Goal: Task Accomplishment & Management: Manage account settings

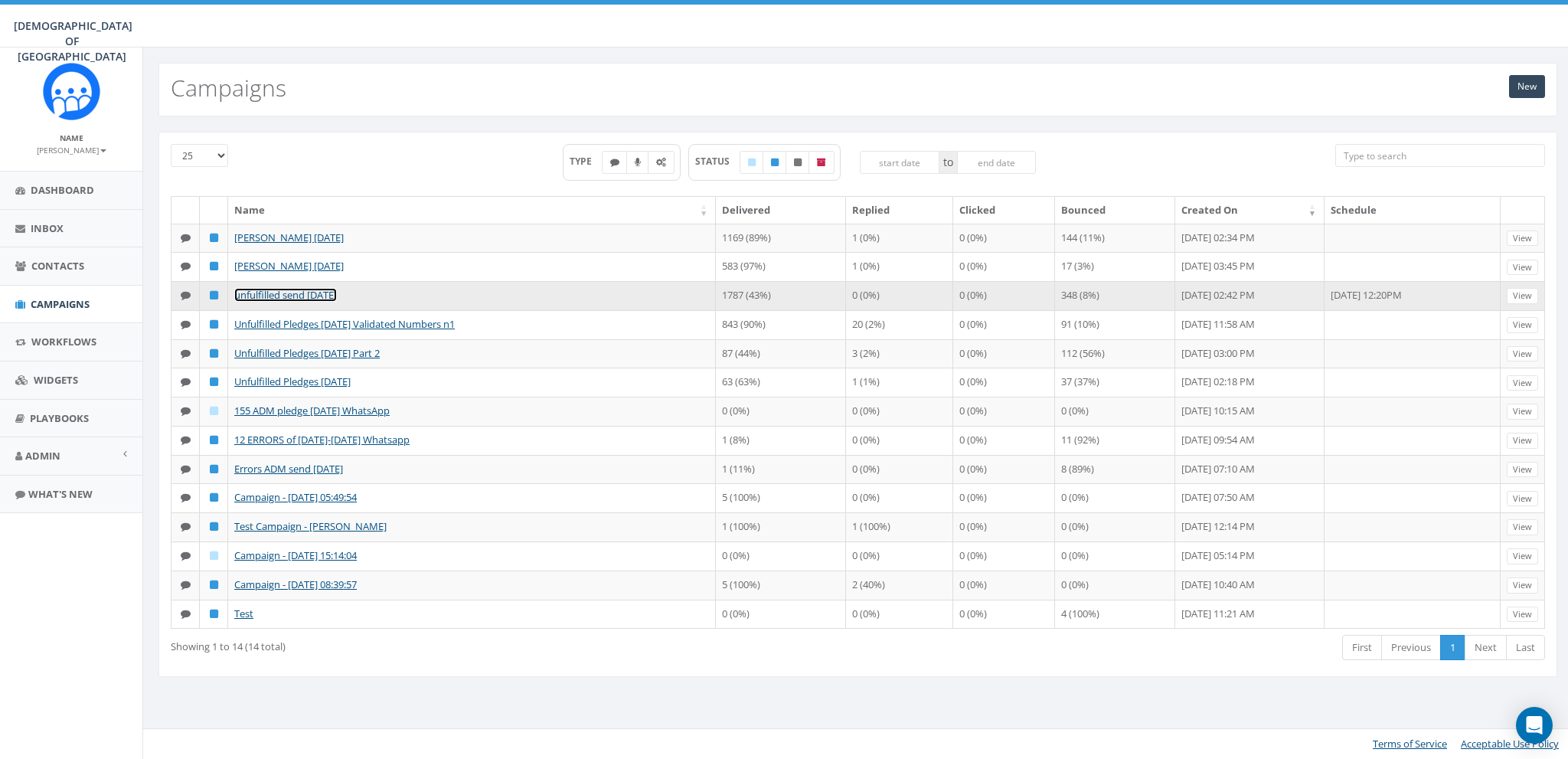
click at [315, 291] on link "unfulfilled send [DATE]" at bounding box center [285, 295] width 102 height 14
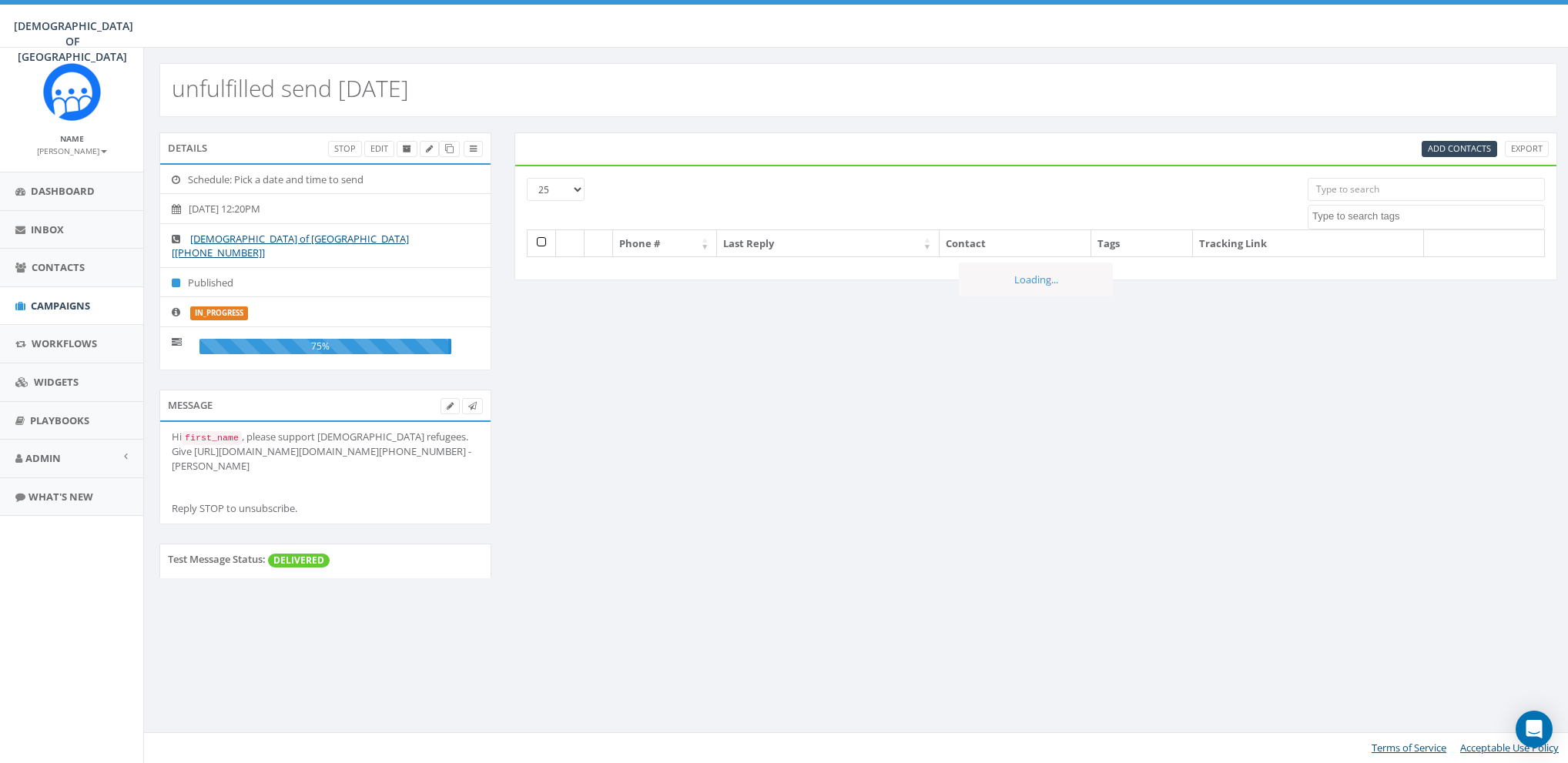
select select
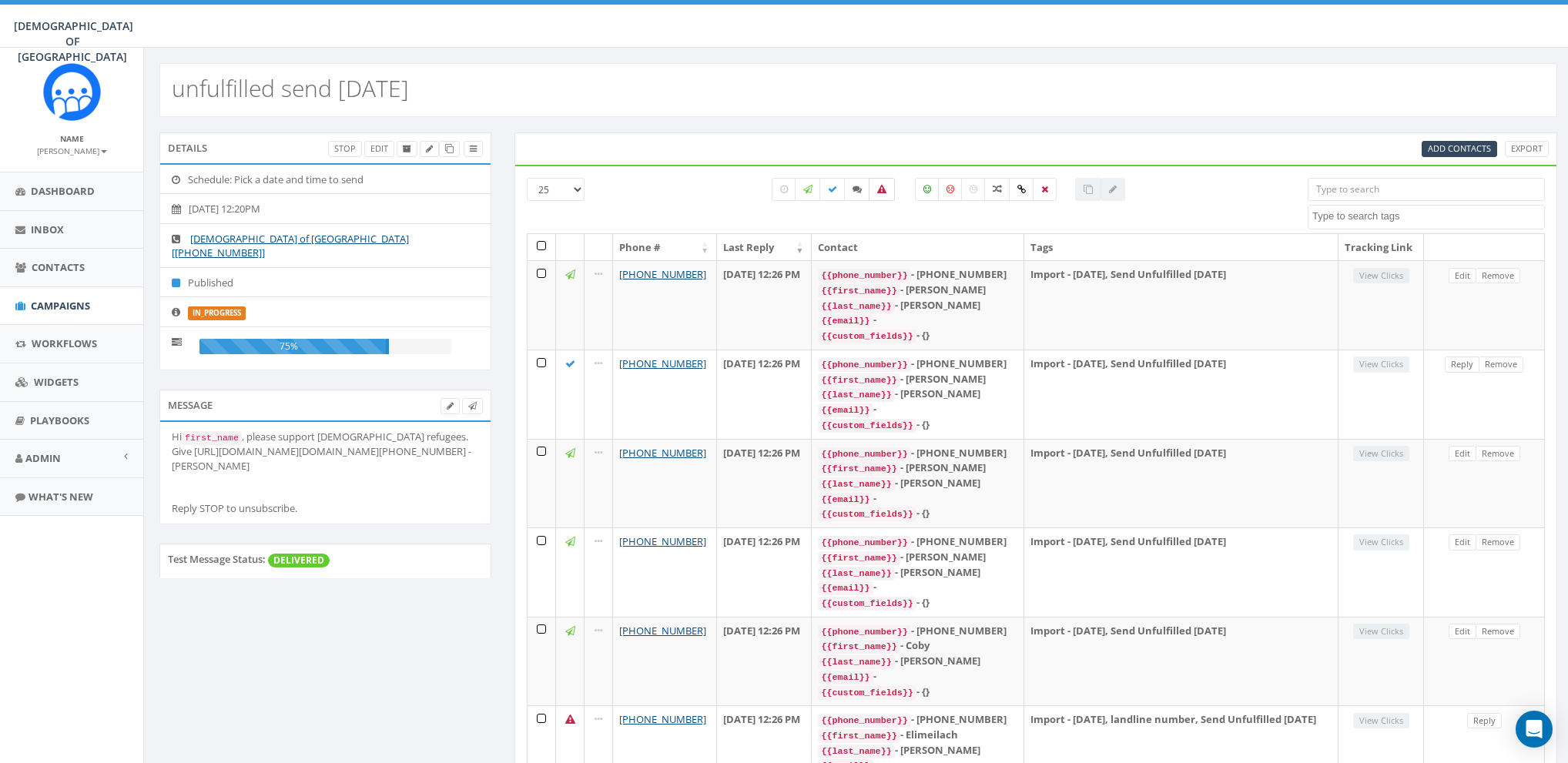
click at [887, 189] on label at bounding box center [882, 189] width 27 height 23
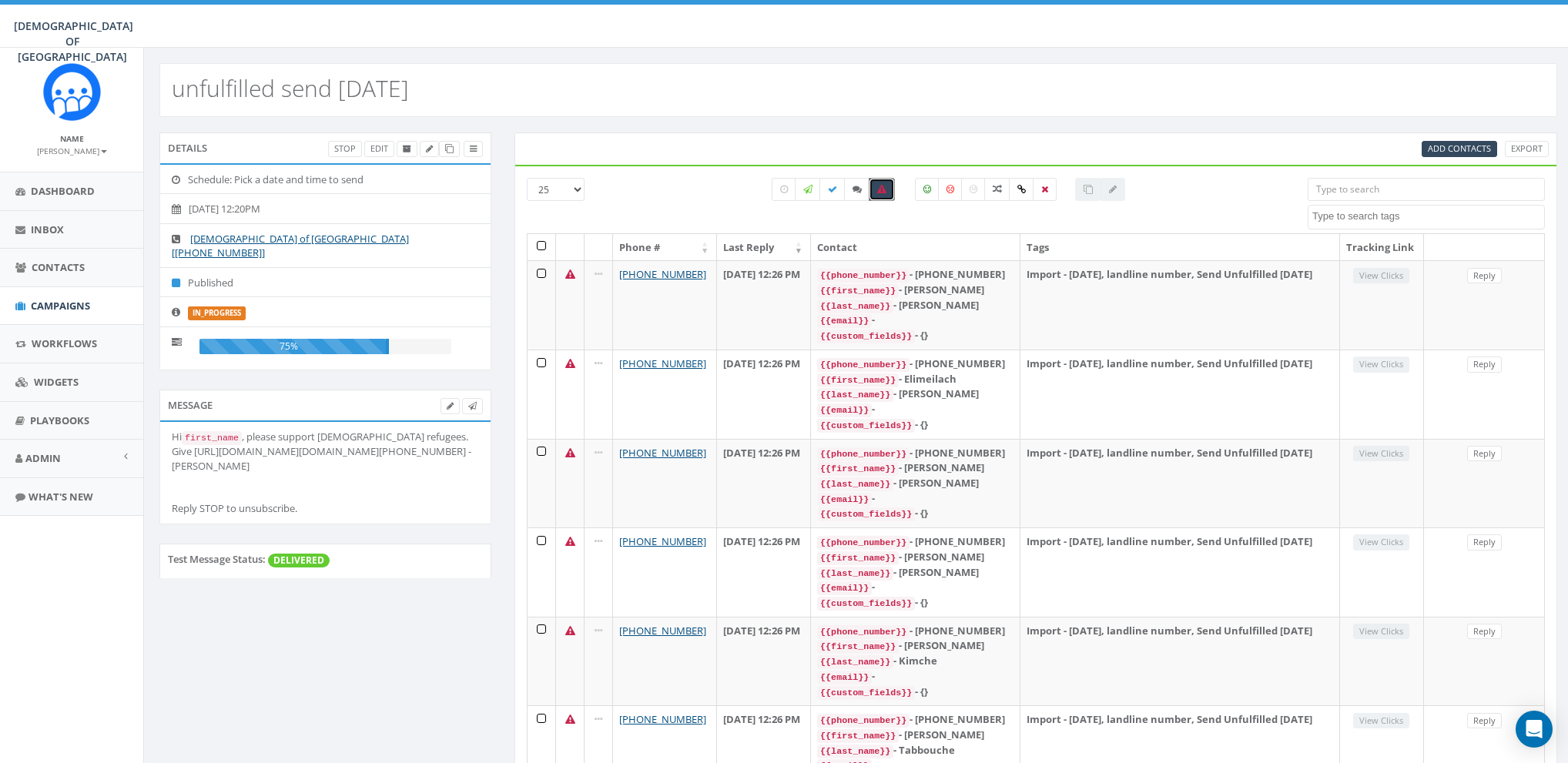
click at [884, 191] on icon at bounding box center [882, 189] width 9 height 9
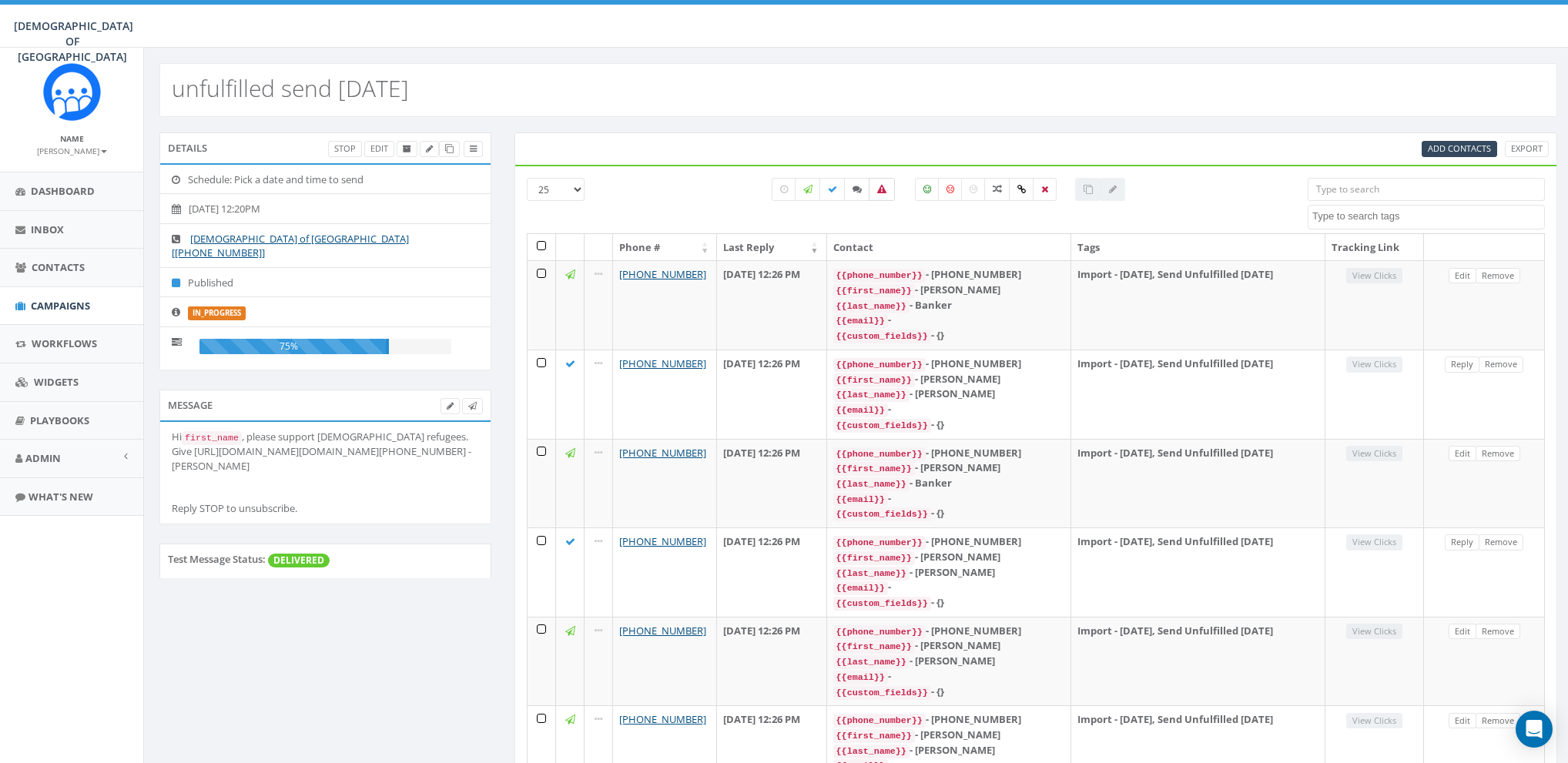
click at [888, 190] on label at bounding box center [882, 189] width 27 height 23
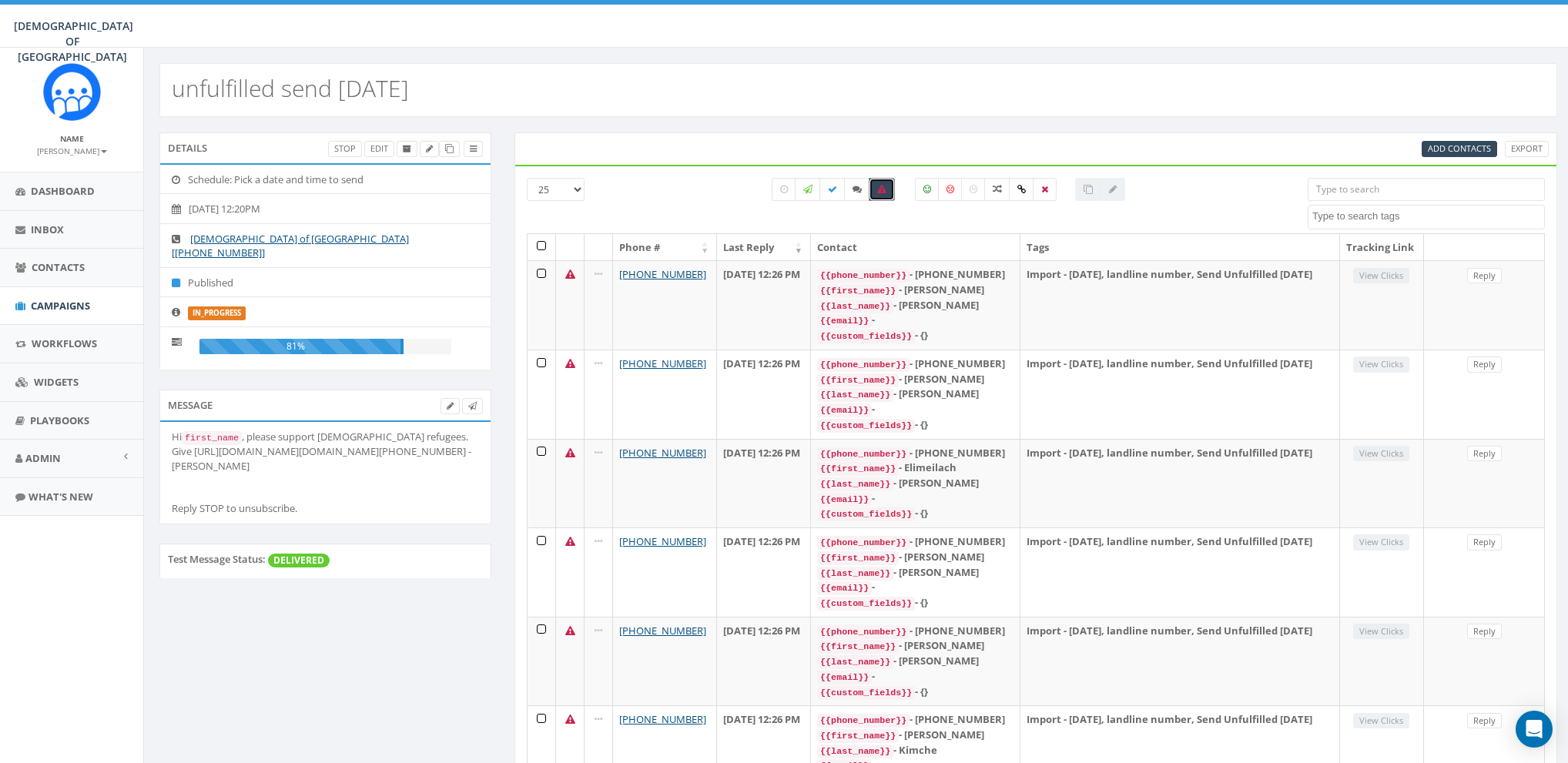
click at [887, 181] on label at bounding box center [882, 189] width 27 height 23
checkbox input "false"
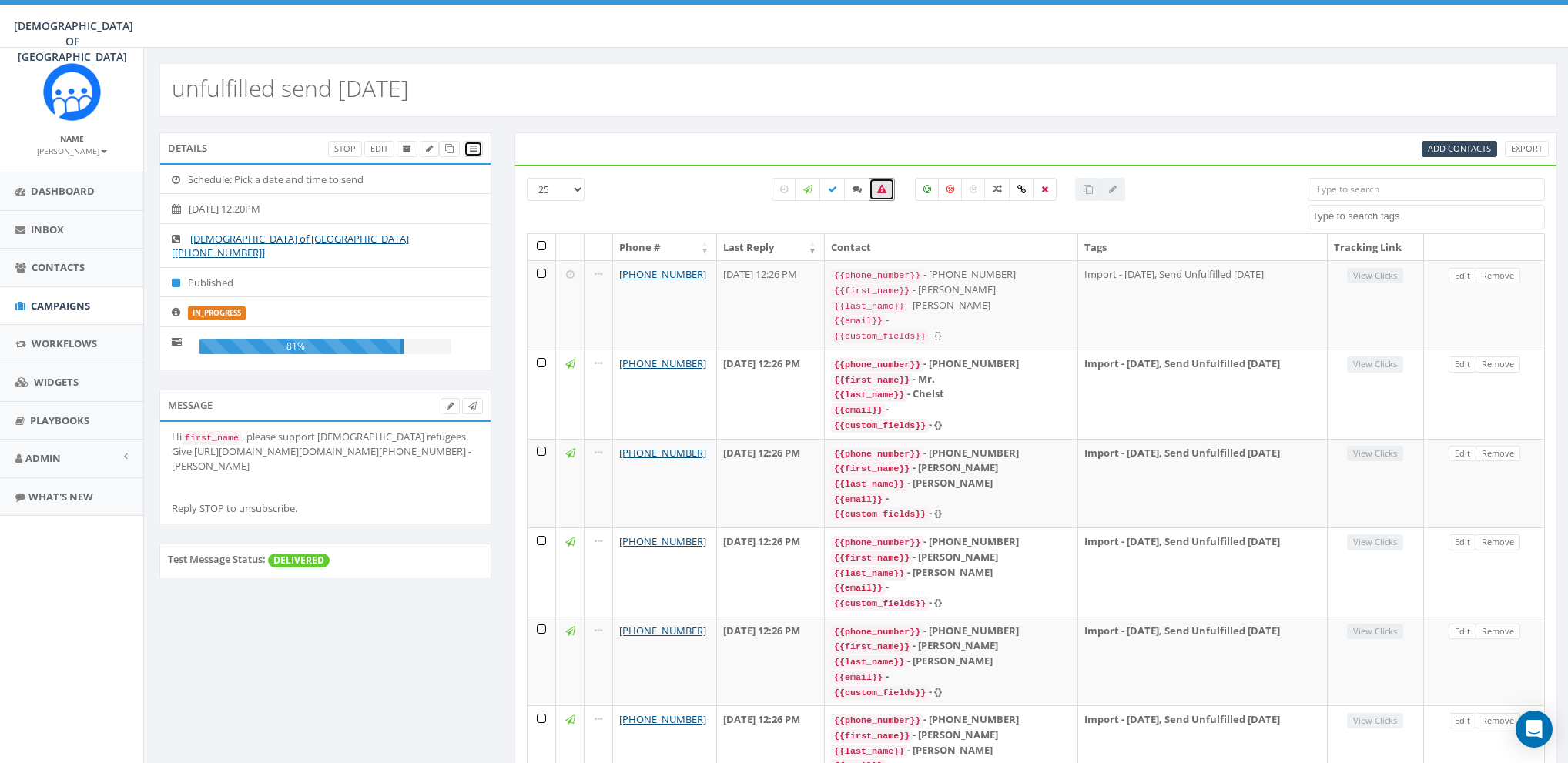
click at [474, 149] on icon at bounding box center [473, 149] width 7 height 9
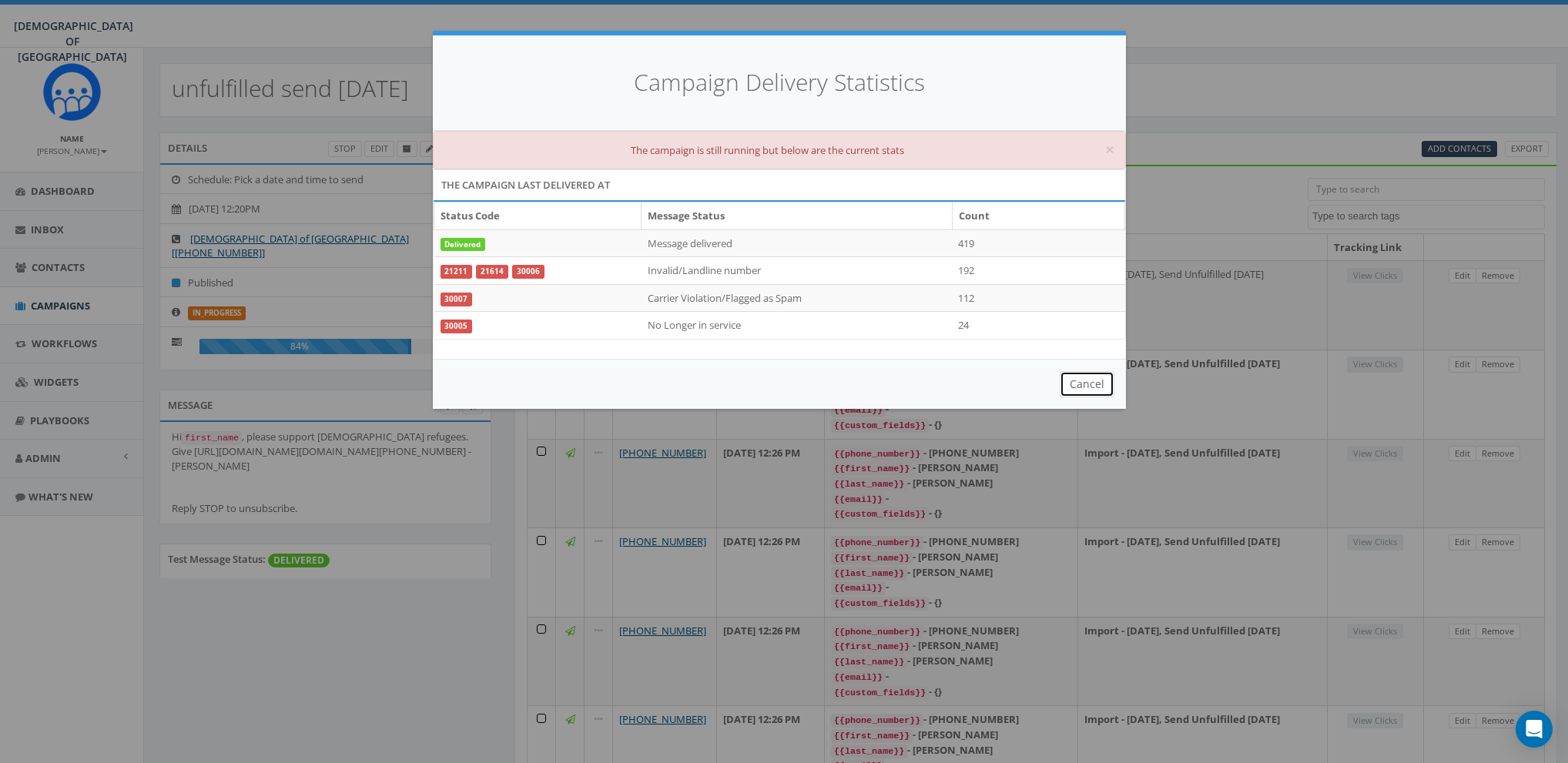
click at [1073, 386] on button "Cancel" at bounding box center [1087, 384] width 55 height 26
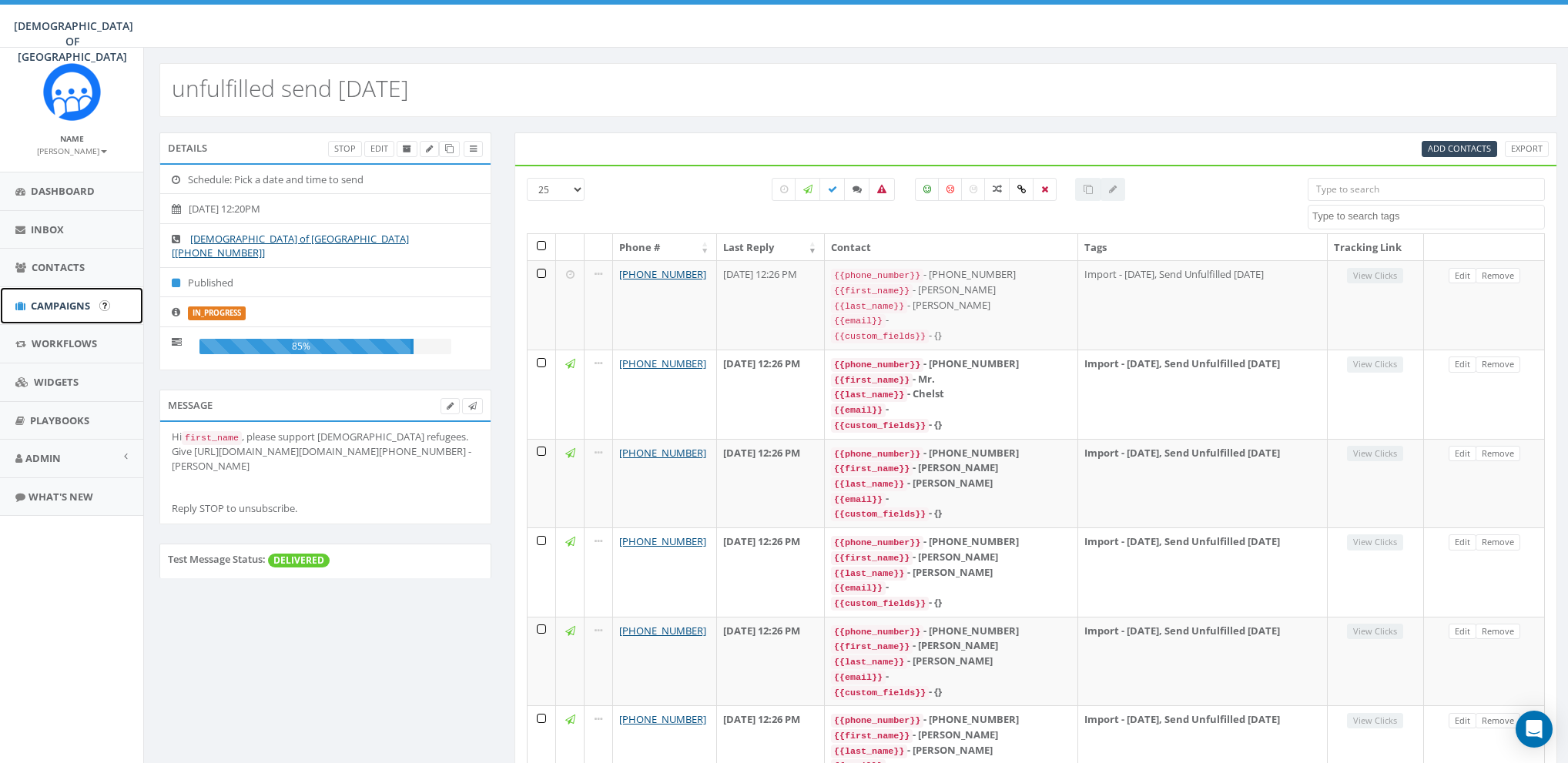
click at [46, 302] on span "Campaigns" at bounding box center [61, 306] width 59 height 14
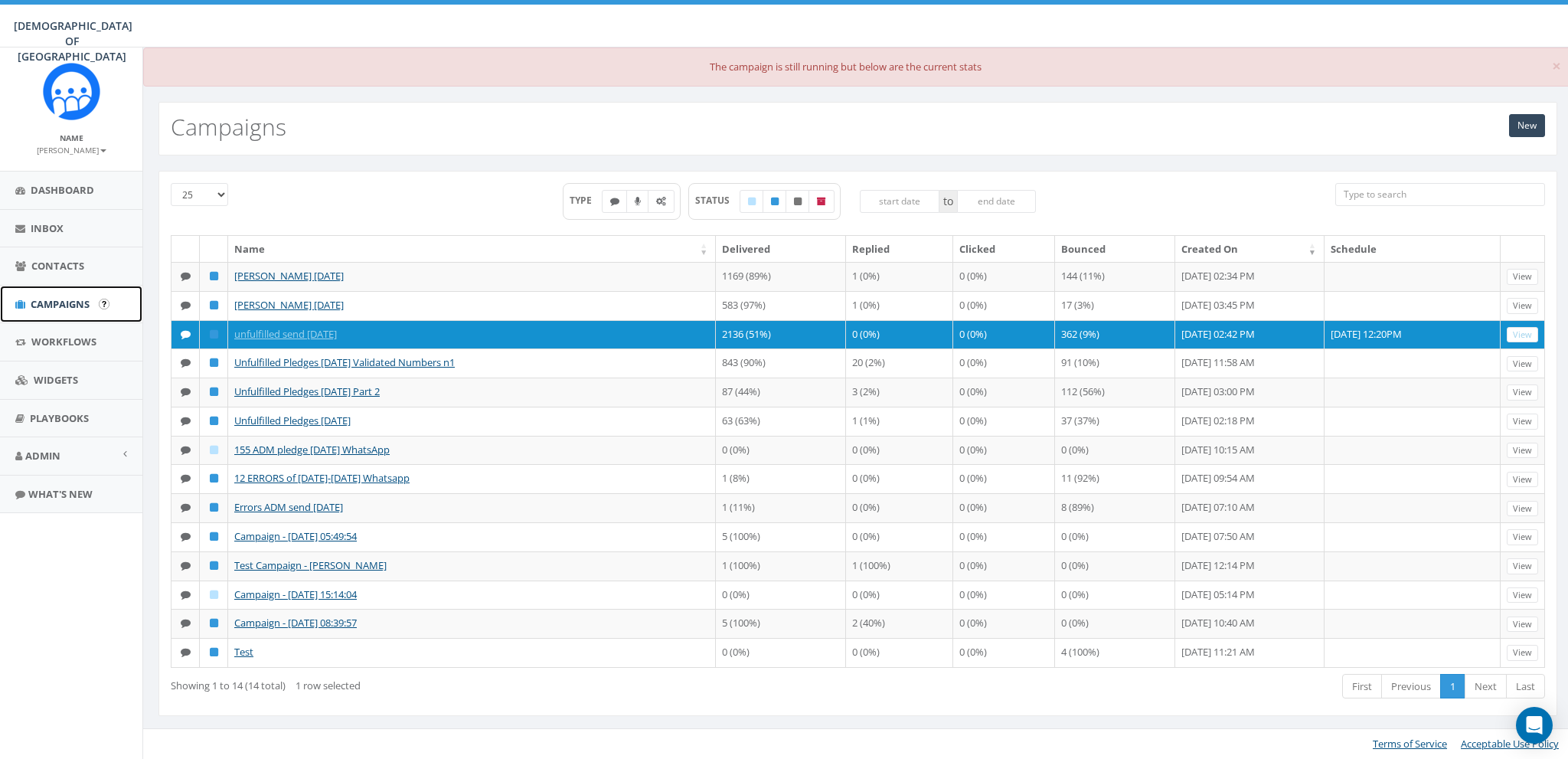
click at [47, 305] on span "Campaigns" at bounding box center [60, 304] width 59 height 14
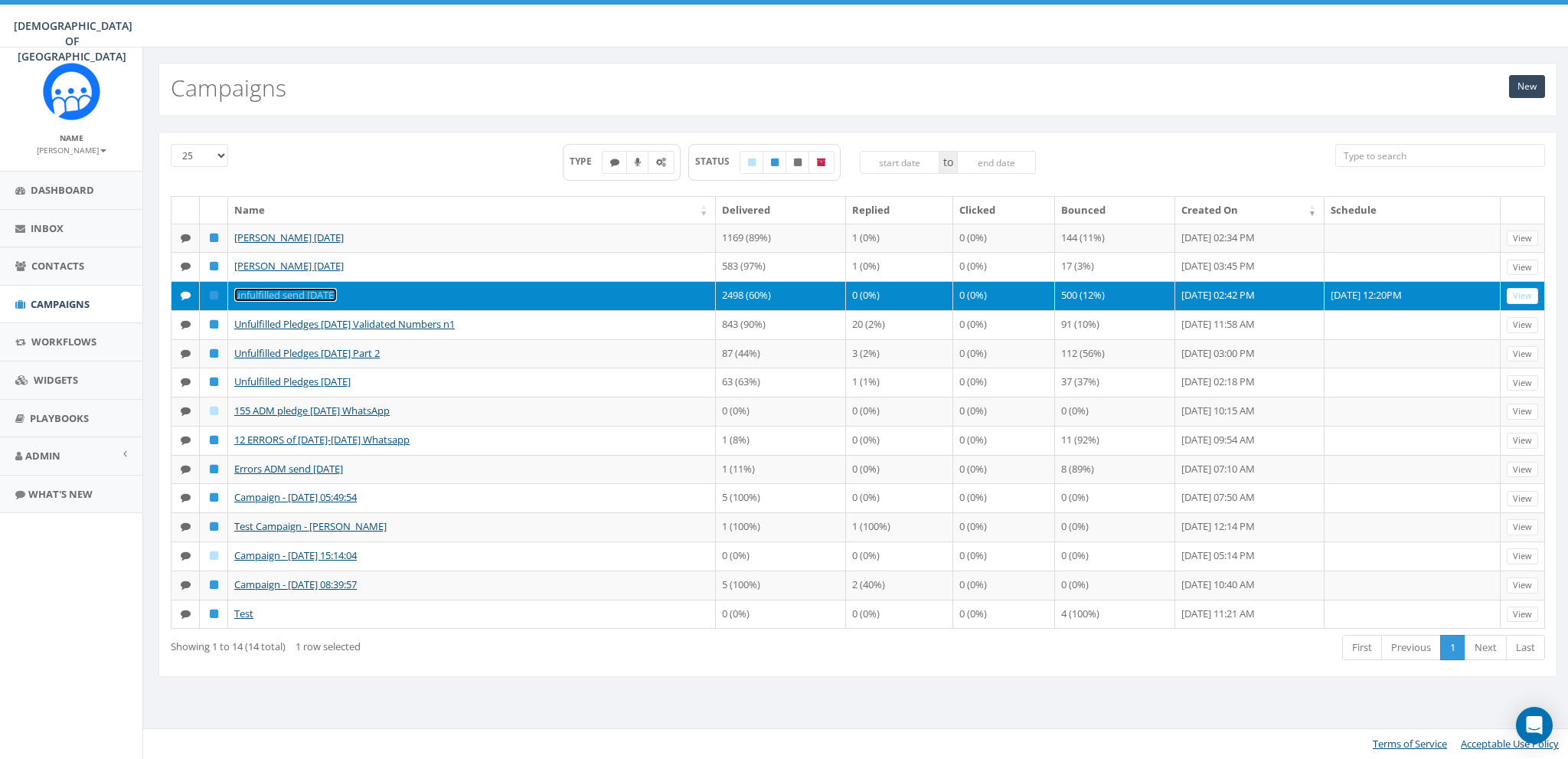
click at [274, 296] on link "unfulfilled send [DATE]" at bounding box center [285, 295] width 102 height 14
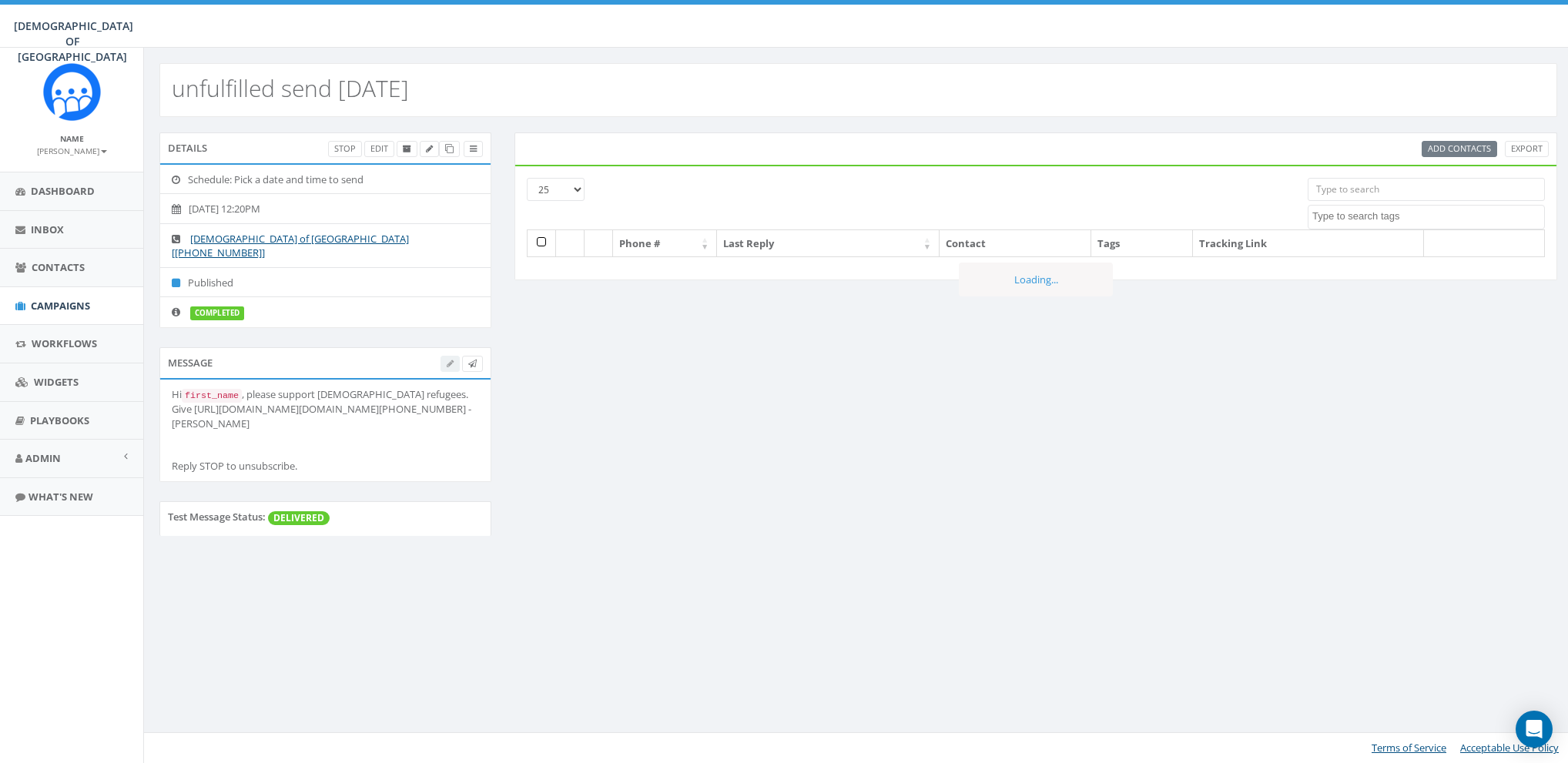
select select
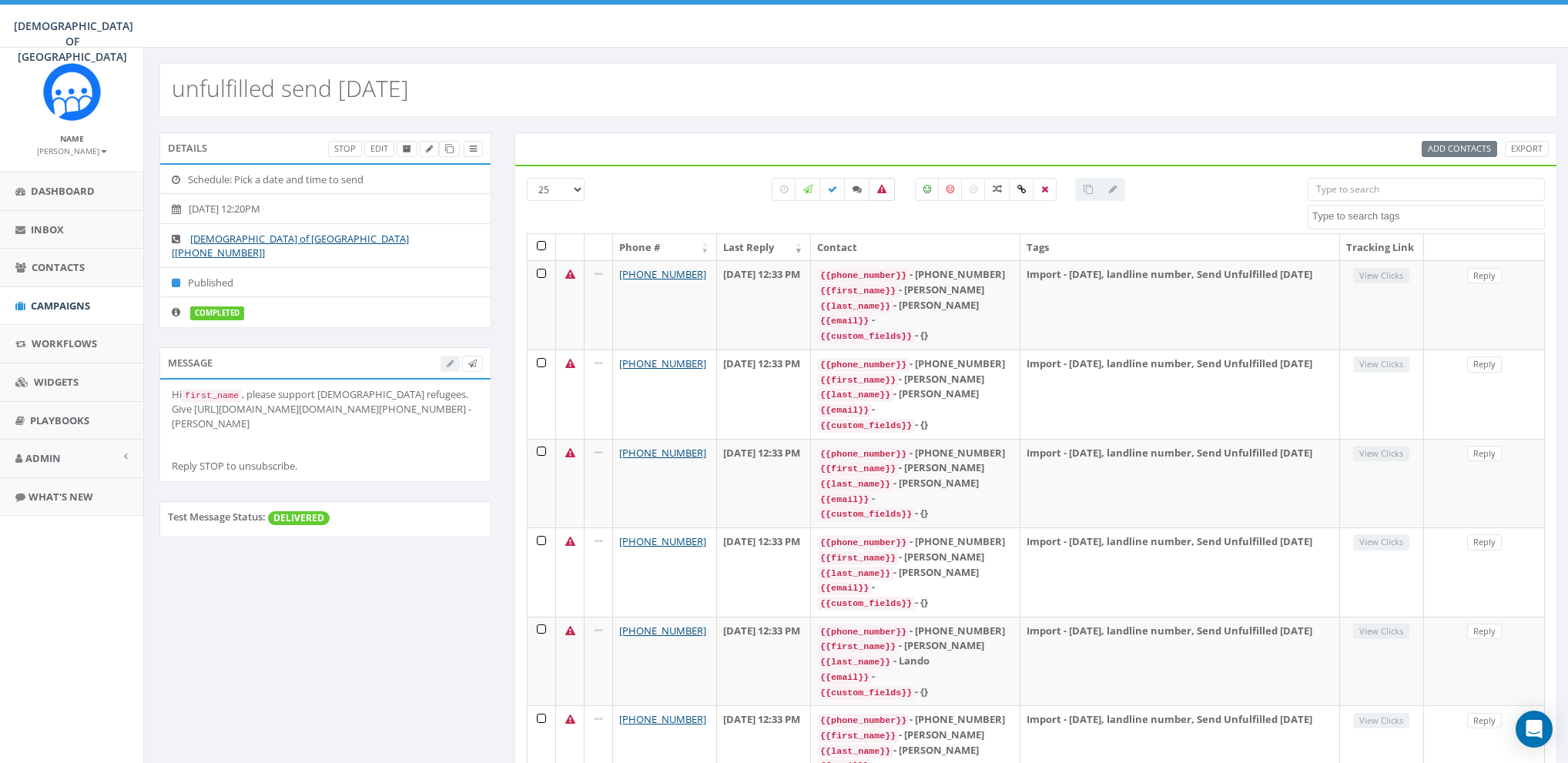
click at [888, 190] on label at bounding box center [882, 189] width 27 height 23
click at [883, 185] on icon at bounding box center [882, 189] width 9 height 9
checkbox input "false"
click at [482, 150] on link at bounding box center [473, 149] width 19 height 16
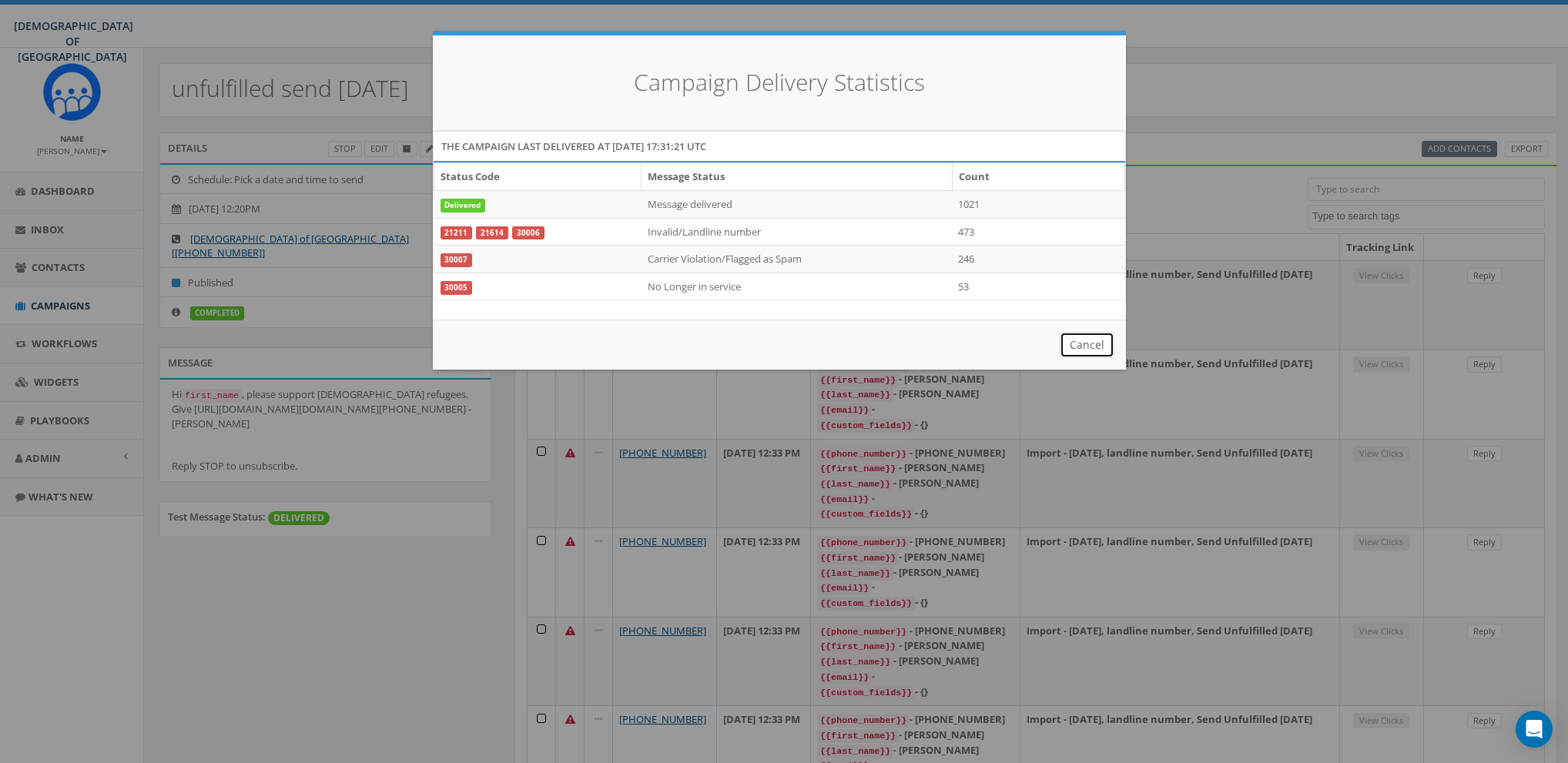
click at [1073, 341] on button "Cancel" at bounding box center [1087, 345] width 55 height 26
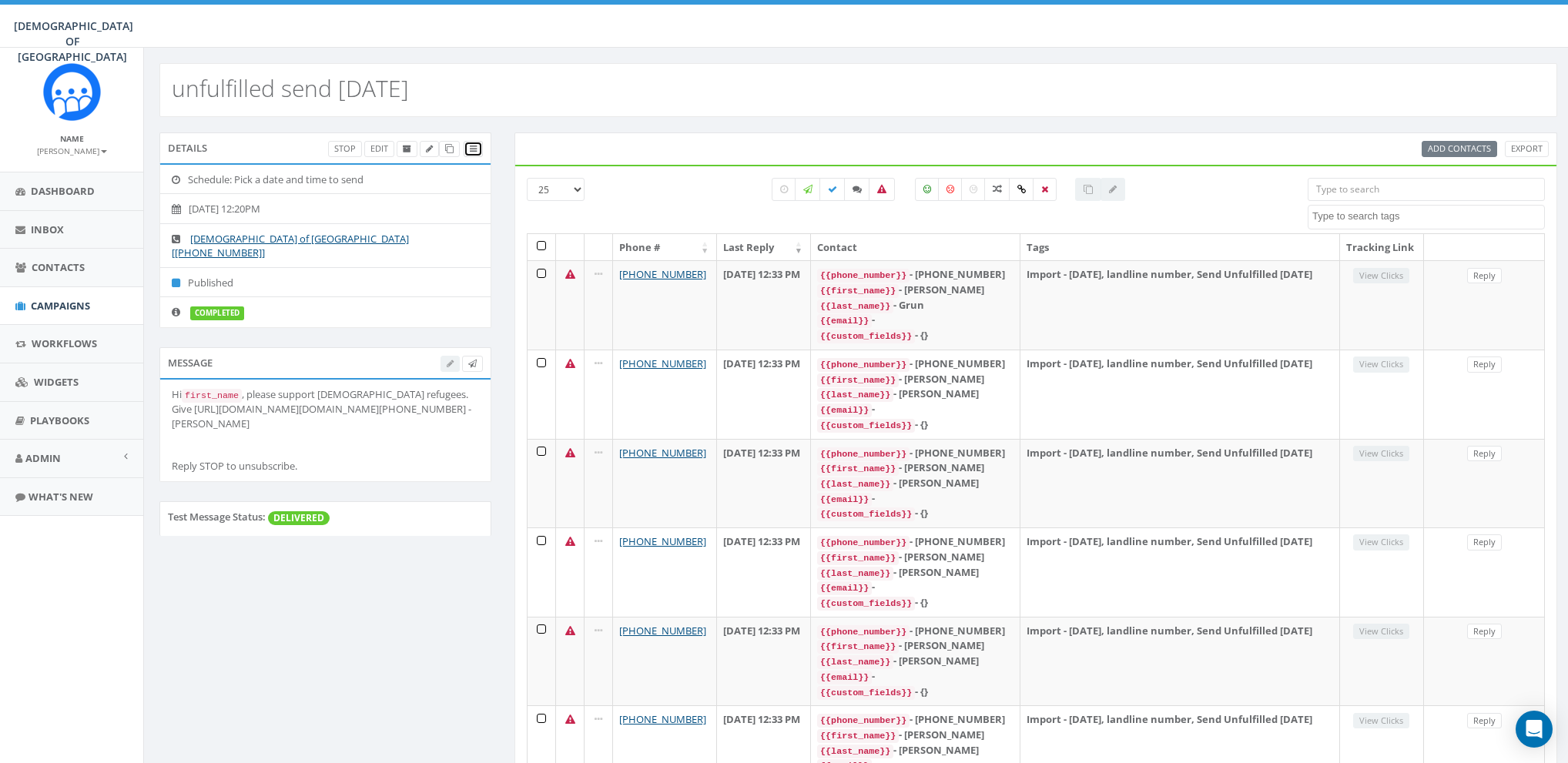
click at [476, 150] on icon at bounding box center [473, 149] width 7 height 9
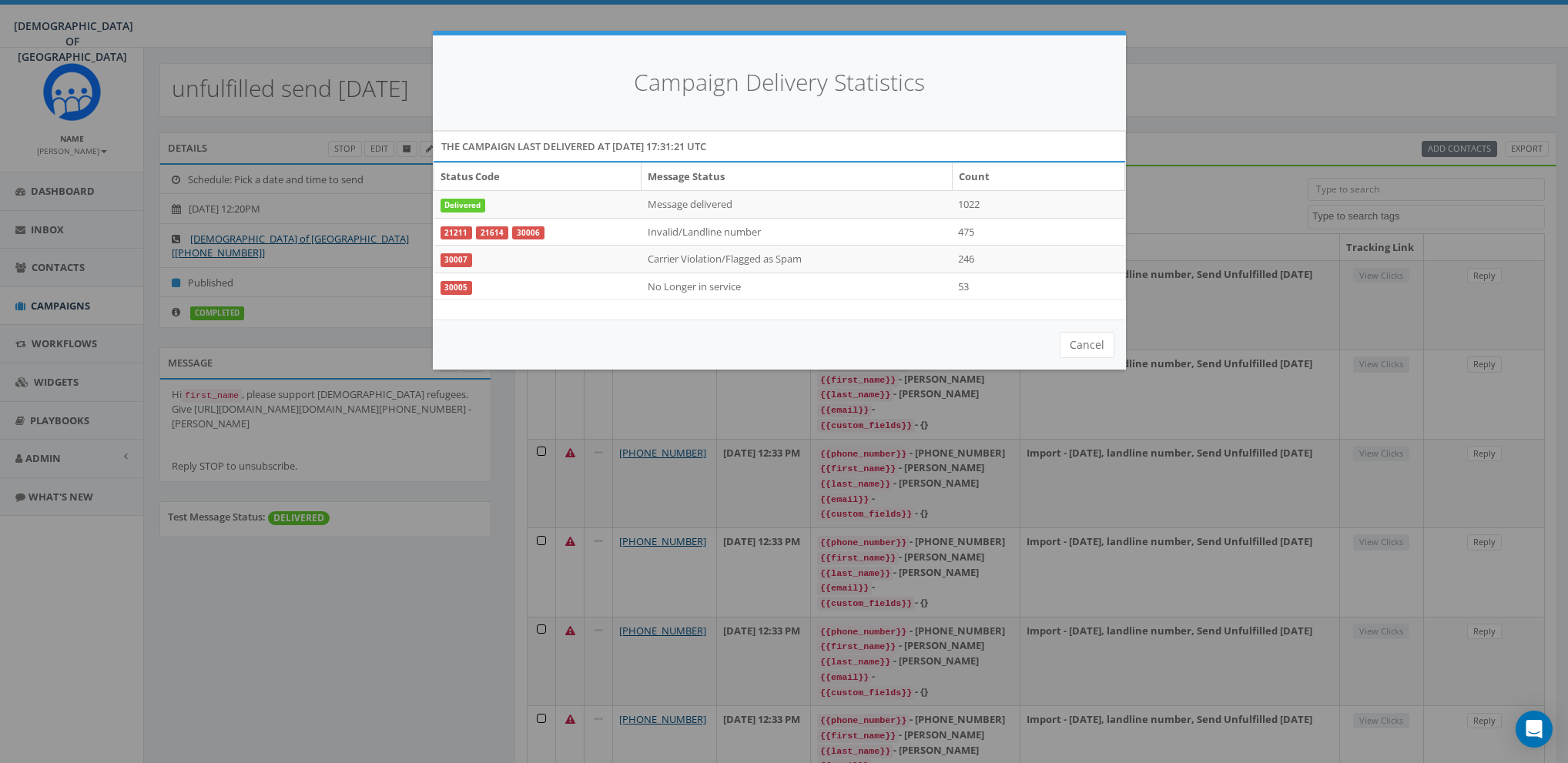
click at [751, 51] on div "Campaign Delivery Statistics" at bounding box center [779, 83] width 693 height 95
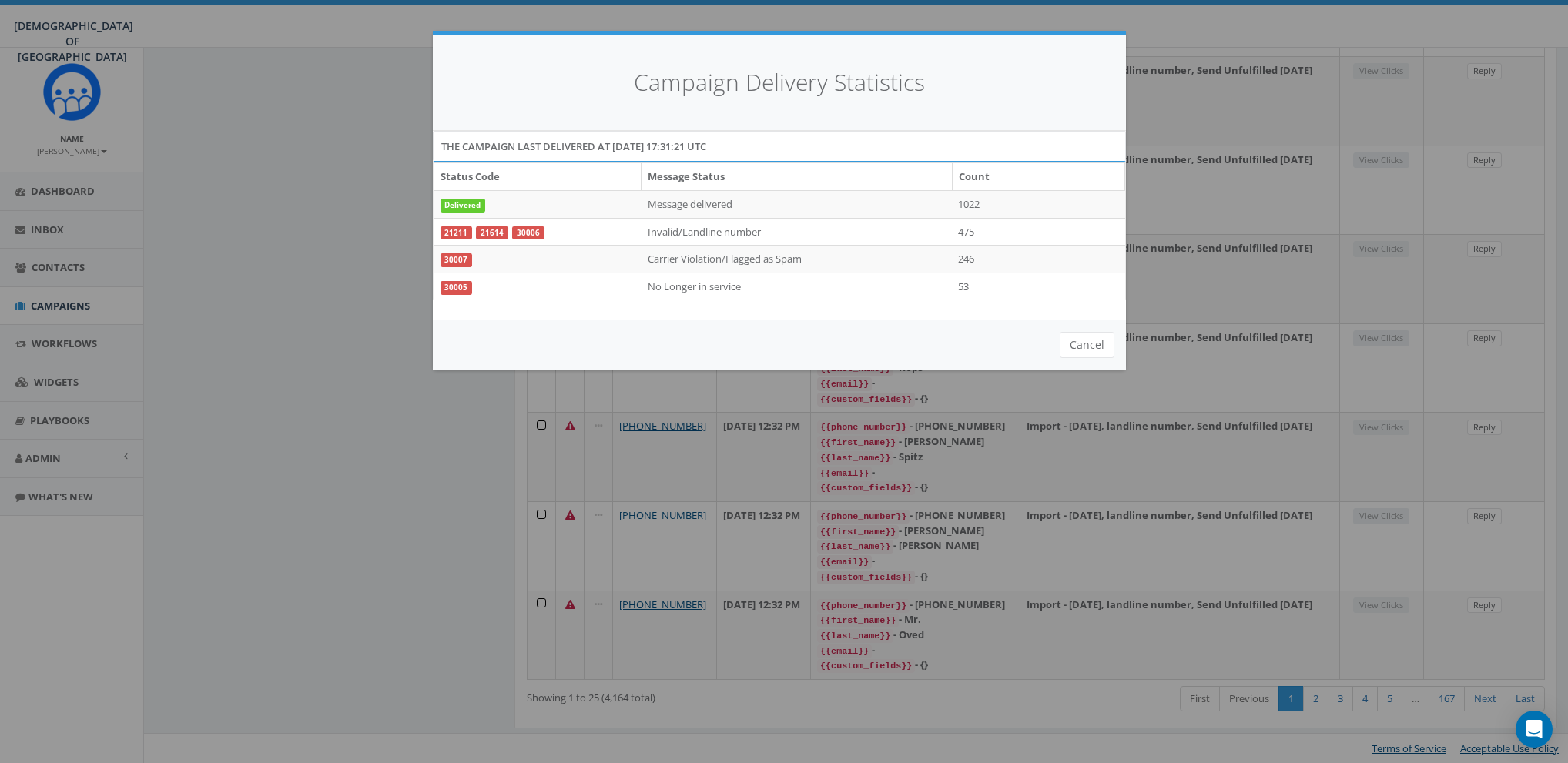
scroll to position [2075, 0]
click at [390, 443] on div "Campaign Delivery Statistics The campaign last delivered at 2025-08-19 17:31:21…" at bounding box center [784, 381] width 1568 height 763
click at [1163, 45] on div "Campaign Delivery Statistics The campaign last delivered at 2025-08-19 17:31:21…" at bounding box center [784, 381] width 1568 height 763
click at [1096, 342] on button "Cancel" at bounding box center [1087, 345] width 55 height 26
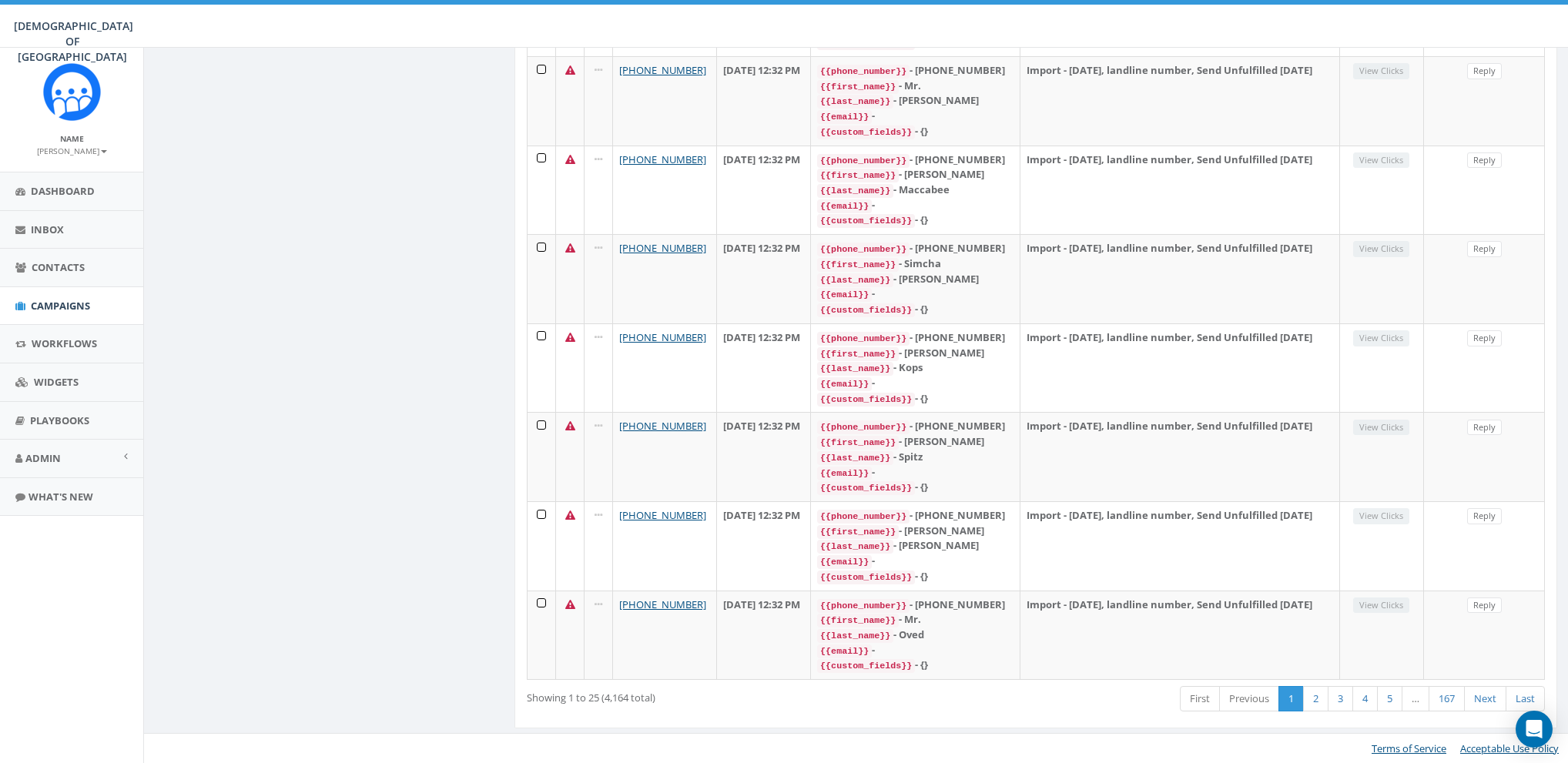
scroll to position [0, 0]
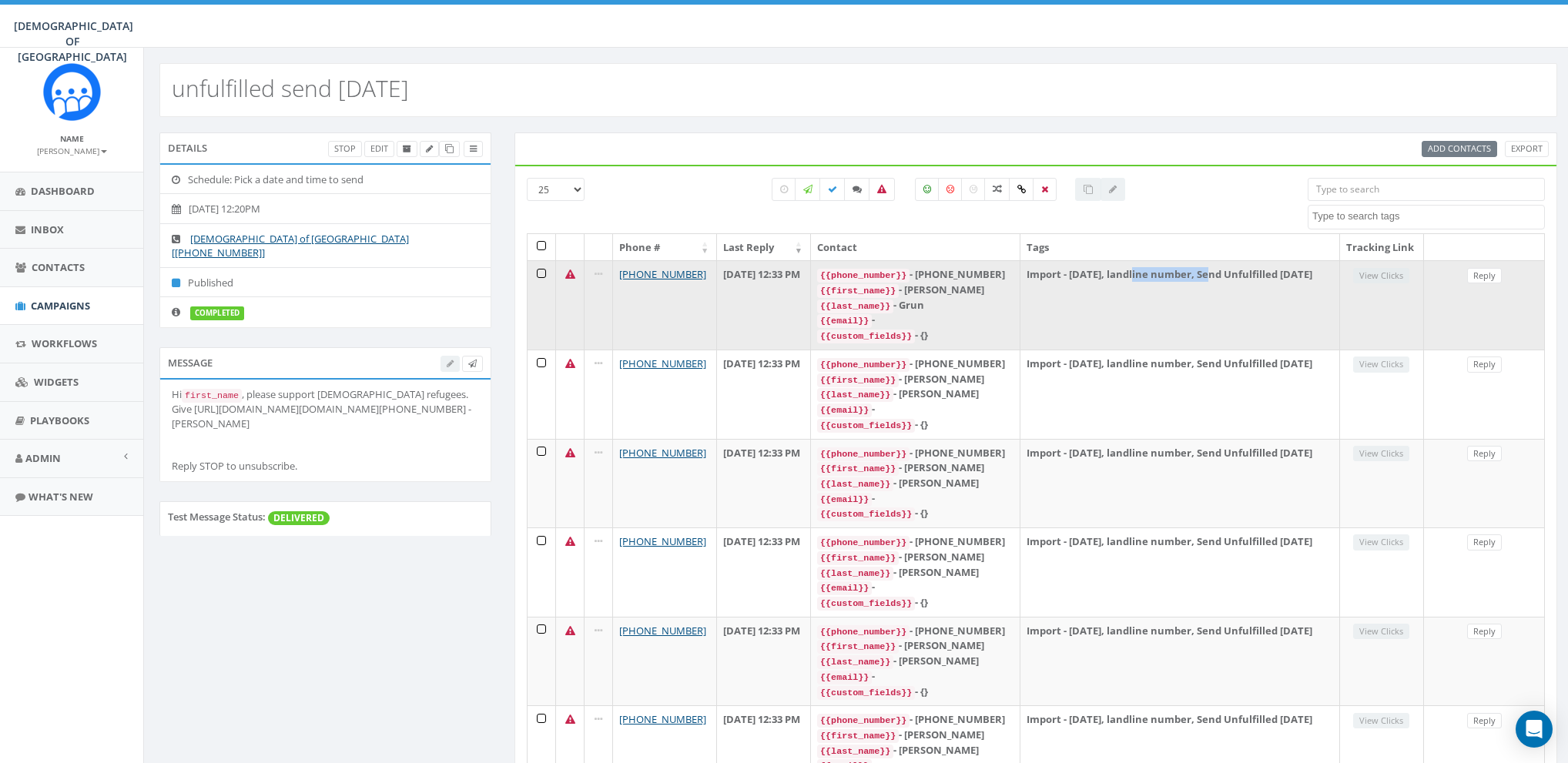
drag, startPoint x: 1140, startPoint y: 288, endPoint x: 1219, endPoint y: 289, distance: 79.0
click at [1219, 289] on td "Import - 08/12/2025, landline number, Send Unfulfilled July 28" at bounding box center [1180, 305] width 319 height 90
copy td "andline number"
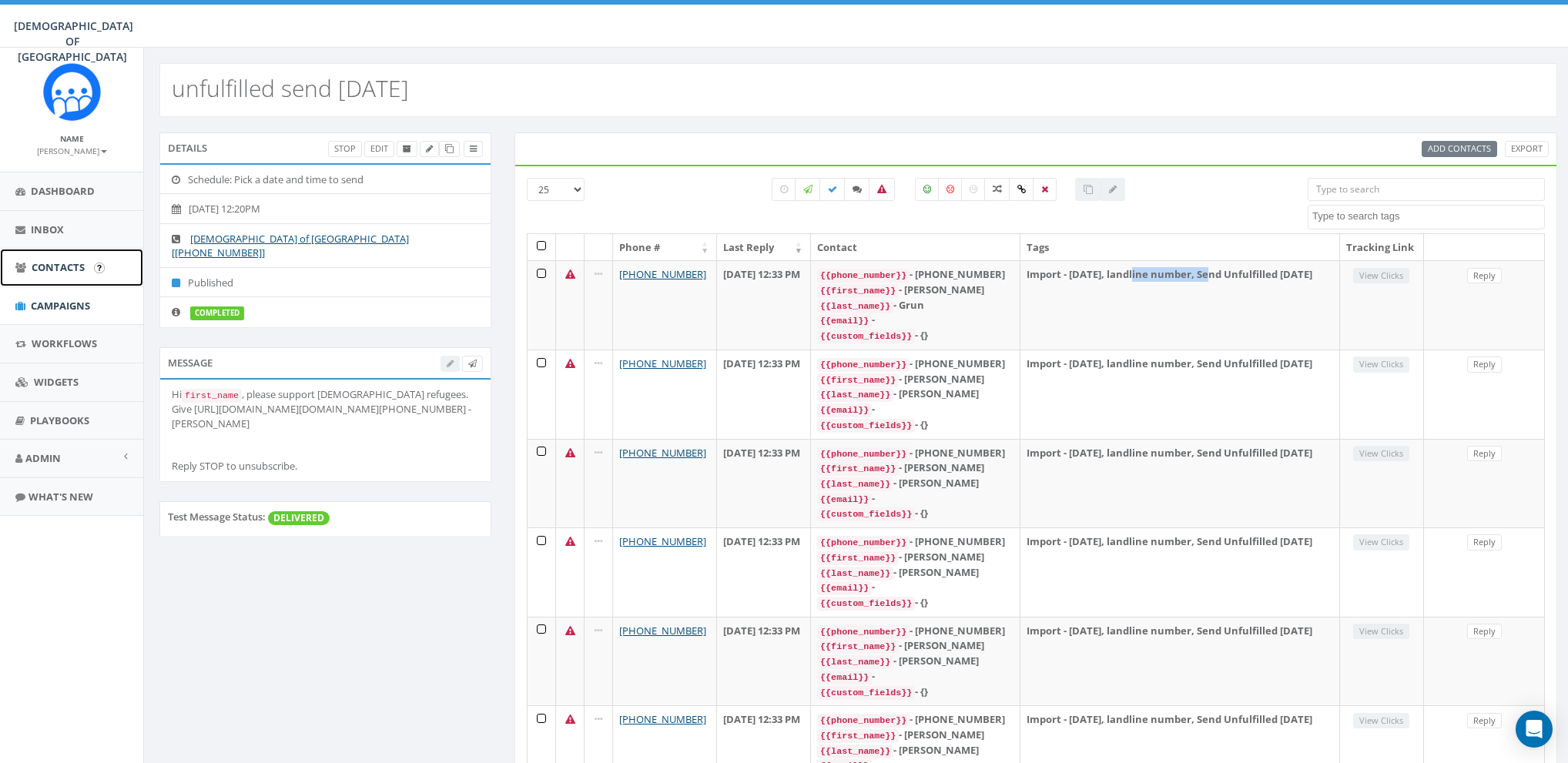
click at [51, 265] on span "Contacts" at bounding box center [58, 267] width 53 height 14
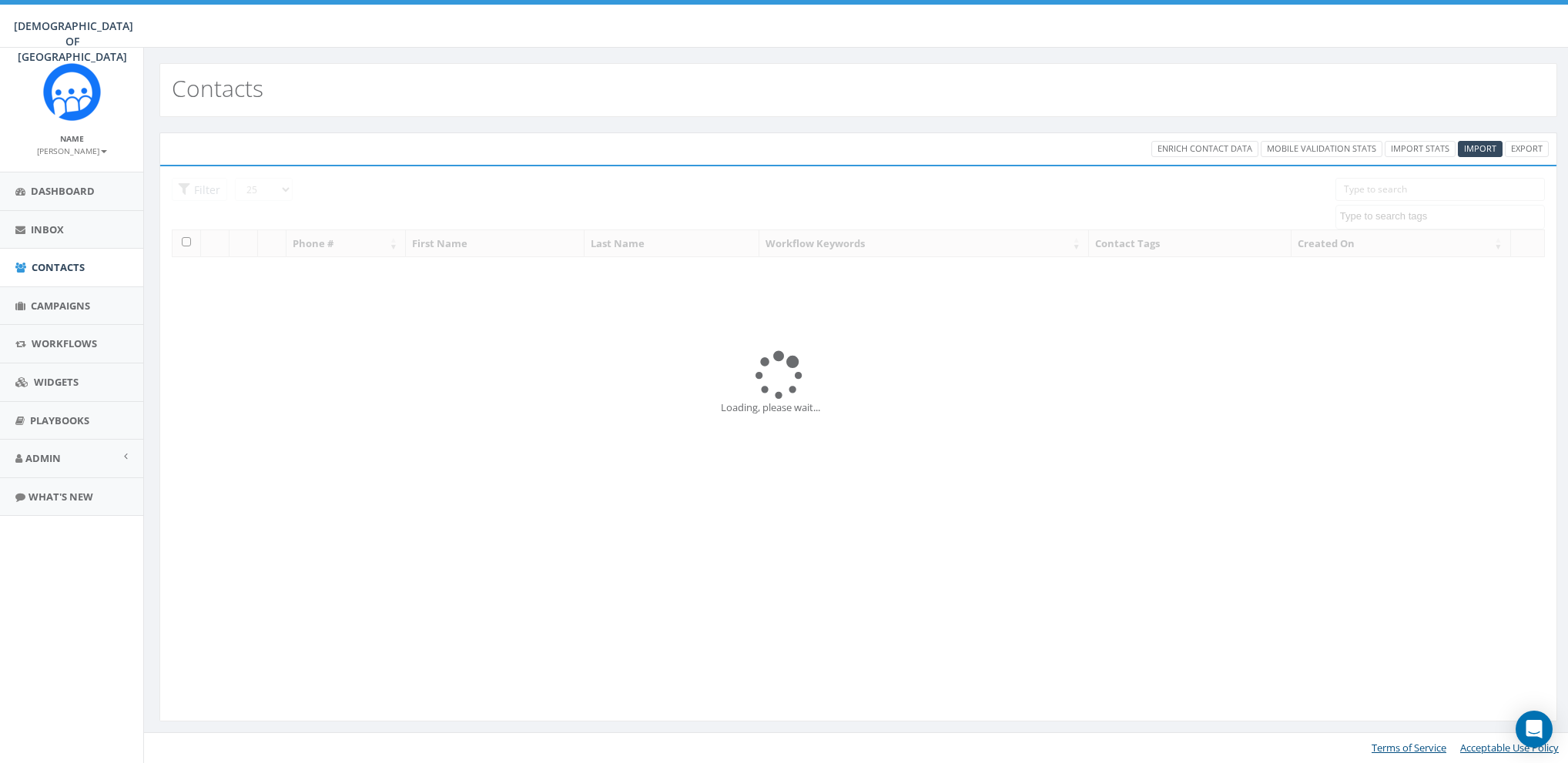
select select
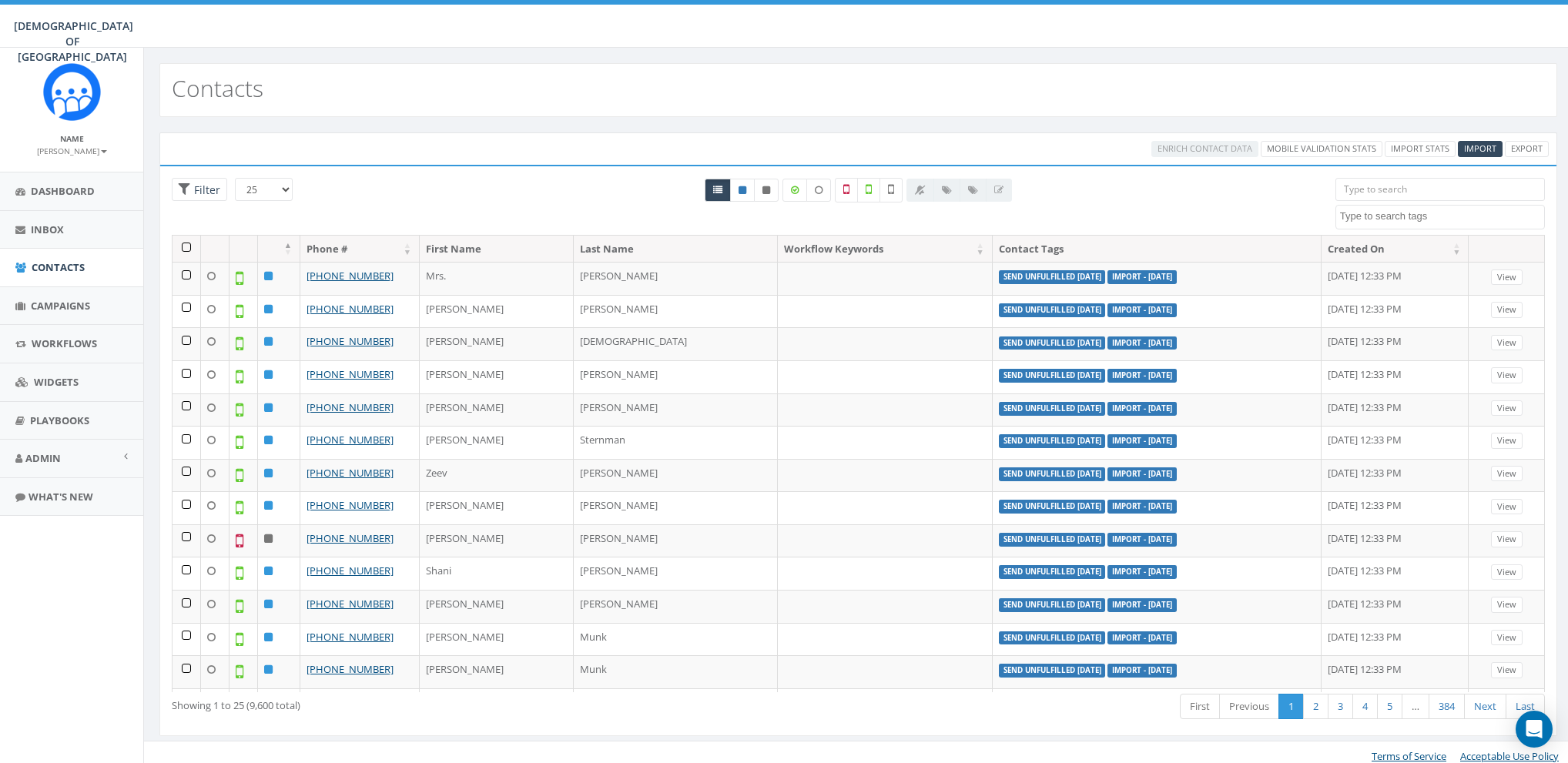
click at [1374, 211] on textarea "Search" at bounding box center [1442, 217] width 204 height 14
paste textarea "andline number"
type textarea "andline number"
select select "andline number"
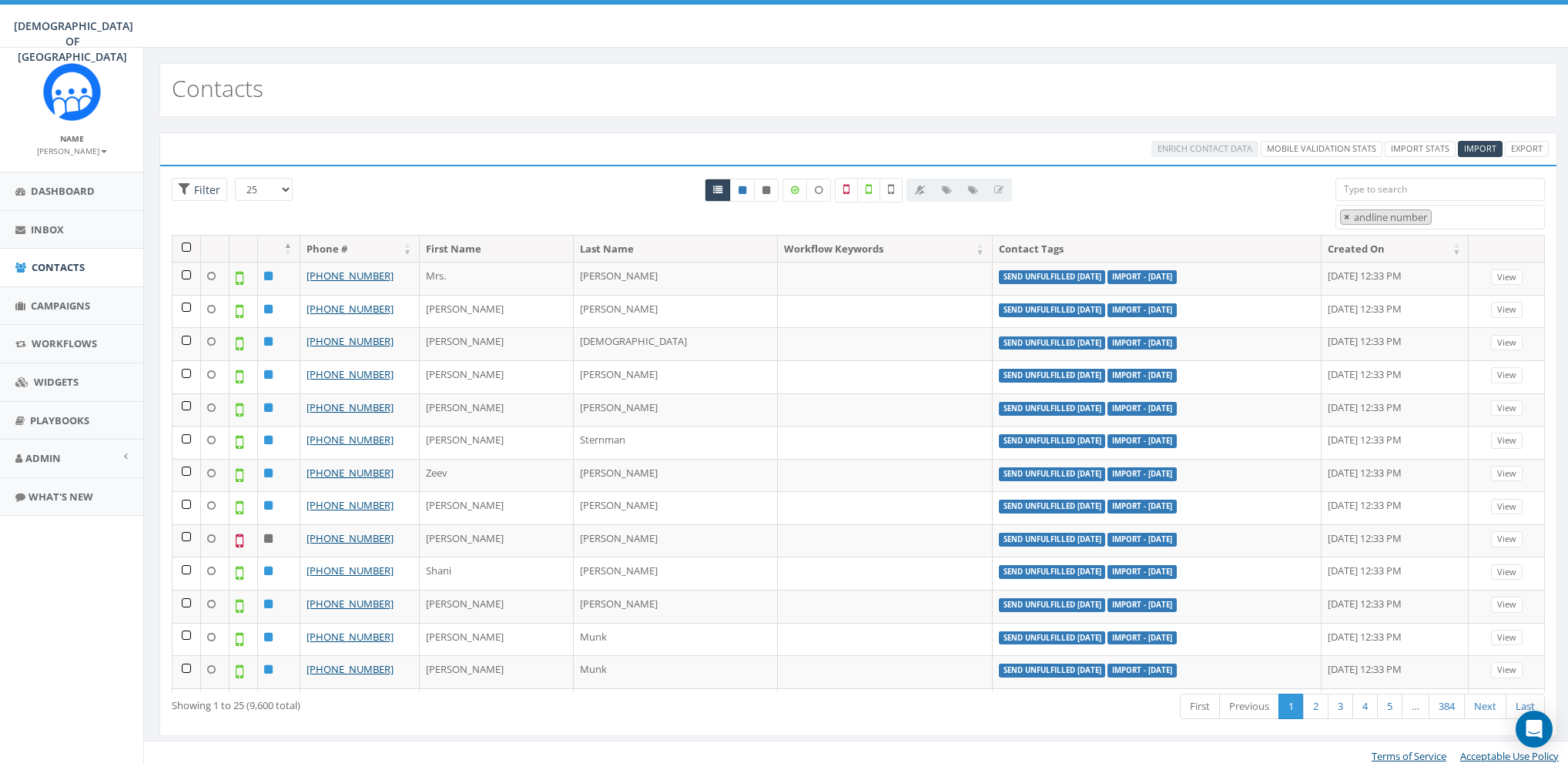
click at [1342, 215] on button "×" at bounding box center [1347, 217] width 12 height 15
select select
click at [1364, 210] on textarea "Search" at bounding box center [1442, 217] width 204 height 14
paste textarea "andline number"
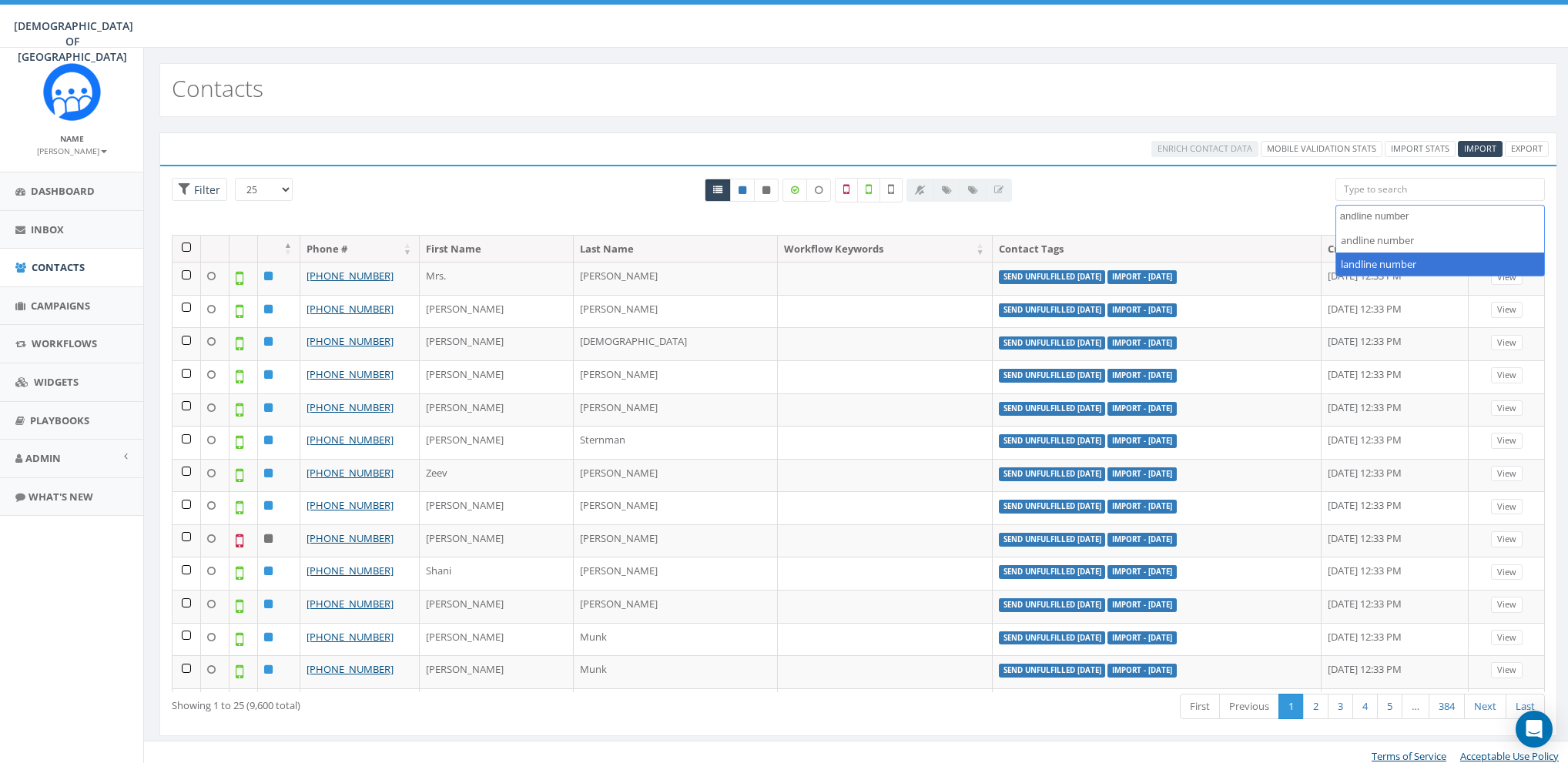
type textarea "andline number"
select select "landline number"
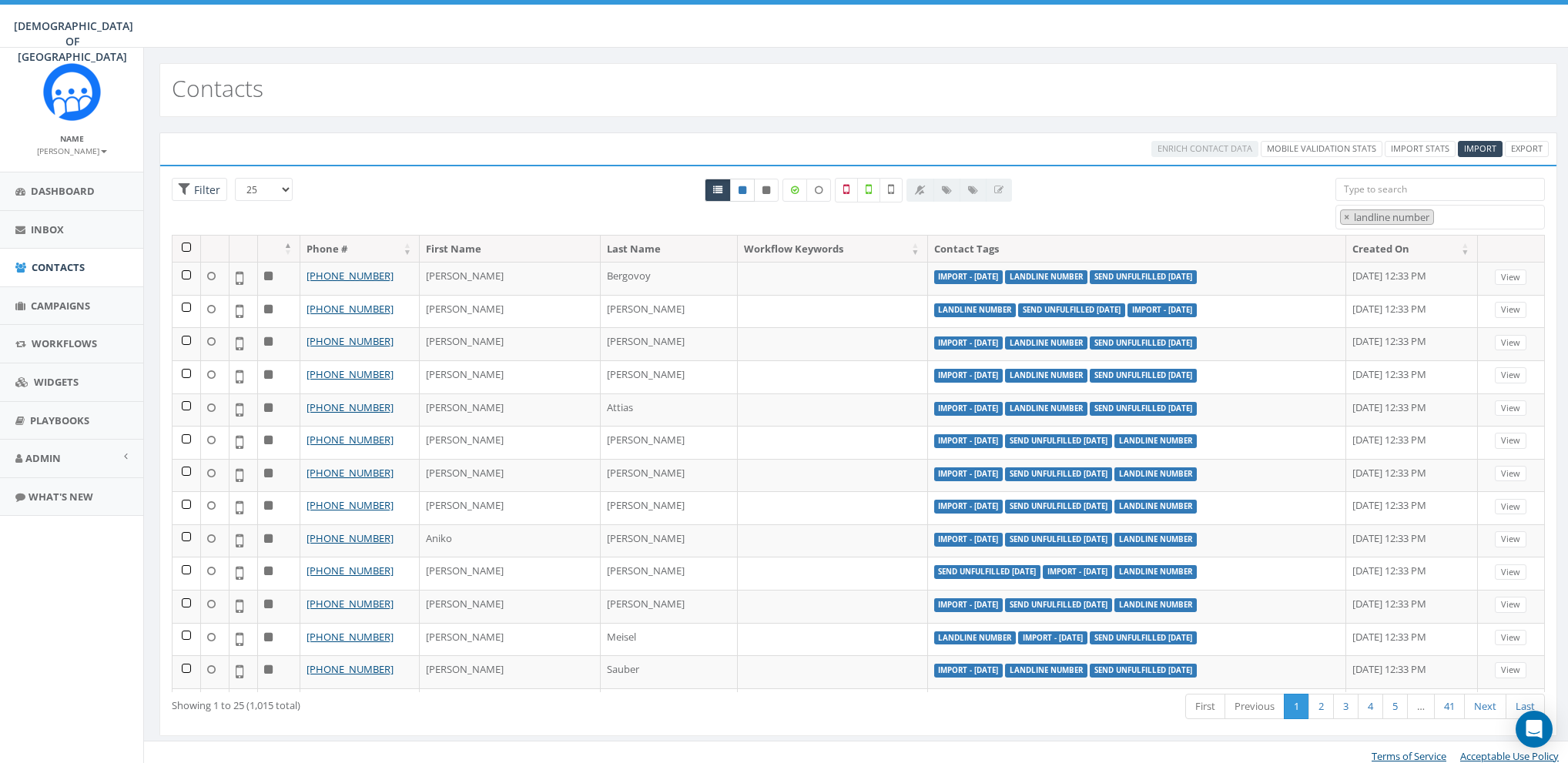
click at [739, 193] on link at bounding box center [742, 190] width 25 height 23
radio input "true"
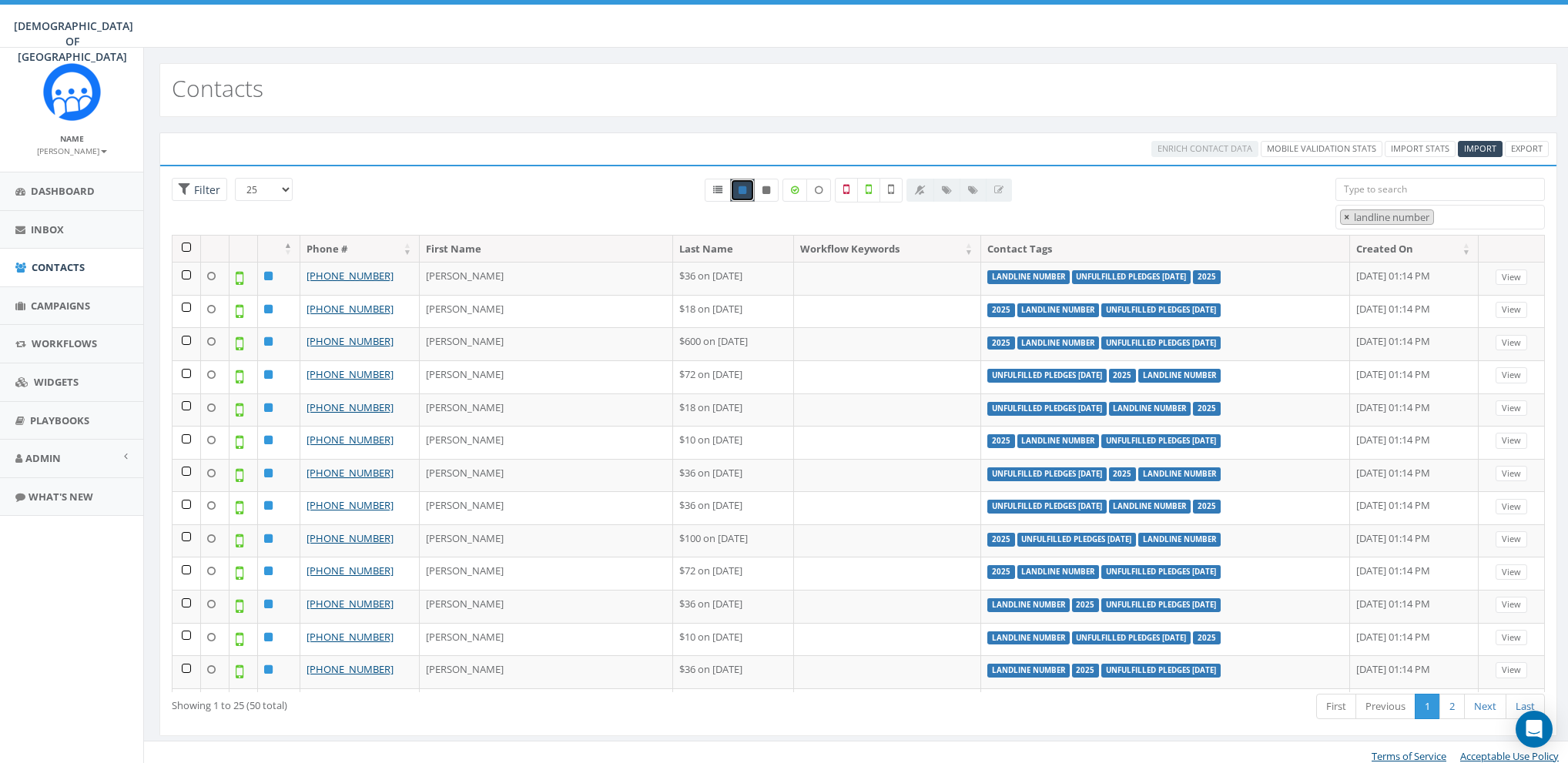
click at [1349, 219] on span "×" at bounding box center [1347, 217] width 5 height 14
select select
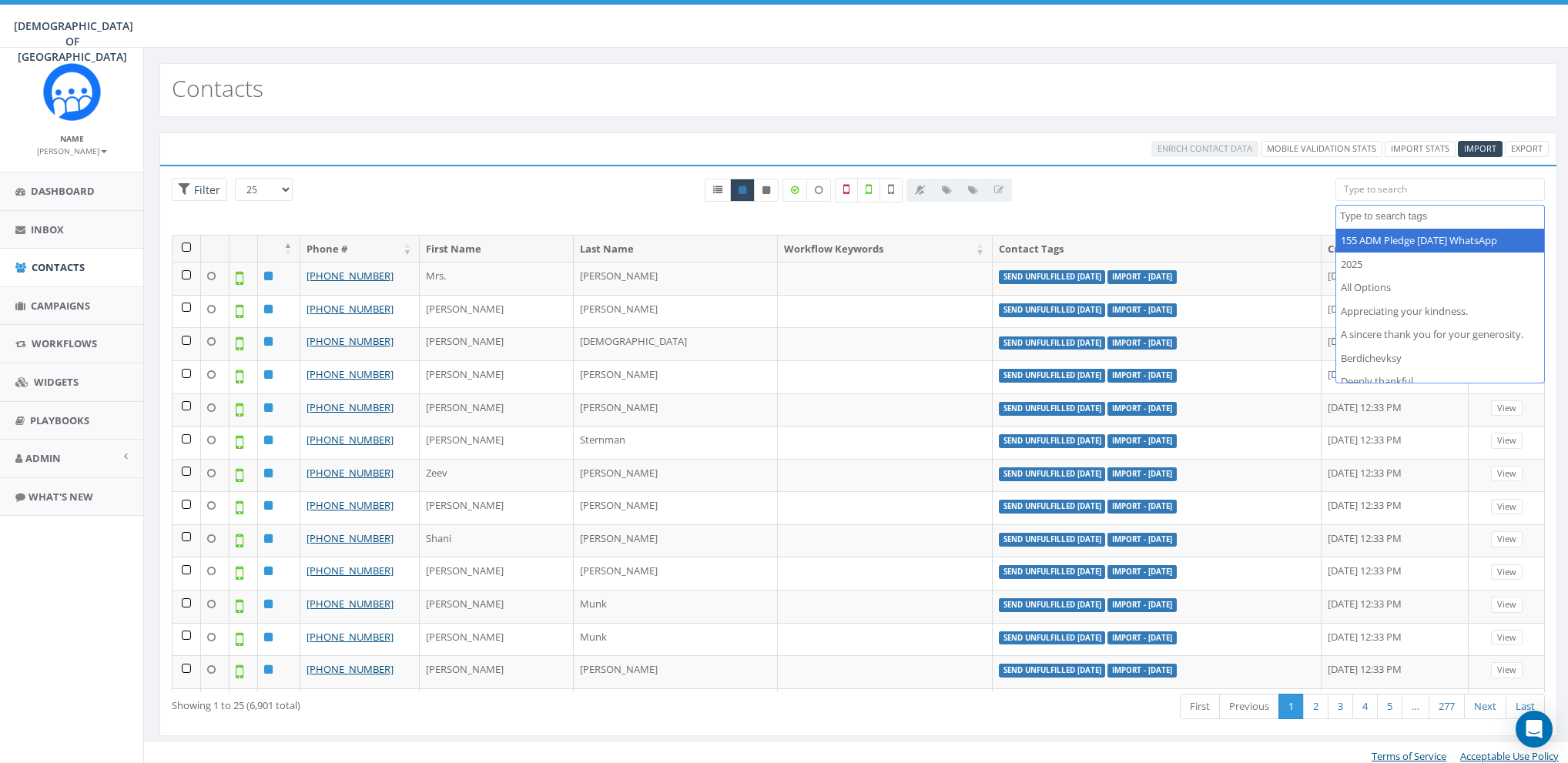
paste textarea "andline number"
type textarea "andline number"
select select "andline number"
click at [1347, 215] on span "×" at bounding box center [1347, 217] width 5 height 14
select select
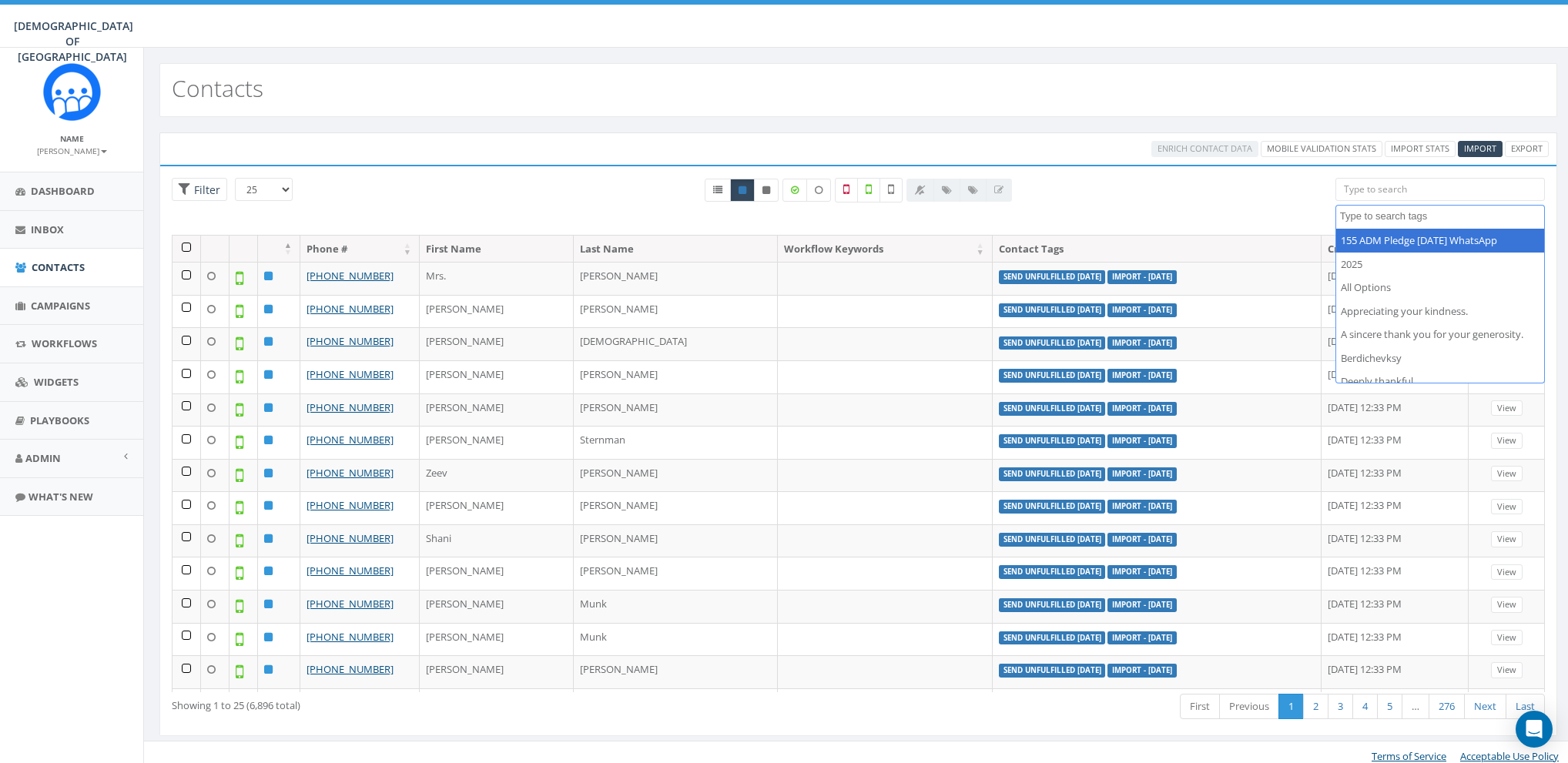
click at [1361, 215] on textarea "Search" at bounding box center [1442, 217] width 204 height 14
paste textarea "andline number"
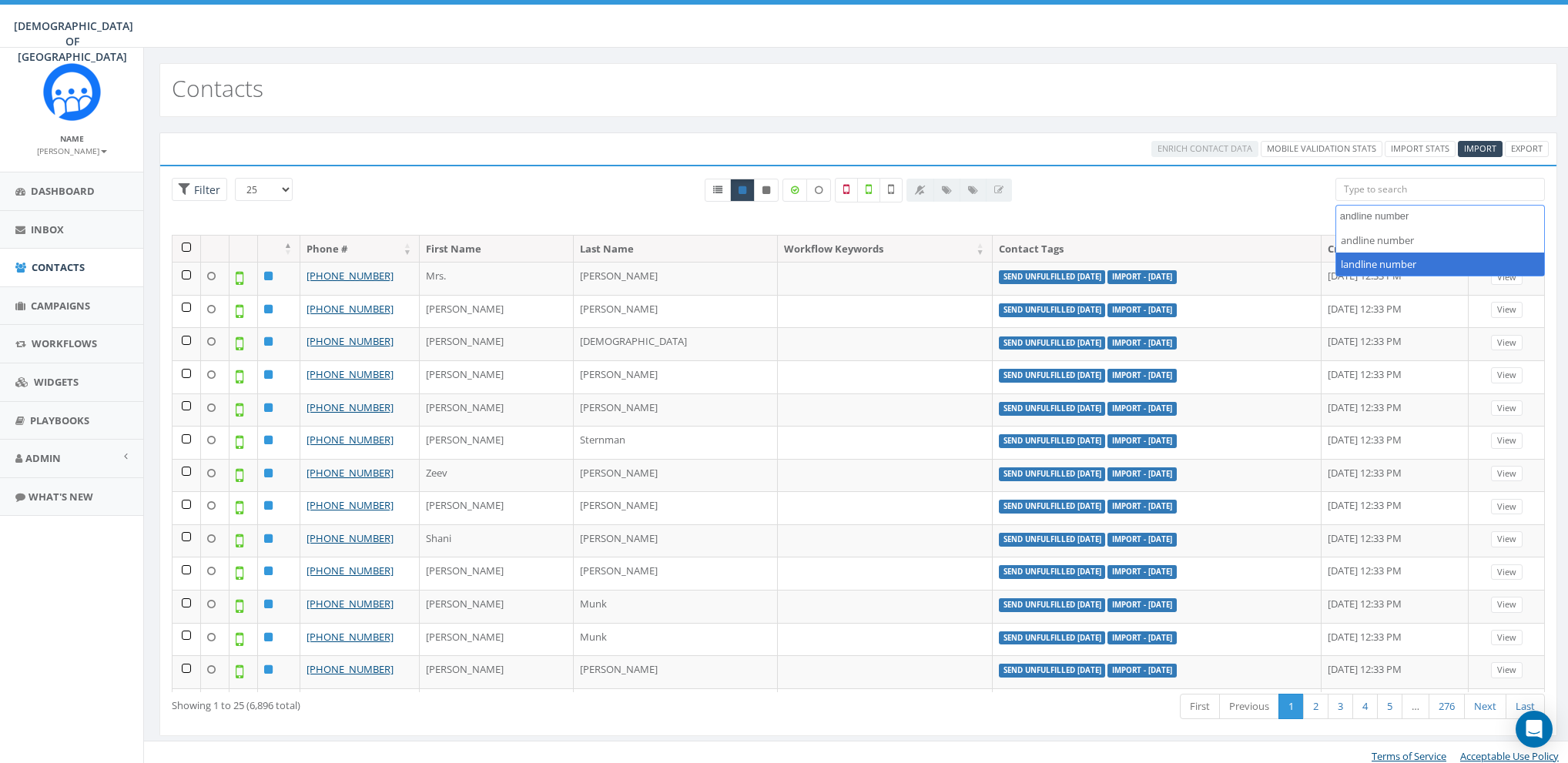
type textarea "andline number"
select select "landline number"
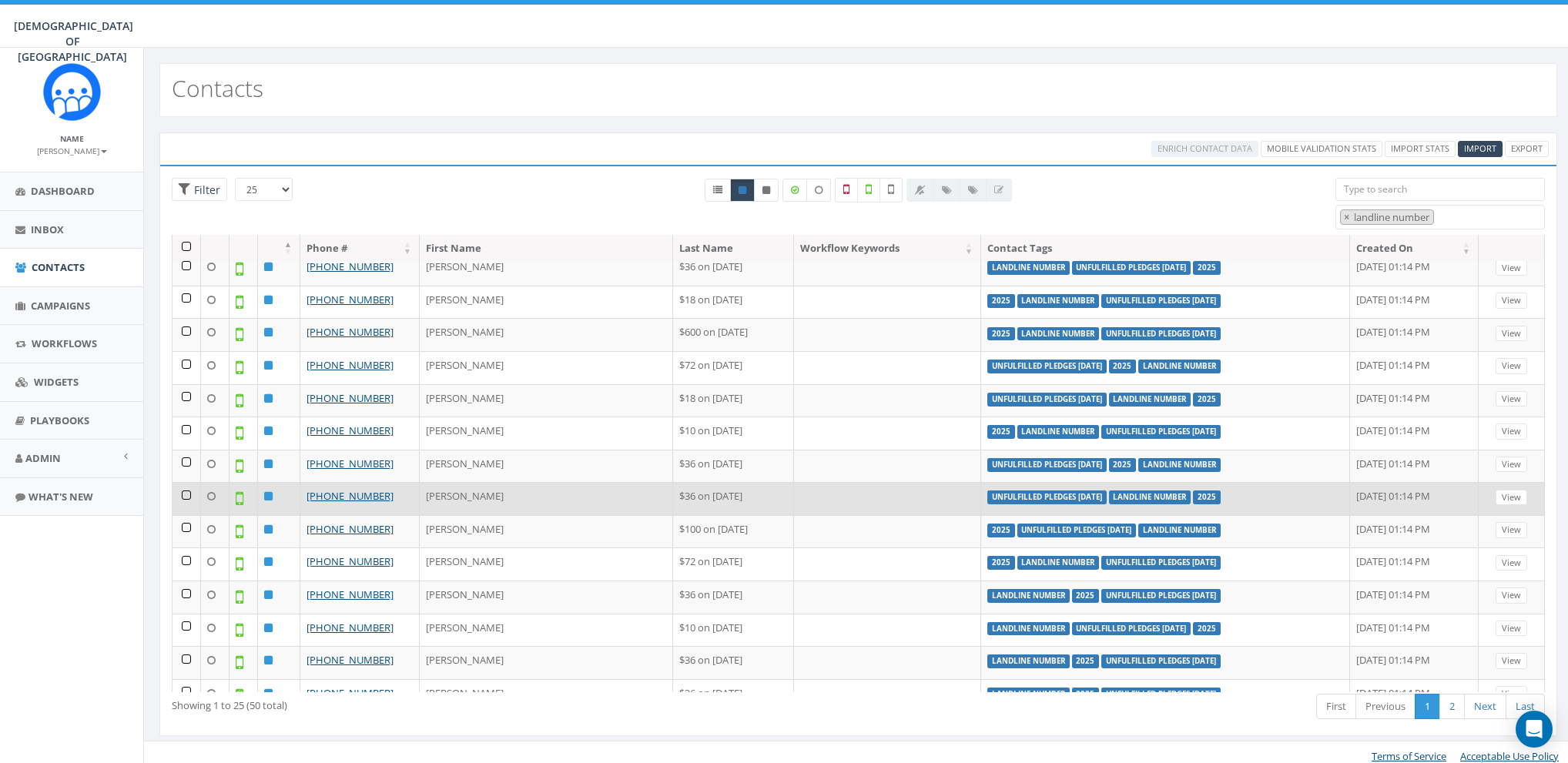
scroll to position [0, 0]
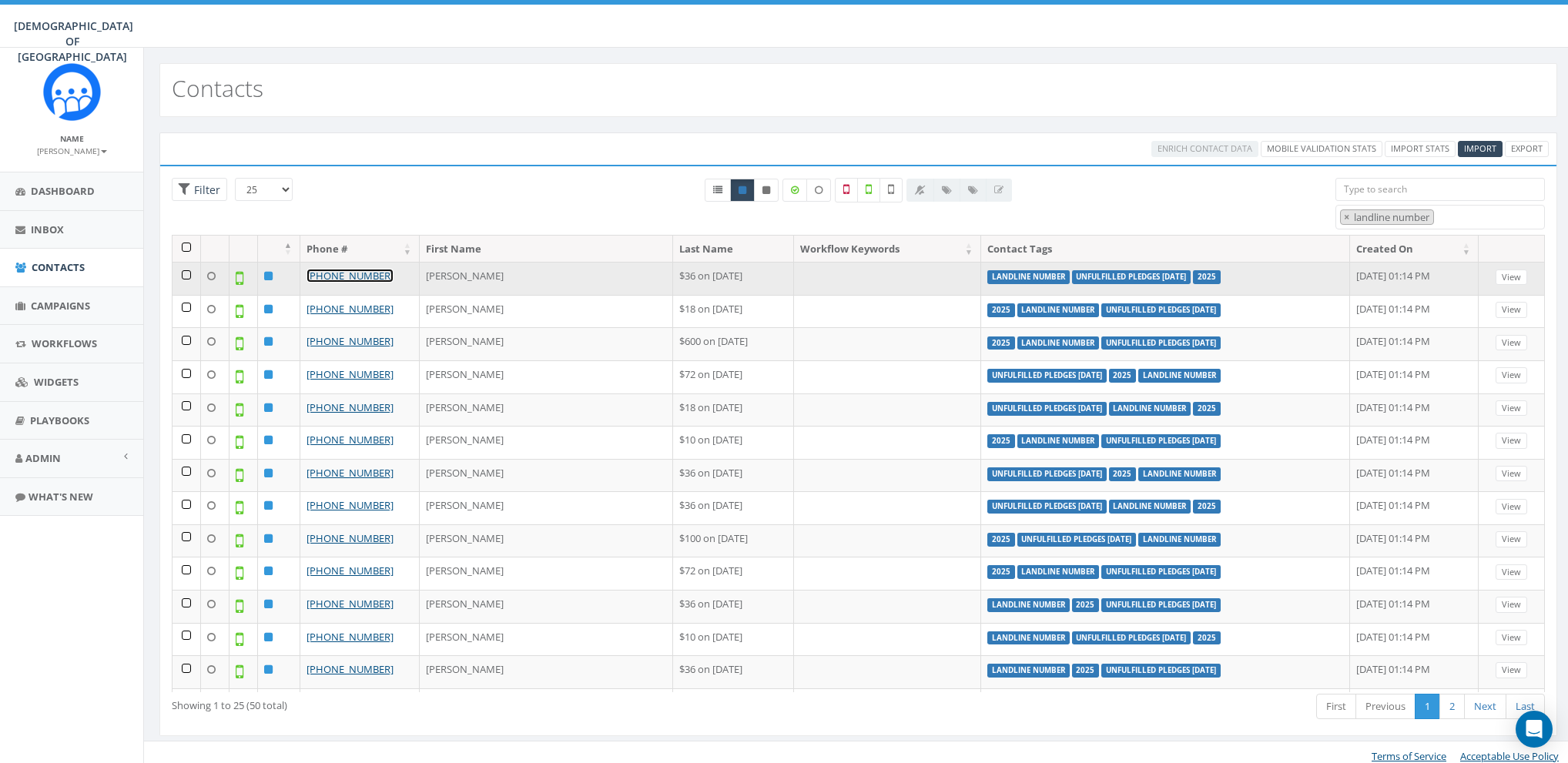
click at [334, 275] on link "+1 718-467-0181" at bounding box center [350, 276] width 87 height 14
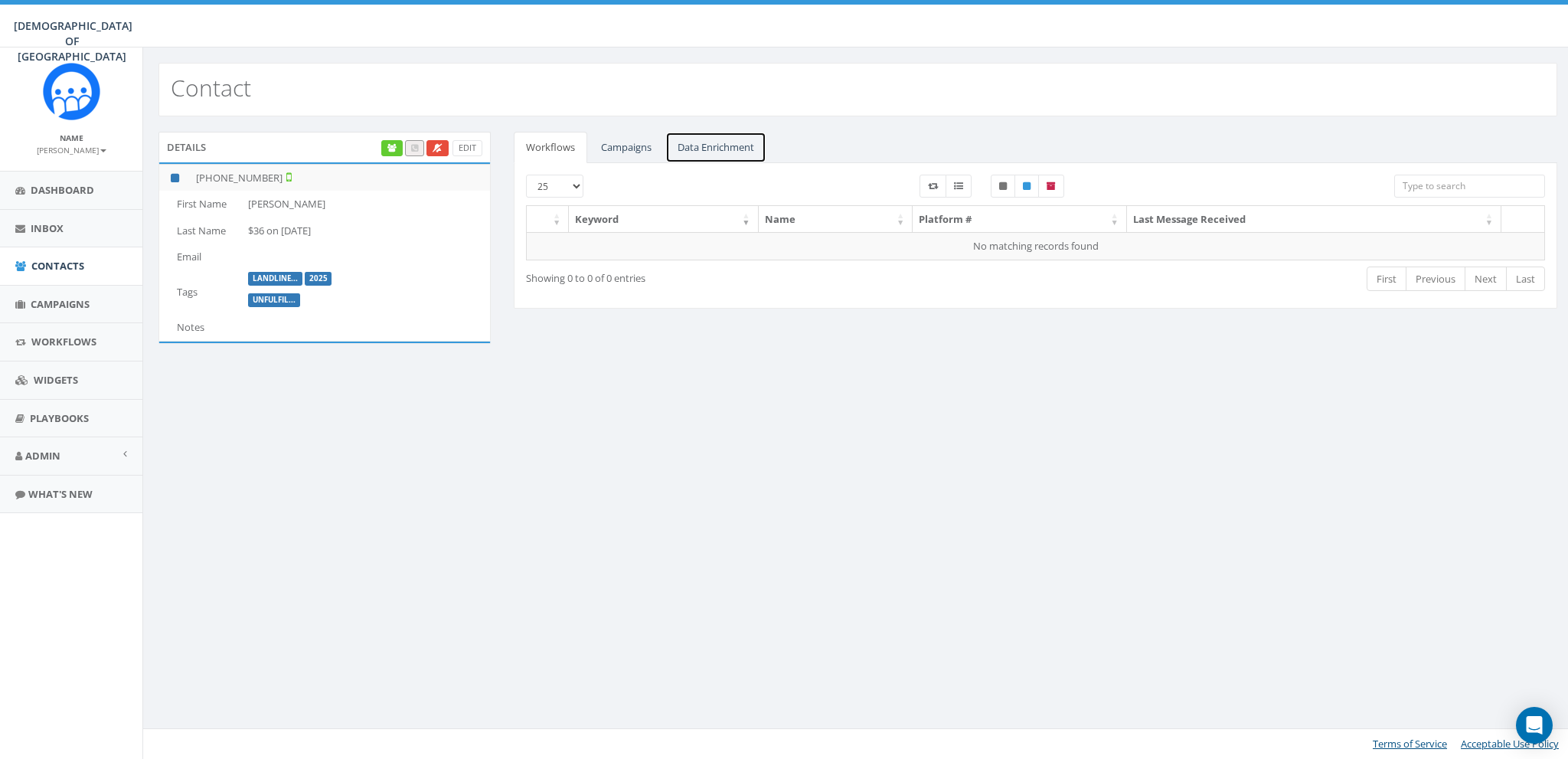
click at [725, 143] on link "Data Enrichment" at bounding box center [715, 147] width 101 height 32
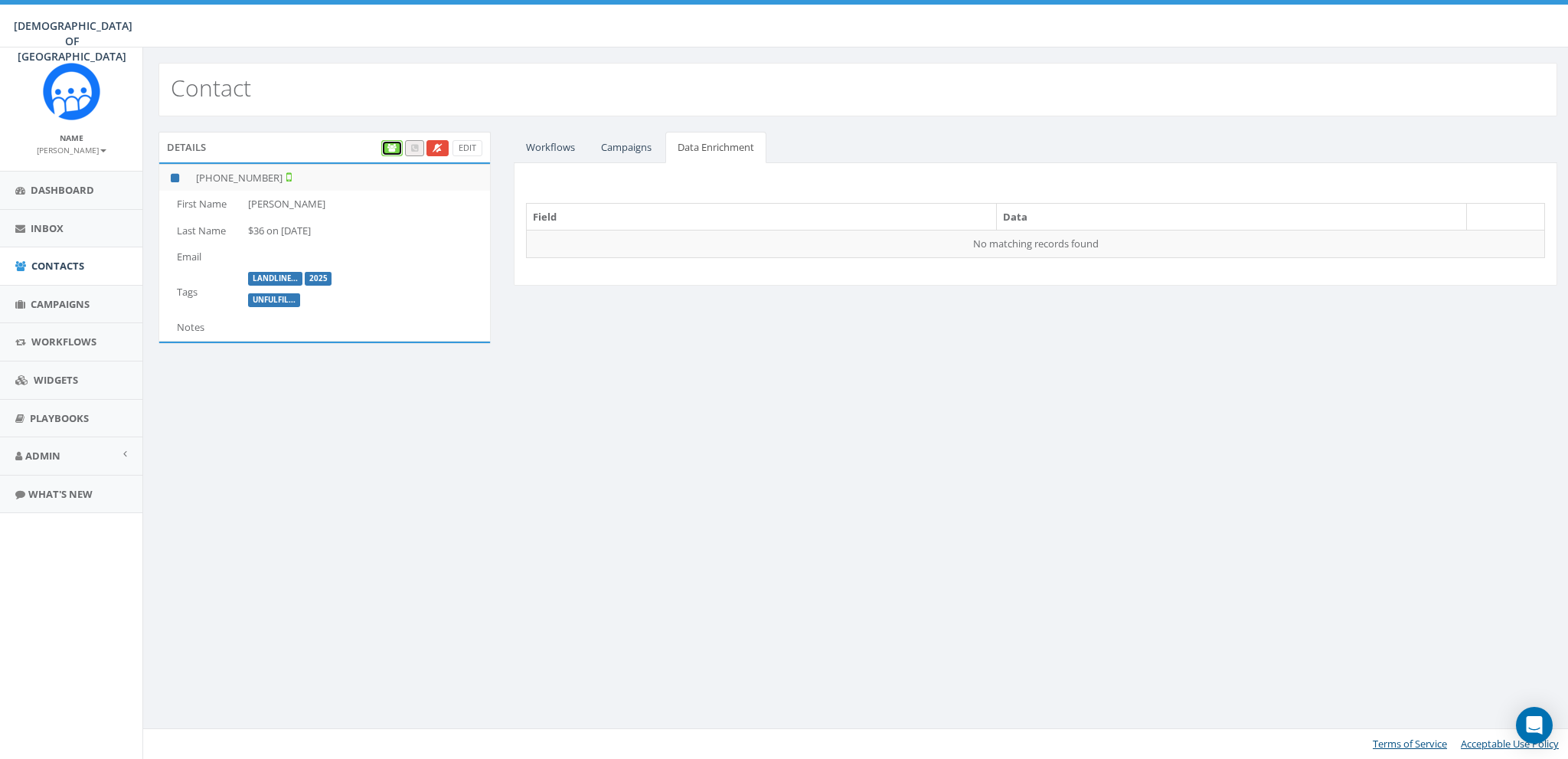
click at [387, 148] on link at bounding box center [392, 148] width 22 height 16
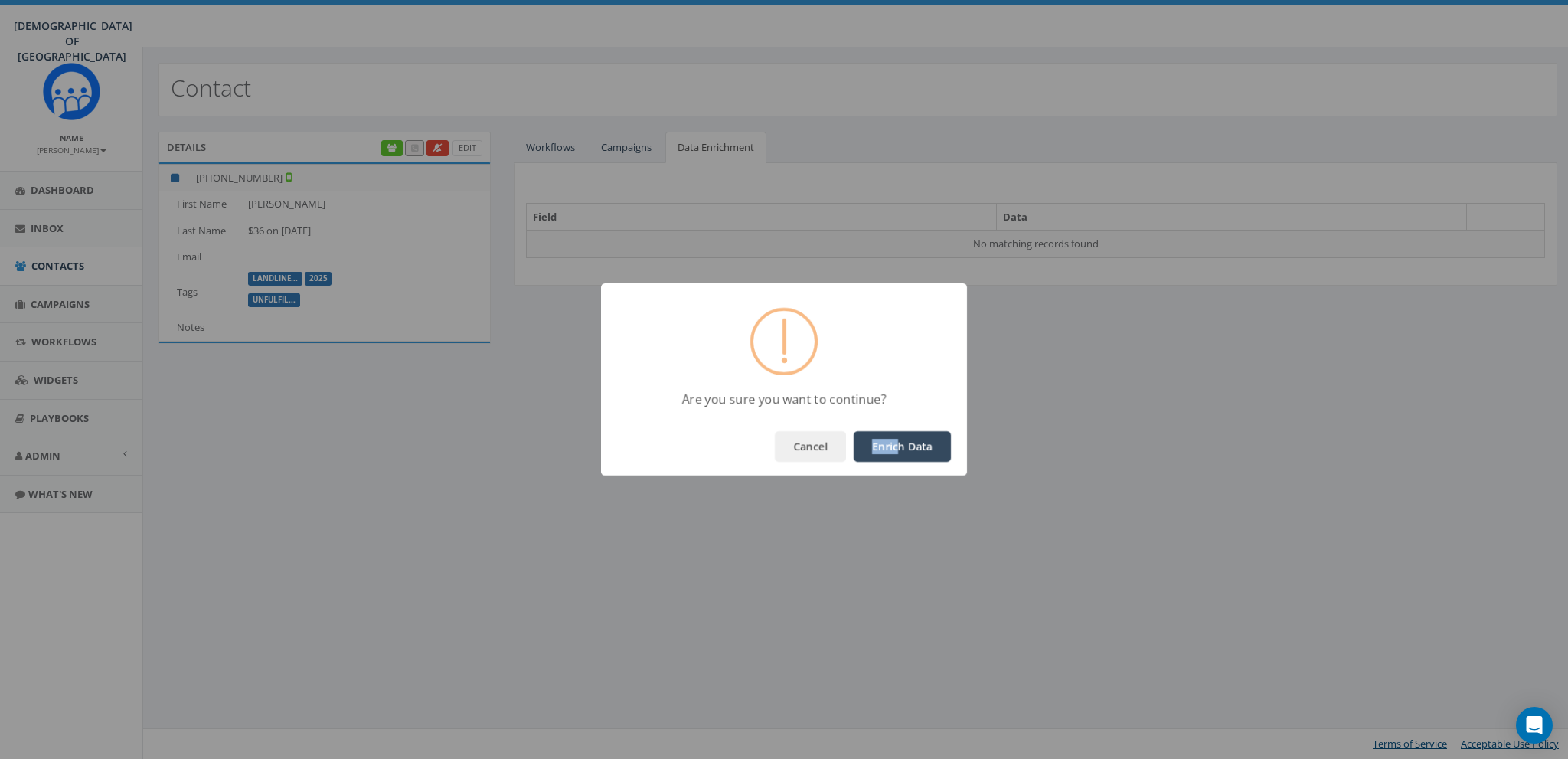
click at [901, 440] on div "Cancel Enrich Data" at bounding box center [784, 446] width 366 height 58
click at [901, 440] on button "Enrich Data" at bounding box center [901, 447] width 97 height 31
click at [925, 436] on button "OK" at bounding box center [925, 447] width 52 height 31
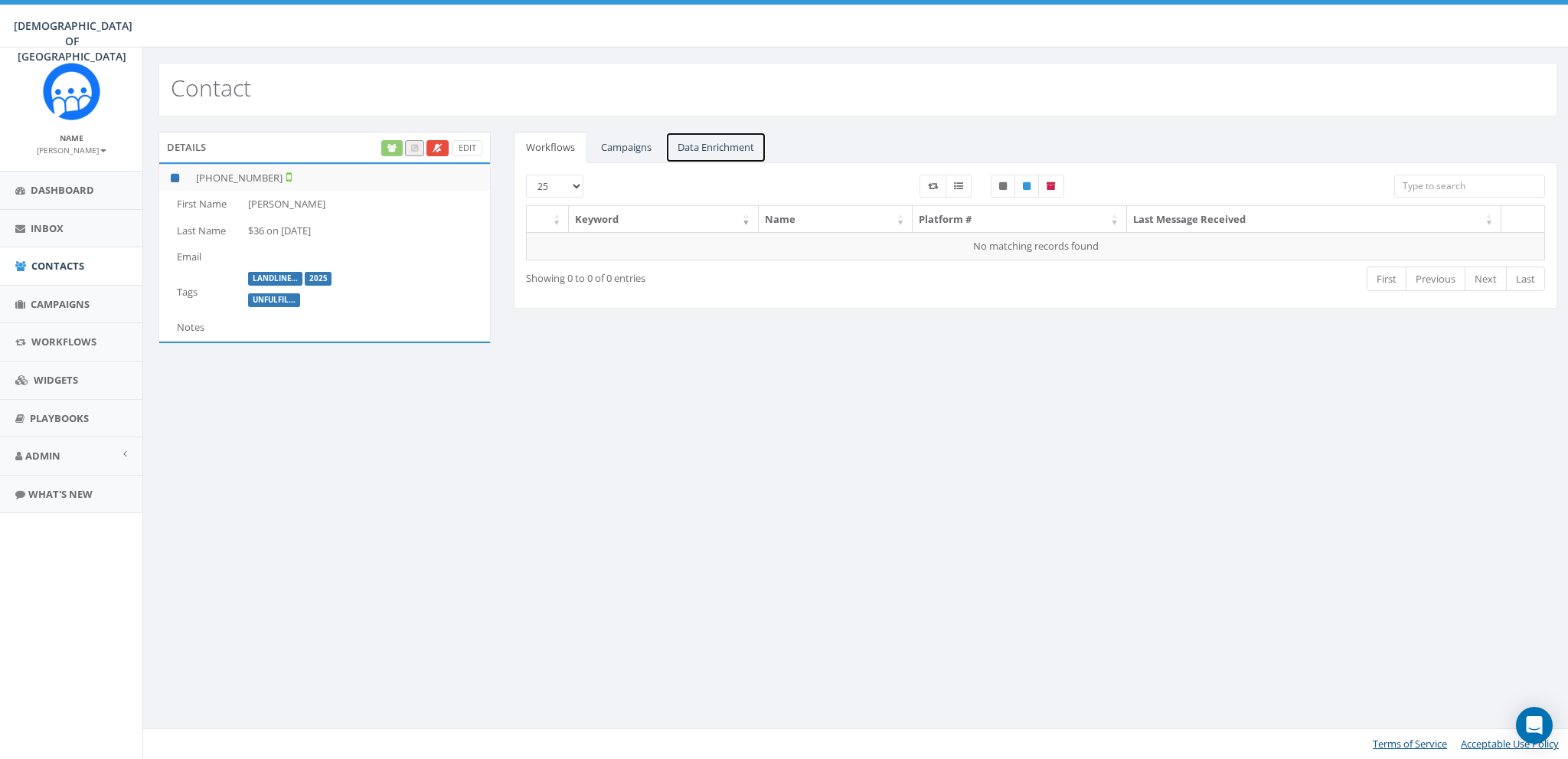
click at [720, 140] on link "Data Enrichment" at bounding box center [715, 147] width 101 height 32
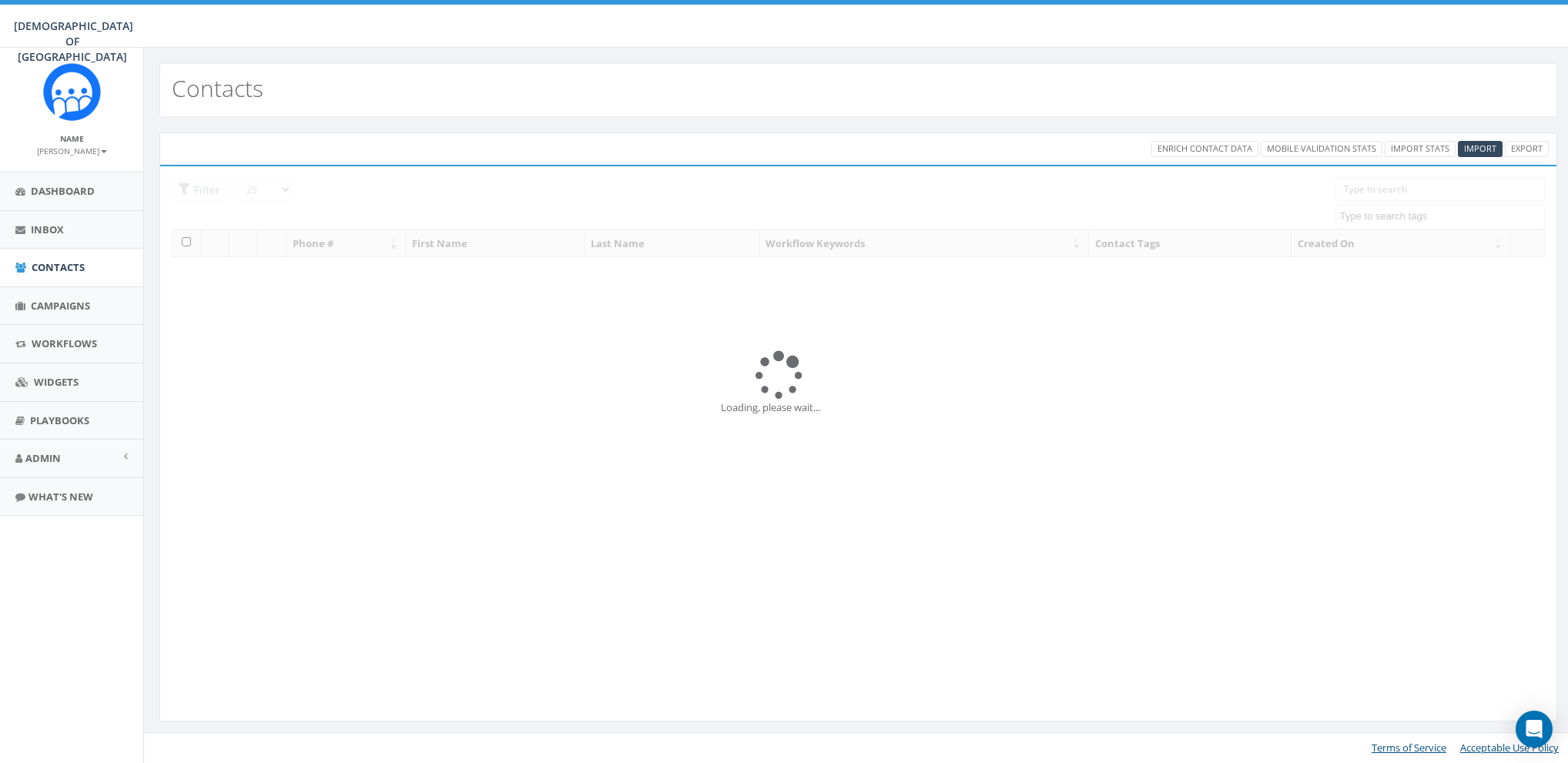
select select "landline number"
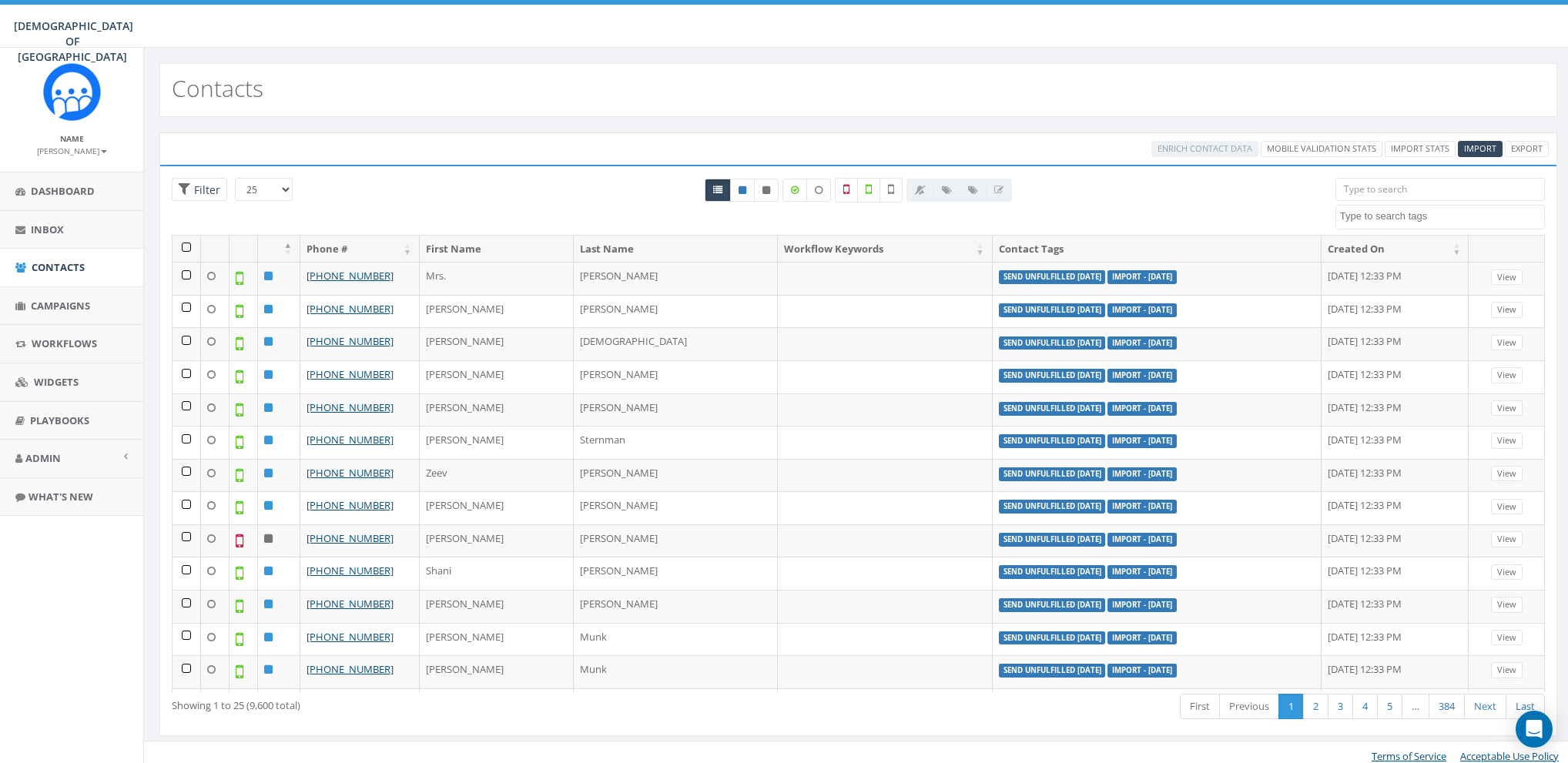
click at [1389, 224] on span at bounding box center [1440, 217] width 210 height 25
paste textarea "andline number"
type textarea "andline number"
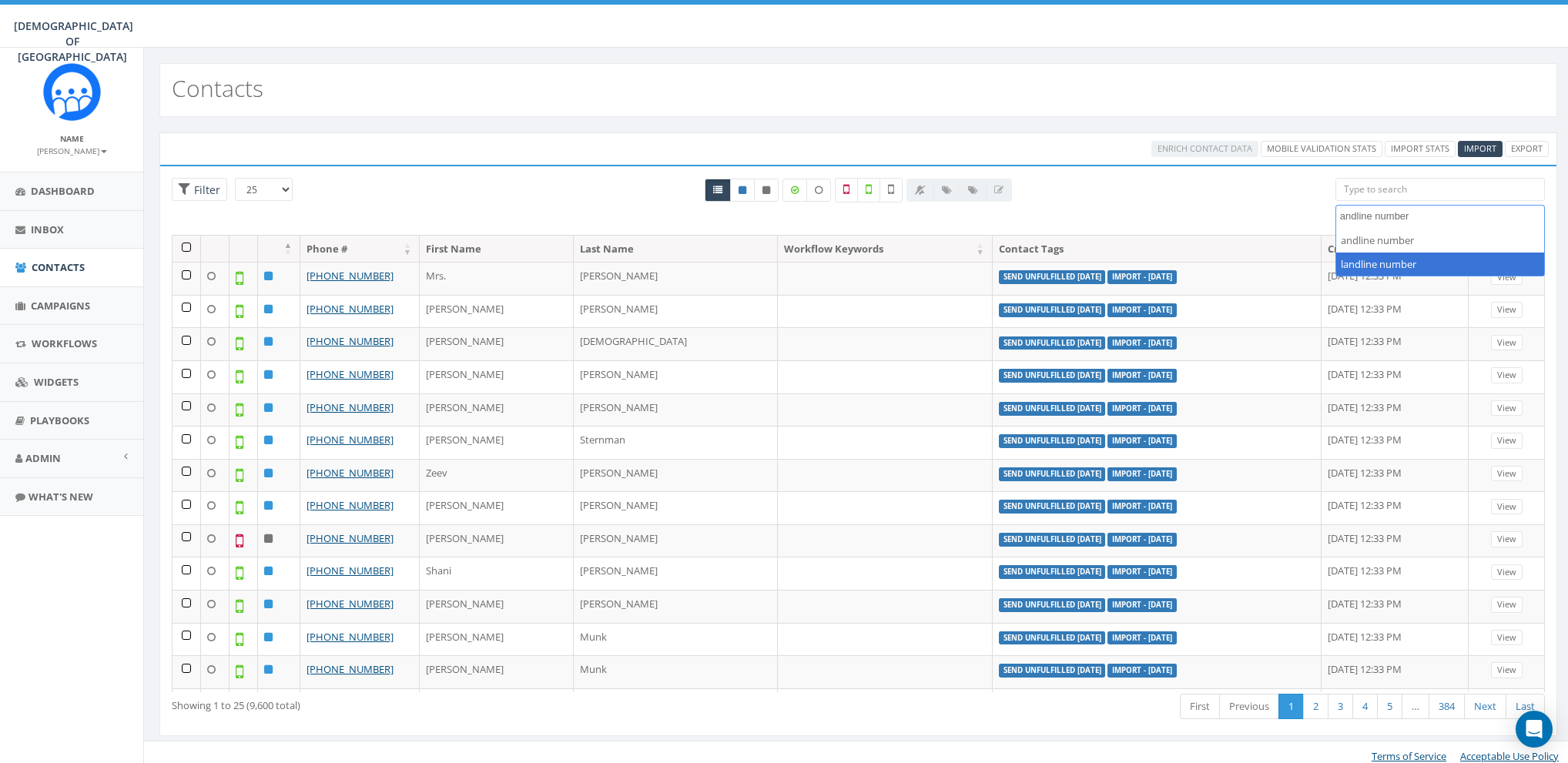
select select
click at [1375, 213] on textarea "Search" at bounding box center [1442, 217] width 204 height 14
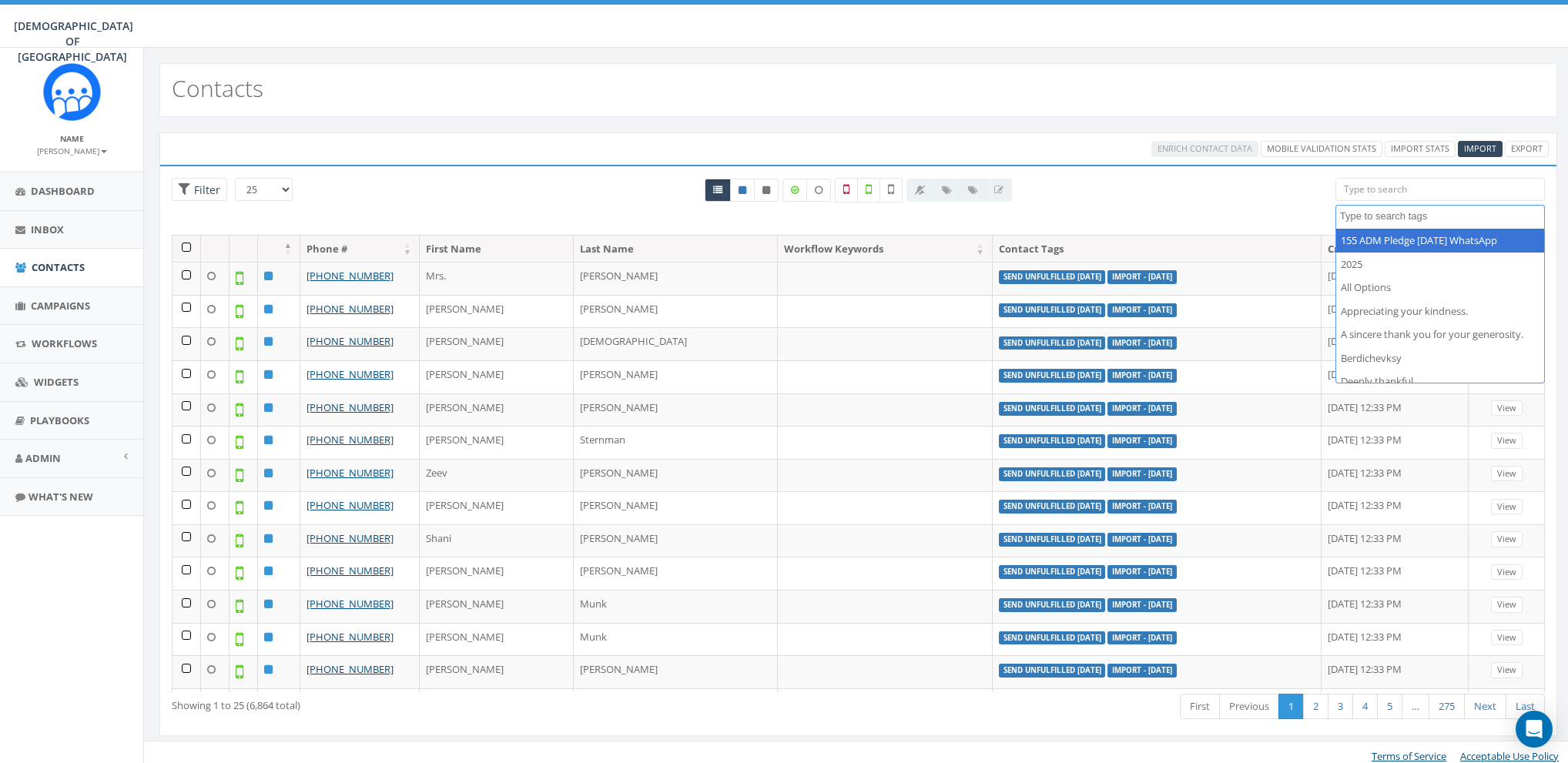
paste textarea "andline number"
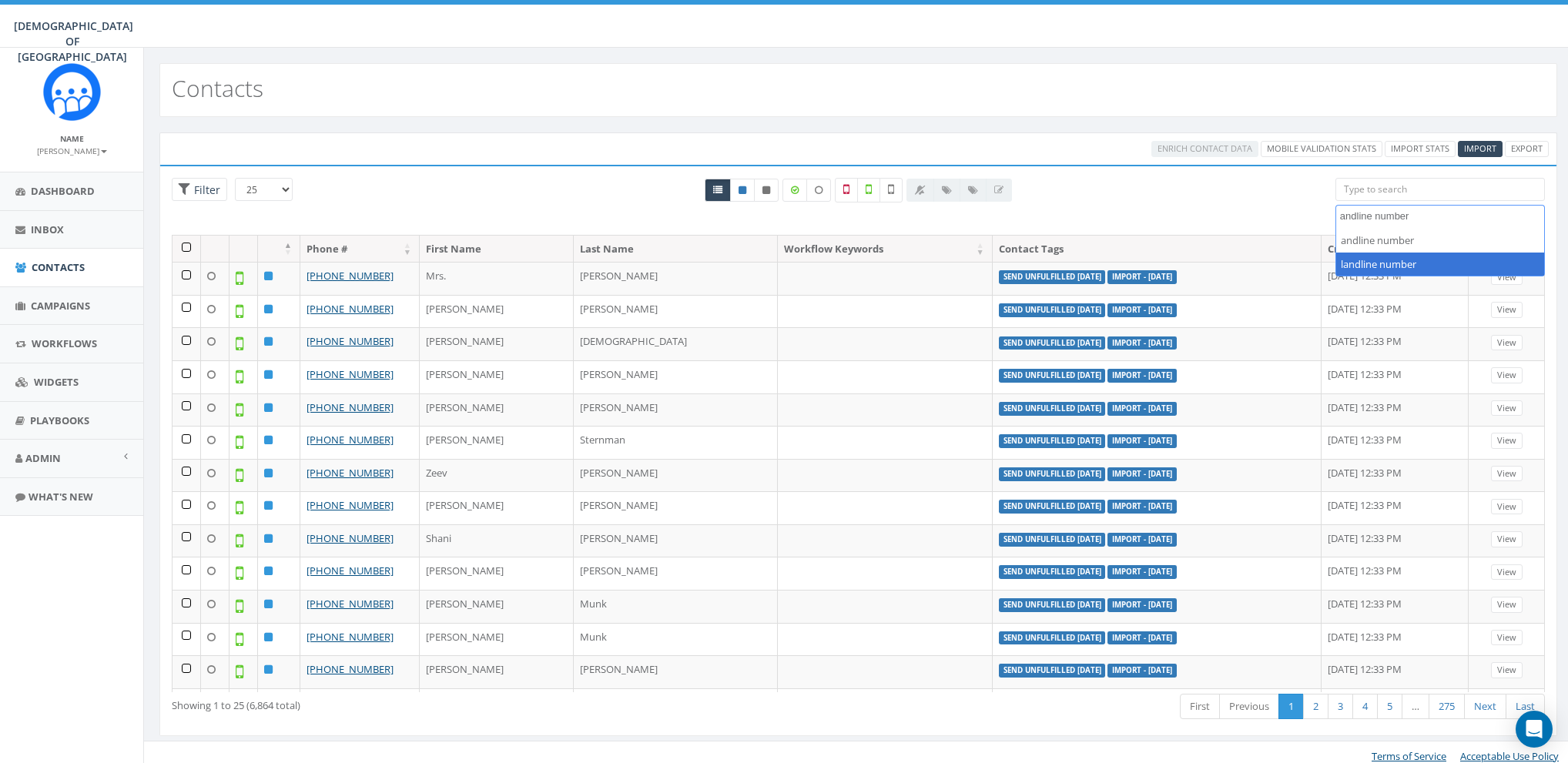
type textarea "andline number"
select select "landline number"
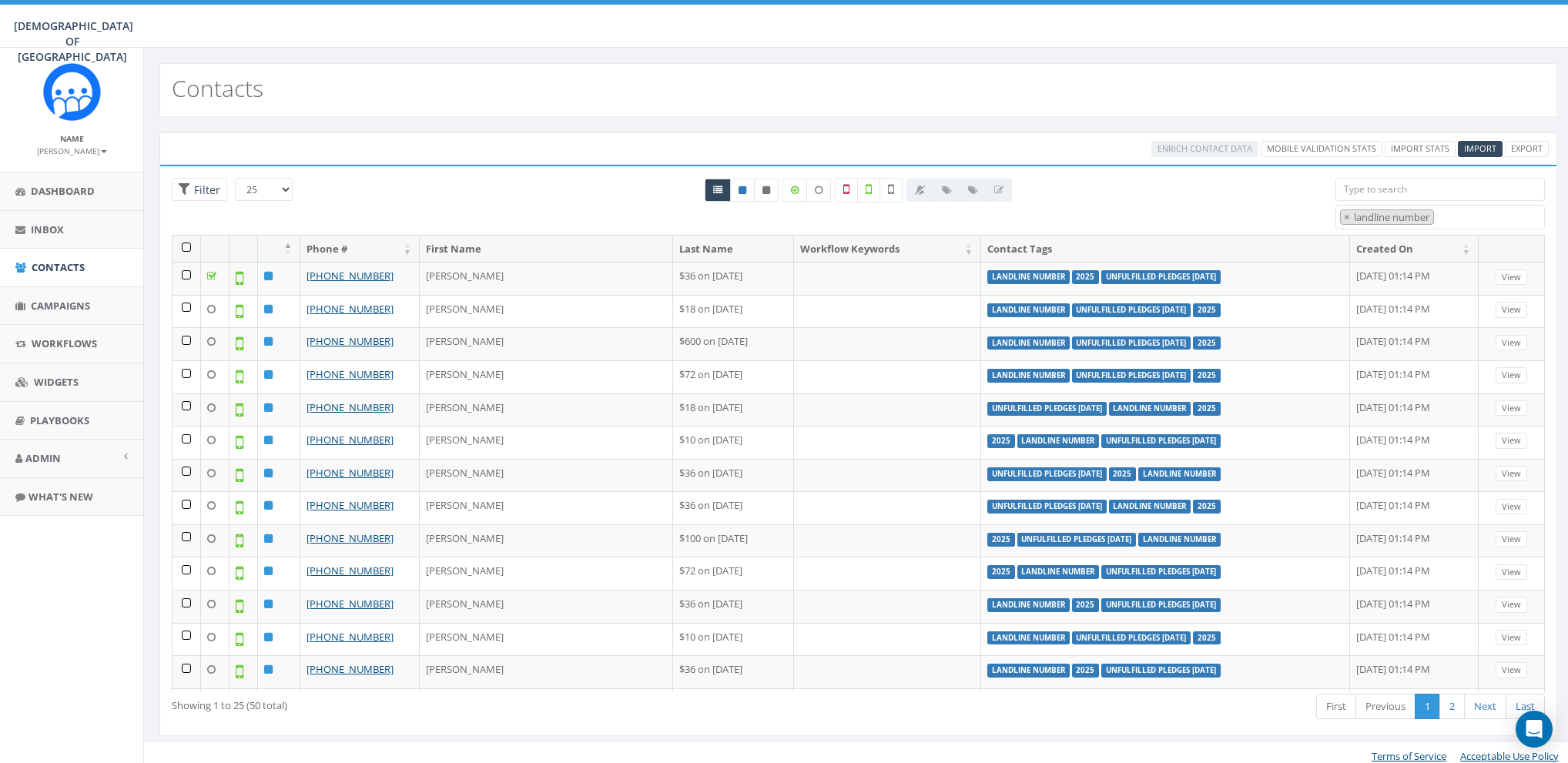
click at [184, 246] on th at bounding box center [186, 249] width 29 height 27
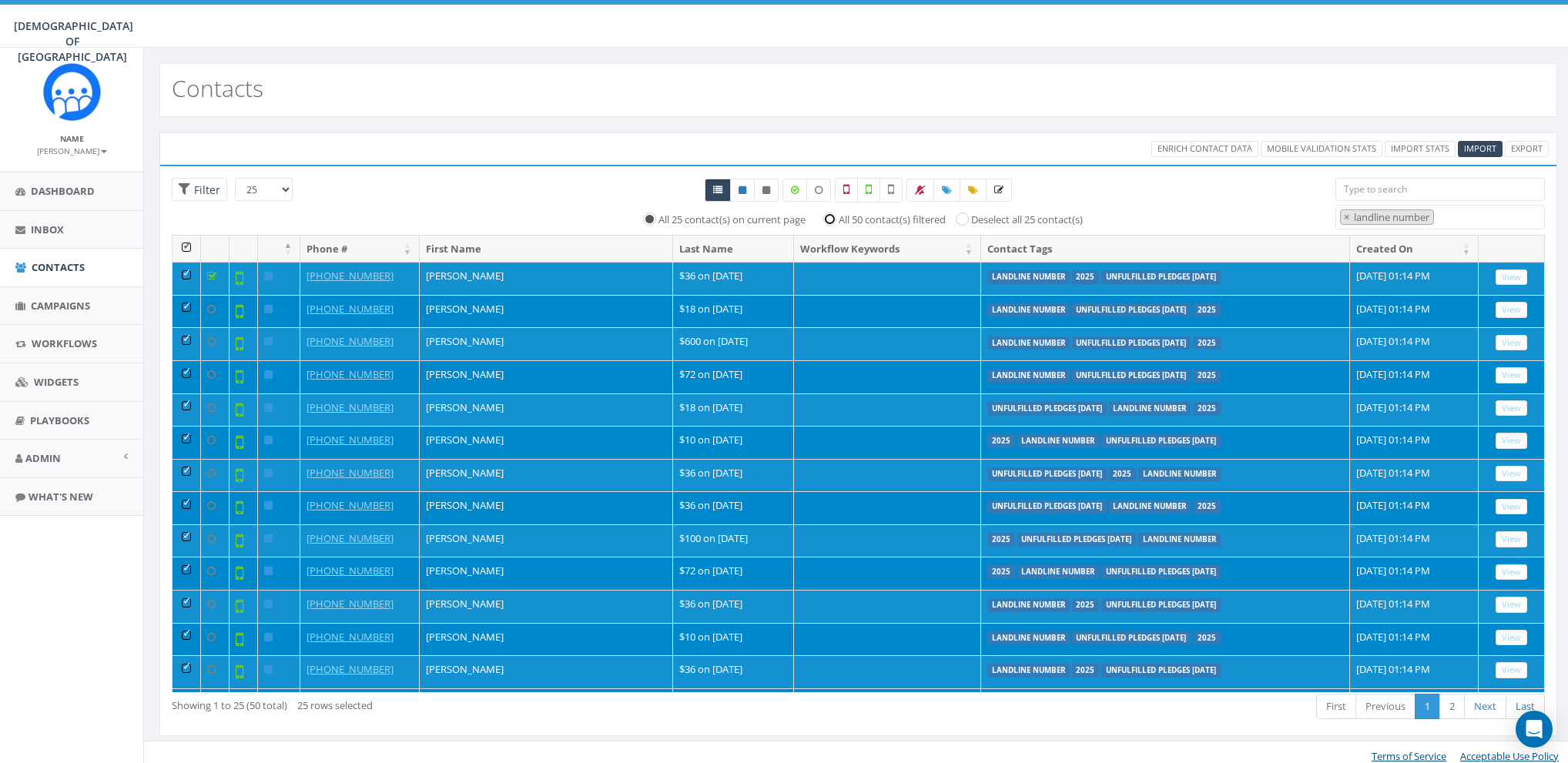
click at [834, 215] on input "All 50 contact(s) filtered" at bounding box center [834, 218] width 10 height 10
radio input "true"
click at [182, 246] on th at bounding box center [186, 249] width 29 height 27
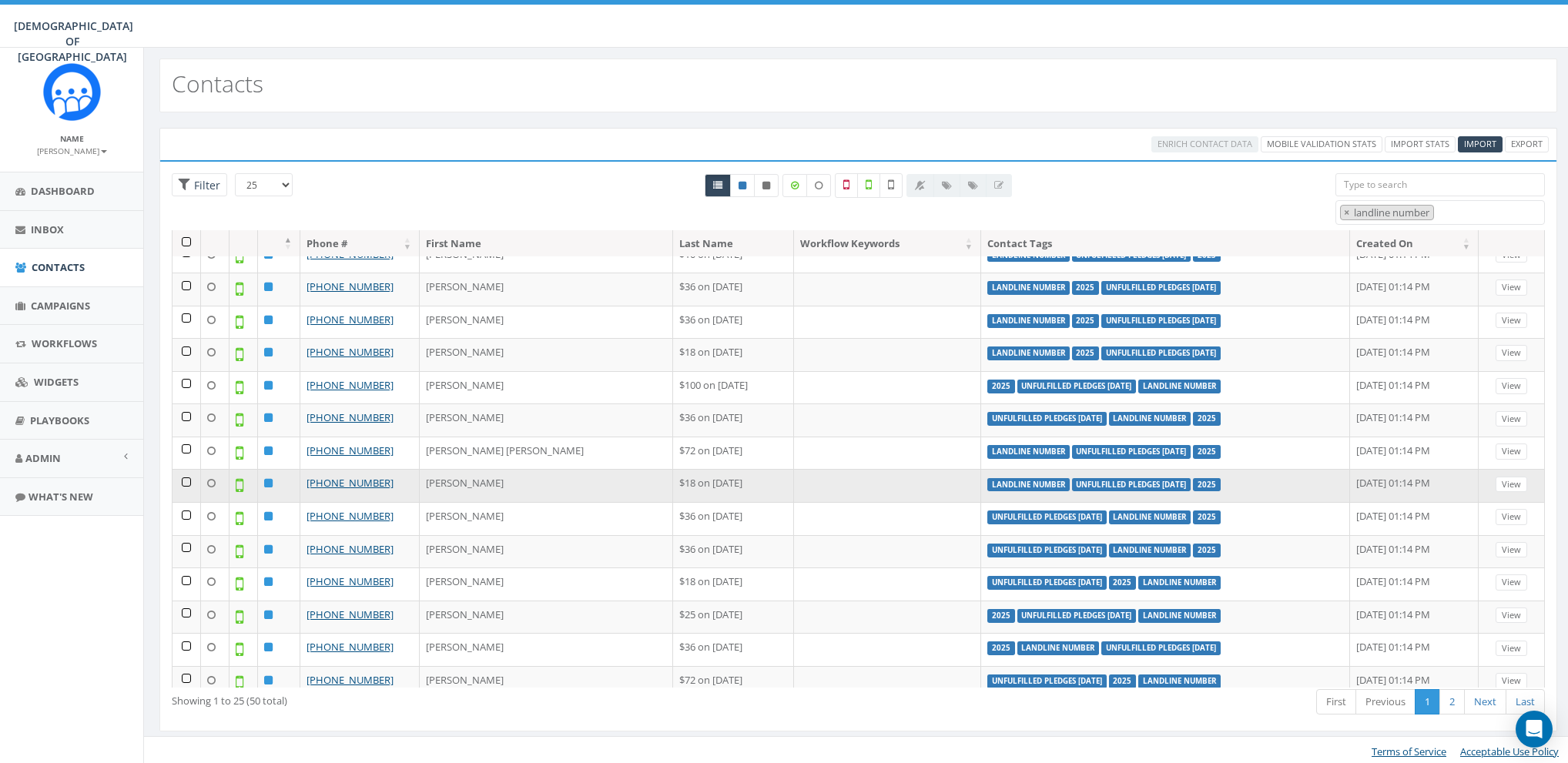
scroll to position [6, 0]
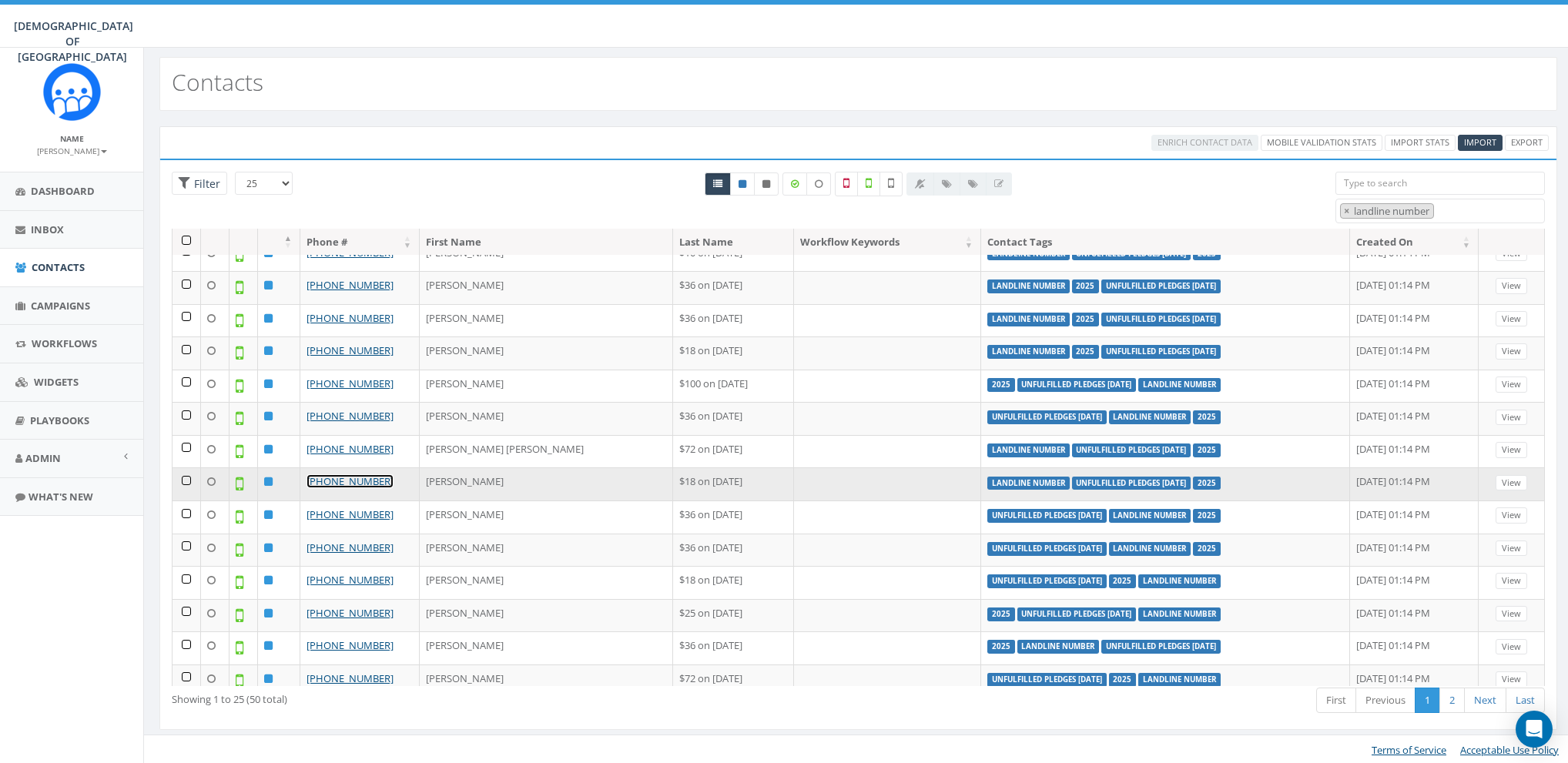
click at [333, 475] on link "+1 404-636-7434" at bounding box center [350, 482] width 87 height 14
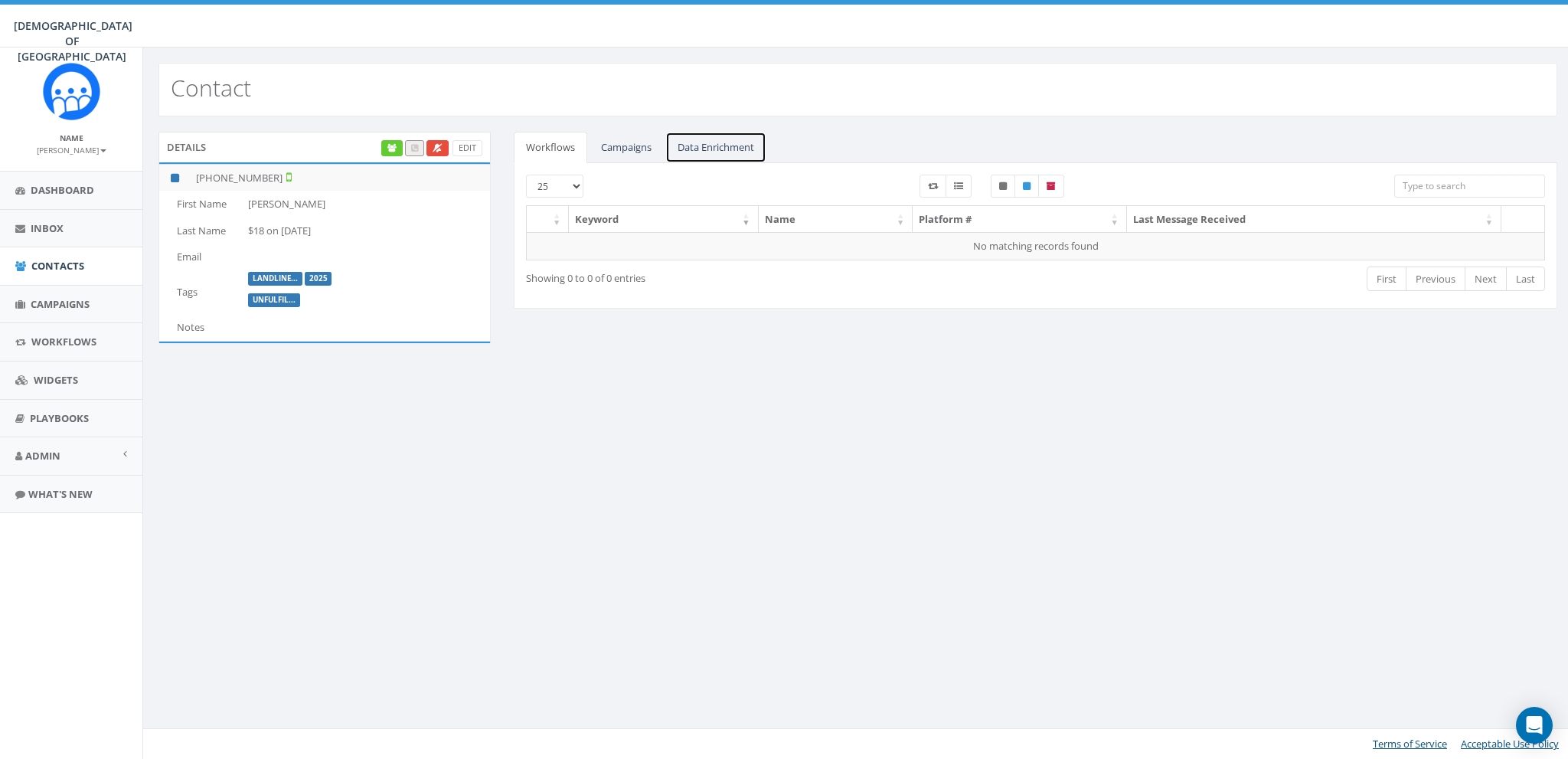
click at [720, 141] on link "Data Enrichment" at bounding box center [715, 147] width 101 height 32
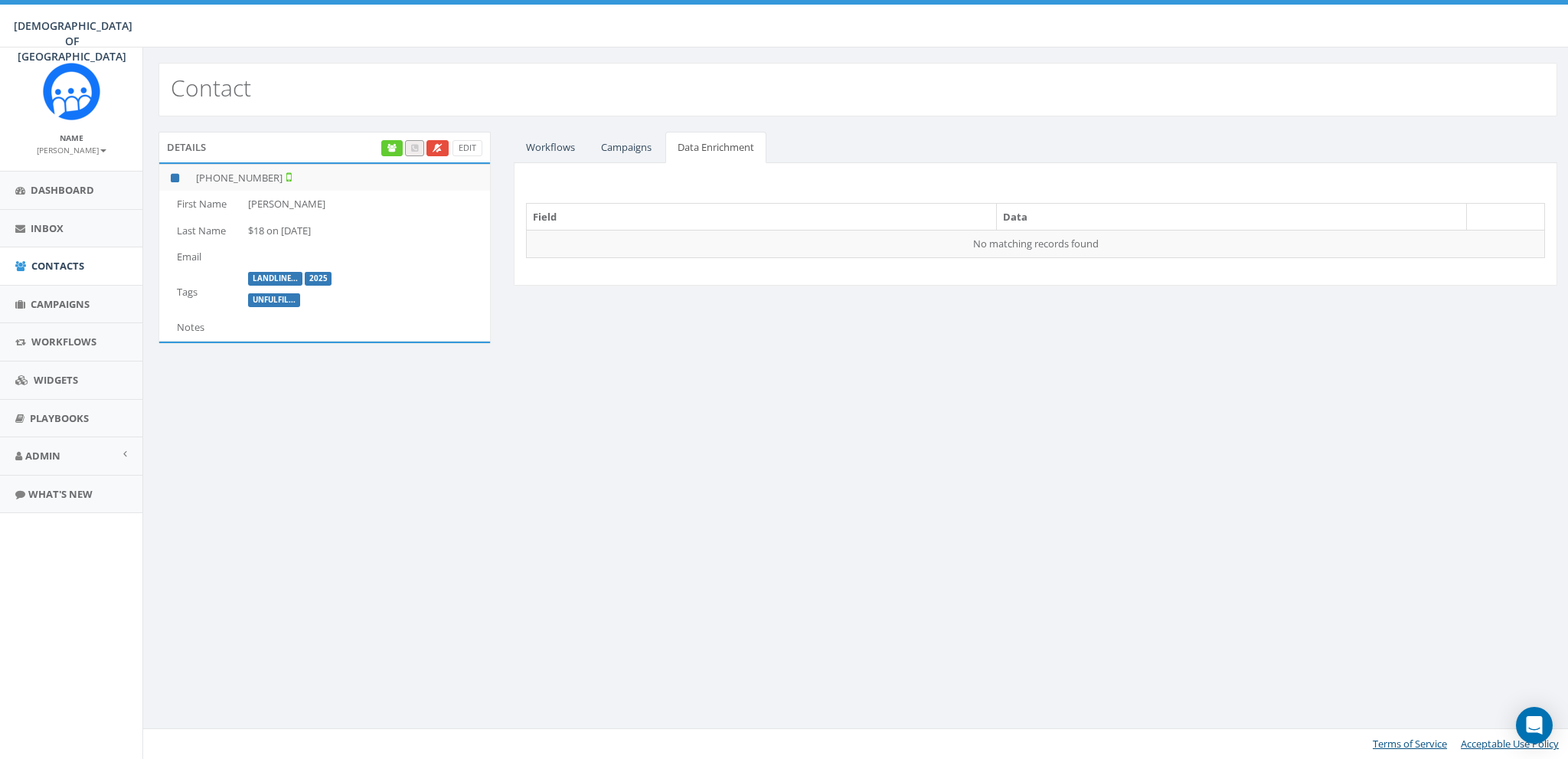
click at [379, 144] on div "Details Edit" at bounding box center [324, 147] width 333 height 31
click at [395, 144] on icon at bounding box center [392, 148] width 9 height 9
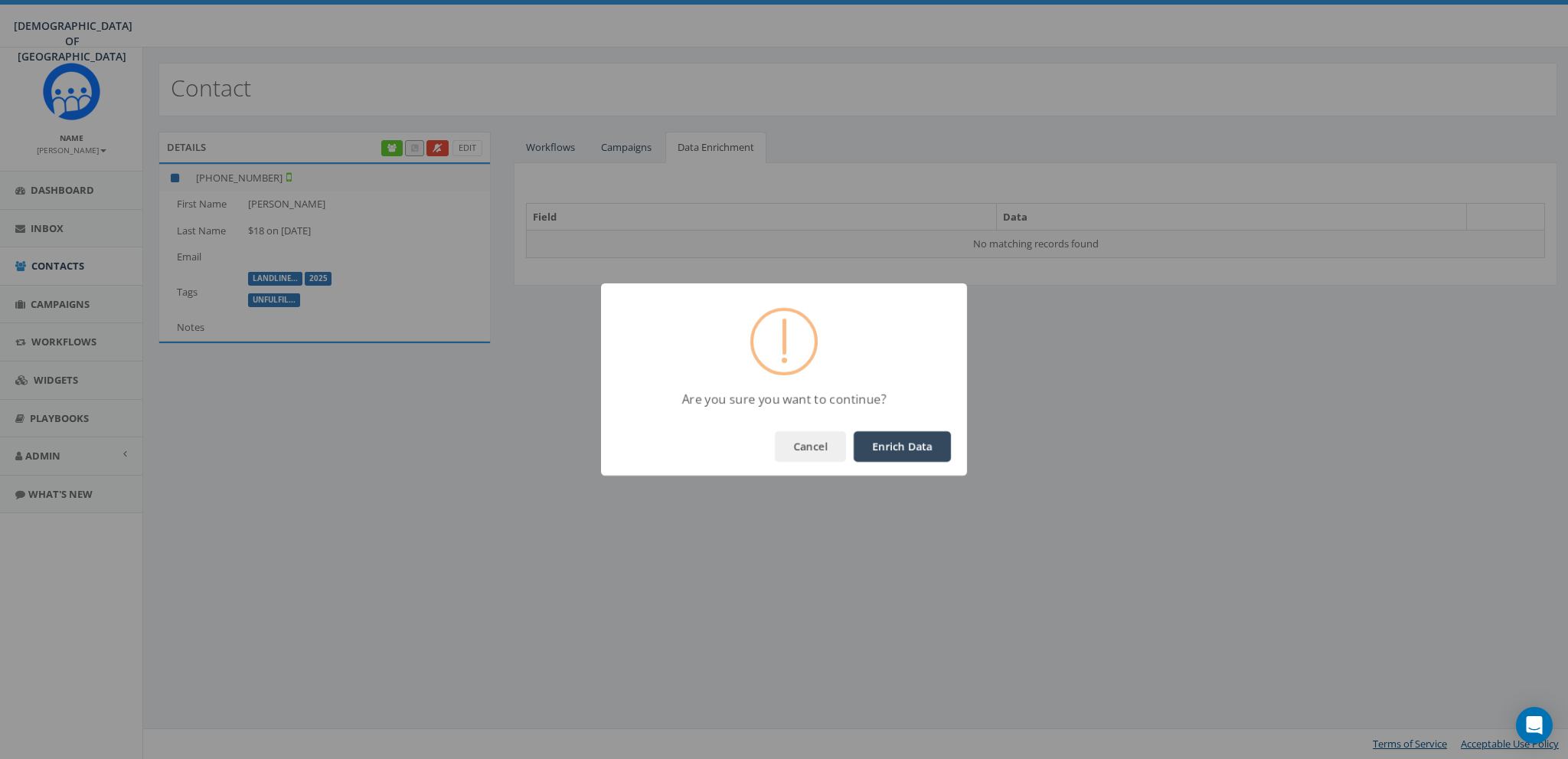
click at [889, 448] on button "Enrich Data" at bounding box center [901, 447] width 97 height 31
drag, startPoint x: 913, startPoint y: 440, endPoint x: 824, endPoint y: 264, distance: 197.2
click at [913, 440] on button "OK" at bounding box center [925, 447] width 52 height 31
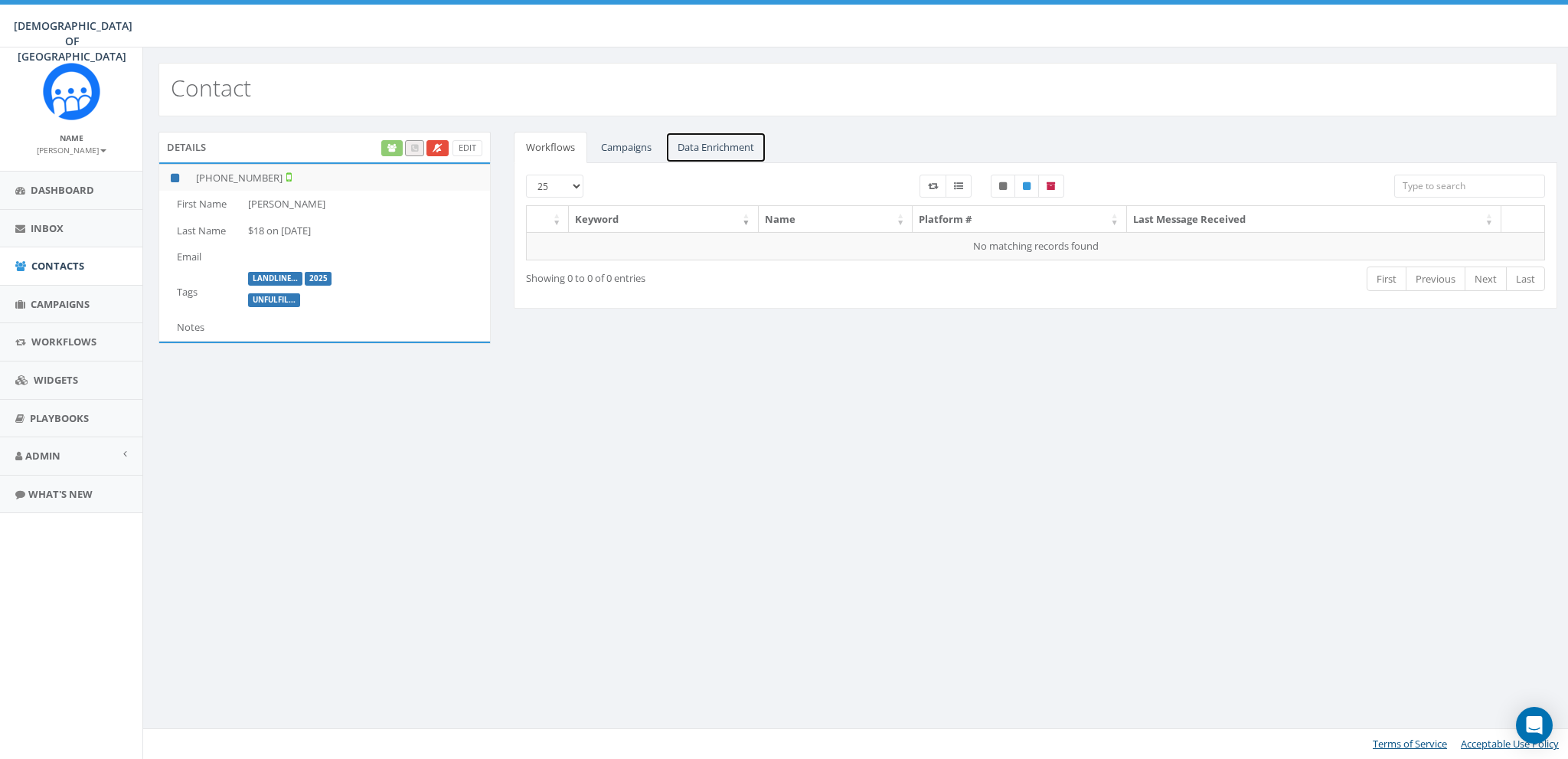
click at [736, 151] on link "Data Enrichment" at bounding box center [715, 147] width 101 height 32
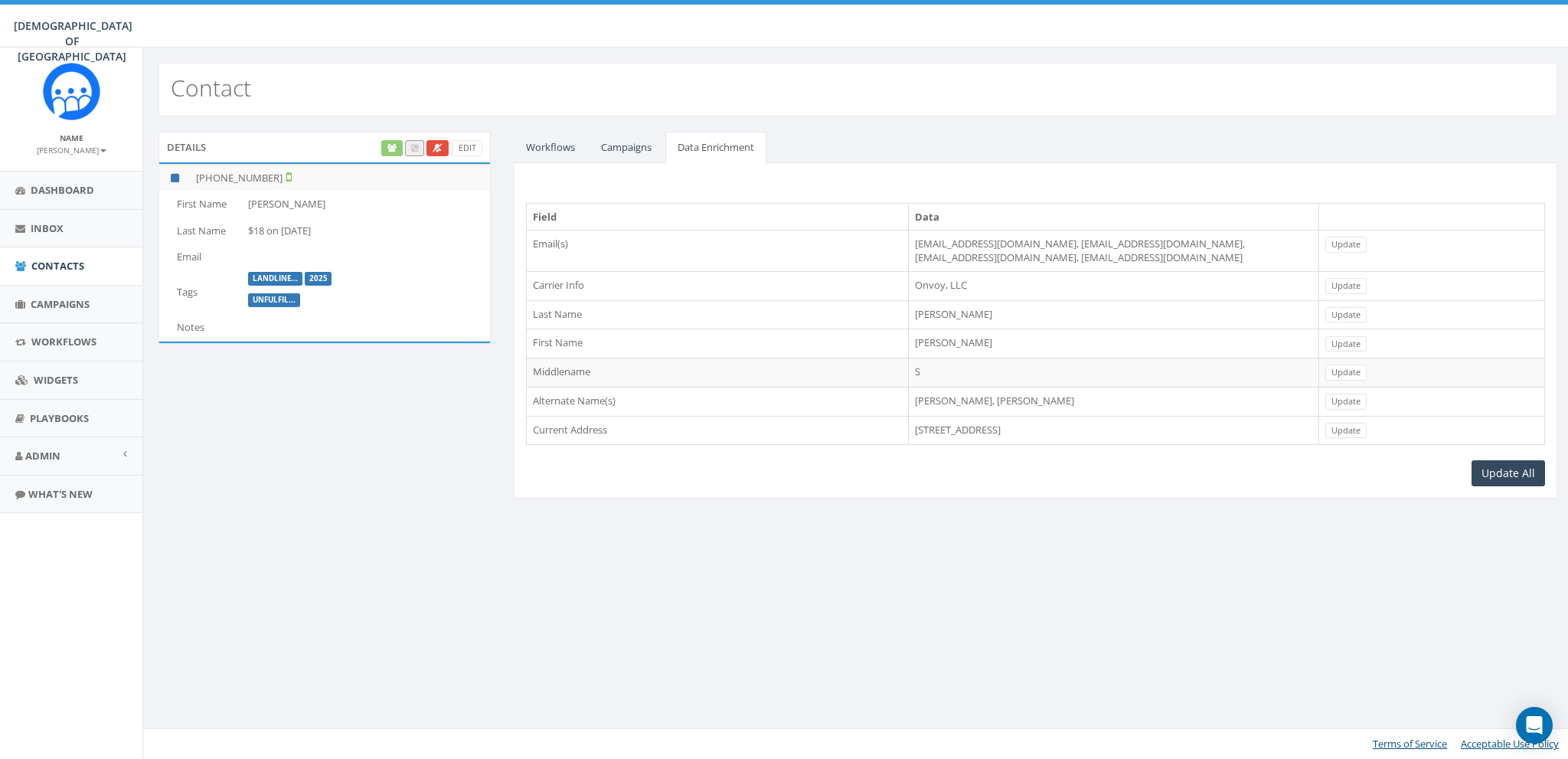
click at [908, 277] on td "Onvoy, LLC" at bounding box center [1113, 286] width 410 height 29
copy tbody "Onvoy, LLC Update"
click at [913, 578] on div "Contact Details Edit [PHONE_NUMBER] First Name [PERSON_NAME] Last Name $18 on […" at bounding box center [857, 403] width 1430 height 712
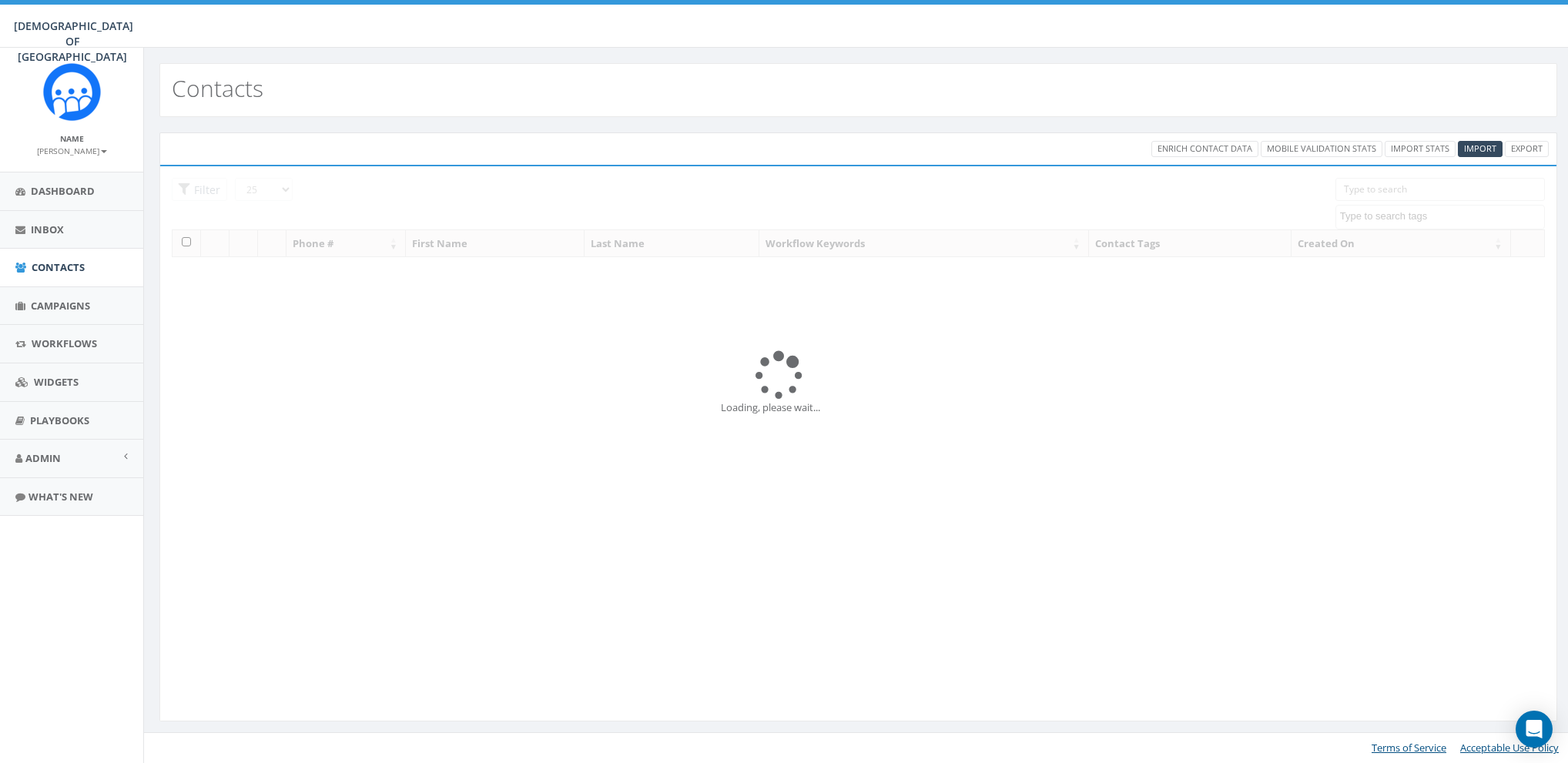
select select "landline number"
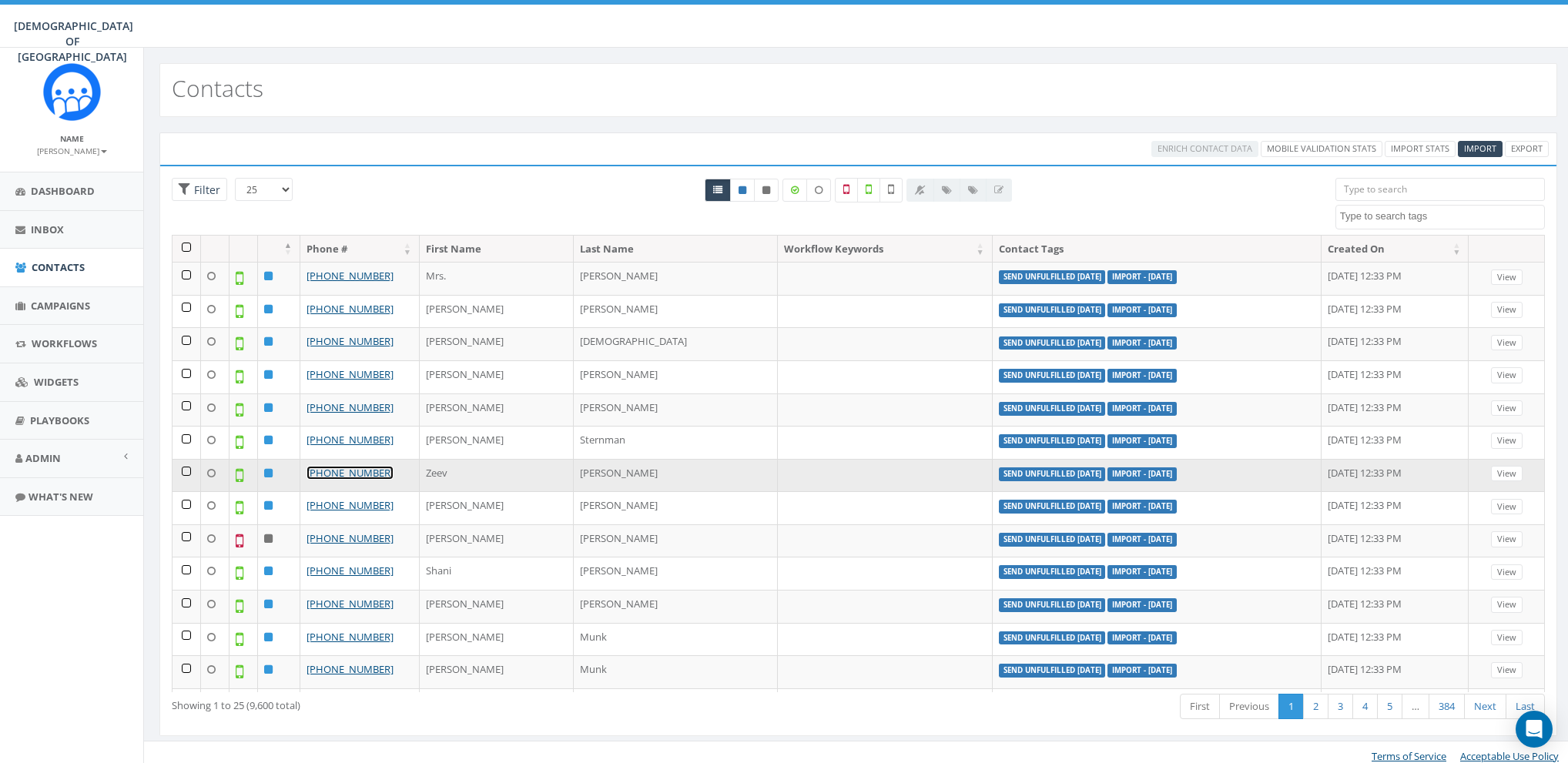
click at [346, 466] on link "+1 301-641-7119" at bounding box center [350, 473] width 87 height 14
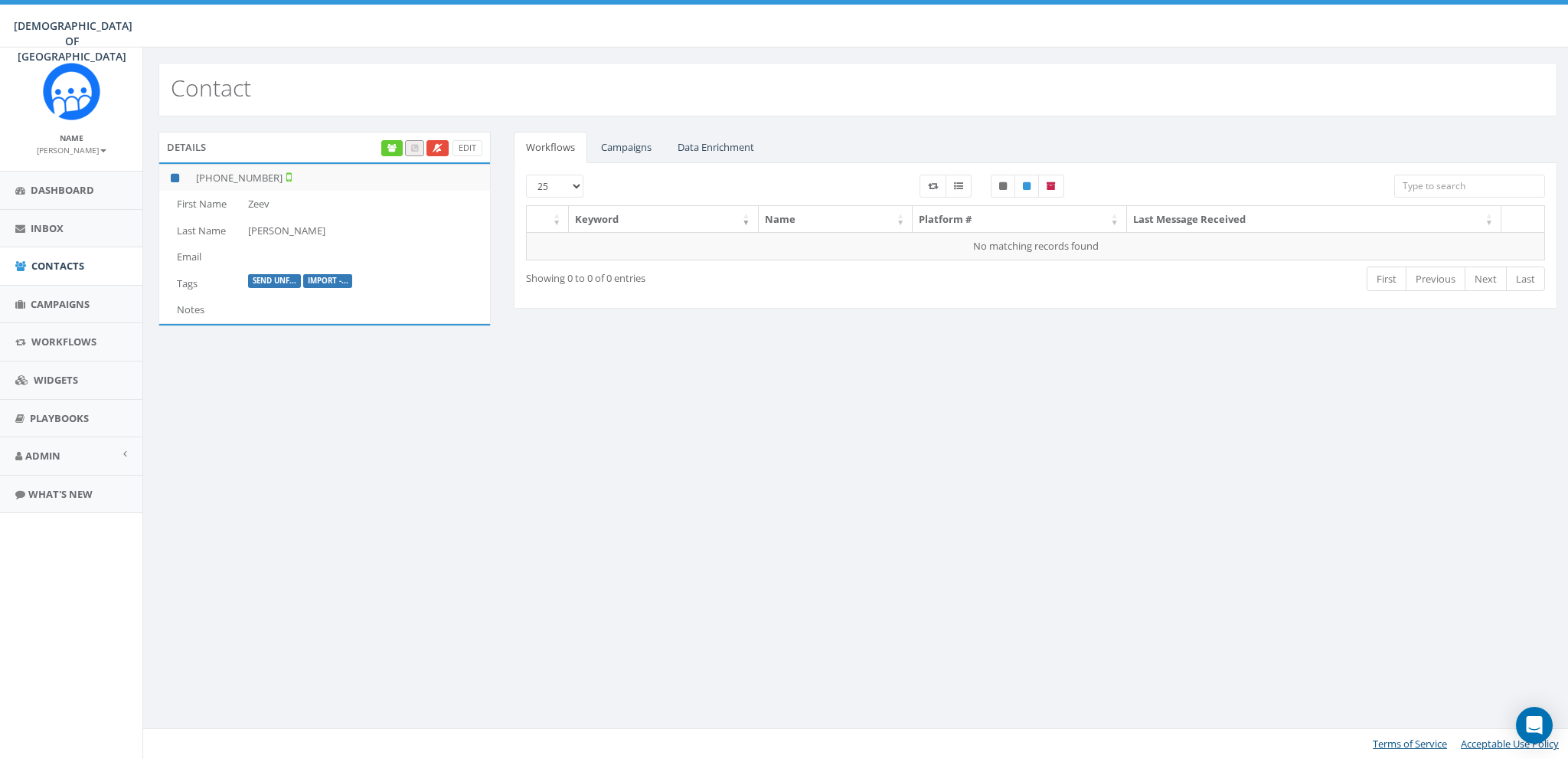
click at [770, 481] on div "Contact Details Edit +1 301-641-7119 First Name Zeev Last Name Katz Email Tags …" at bounding box center [857, 403] width 1430 height 712
click at [63, 298] on span "Campaigns" at bounding box center [60, 304] width 59 height 14
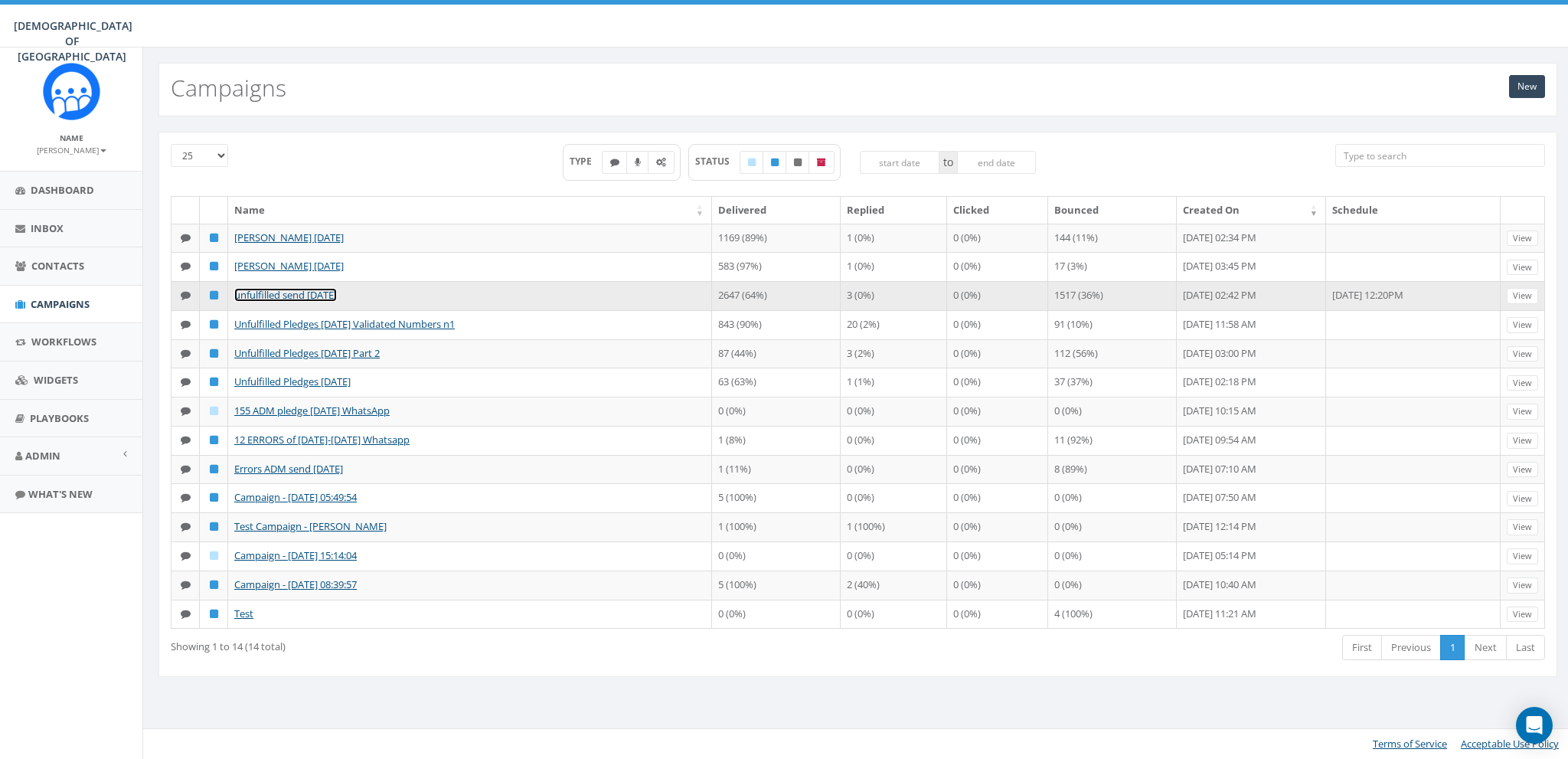
click at [280, 295] on link "unfulfilled send [DATE]" at bounding box center [285, 295] width 102 height 14
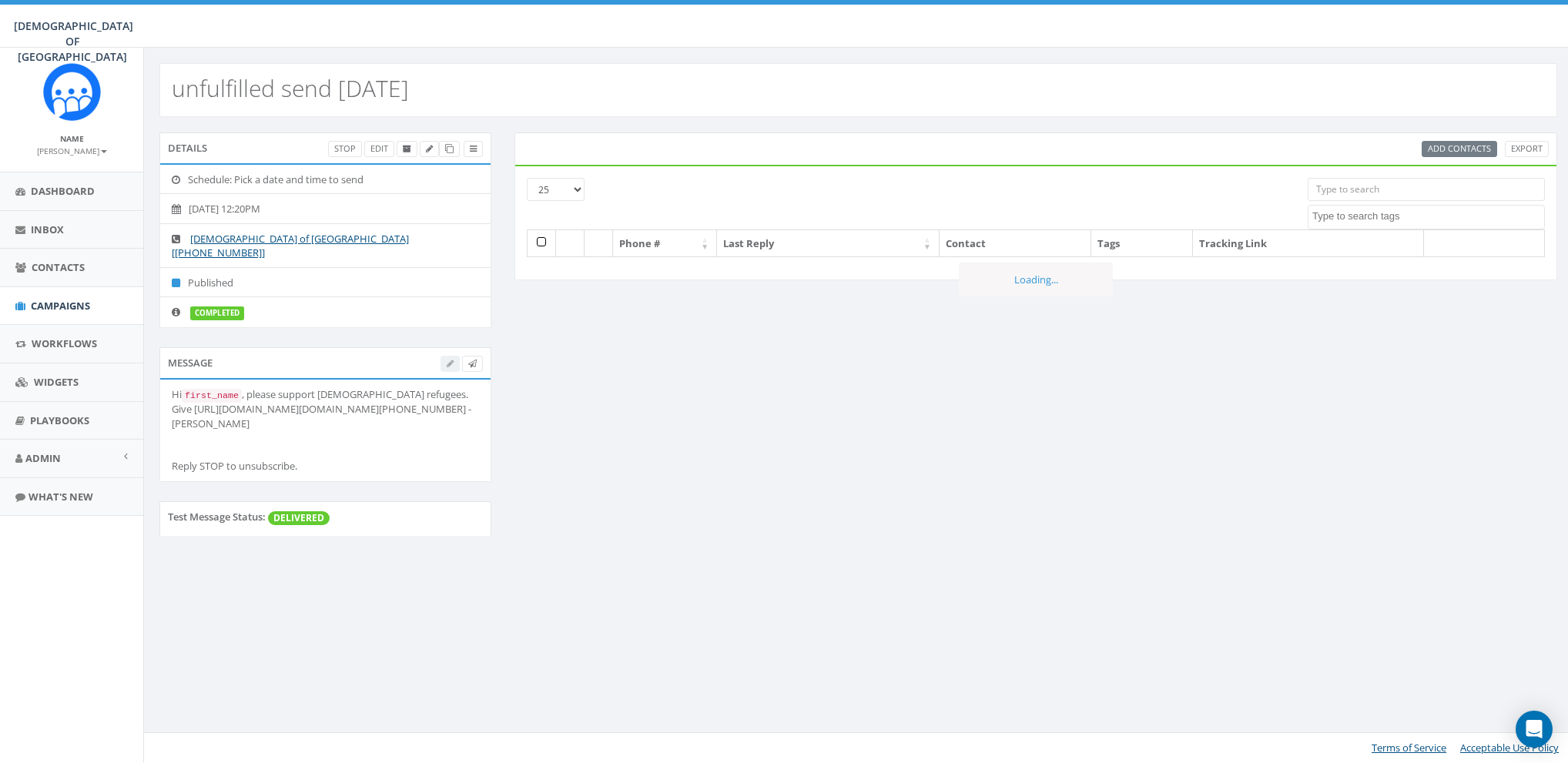
select select
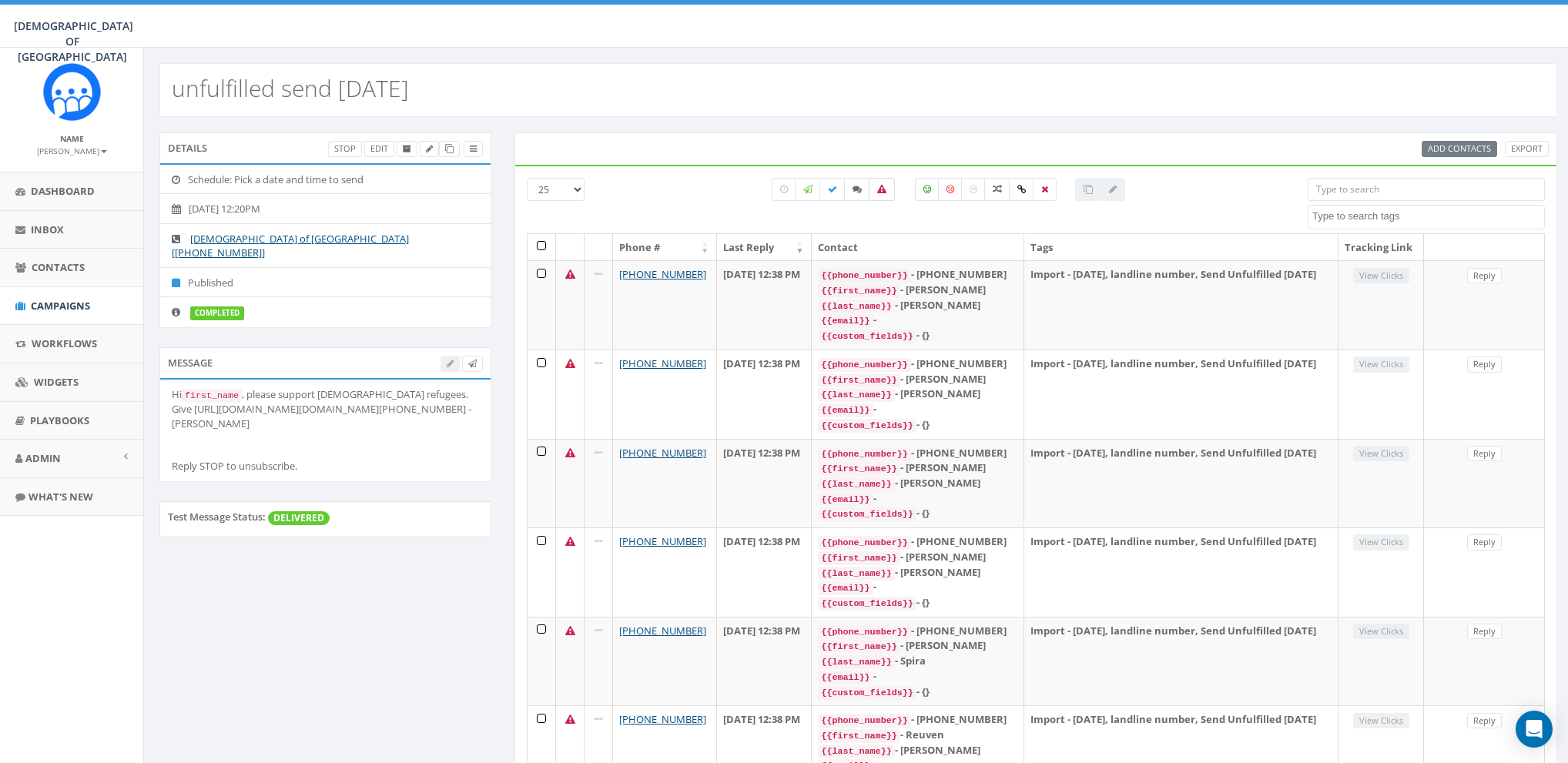
click at [885, 192] on icon at bounding box center [882, 189] width 9 height 9
checkbox input "true"
click at [55, 304] on span "Campaigns" at bounding box center [61, 306] width 59 height 14
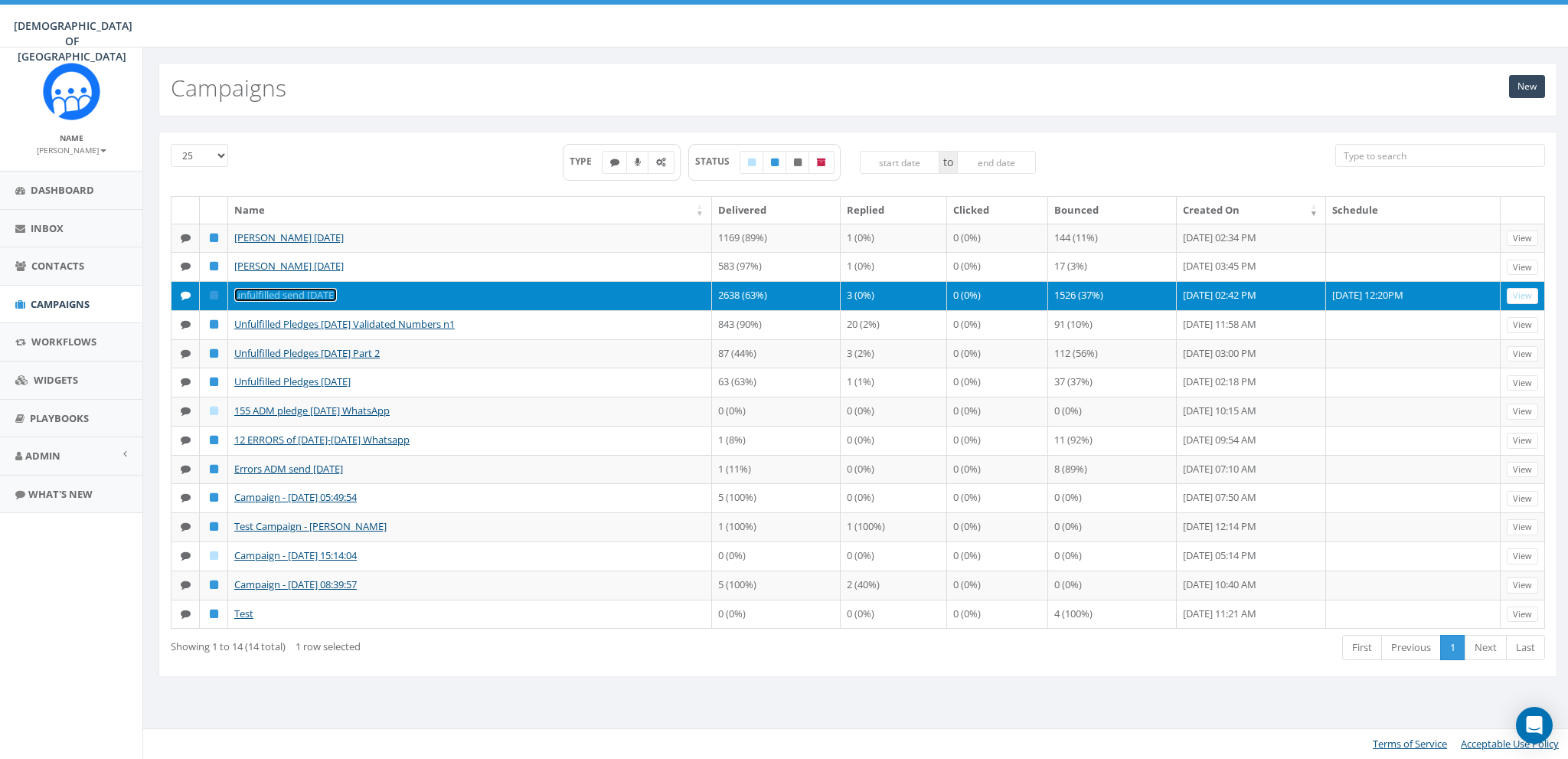
click at [285, 292] on link "unfulfilled send july 28" at bounding box center [285, 295] width 102 height 14
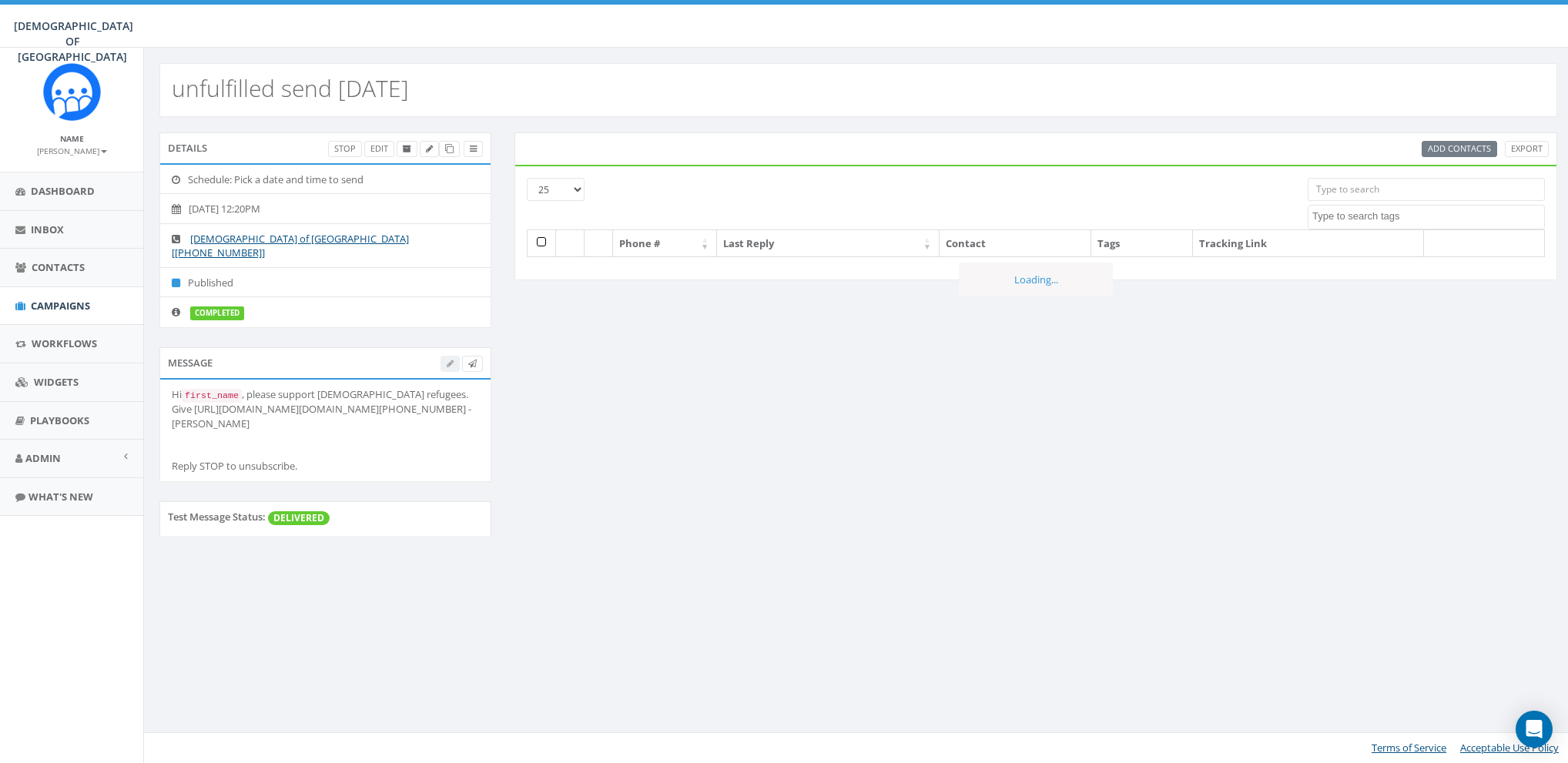
select select
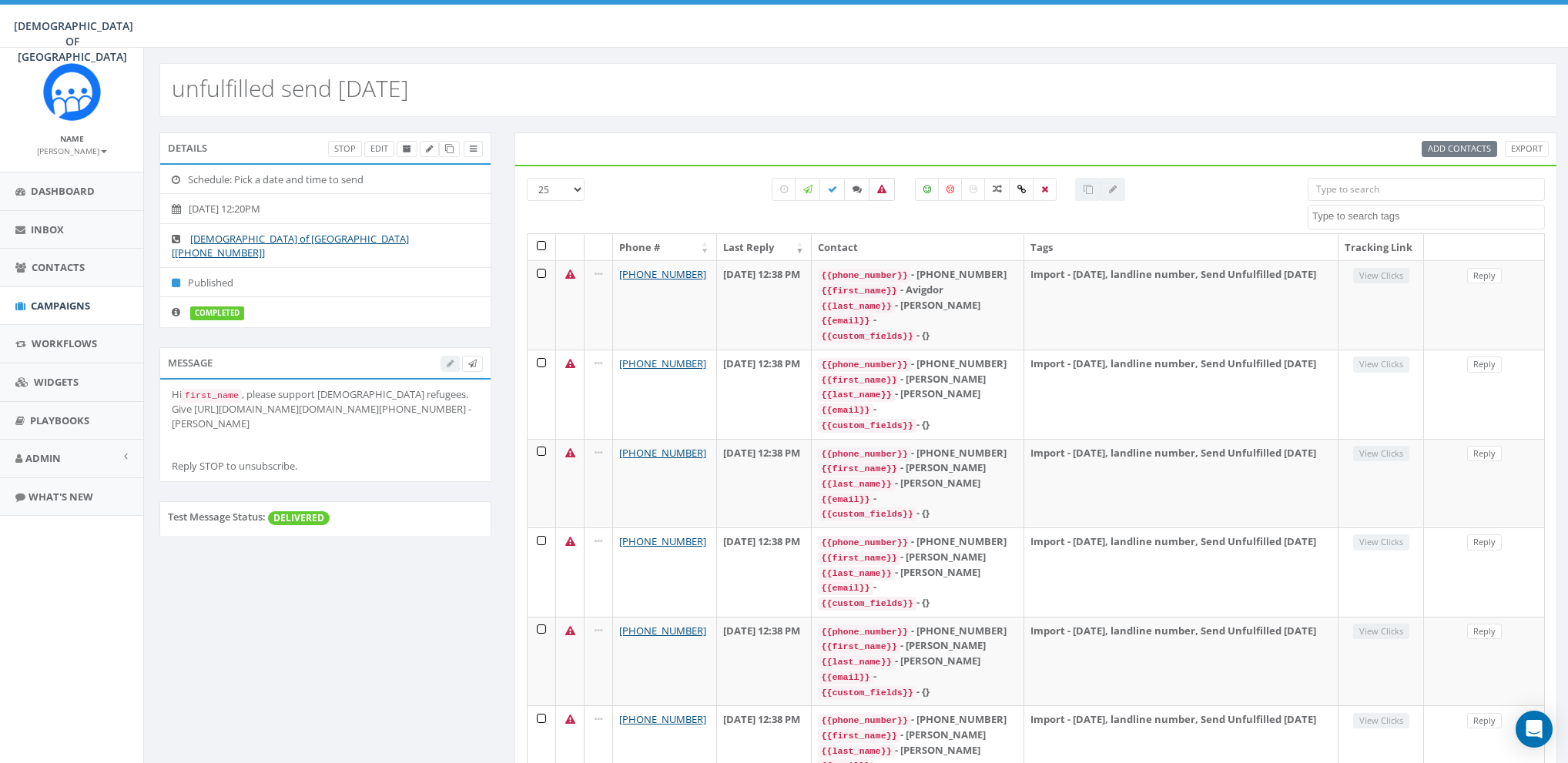
click at [888, 185] on label at bounding box center [882, 189] width 27 height 23
checkbox input "true"
click at [476, 147] on icon at bounding box center [473, 149] width 7 height 9
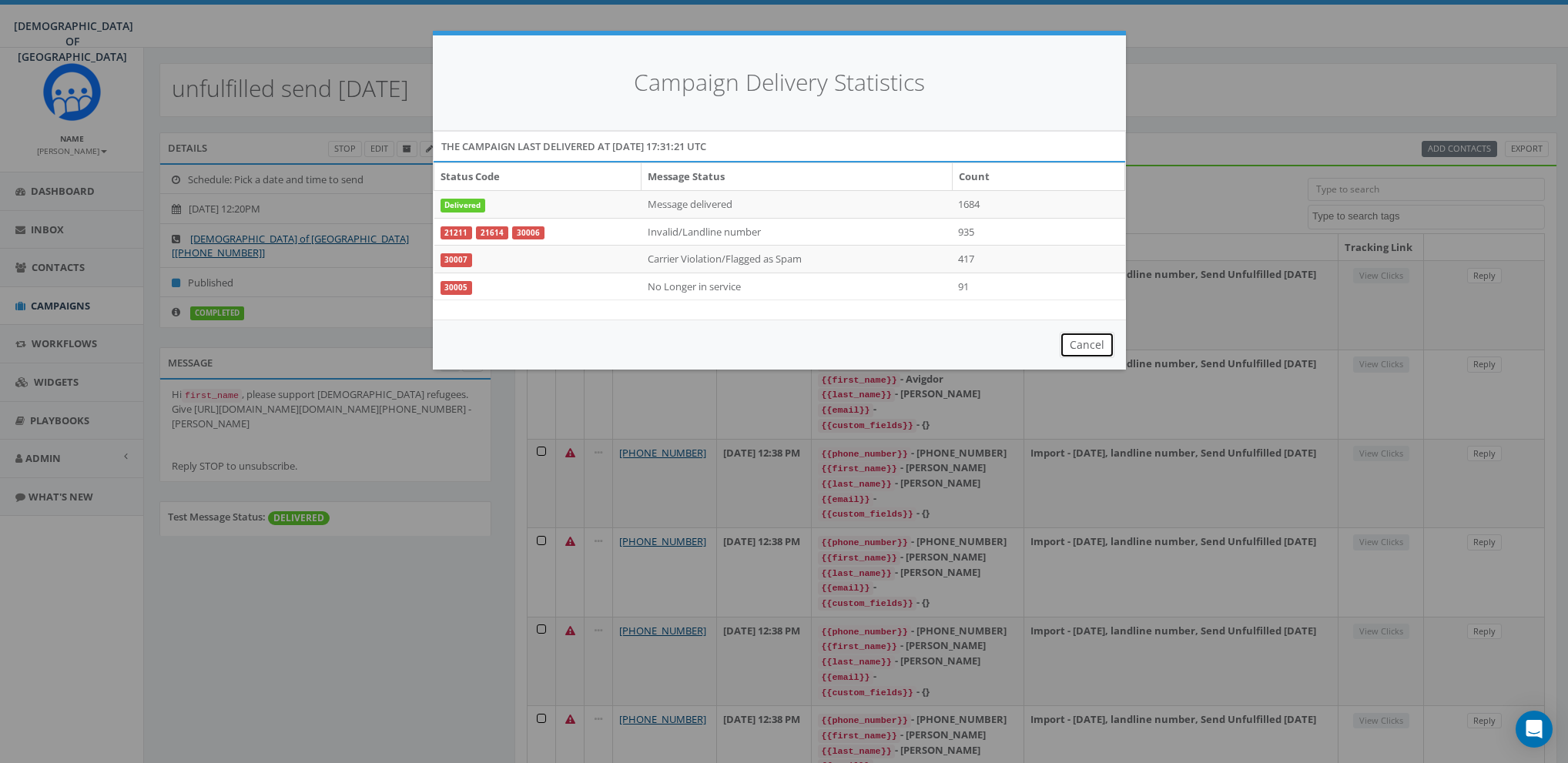
click at [1098, 348] on button "Cancel" at bounding box center [1087, 345] width 55 height 26
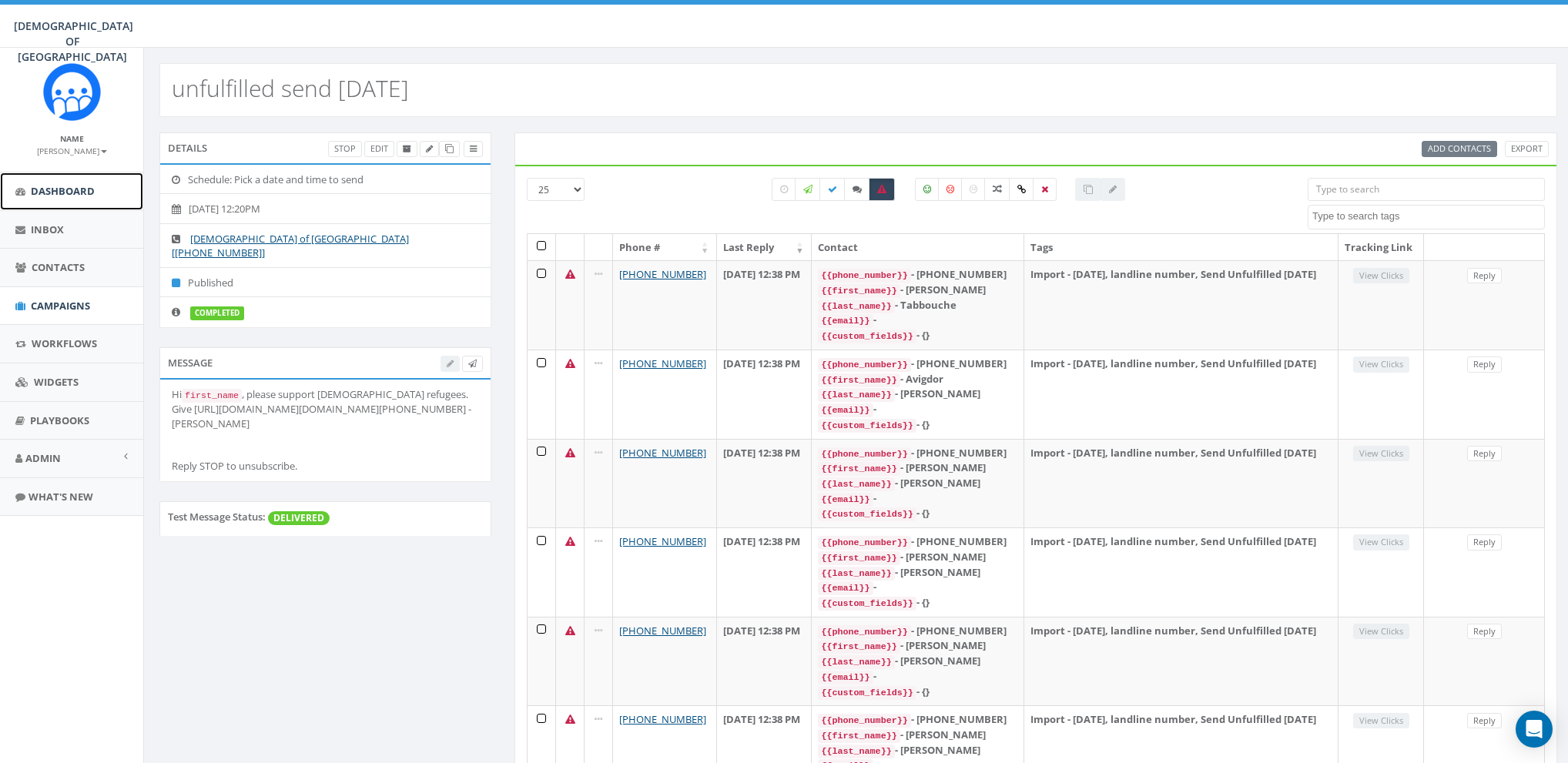
click at [64, 196] on span "Dashboard" at bounding box center [63, 191] width 64 height 14
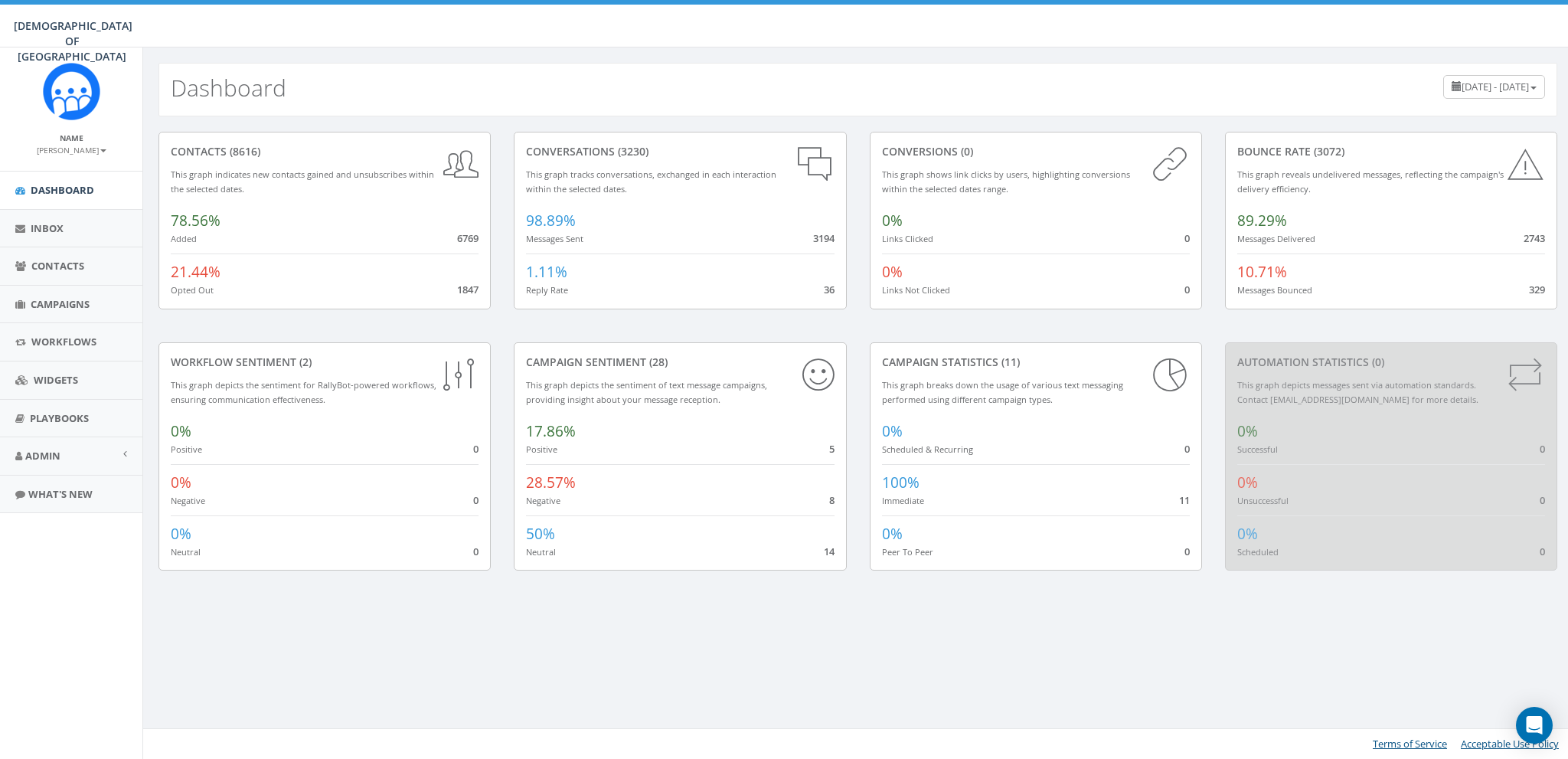
click at [71, 153] on small "[PERSON_NAME]" at bounding box center [71, 150] width 70 height 11
click at [50, 444] on link "Admin" at bounding box center [71, 456] width 143 height 37
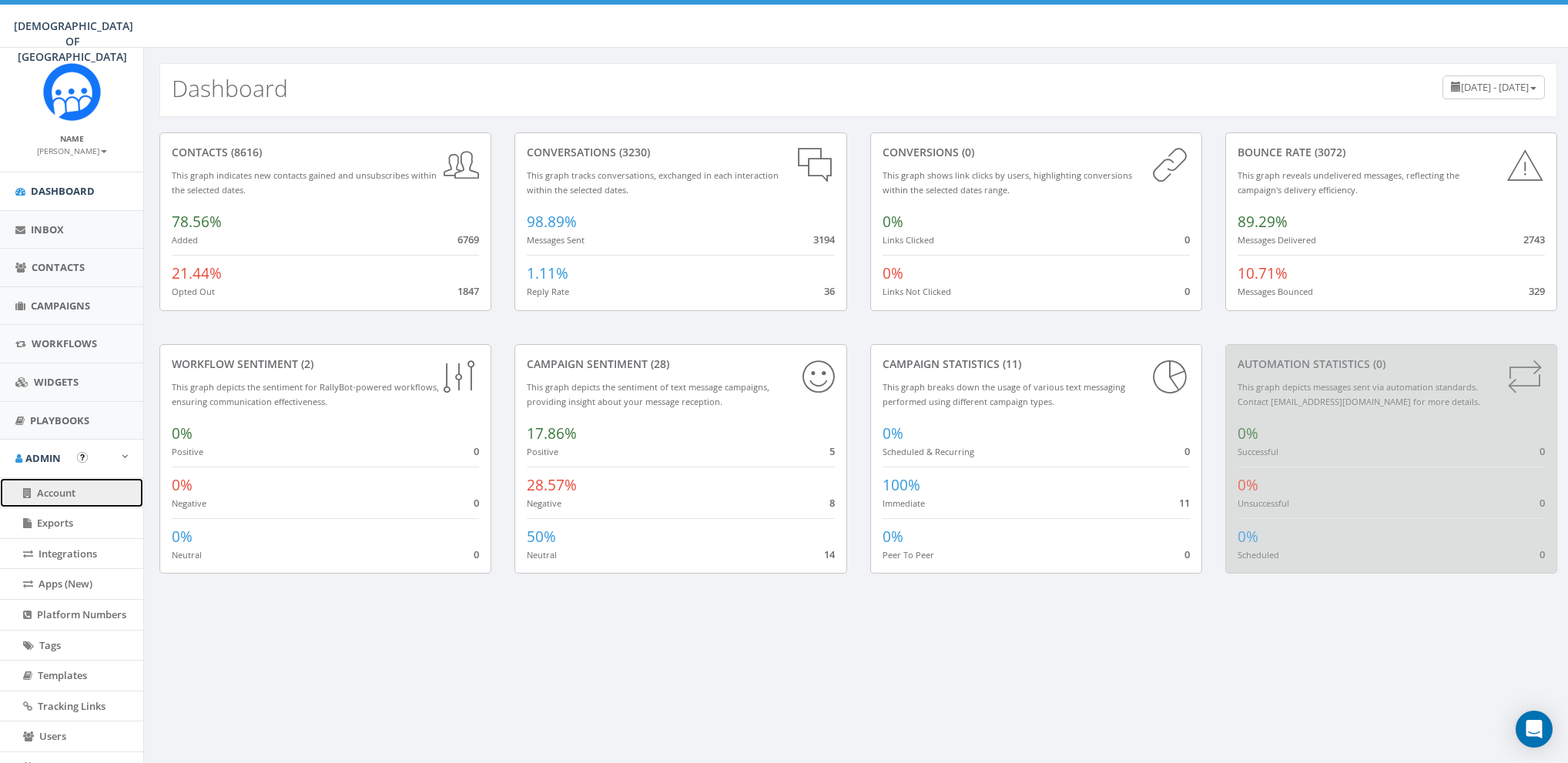
click at [55, 486] on span "Account" at bounding box center [55, 493] width 38 height 14
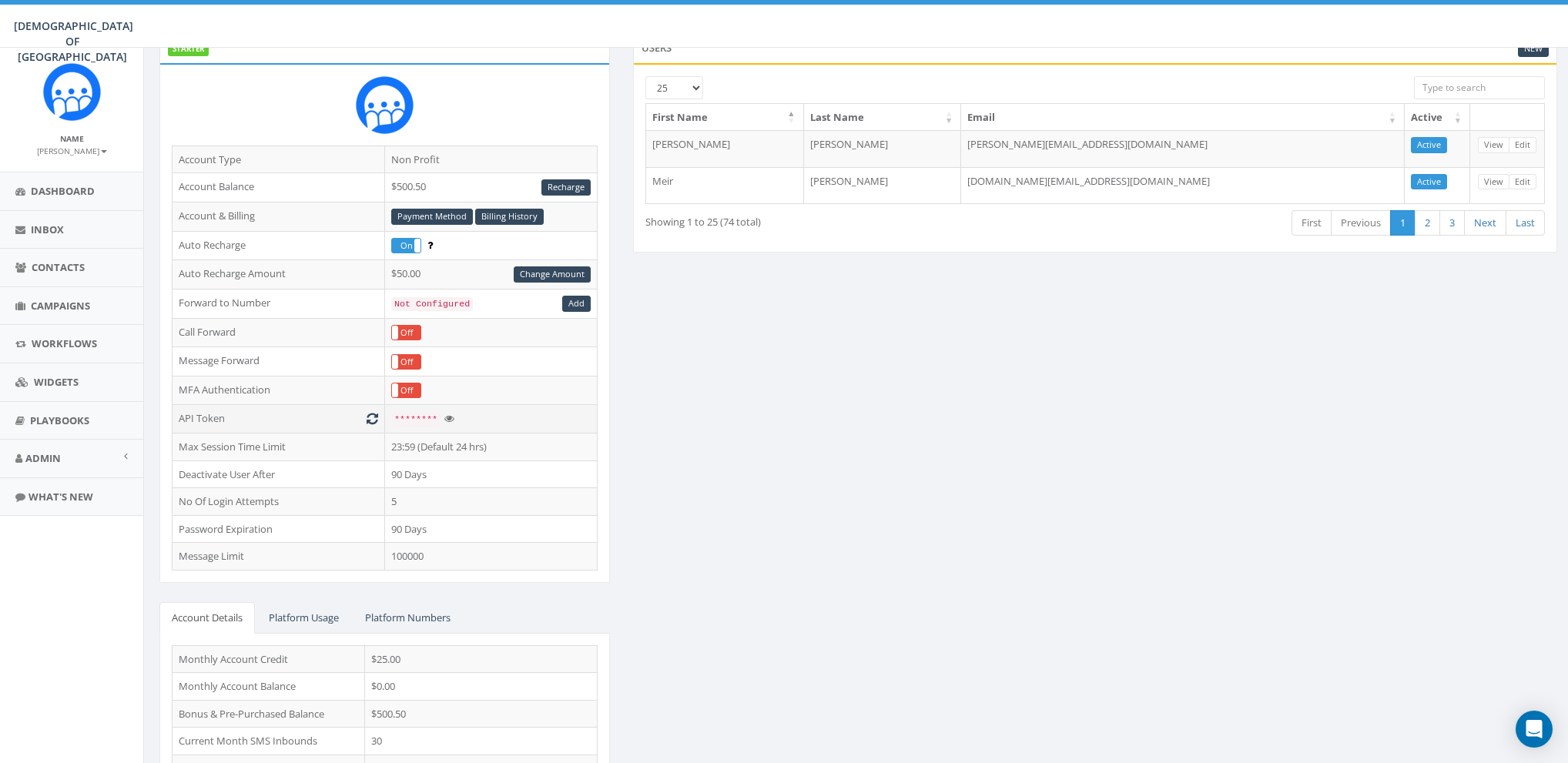
scroll to position [160, 0]
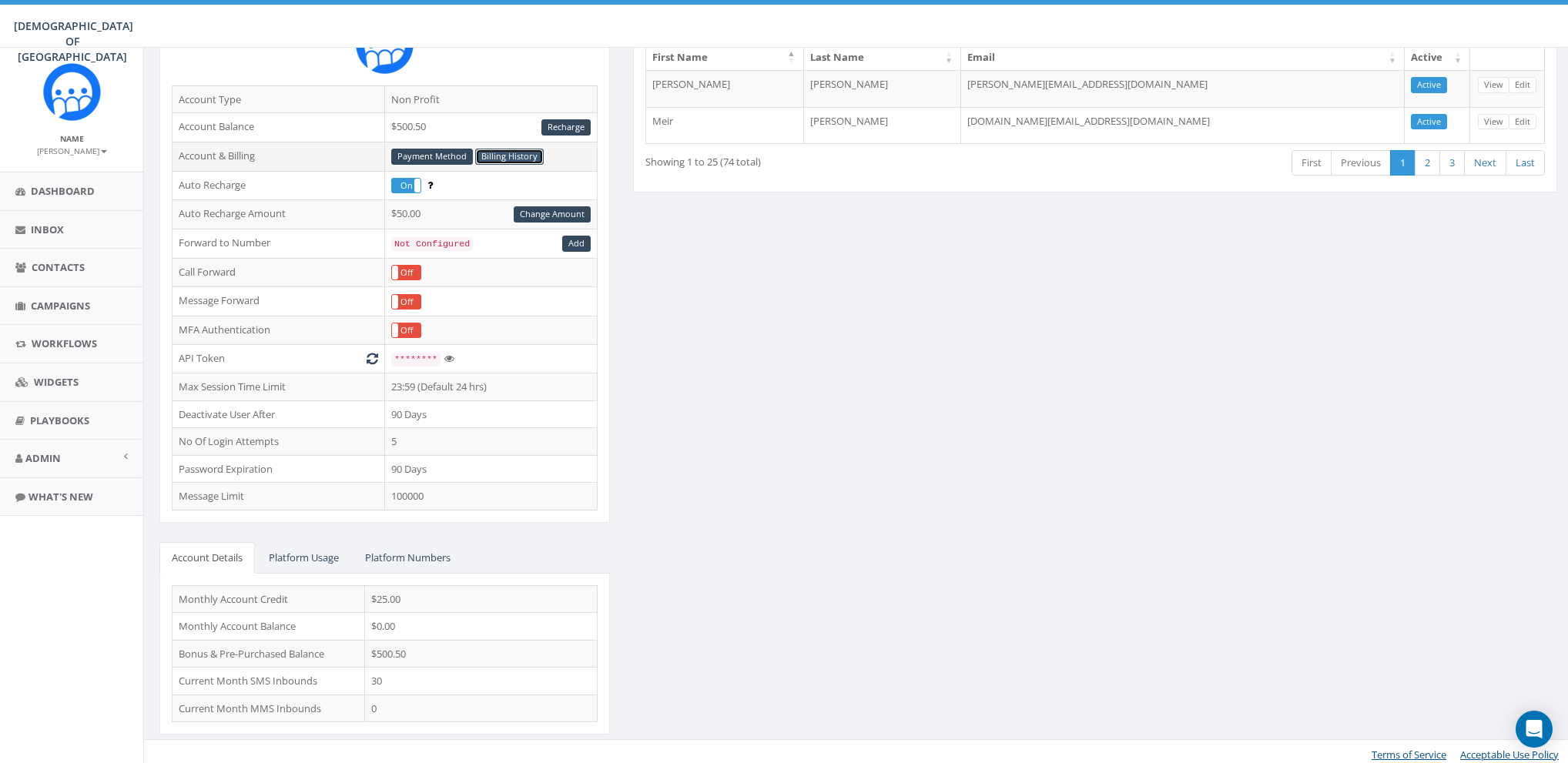
click at [492, 152] on link "Billing History" at bounding box center [510, 157] width 69 height 16
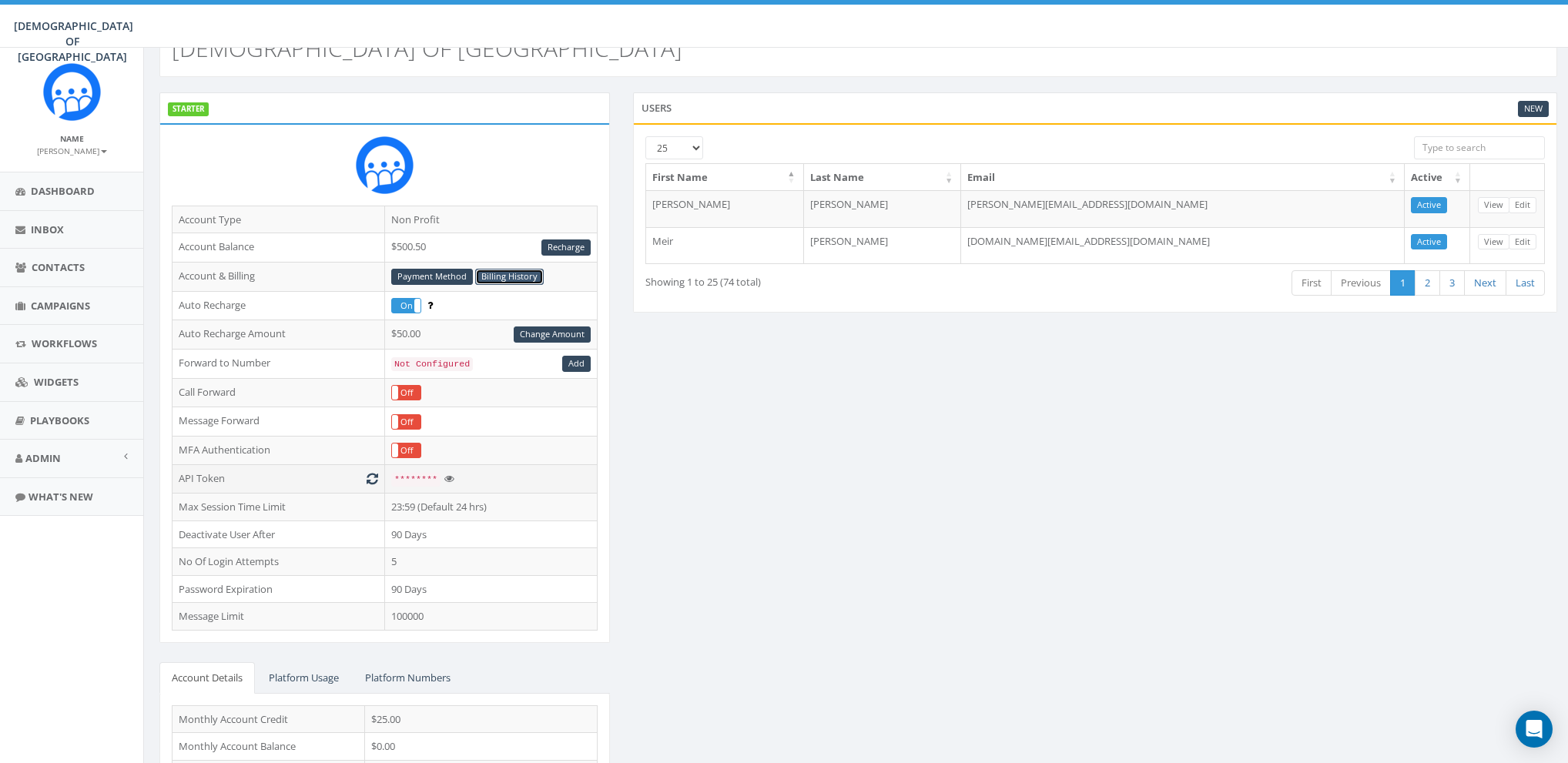
scroll to position [0, 0]
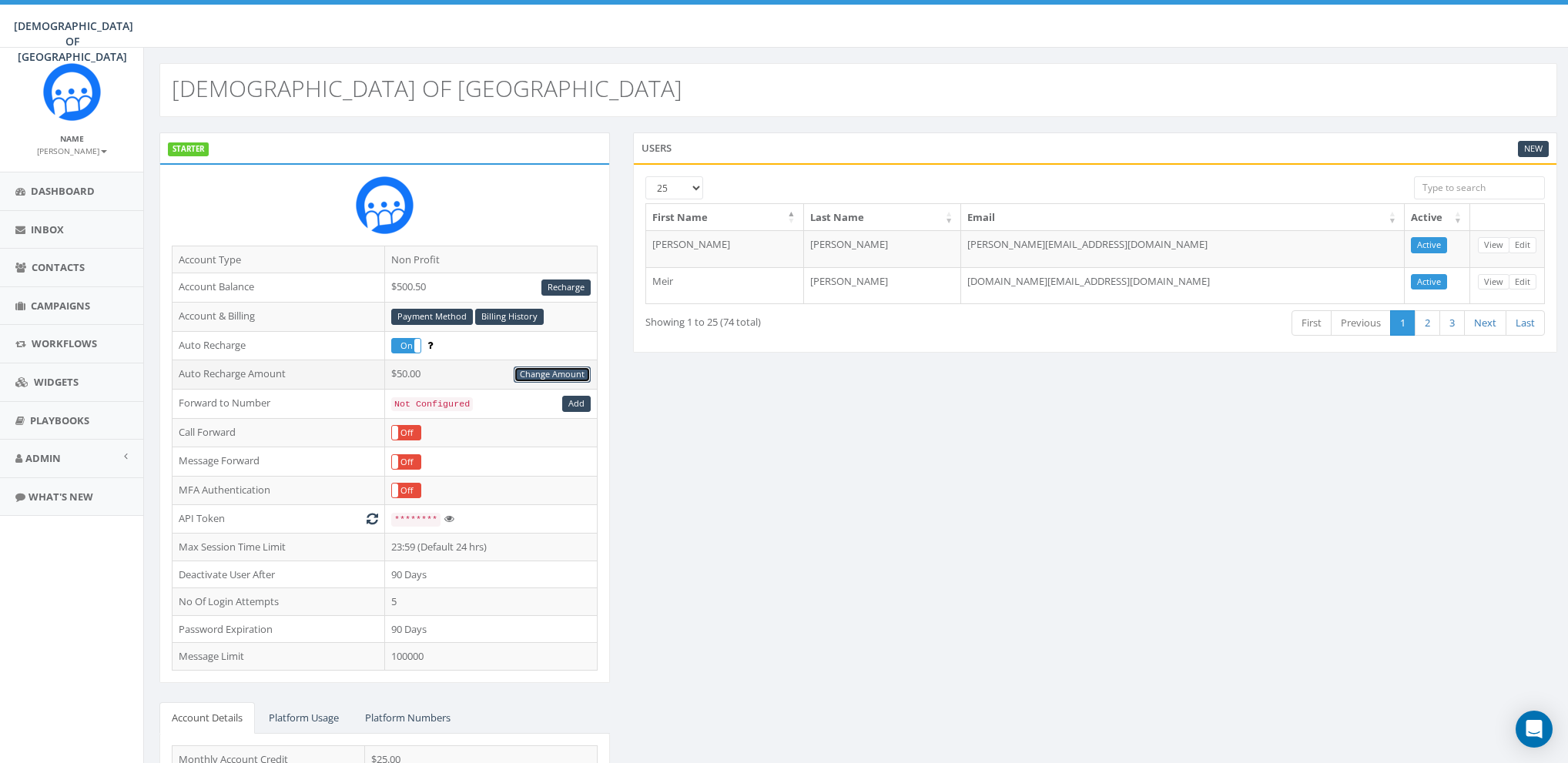
click at [539, 373] on link "Change Amount" at bounding box center [552, 374] width 77 height 16
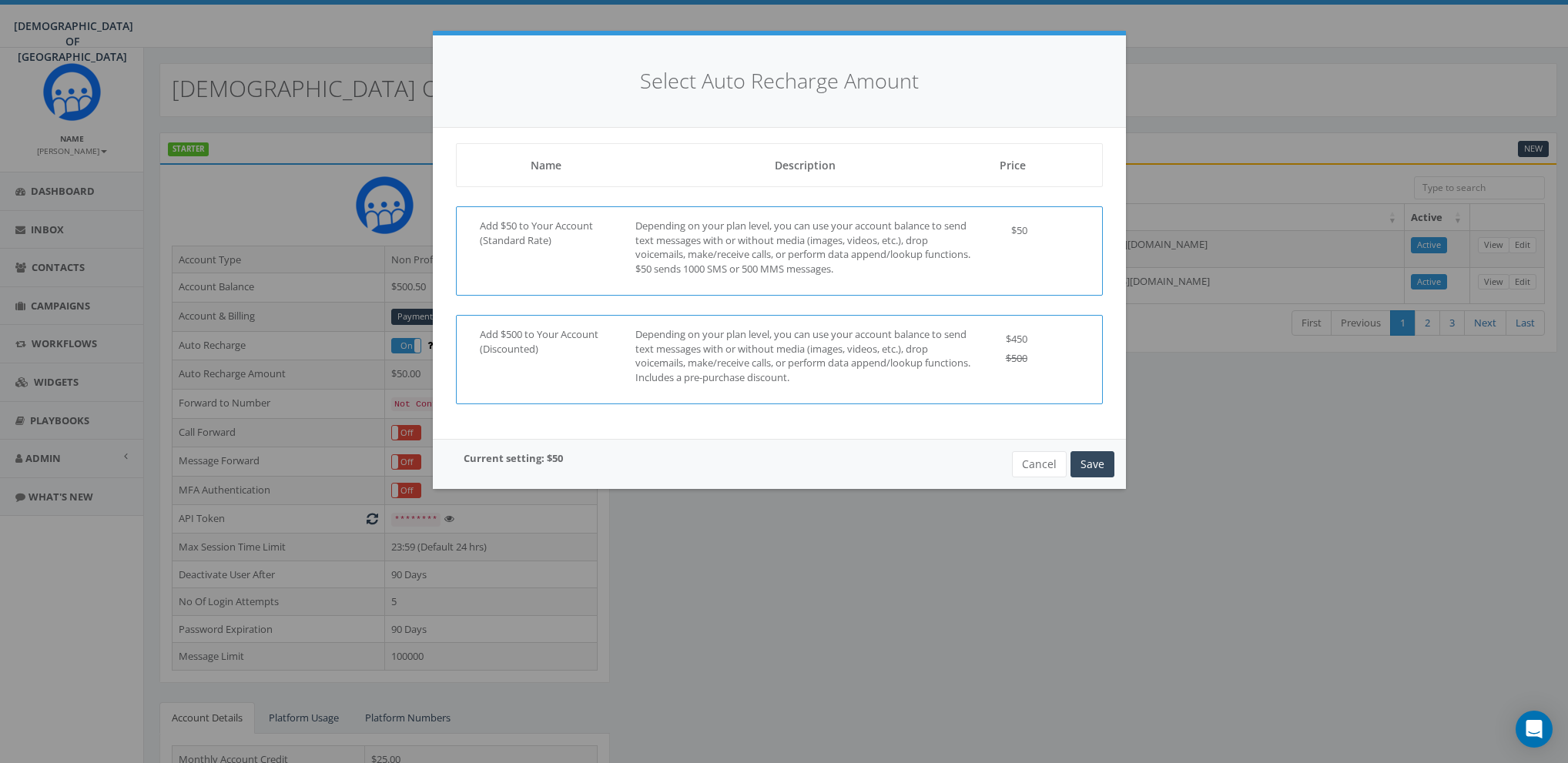
click at [849, 348] on p "Depending on your plan level, you can use your account balance to send text mes…" at bounding box center [805, 355] width 340 height 57
click at [1106, 453] on button "Save" at bounding box center [1092, 465] width 44 height 26
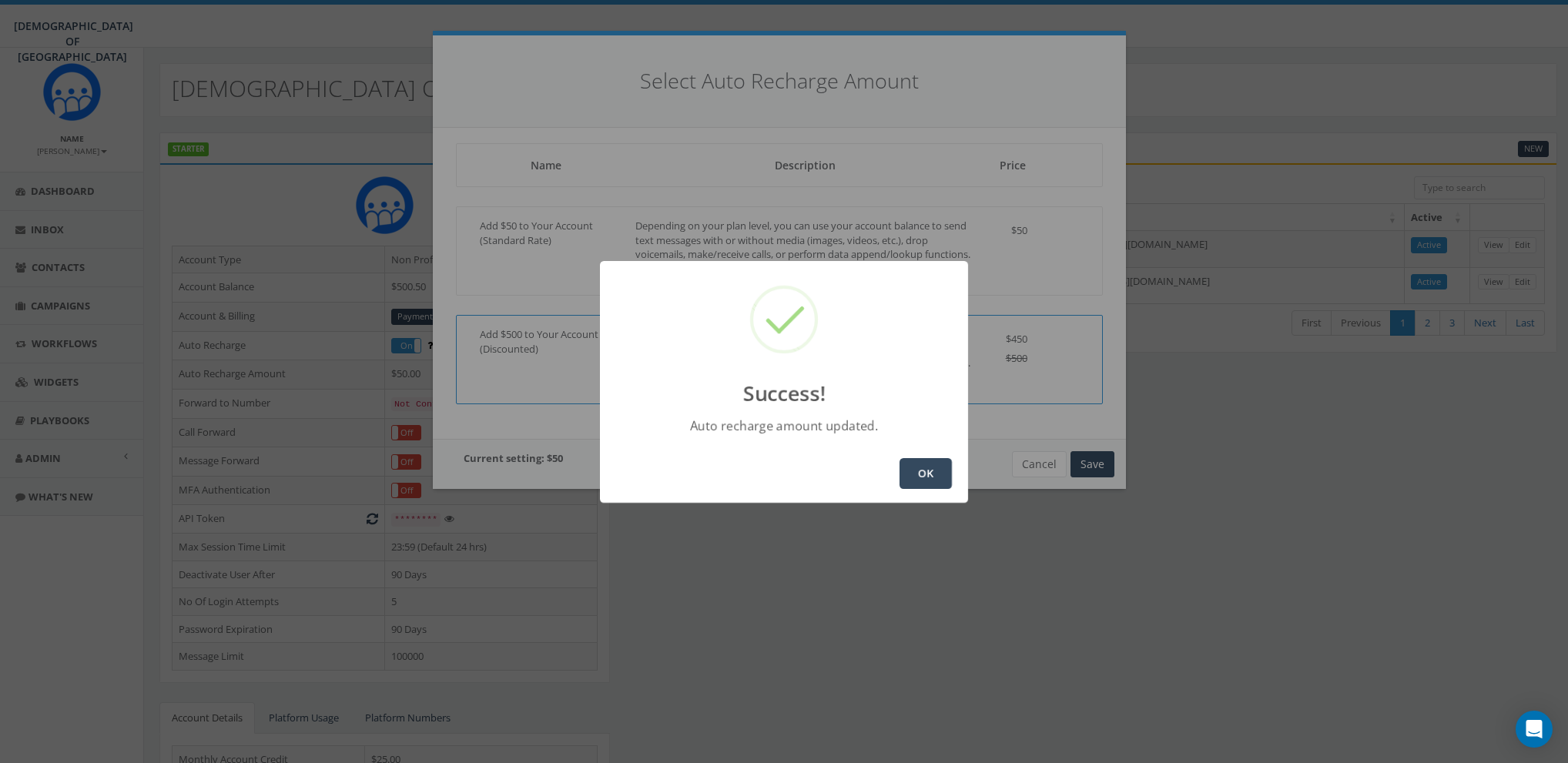
click at [932, 476] on button "OK" at bounding box center [926, 474] width 52 height 31
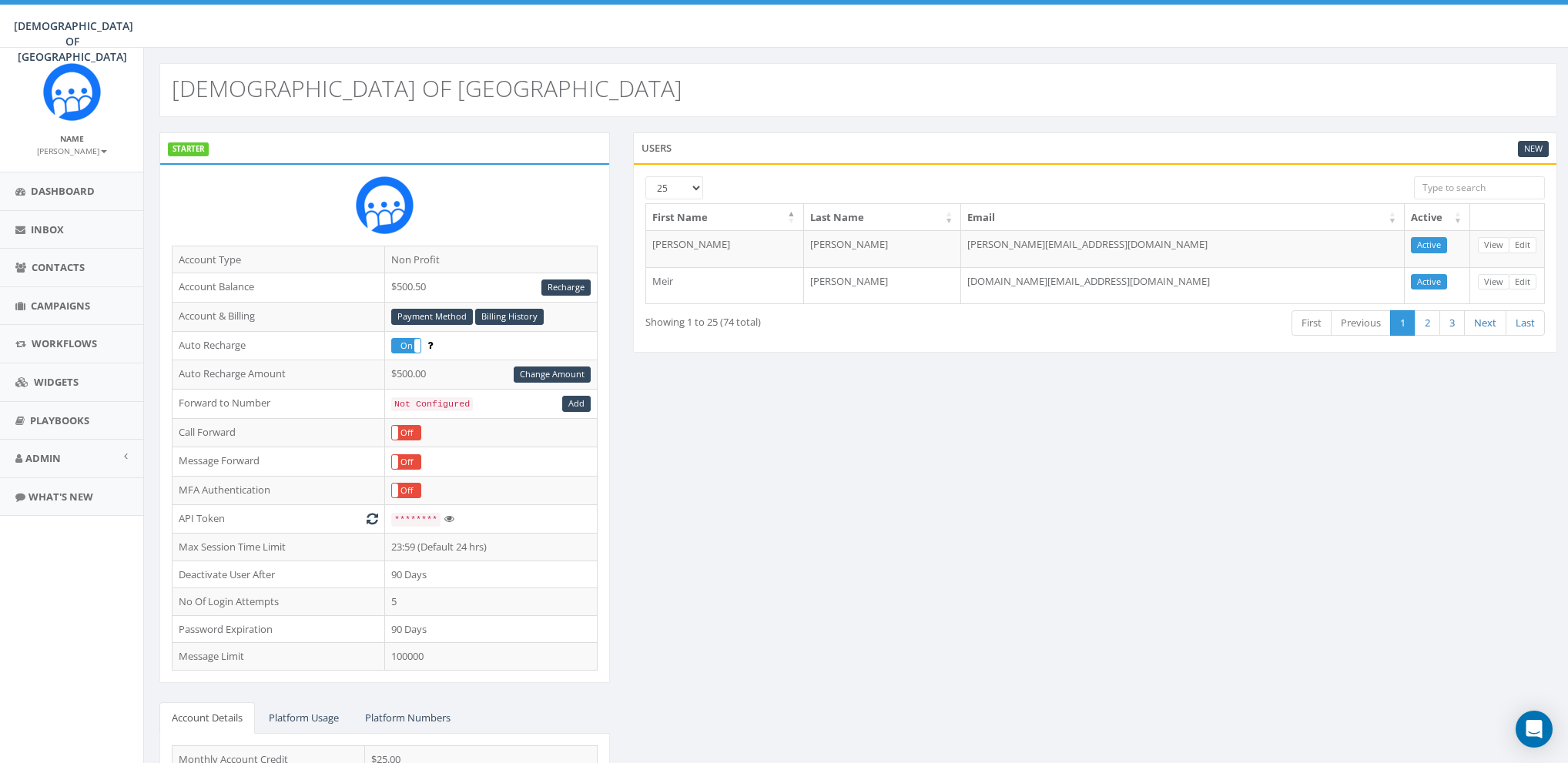
click at [821, 522] on div "STARTER Account Type Non Profit Account Balance $500.50 Recharge Account & Bill…" at bounding box center [858, 523] width 1421 height 782
click at [506, 314] on link "Billing History" at bounding box center [510, 316] width 69 height 16
click at [504, 313] on link "Billing History" at bounding box center [510, 316] width 69 height 16
click at [830, 482] on div "STARTER Account Type Non Profit Account Balance $500.50 Recharge Account & Bill…" at bounding box center [858, 523] width 1421 height 782
click at [71, 185] on span "Dashboard" at bounding box center [63, 191] width 64 height 14
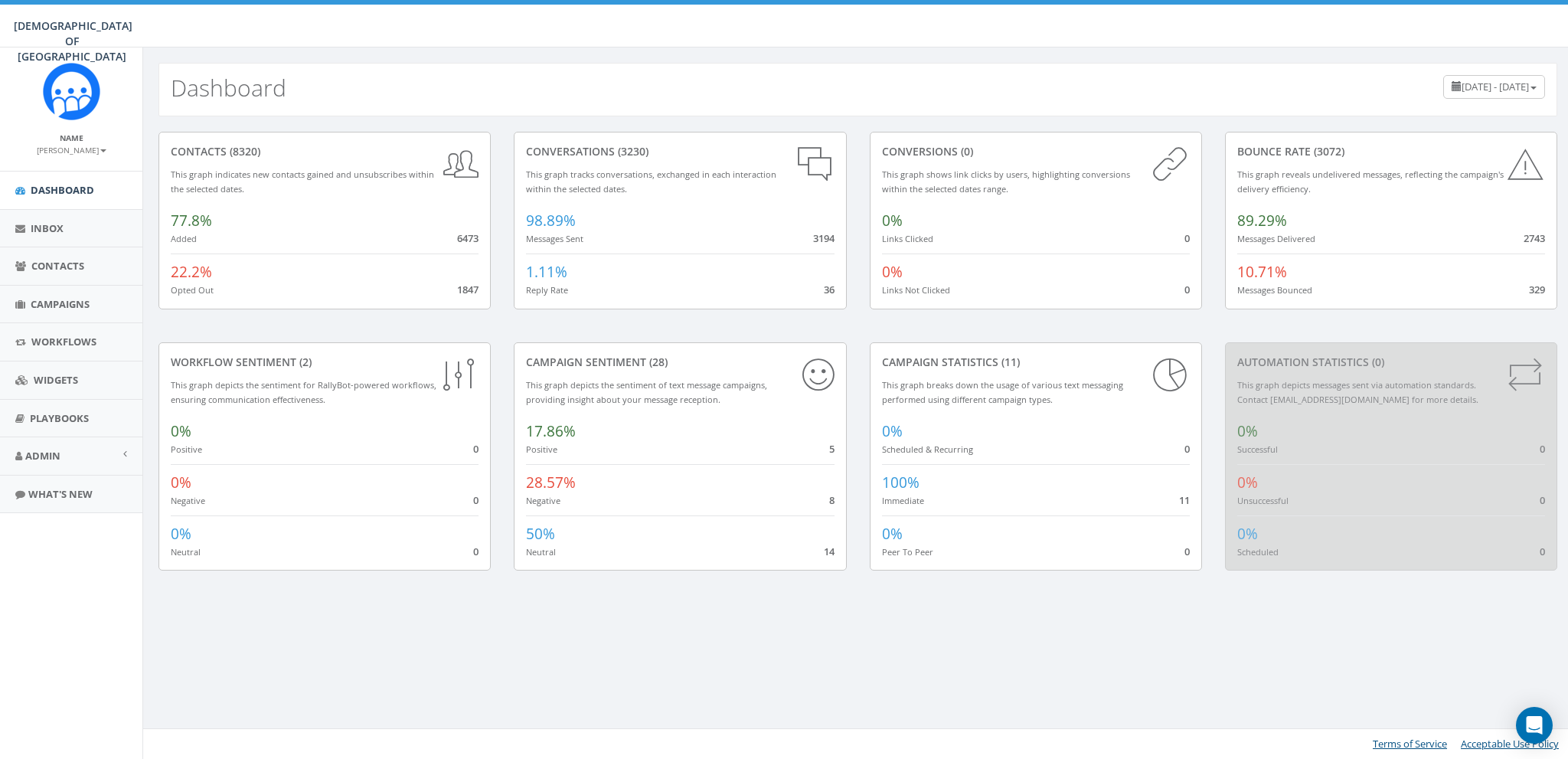
click at [78, 154] on small "[PERSON_NAME]" at bounding box center [71, 150] width 70 height 11
click at [70, 190] on link "Sign Out" at bounding box center [77, 192] width 121 height 19
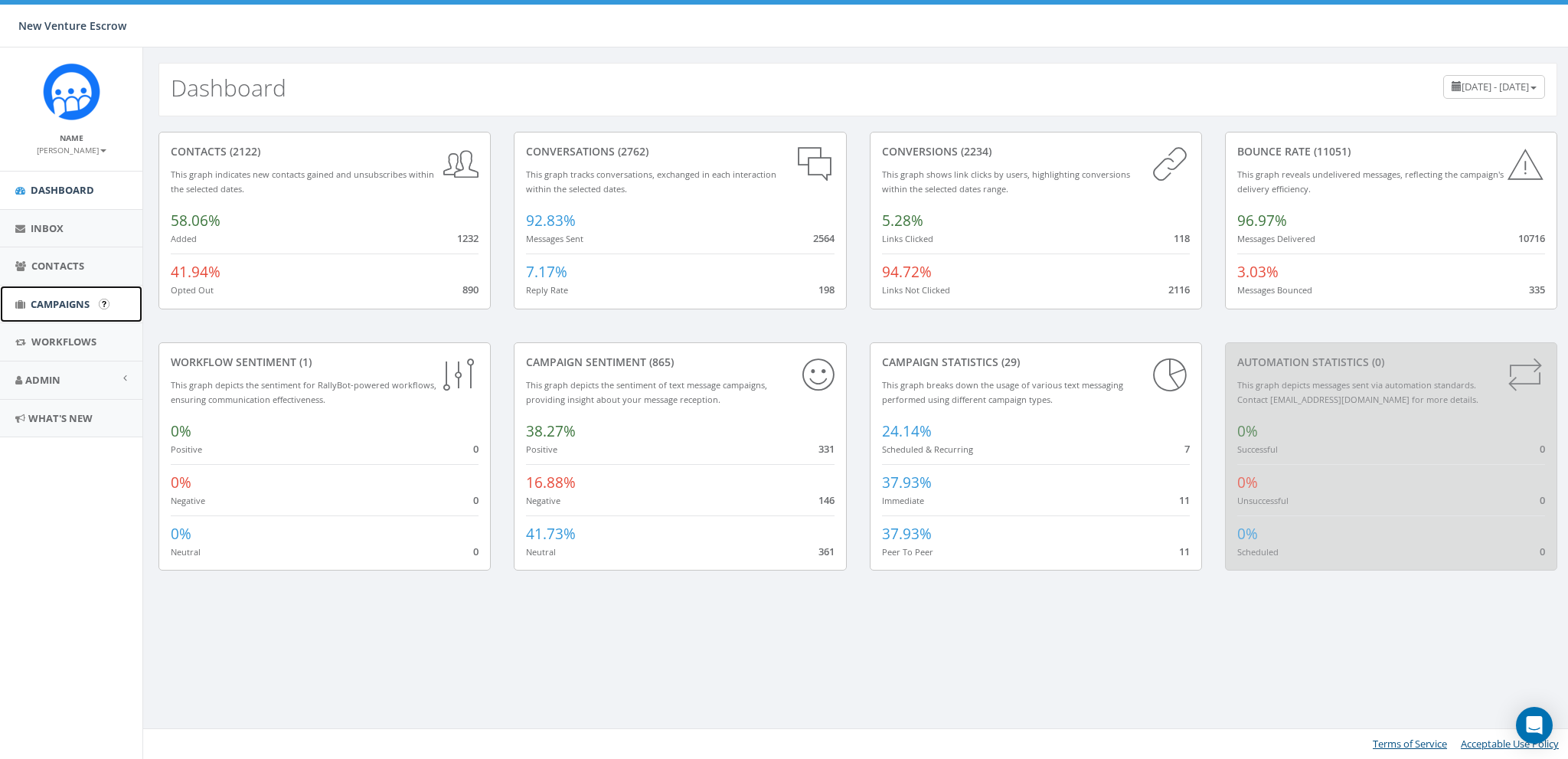
click at [43, 302] on span "Campaigns" at bounding box center [60, 304] width 59 height 14
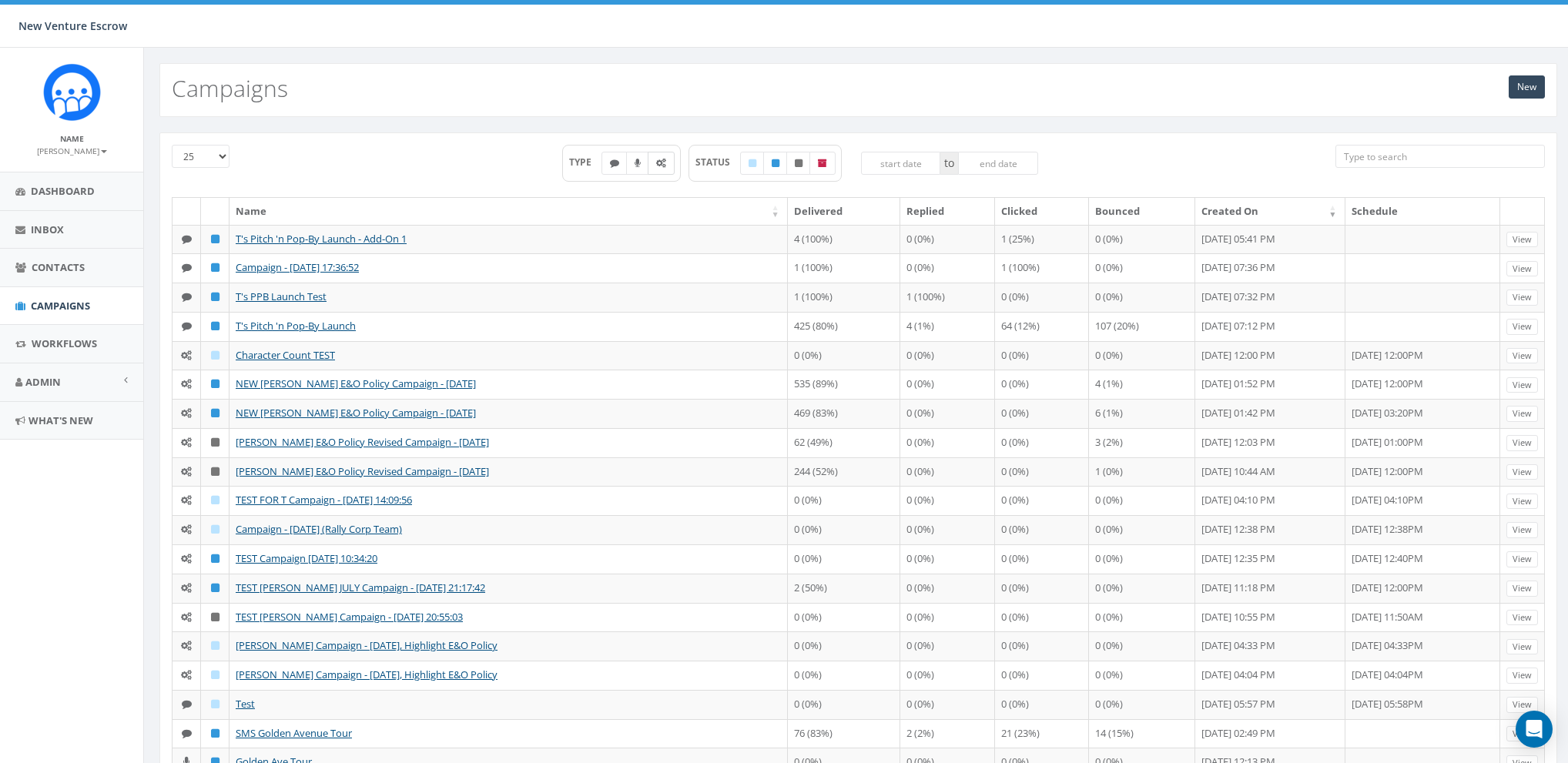
click at [663, 165] on icon at bounding box center [661, 163] width 10 height 9
checkbox input "true"
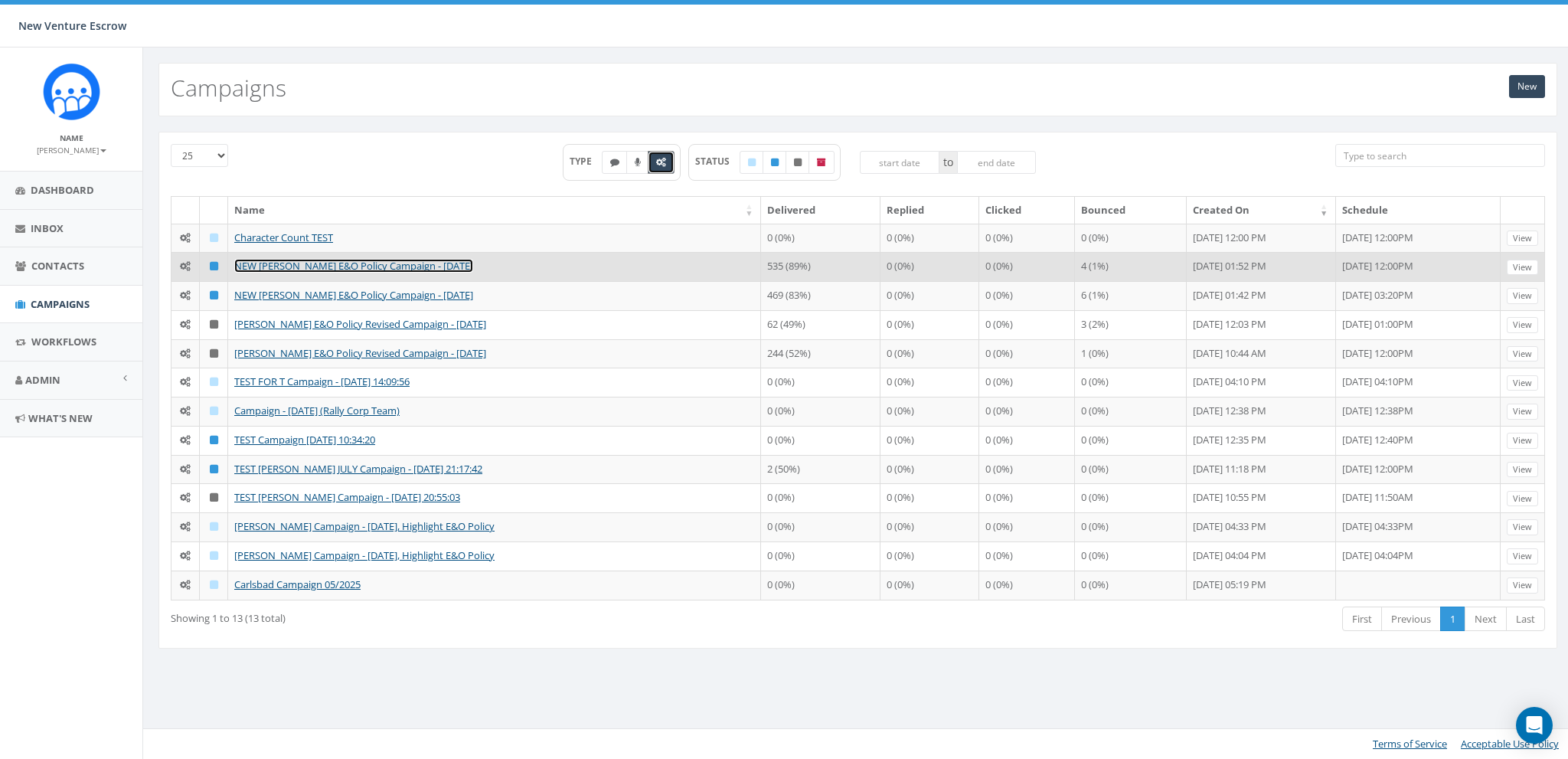
click at [365, 261] on link "NEW [PERSON_NAME] E&O Policy Campaign - [DATE]" at bounding box center [353, 266] width 239 height 14
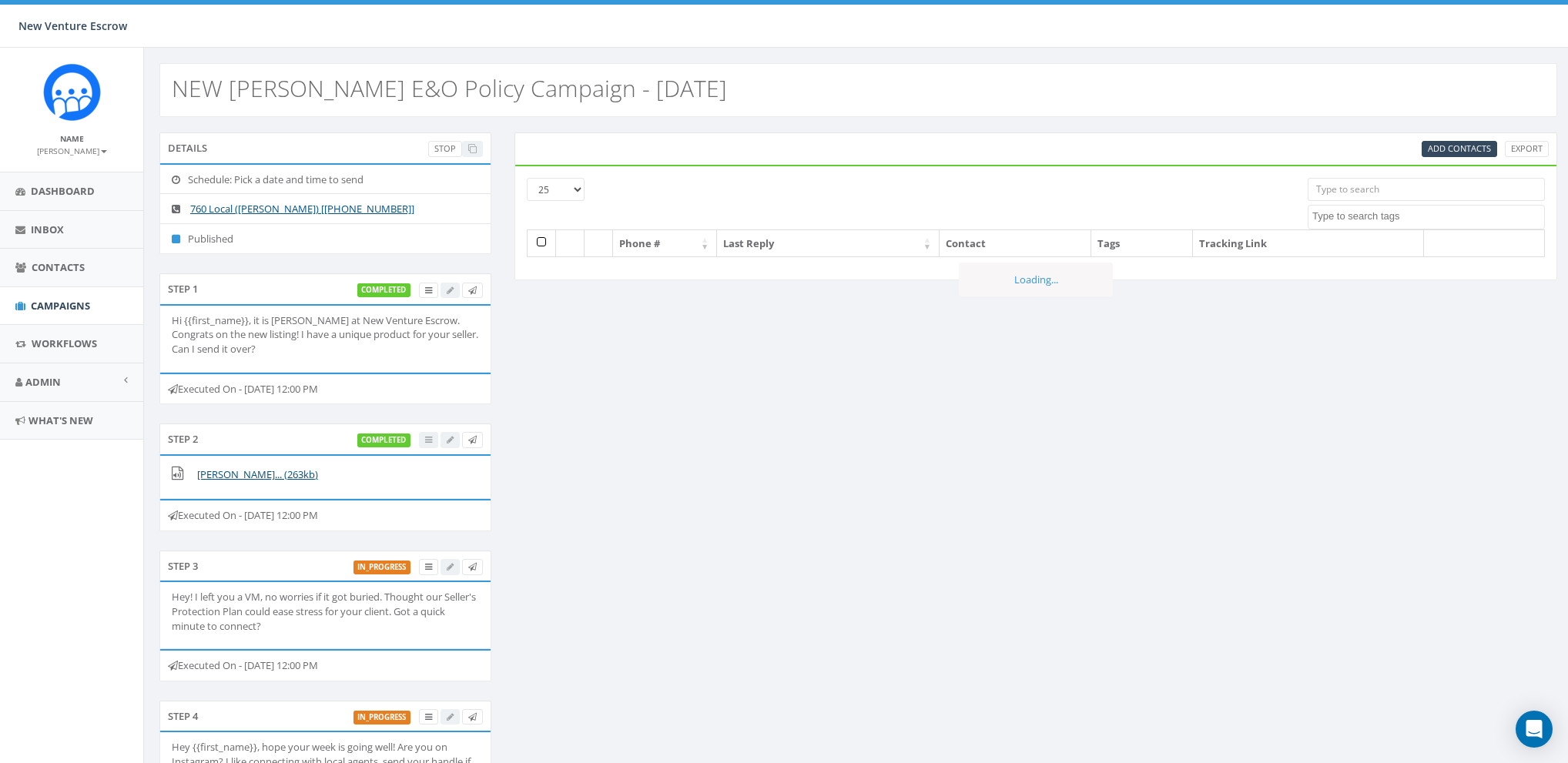
select select
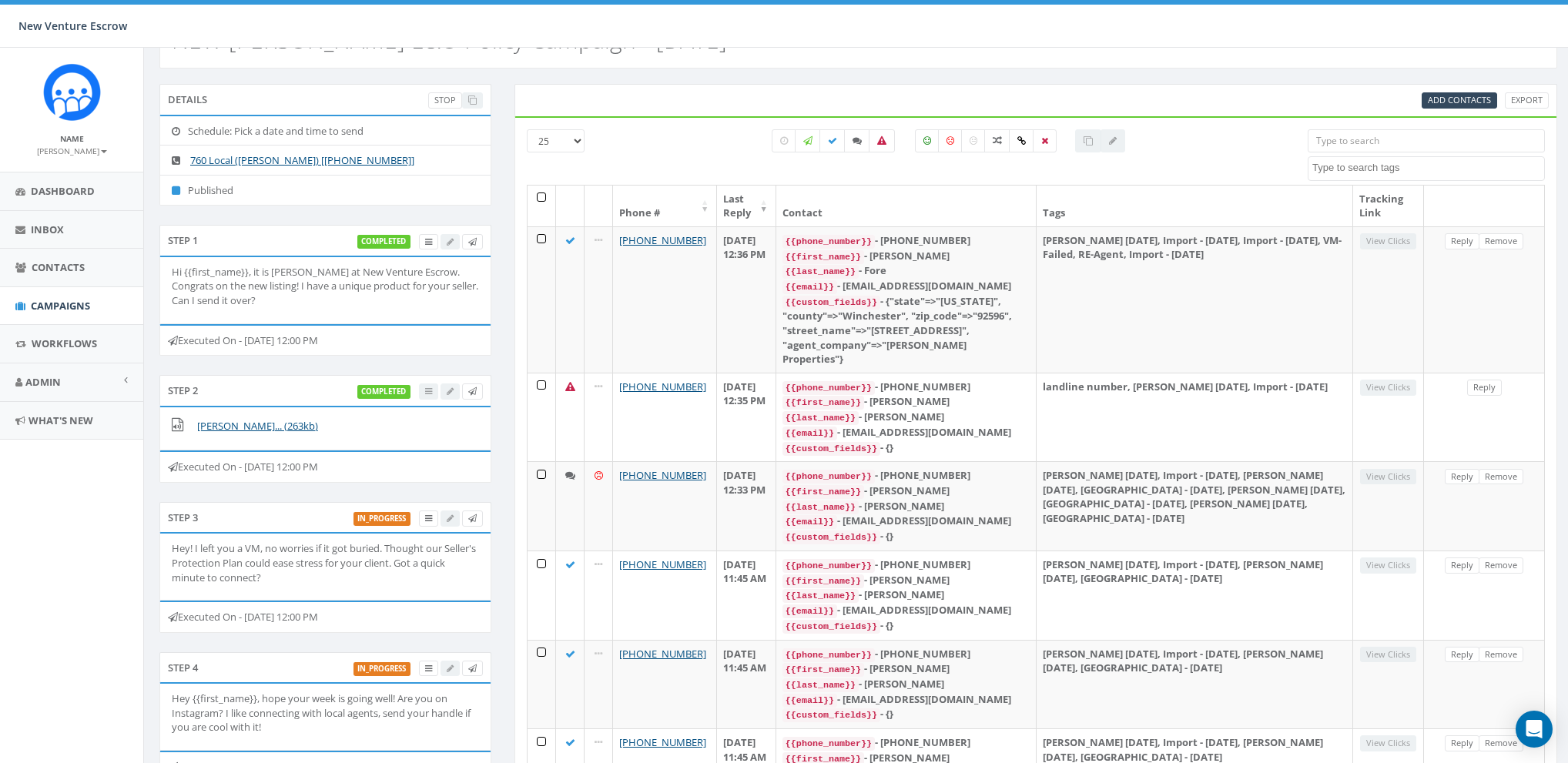
scroll to position [95, 0]
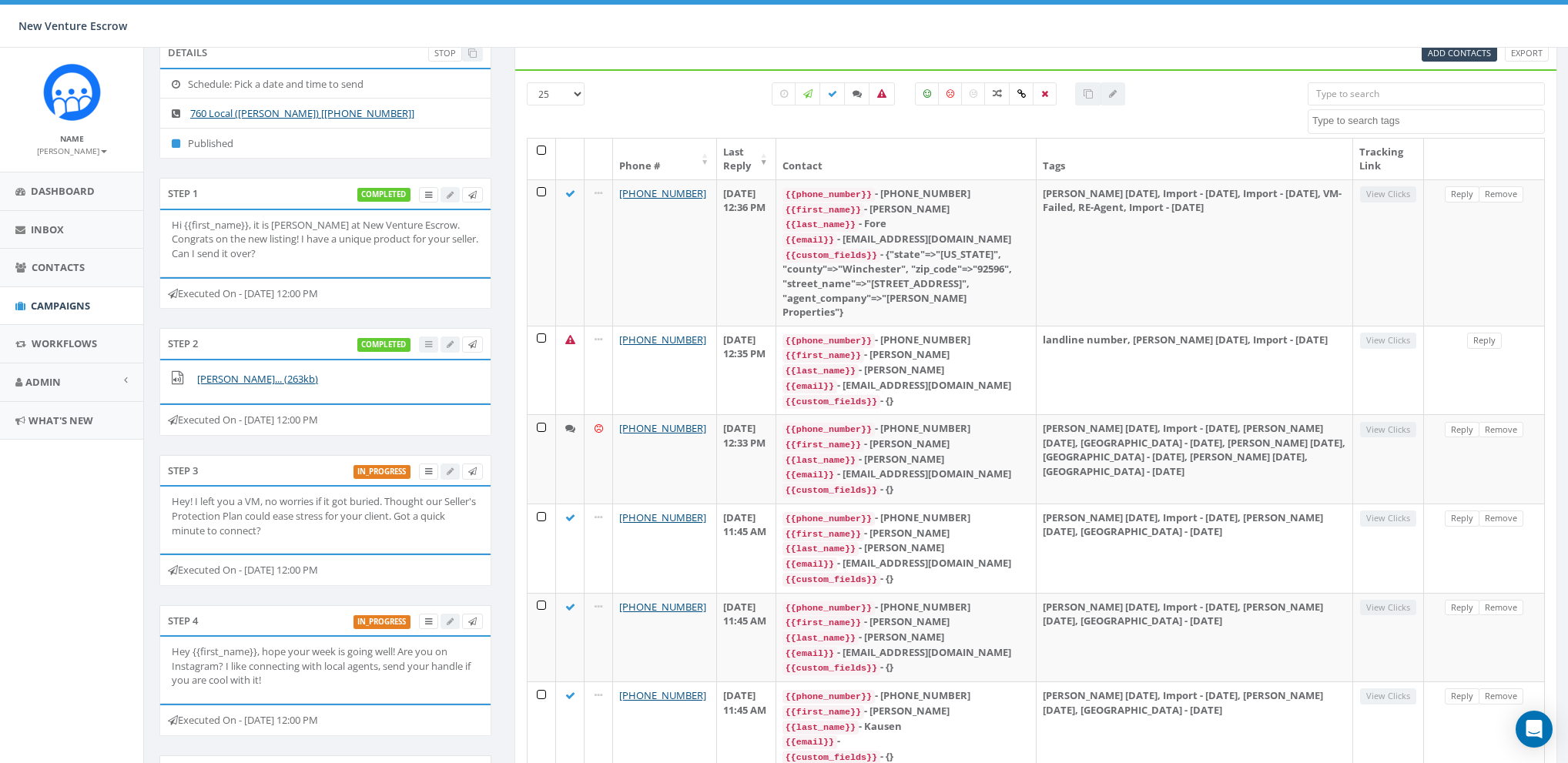
click at [430, 345] on div "completed" at bounding box center [420, 344] width 126 height 16
click at [425, 471] on icon at bounding box center [428, 472] width 7 height 9
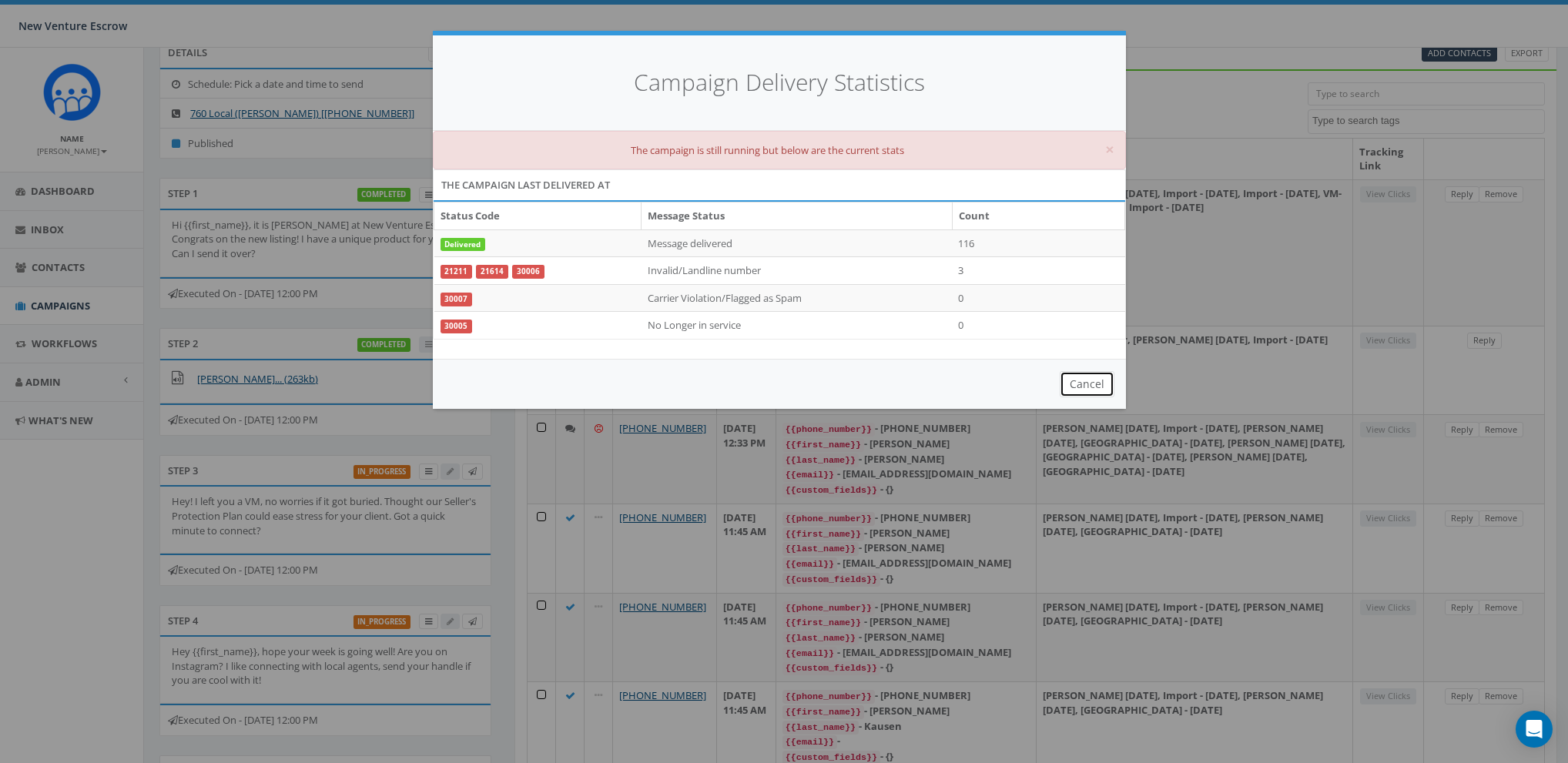
click at [1097, 386] on button "Cancel" at bounding box center [1087, 384] width 55 height 26
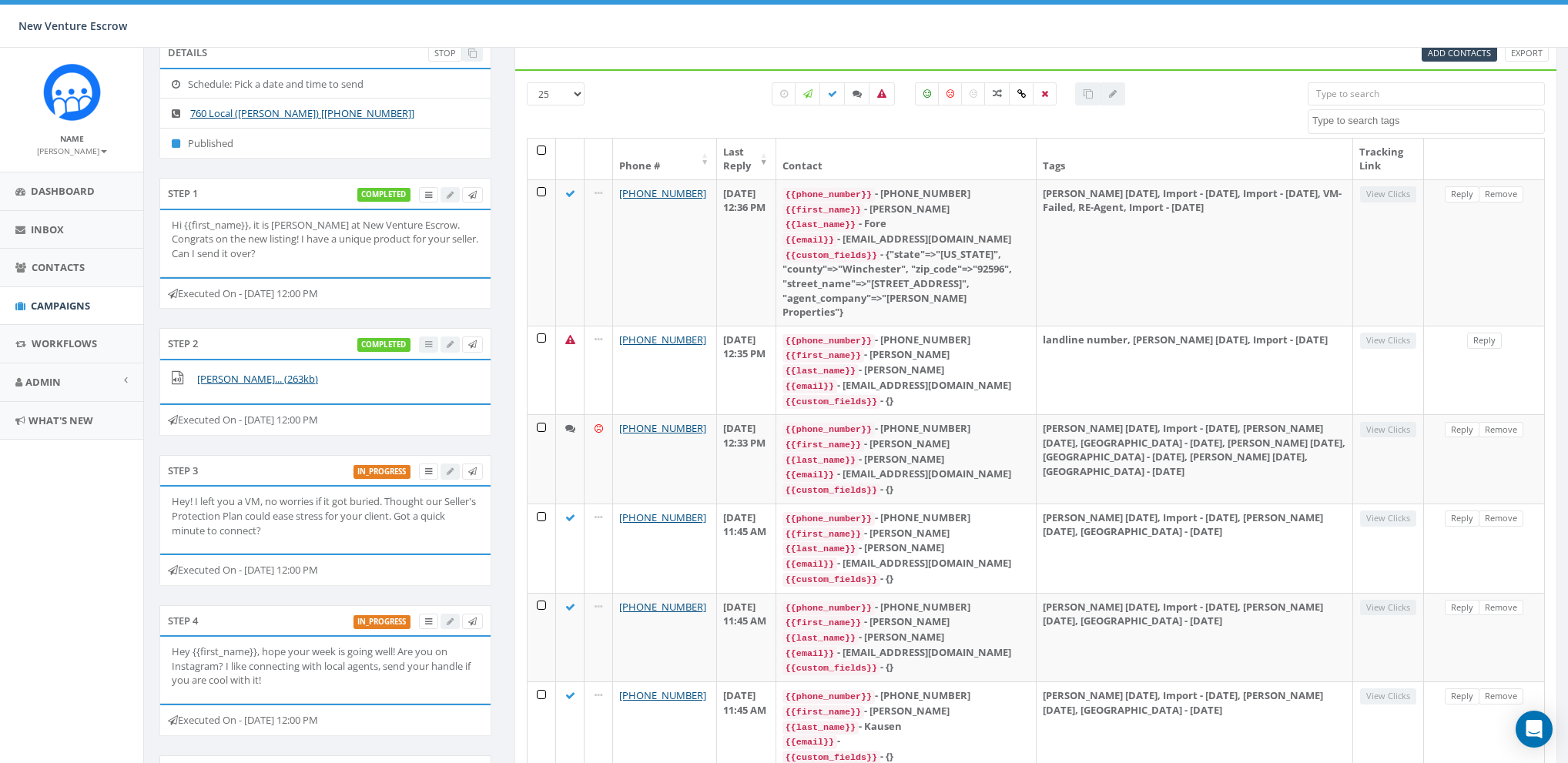
click at [429, 344] on div "completed" at bounding box center [420, 344] width 126 height 16
click at [421, 191] on link at bounding box center [428, 195] width 19 height 16
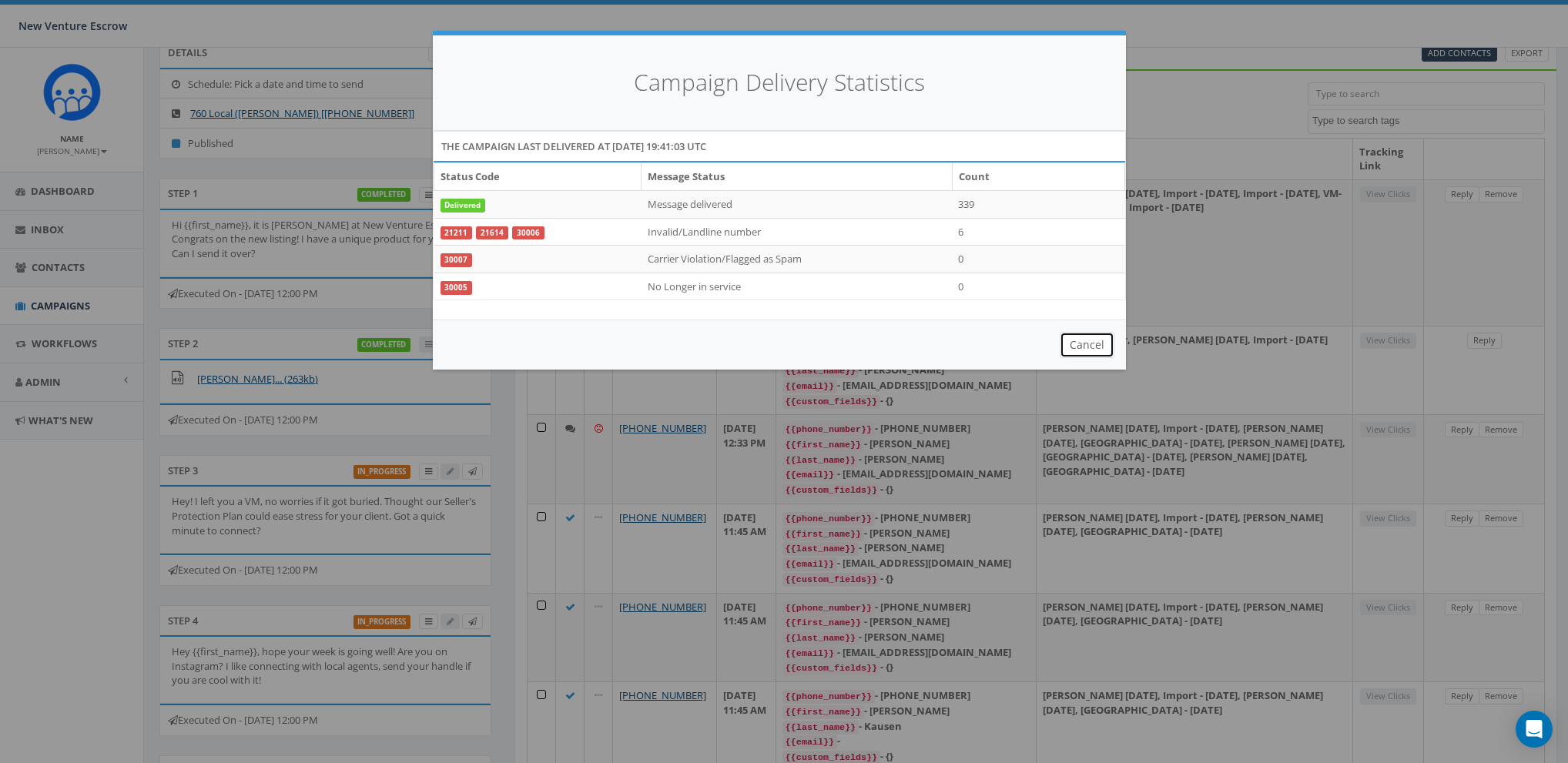
click at [1101, 341] on button "Cancel" at bounding box center [1087, 345] width 55 height 26
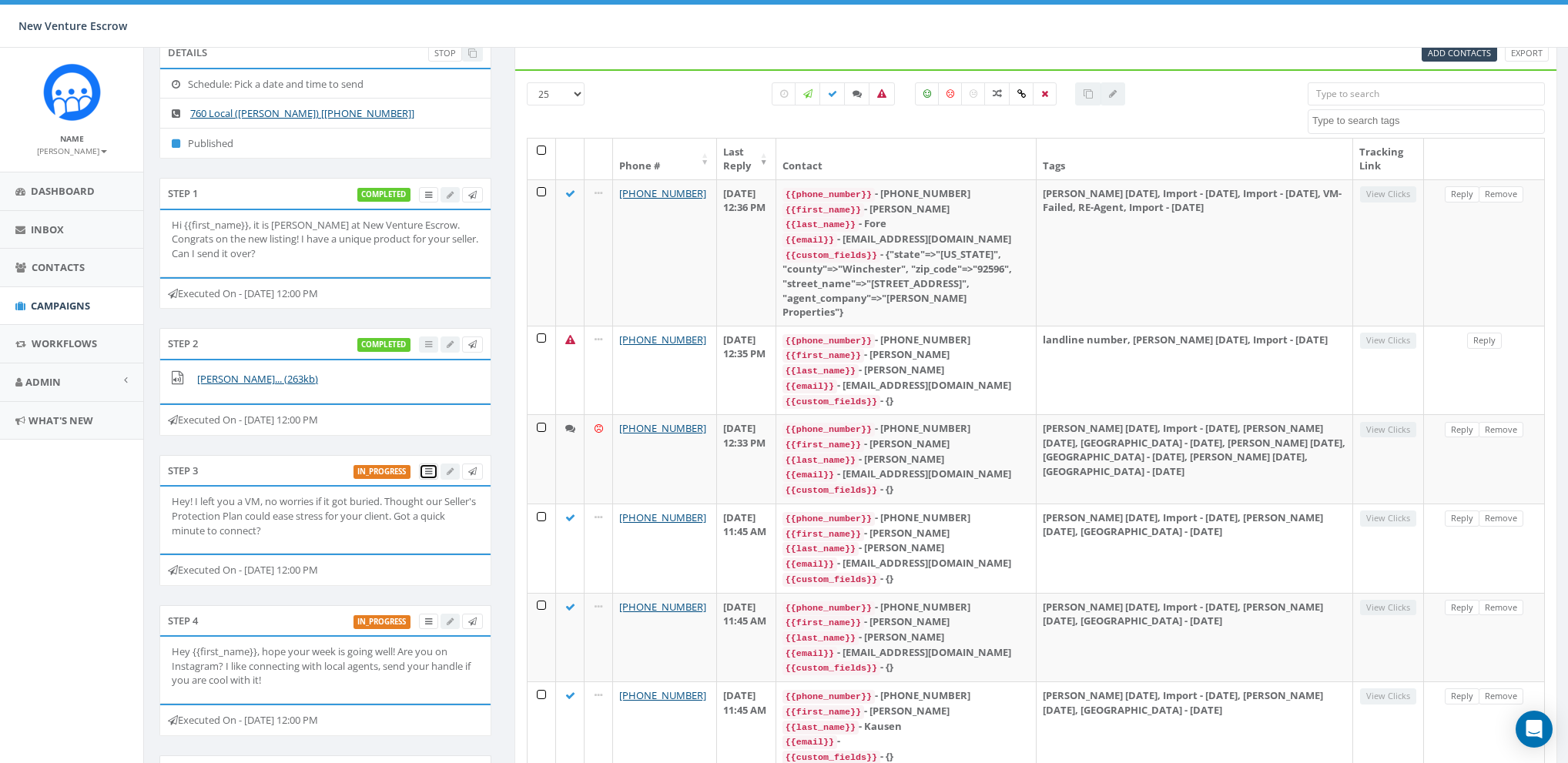
click at [424, 465] on link at bounding box center [428, 472] width 19 height 16
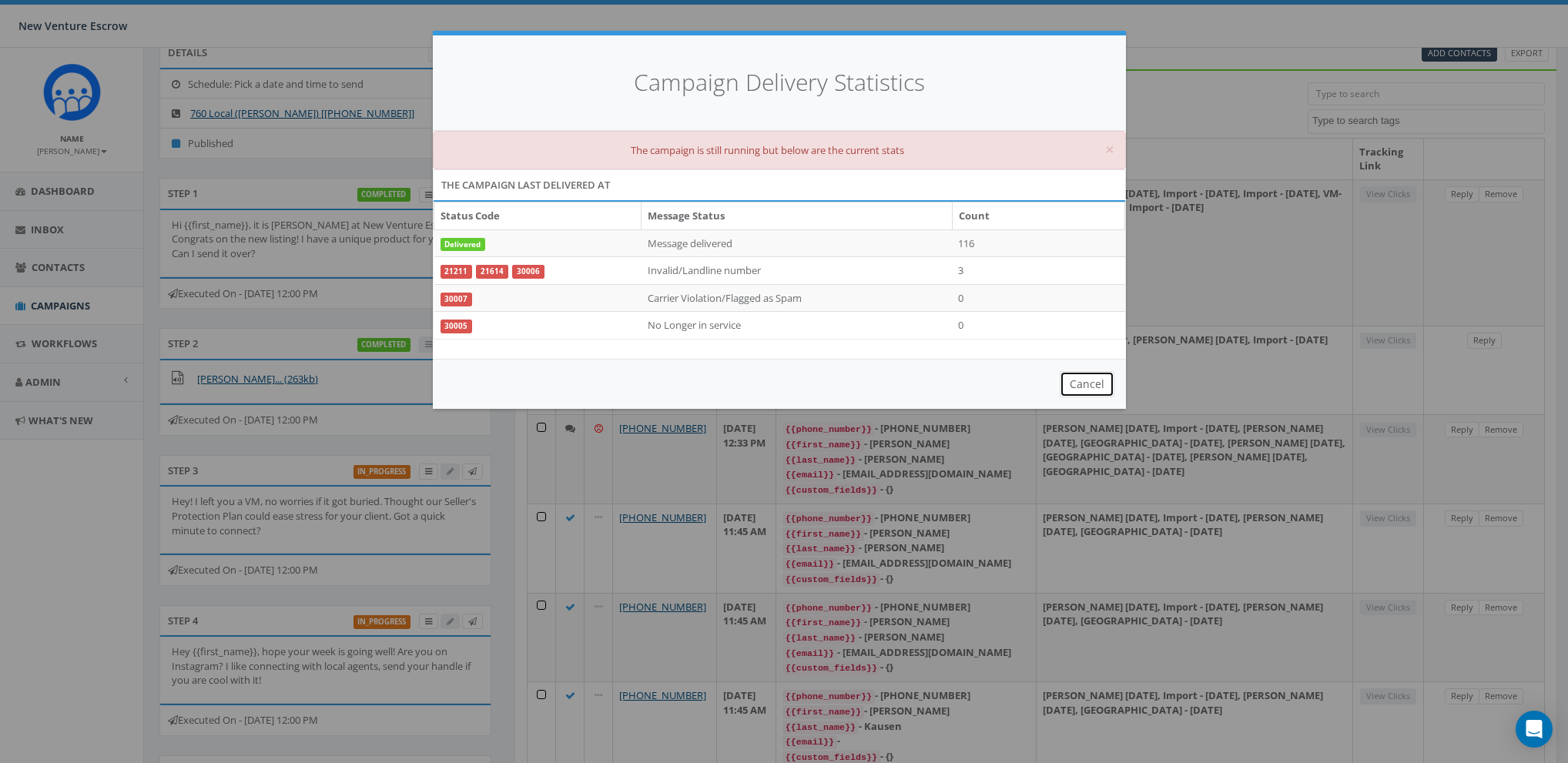
click at [1095, 380] on button "Cancel" at bounding box center [1087, 384] width 55 height 26
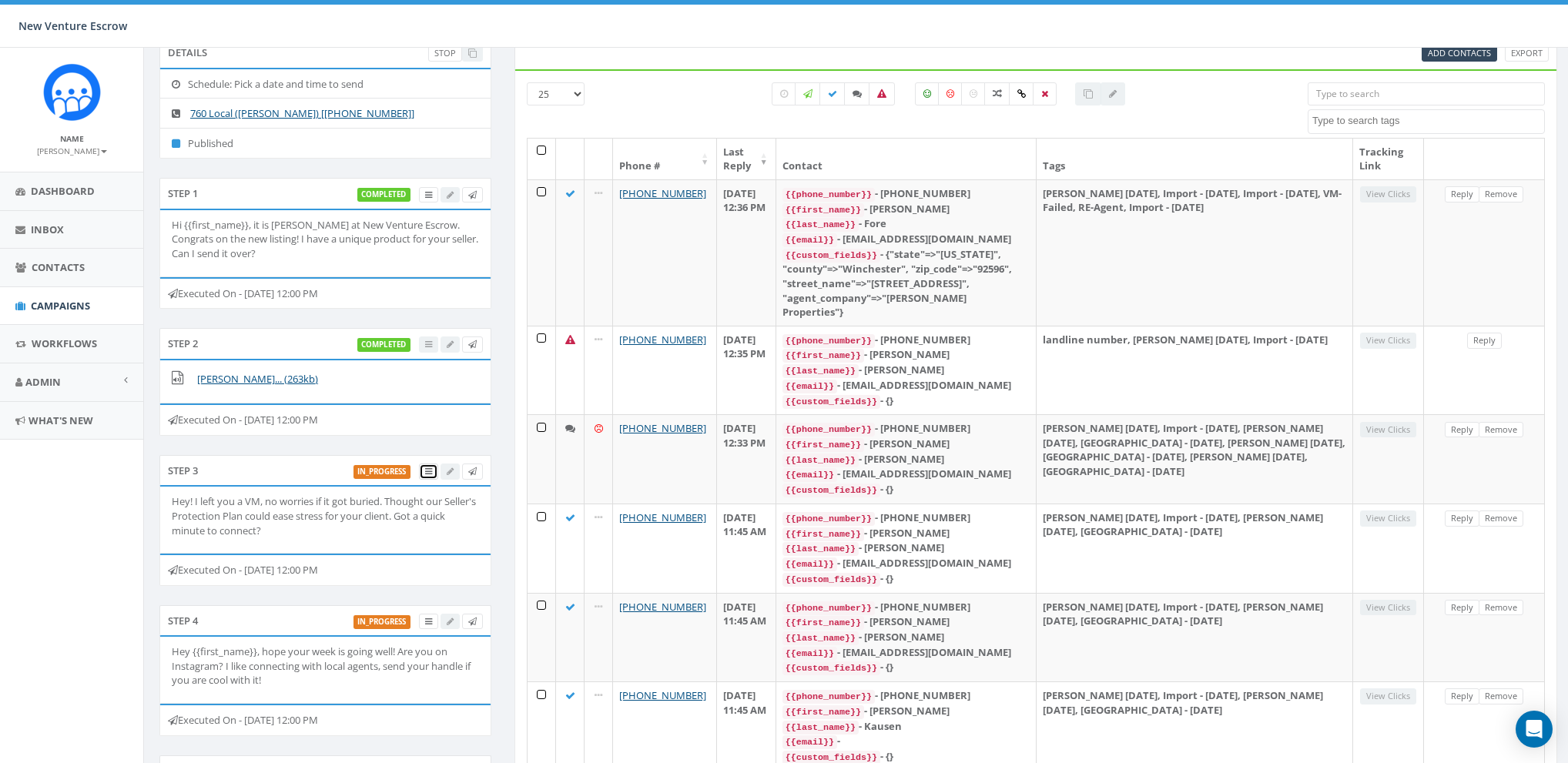
click at [427, 468] on icon at bounding box center [428, 472] width 7 height 9
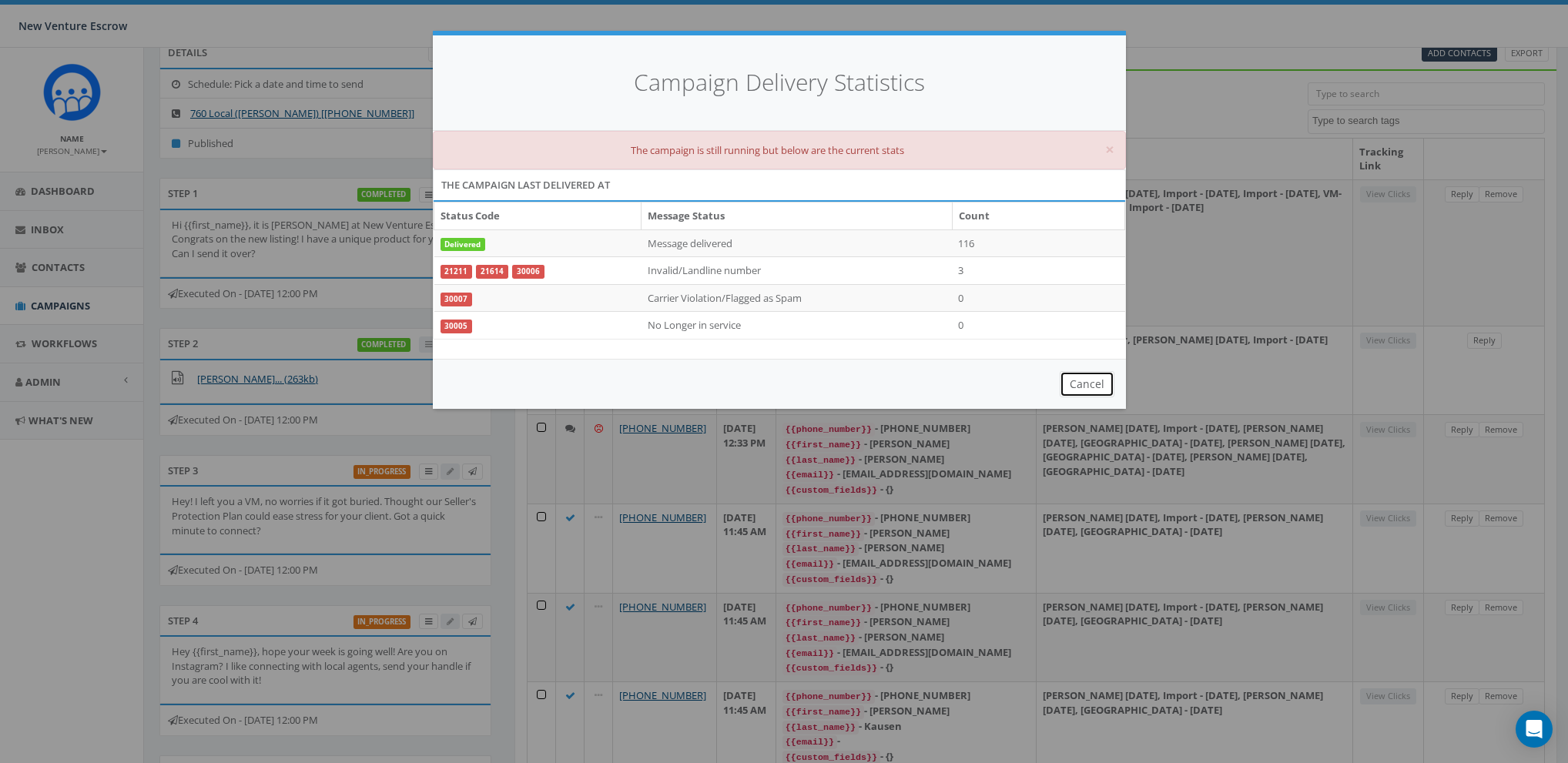
click at [1078, 375] on button "Cancel" at bounding box center [1087, 384] width 55 height 26
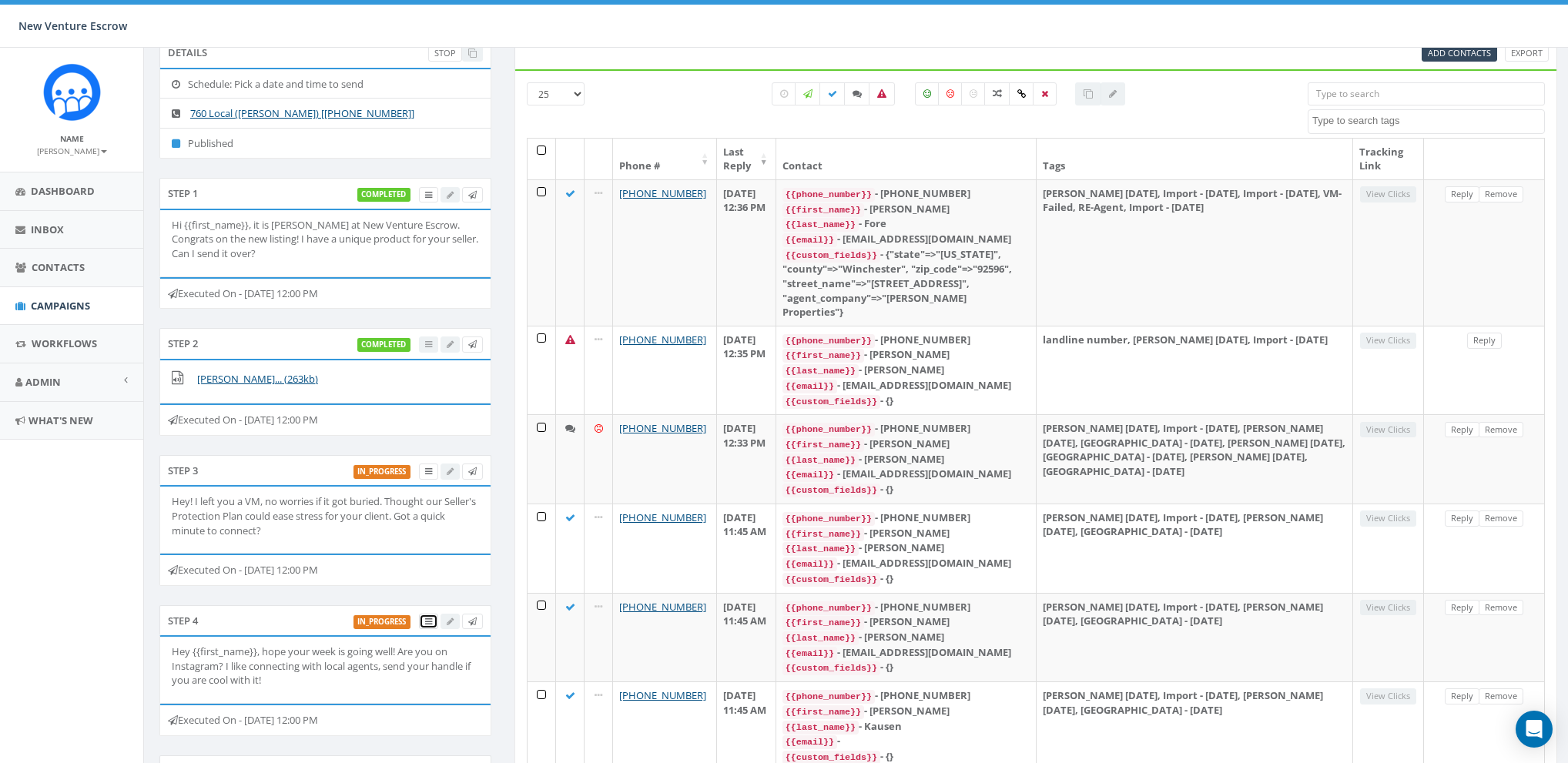
click at [434, 621] on link at bounding box center [428, 621] width 19 height 16
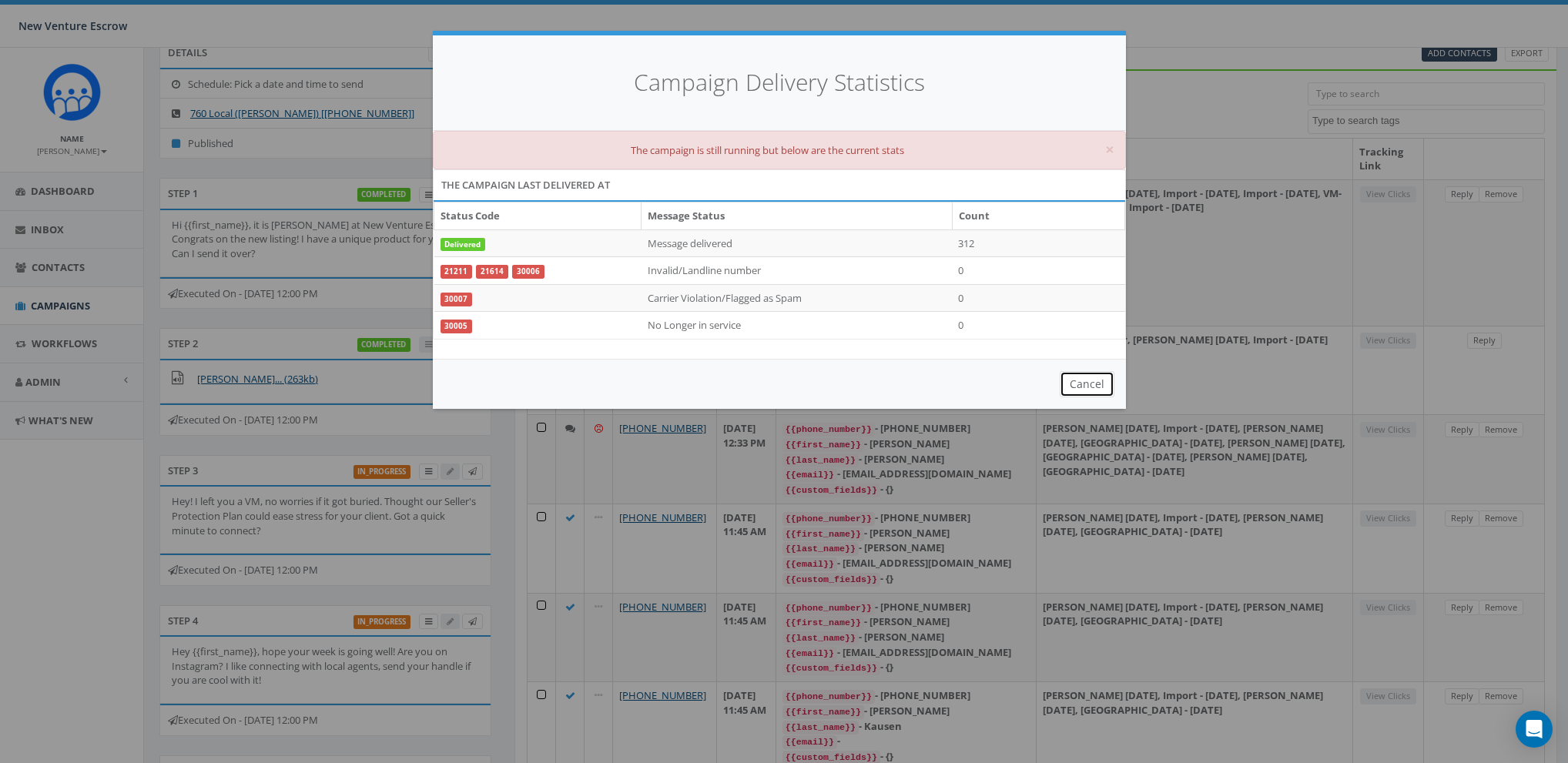
click at [1105, 378] on button "Cancel" at bounding box center [1087, 384] width 55 height 26
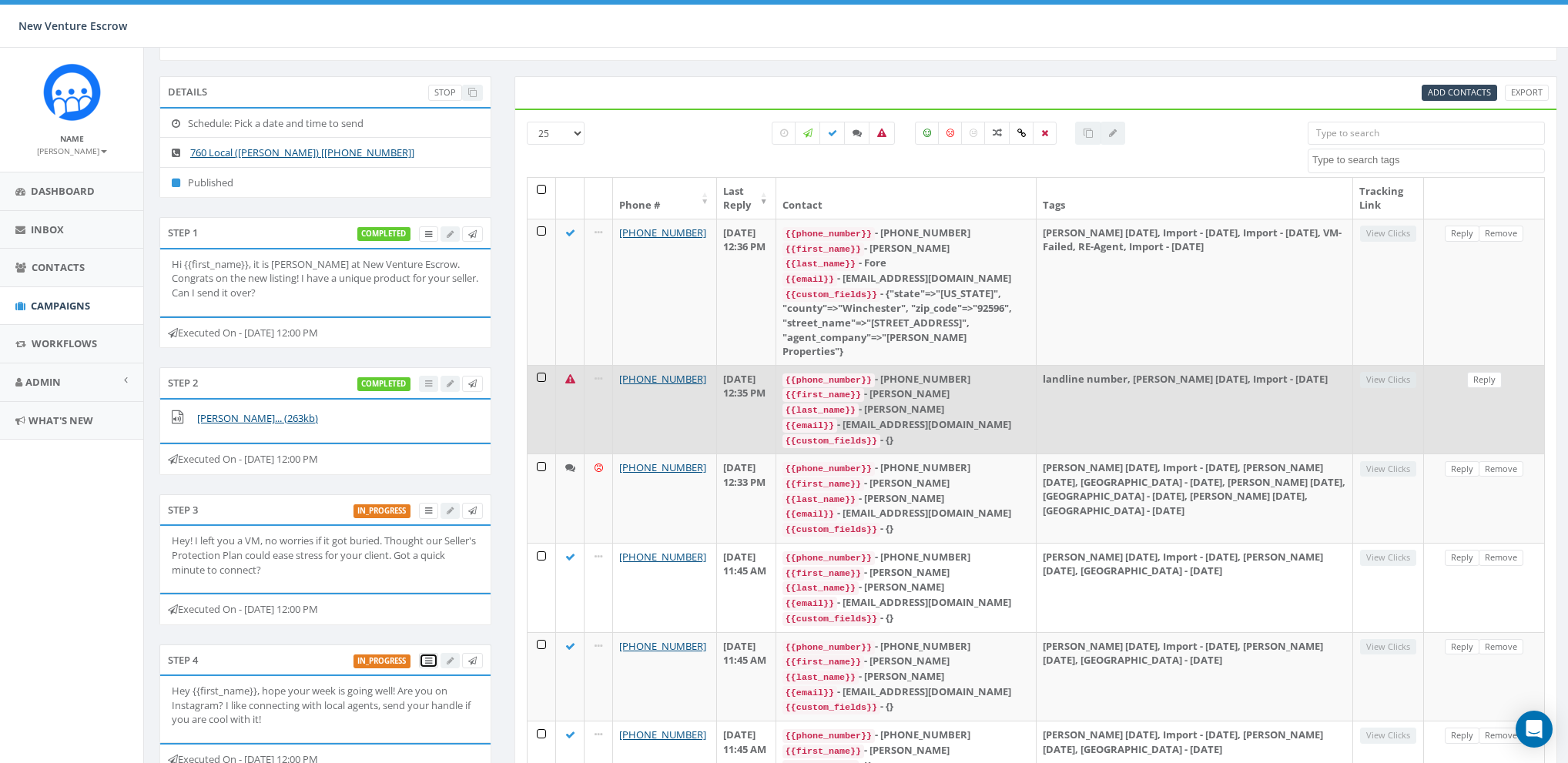
scroll to position [98, 0]
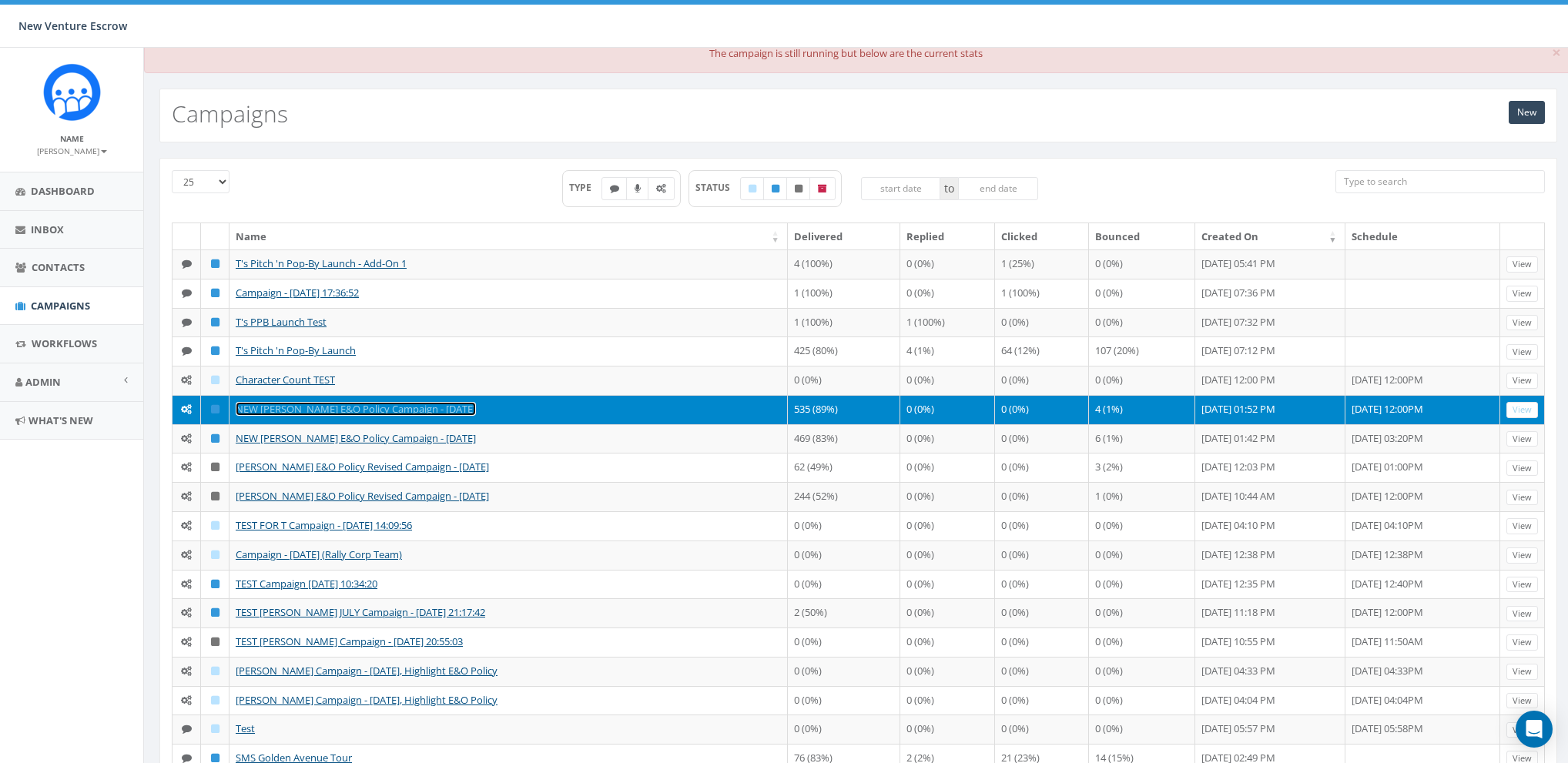
click at [355, 405] on link "NEW [PERSON_NAME] E&O Policy Campaign - [DATE]" at bounding box center [356, 409] width 240 height 14
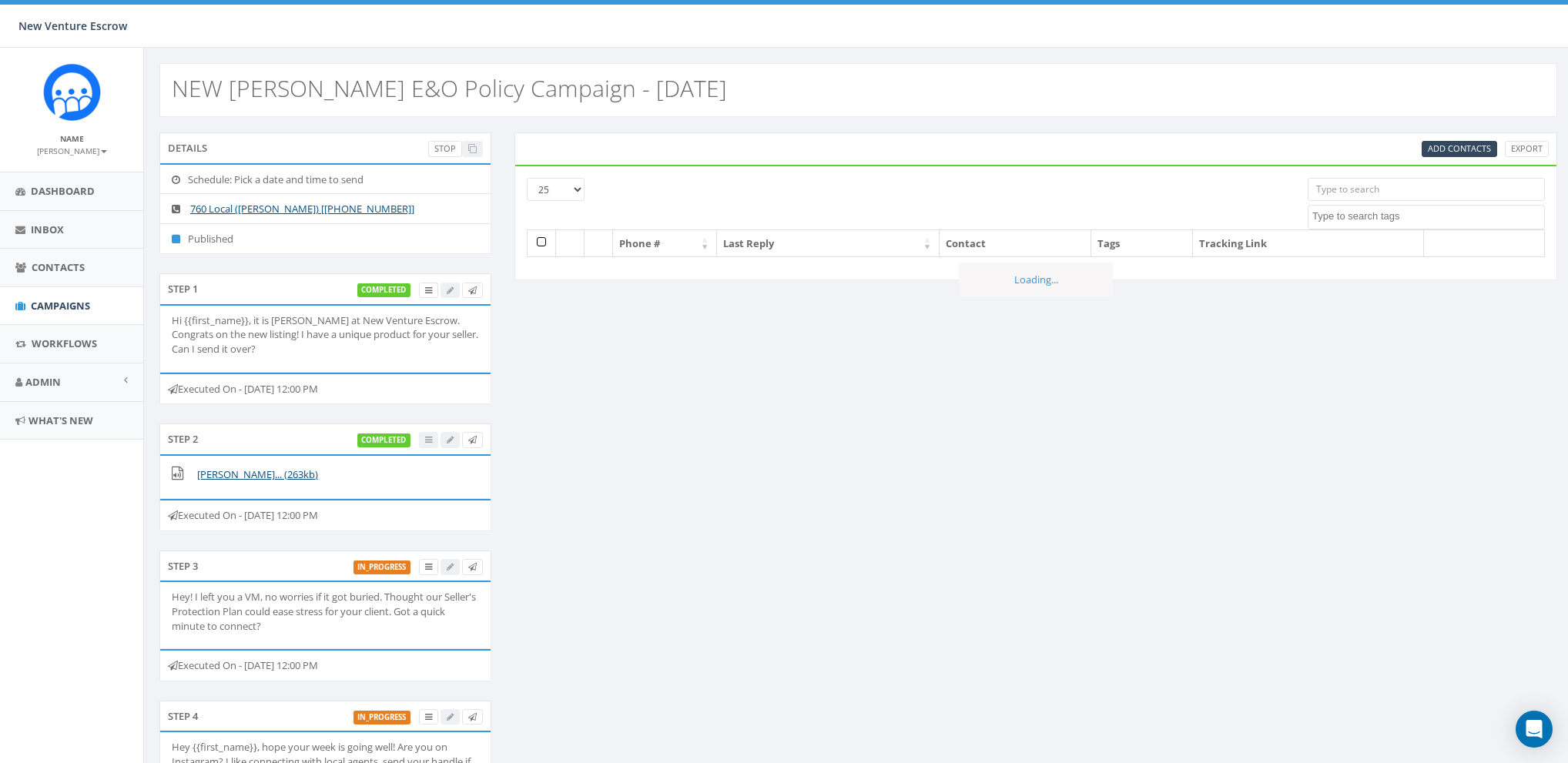
select select
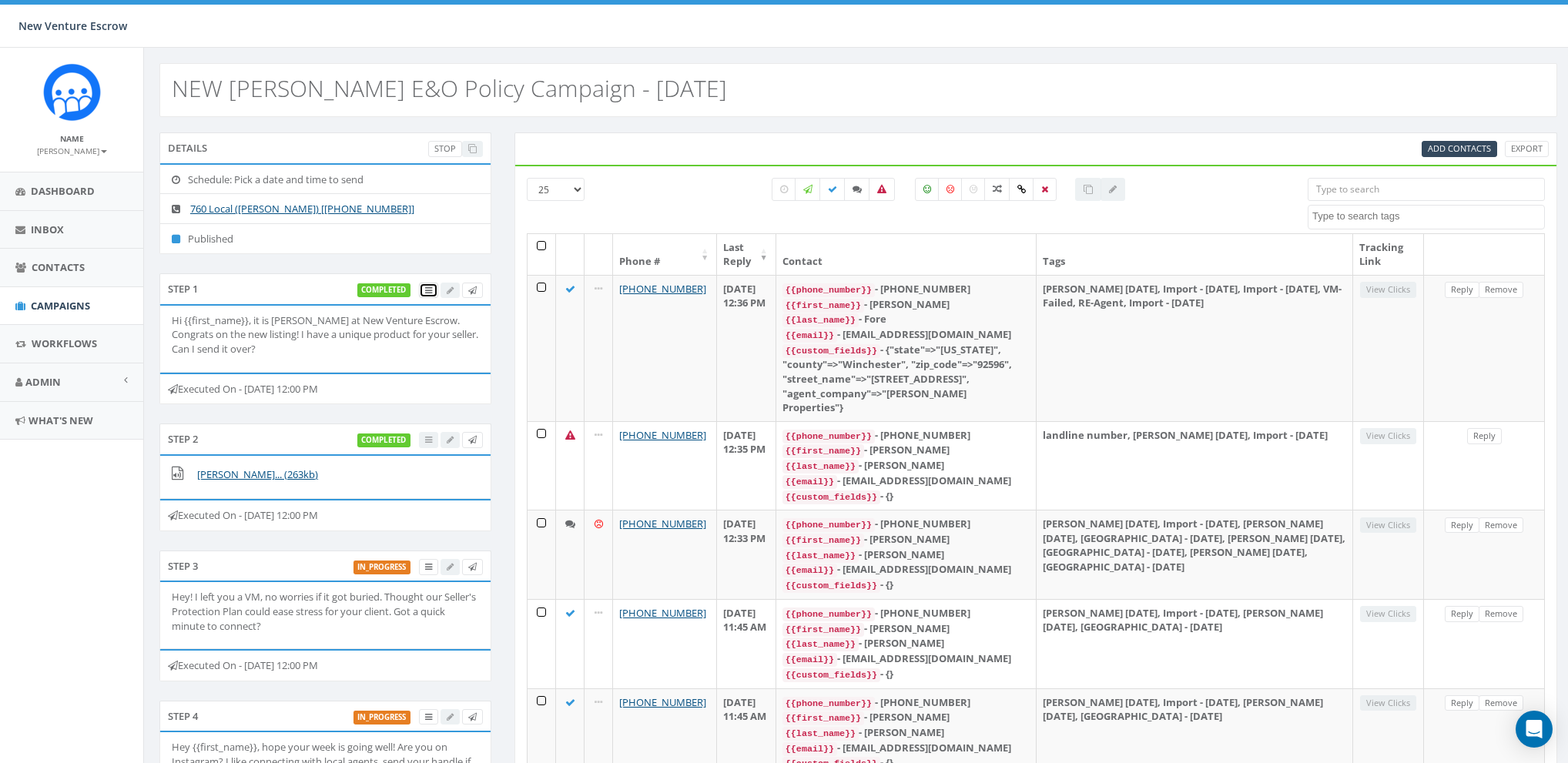
click at [424, 289] on link at bounding box center [428, 291] width 19 height 16
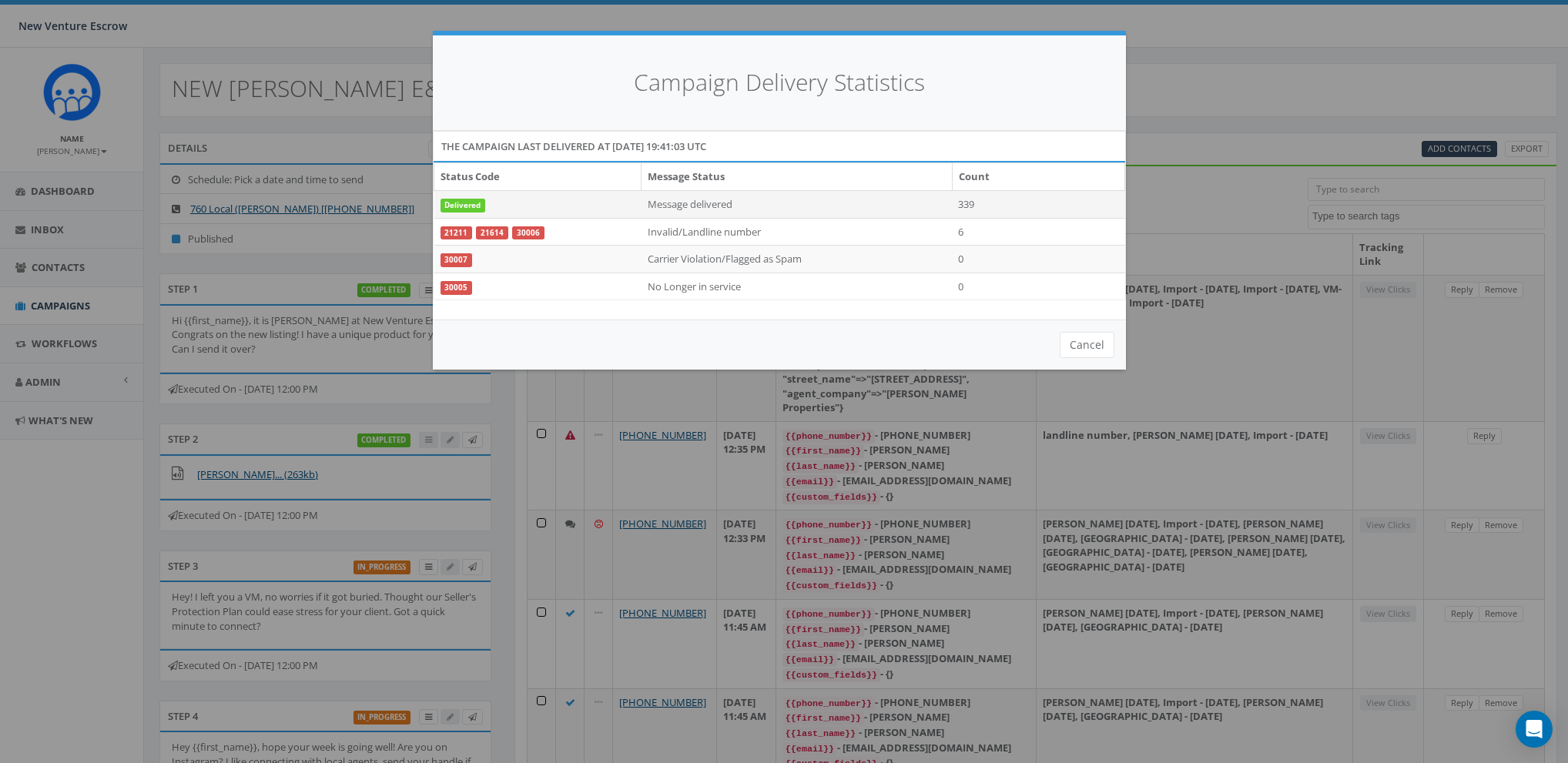
click at [964, 202] on td "339" at bounding box center [1038, 204] width 172 height 28
click at [964, 196] on td "339" at bounding box center [1038, 204] width 172 height 28
click at [957, 203] on td "339" at bounding box center [1038, 204] width 172 height 28
click at [1081, 339] on button "Cancel" at bounding box center [1087, 345] width 55 height 26
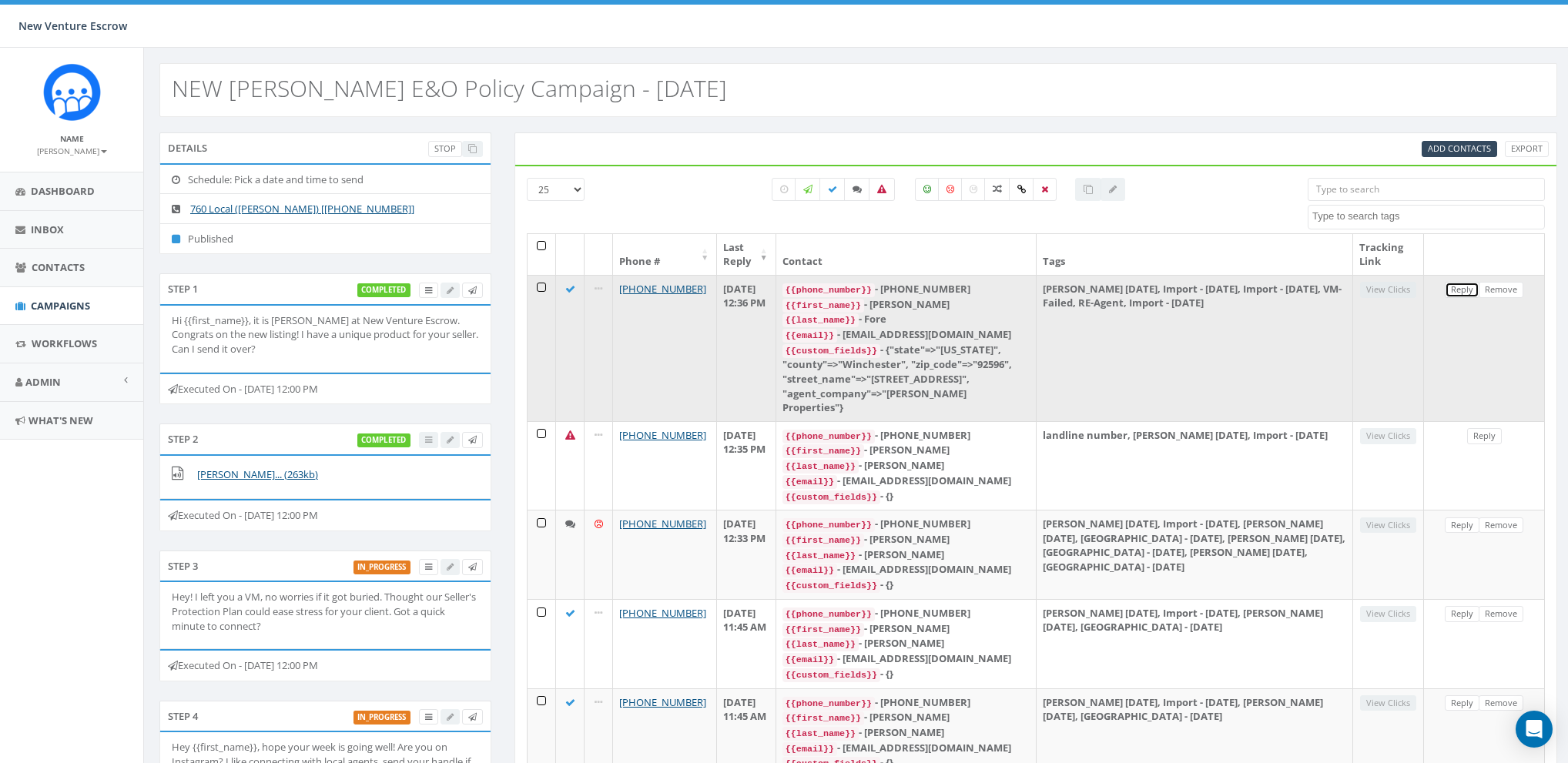
click at [1450, 287] on link "Reply" at bounding box center [1462, 290] width 34 height 16
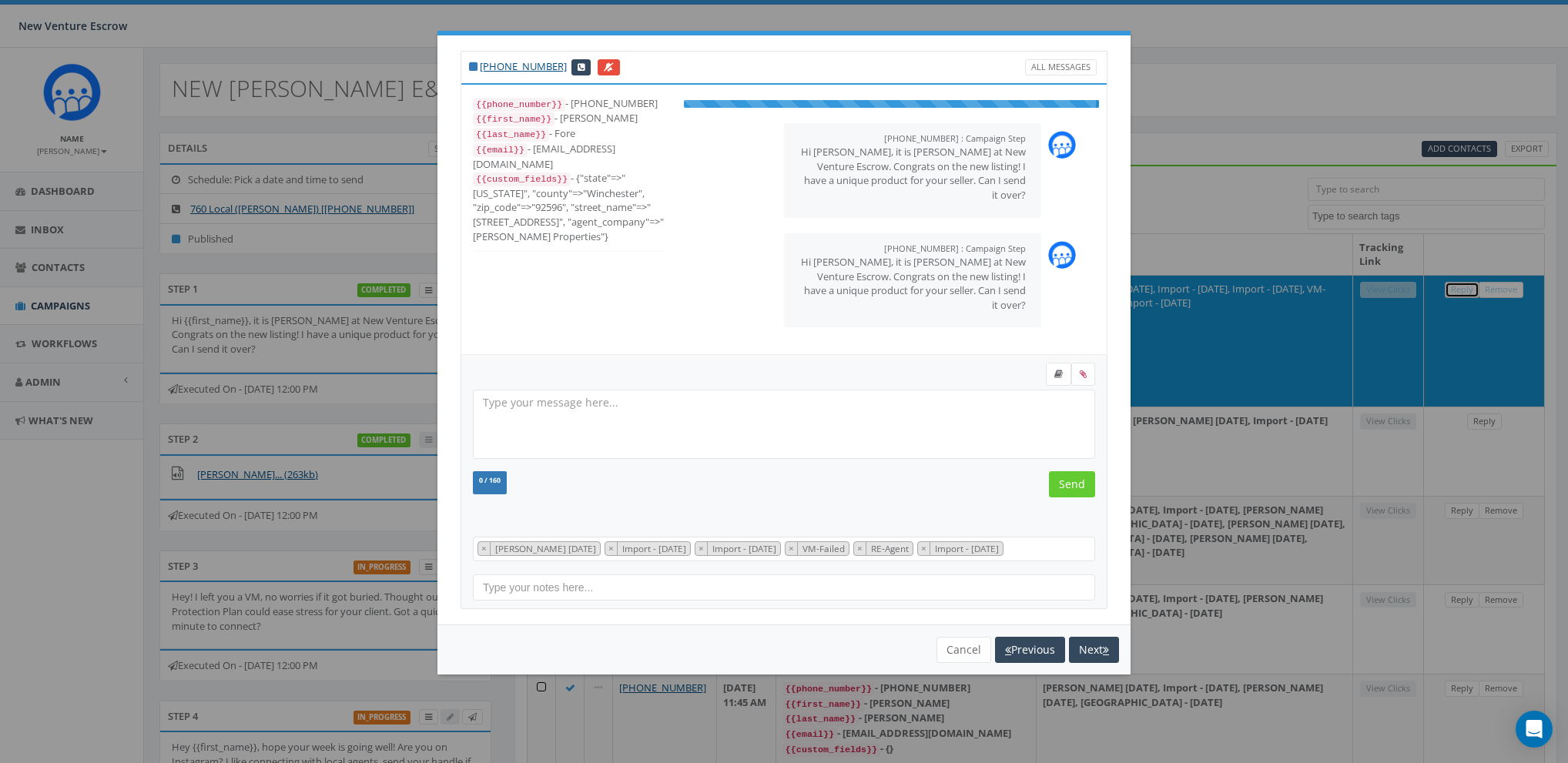
scroll to position [76, 0]
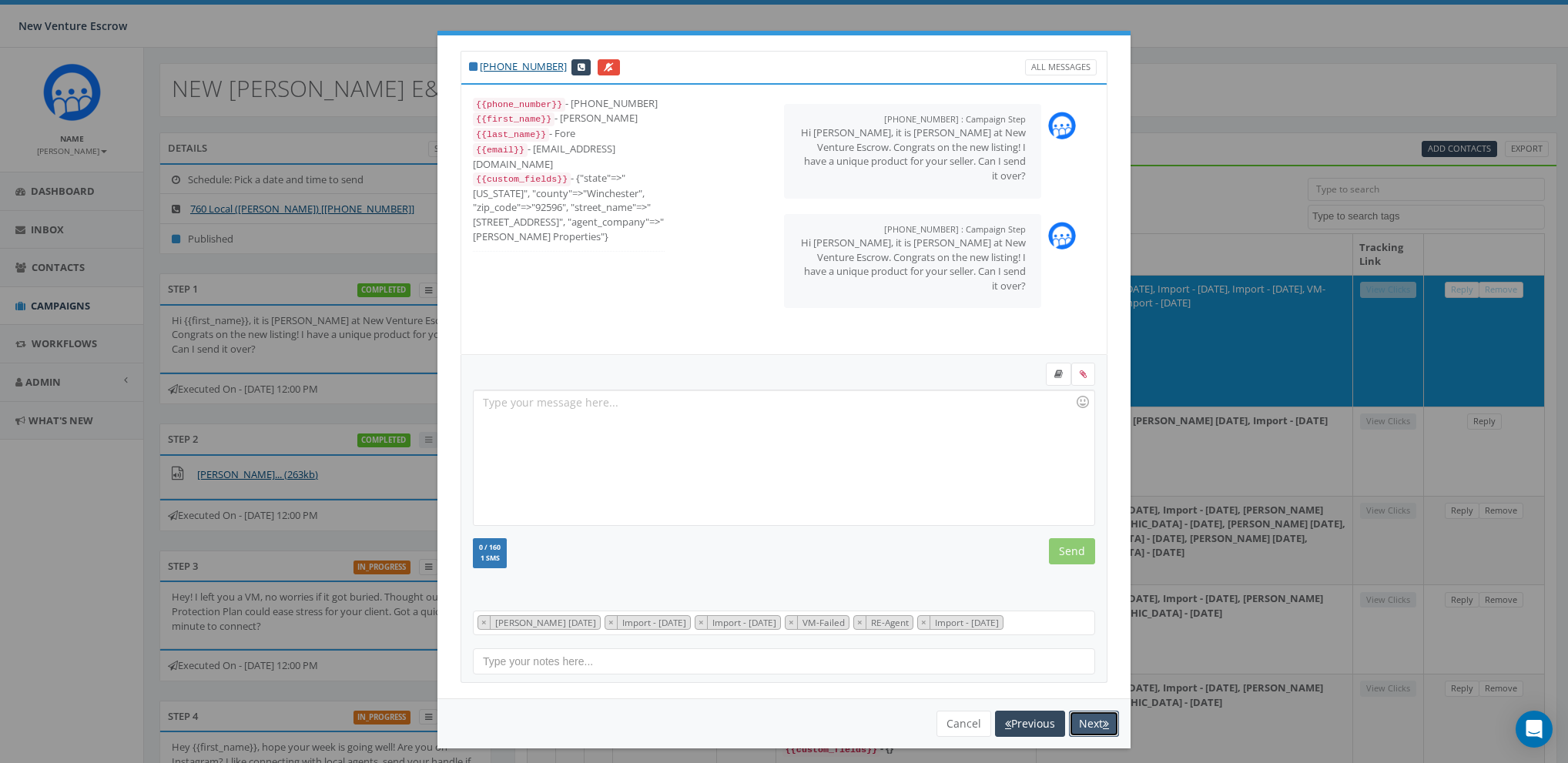
click at [1082, 712] on button "Next" at bounding box center [1094, 724] width 50 height 26
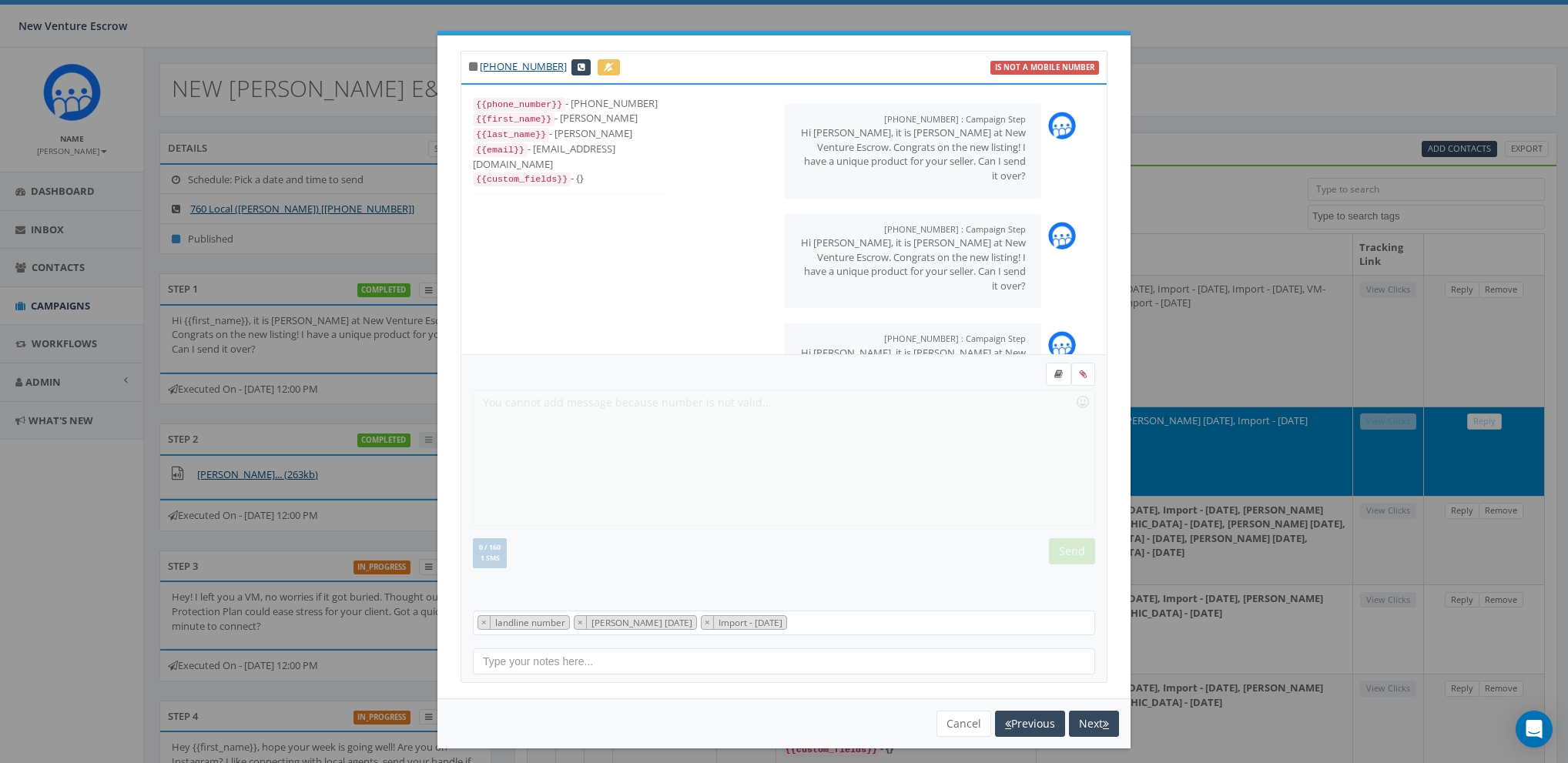
scroll to position [30, 0]
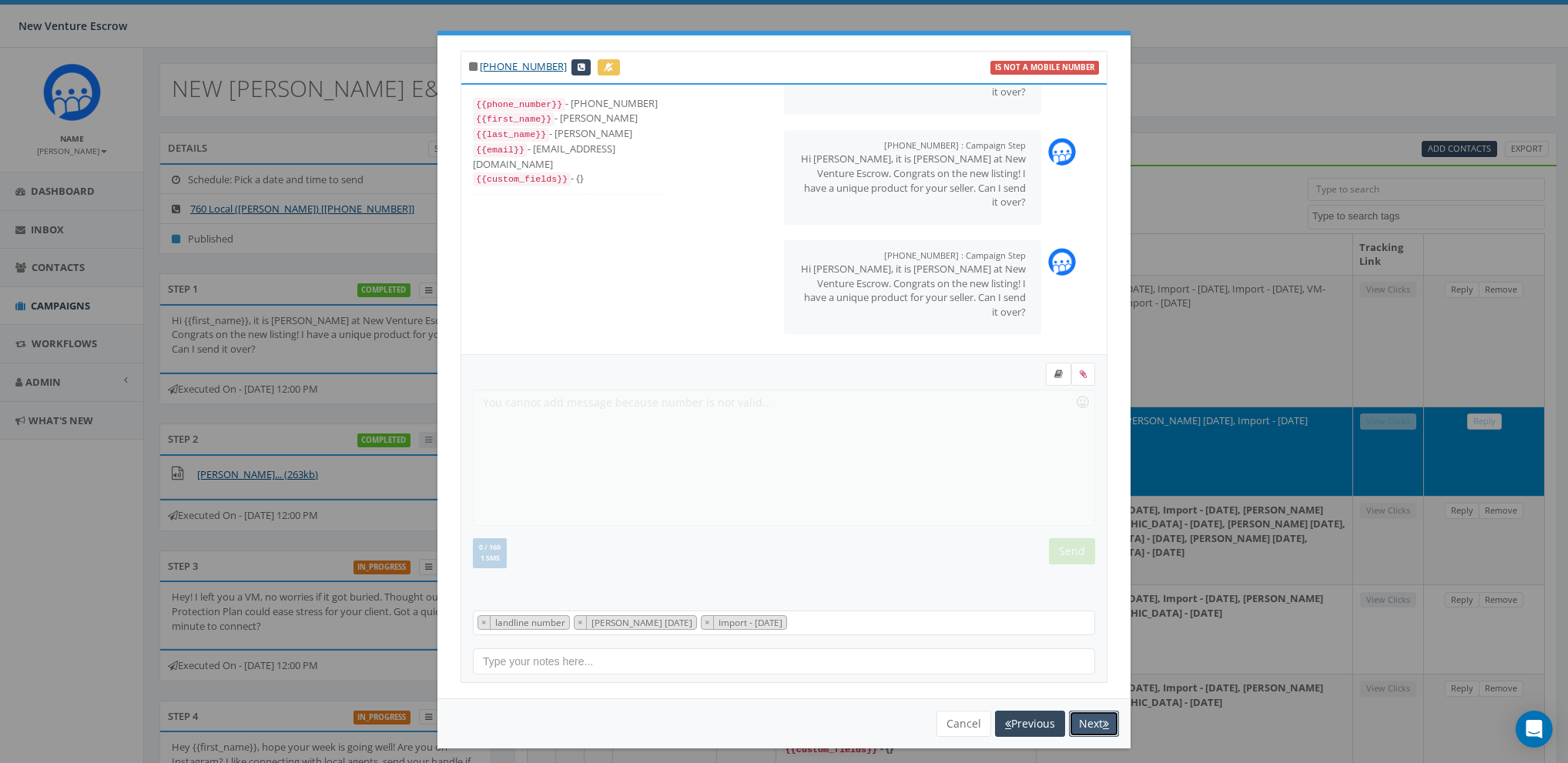
click at [1091, 726] on button "Next" at bounding box center [1094, 724] width 50 height 26
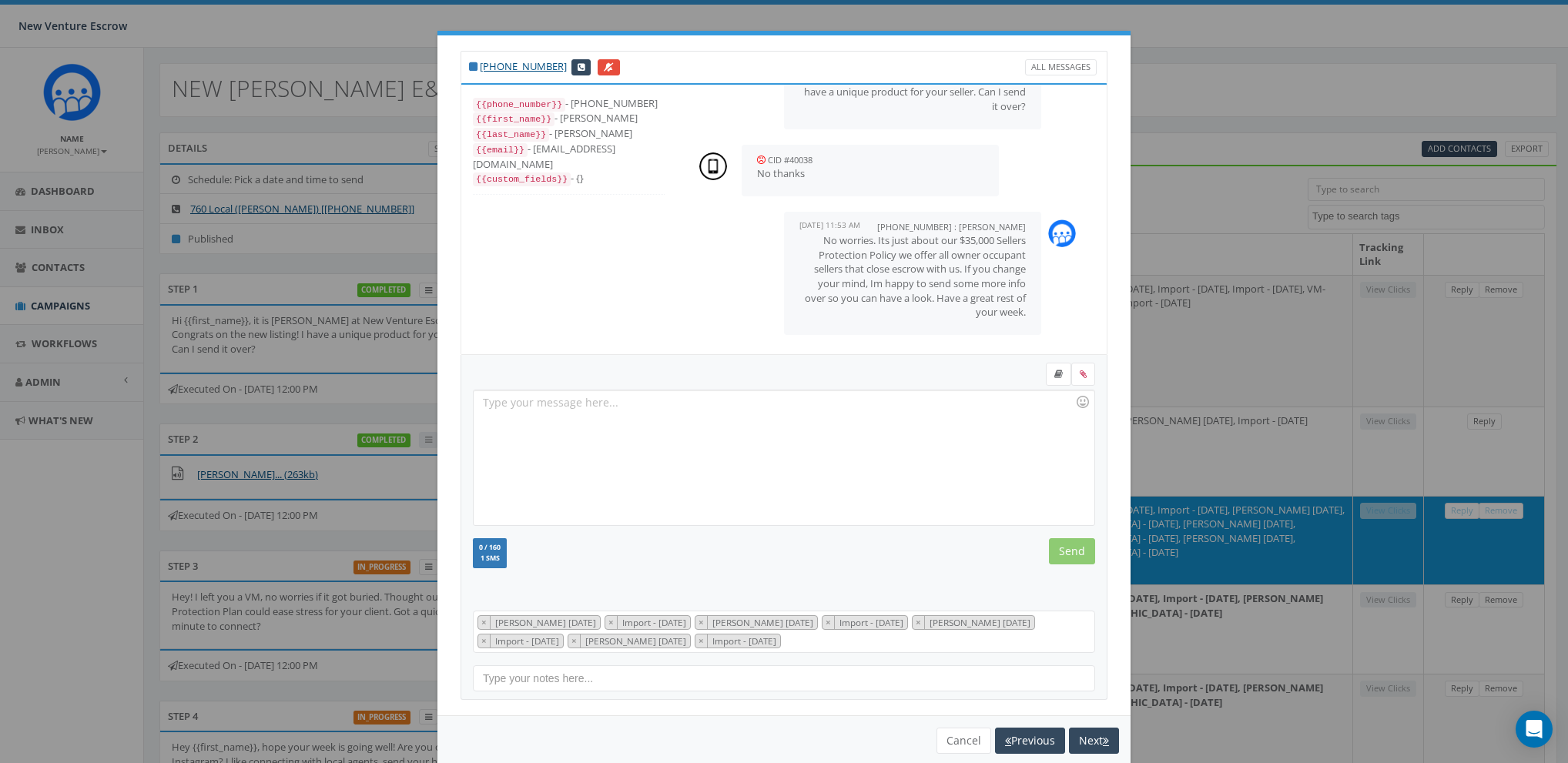
scroll to position [0, 0]
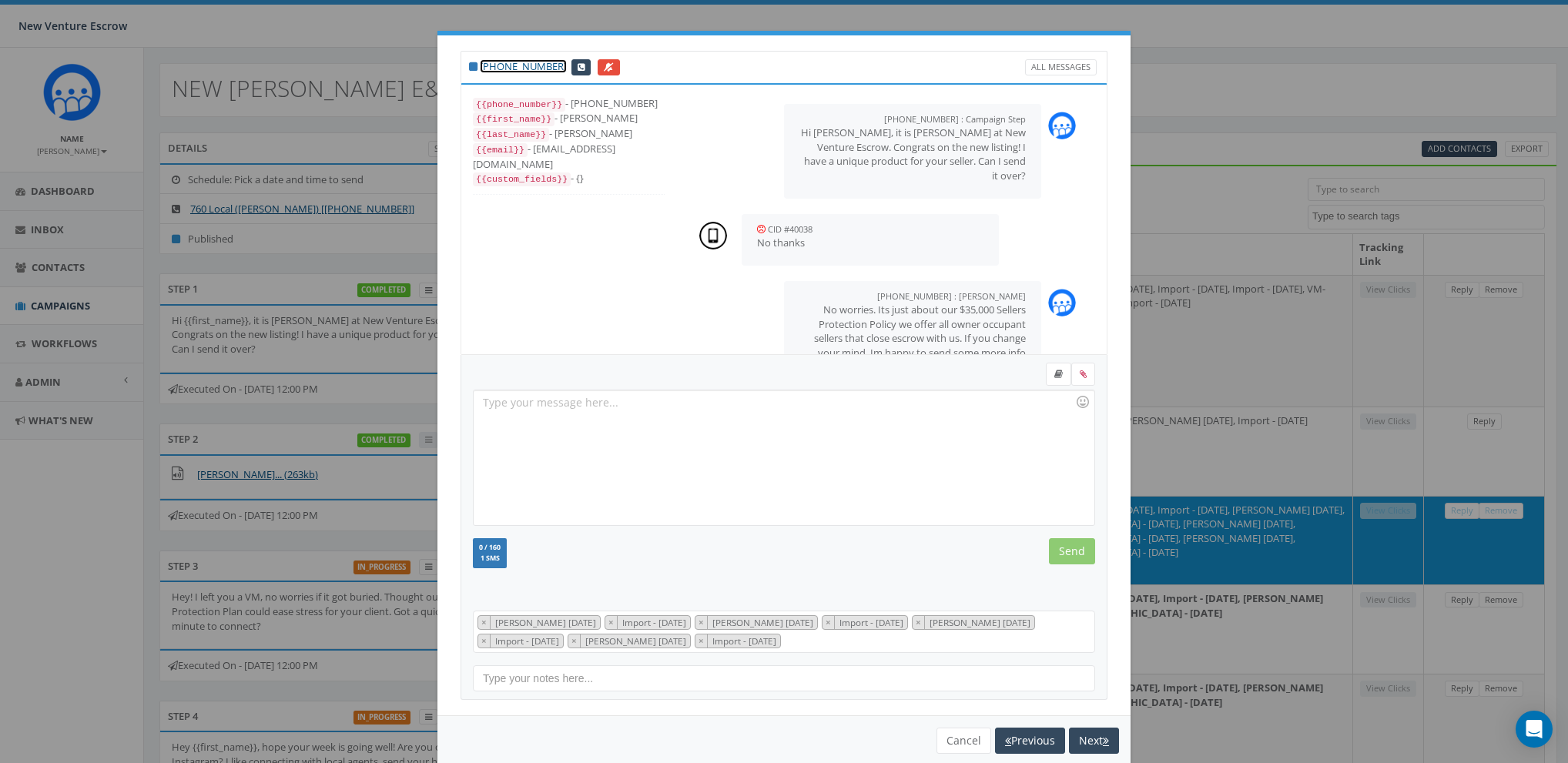
click at [504, 69] on link "[PHONE_NUMBER]" at bounding box center [523, 66] width 87 height 14
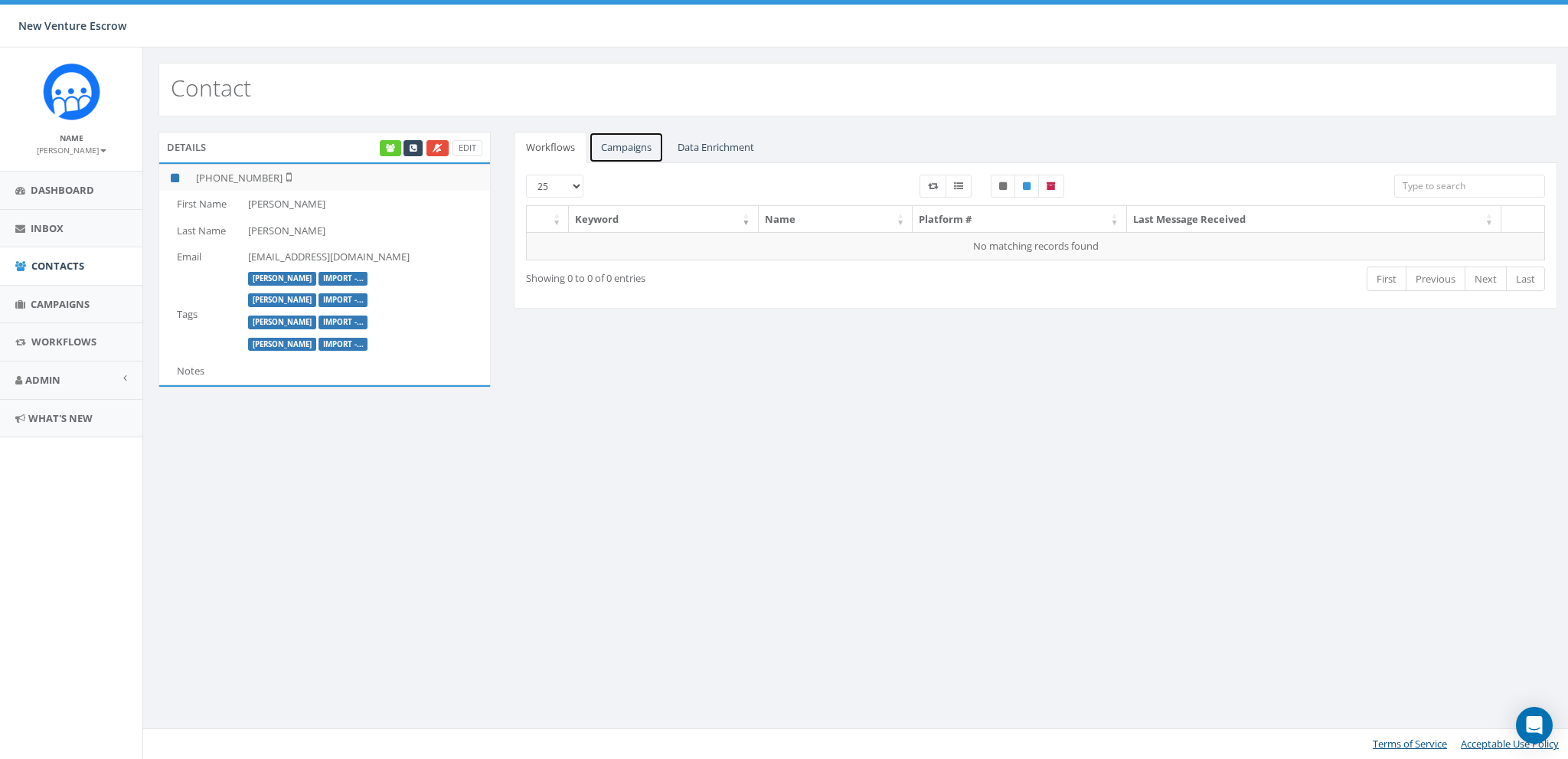
click at [644, 149] on link "Campaigns" at bounding box center [626, 147] width 75 height 32
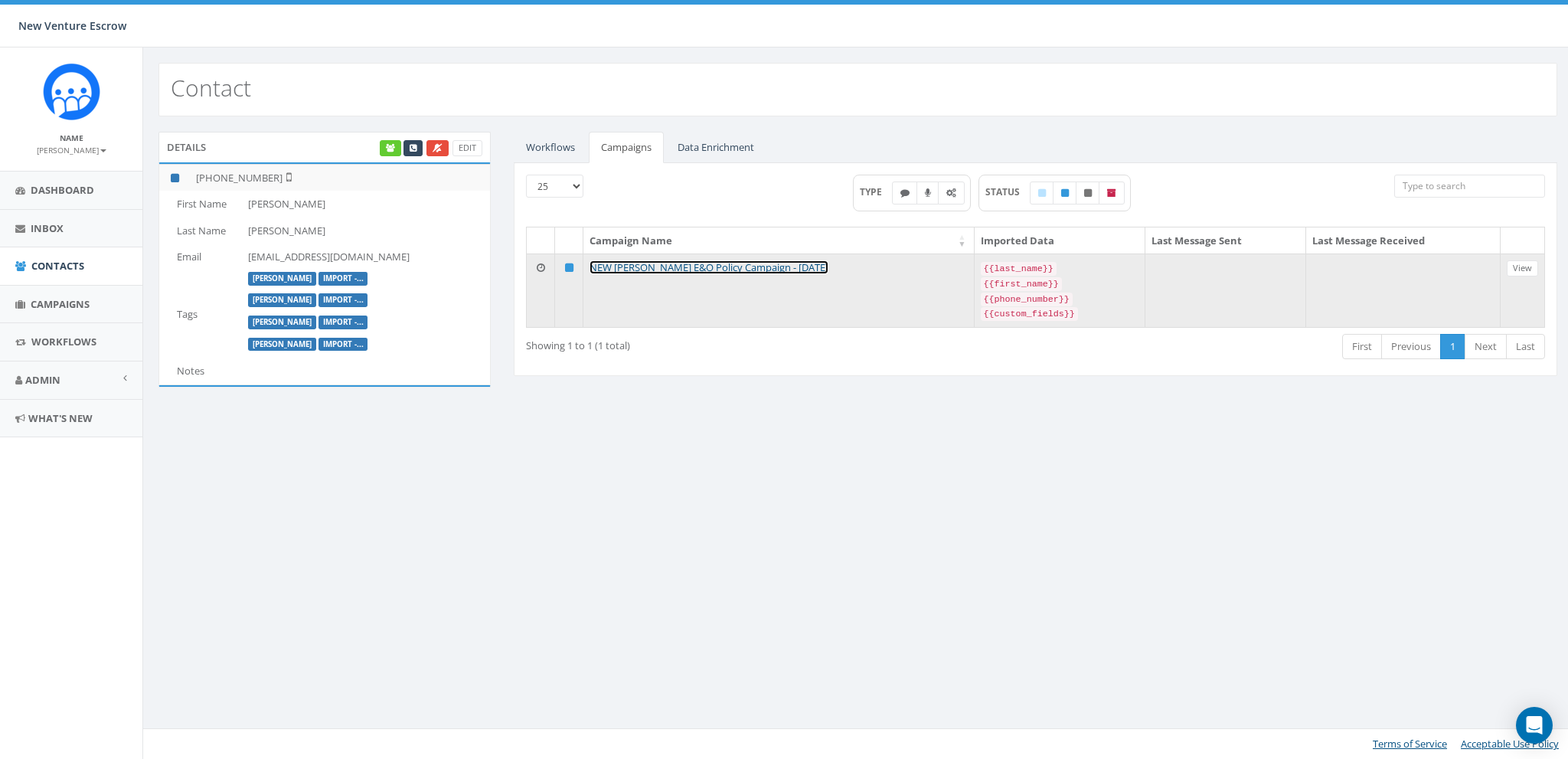
click at [686, 267] on link "NEW [PERSON_NAME] E&O Policy Campaign - [DATE]" at bounding box center [709, 267] width 239 height 14
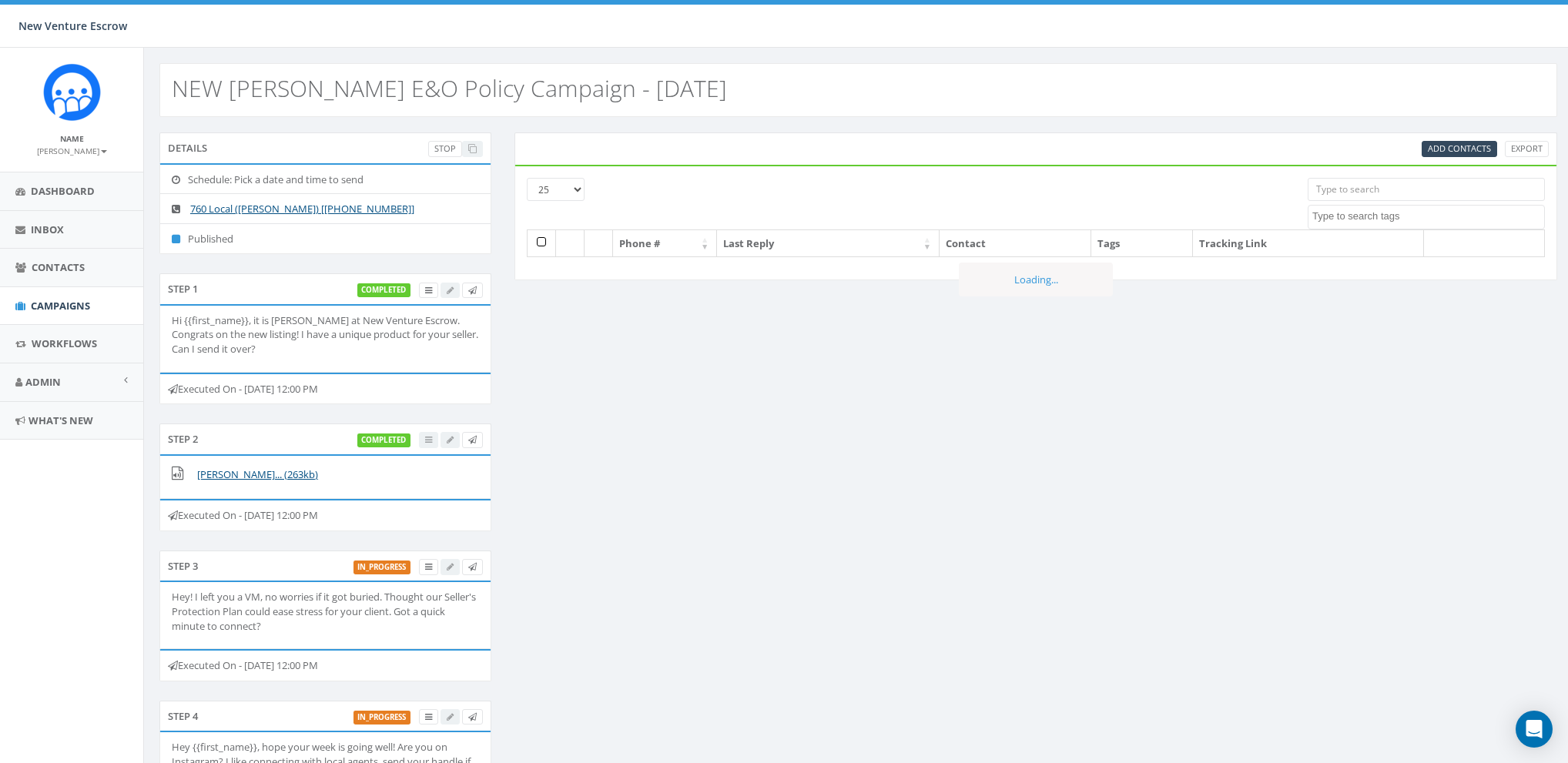
select select
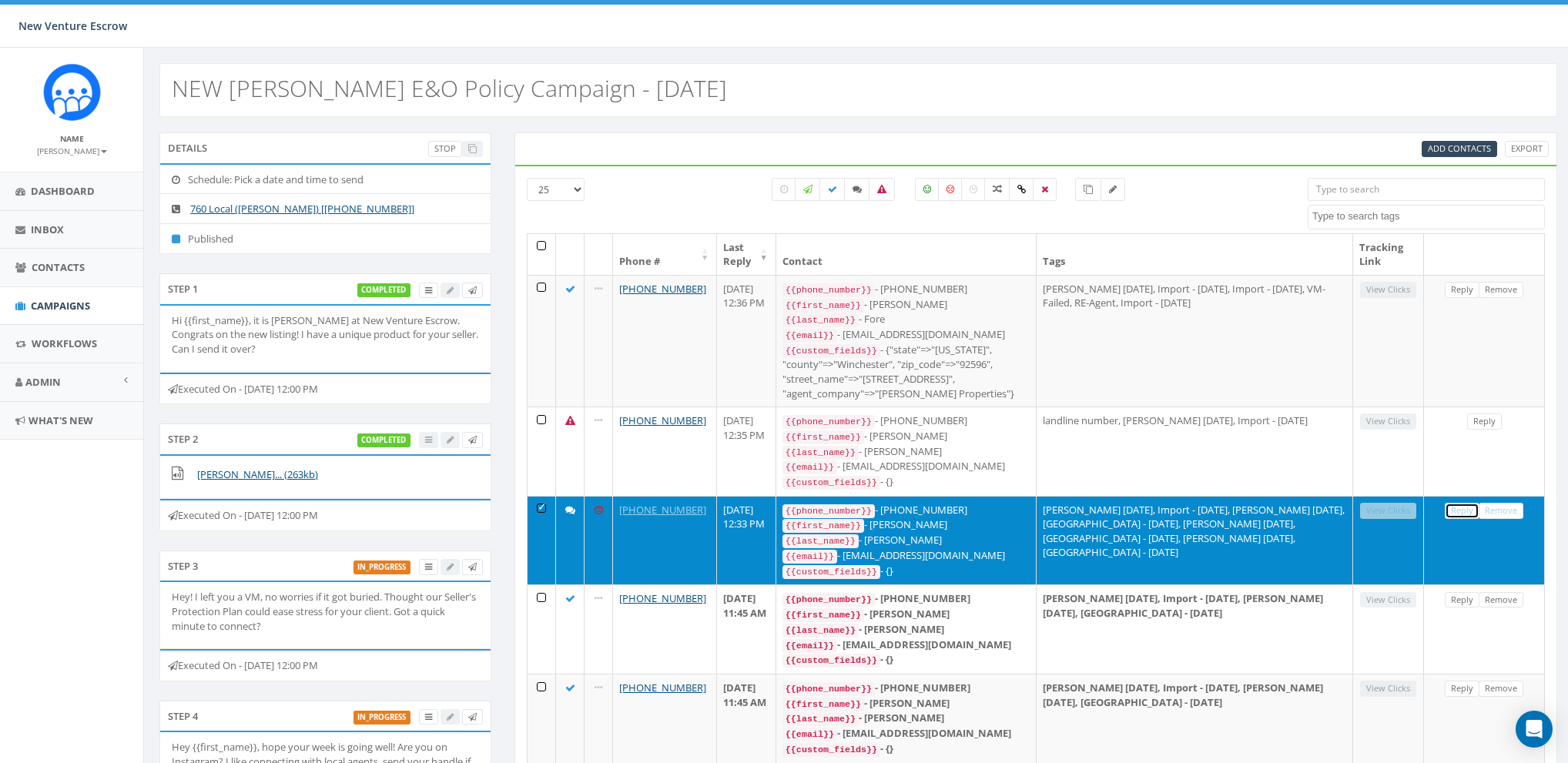
click at [1467, 504] on link "Reply" at bounding box center [1462, 510] width 34 height 16
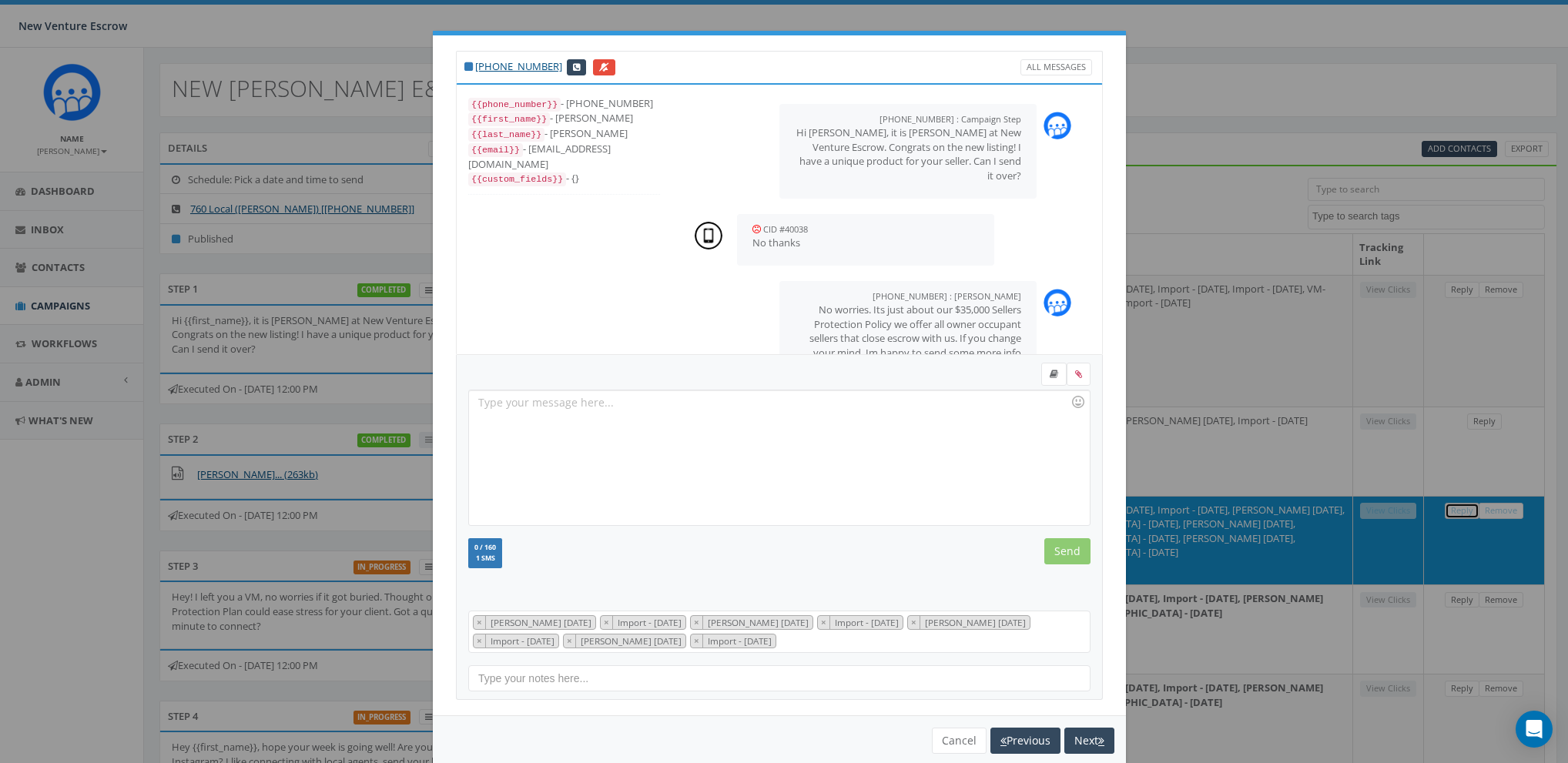
scroll to position [69, 0]
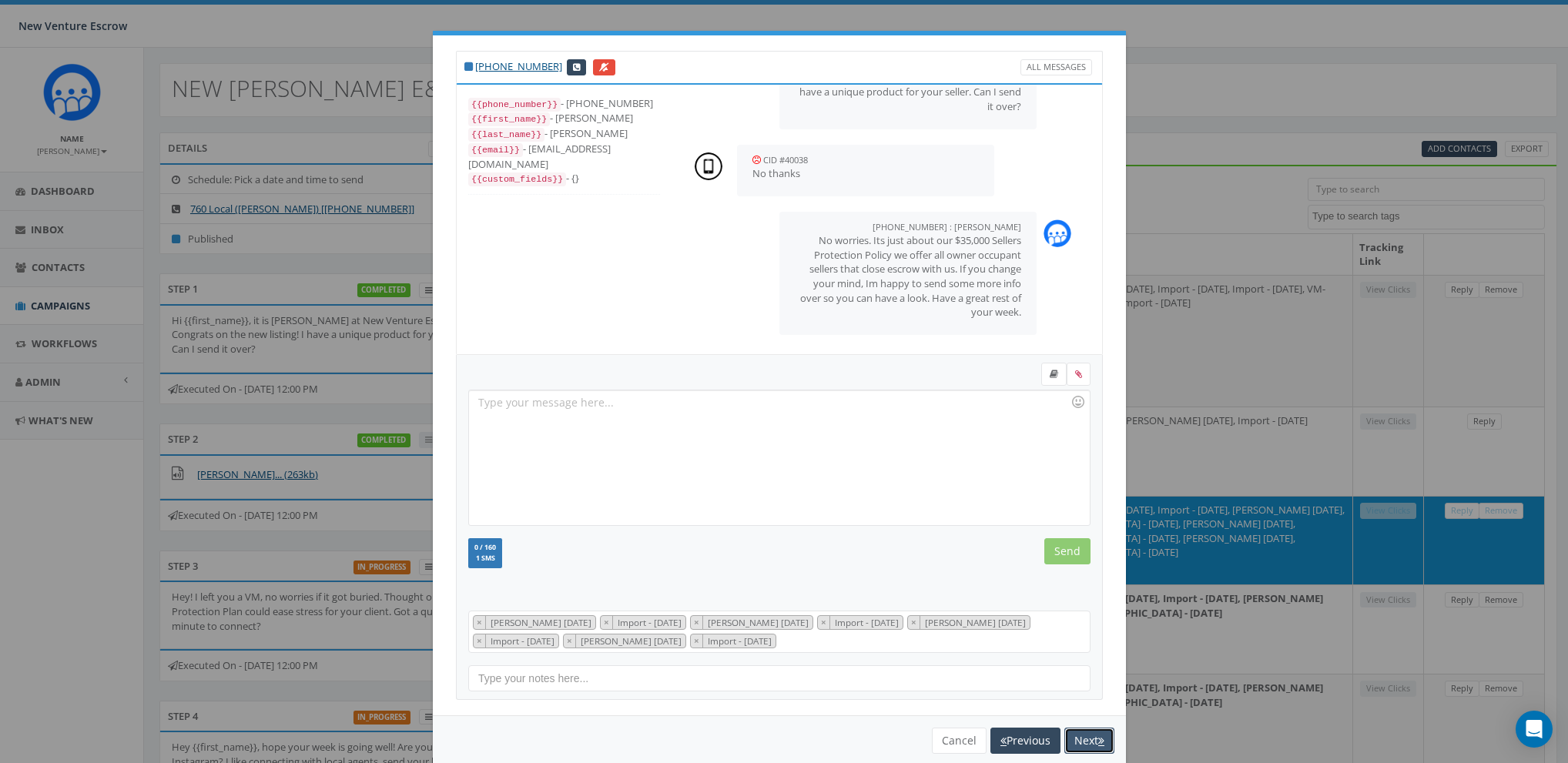
click at [1074, 734] on button "Next" at bounding box center [1089, 741] width 50 height 26
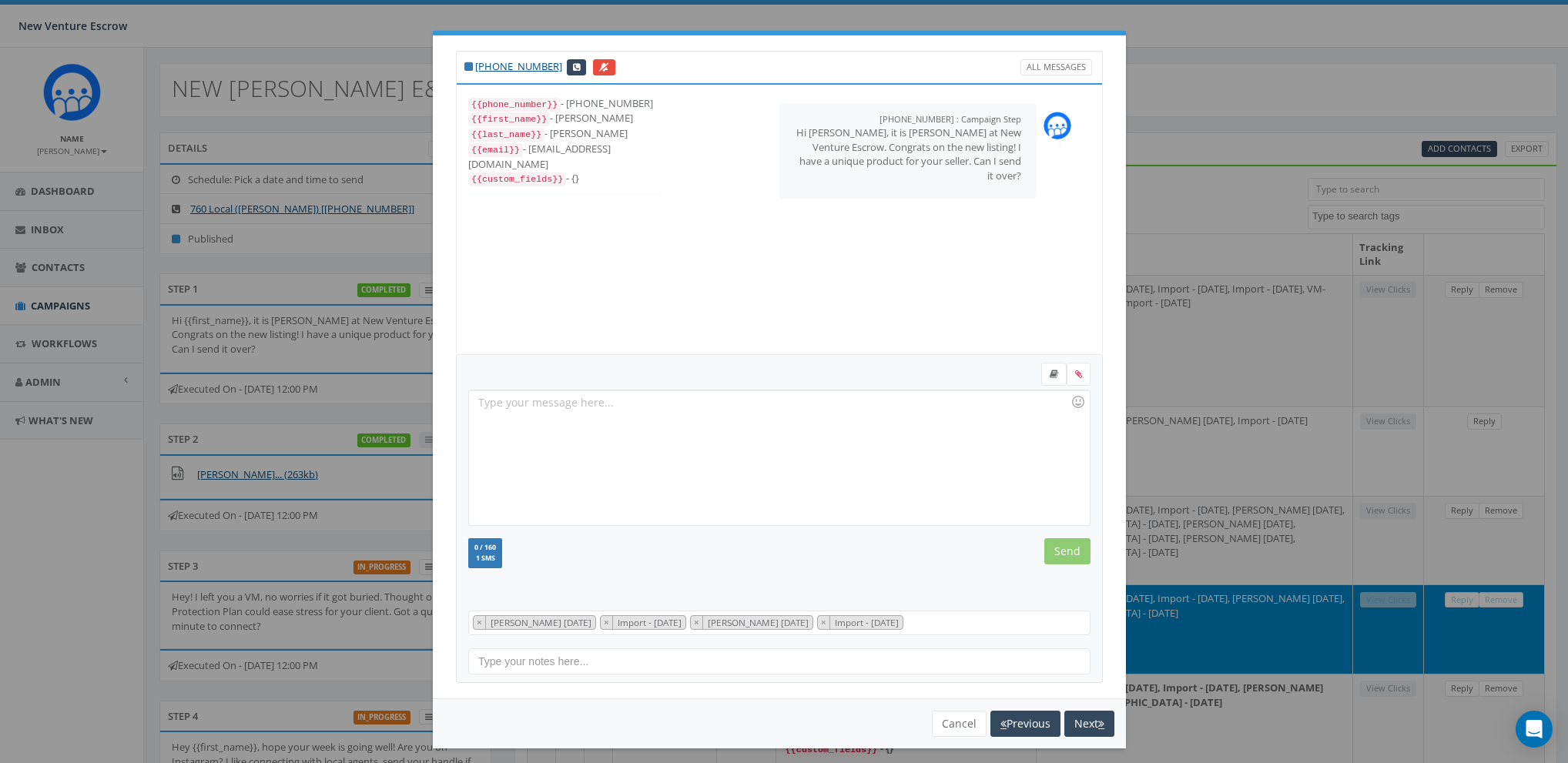
scroll to position [45, 0]
click at [1081, 728] on button "Next" at bounding box center [1089, 724] width 50 height 26
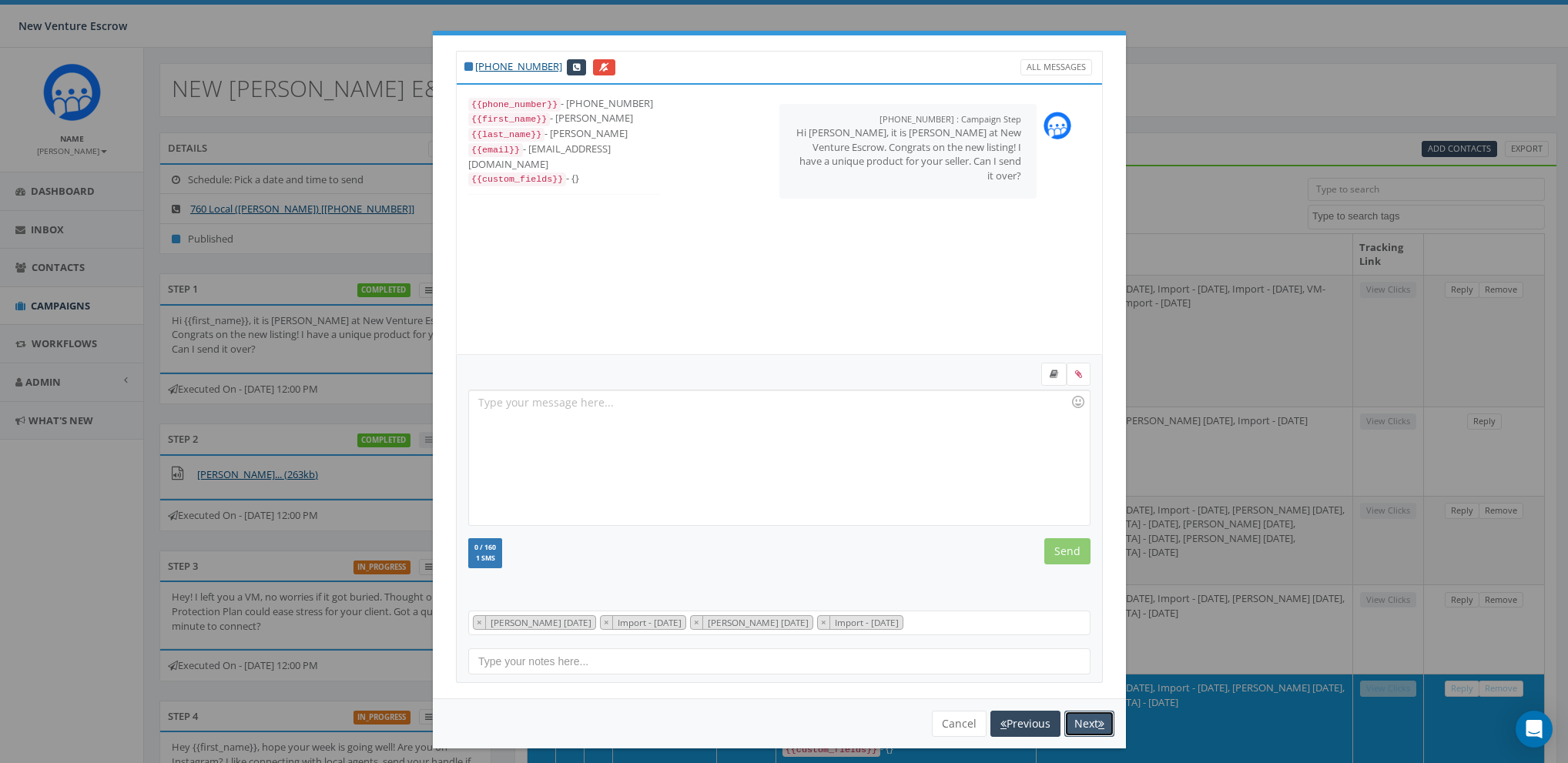
click at [1080, 725] on button "Next" at bounding box center [1089, 724] width 50 height 26
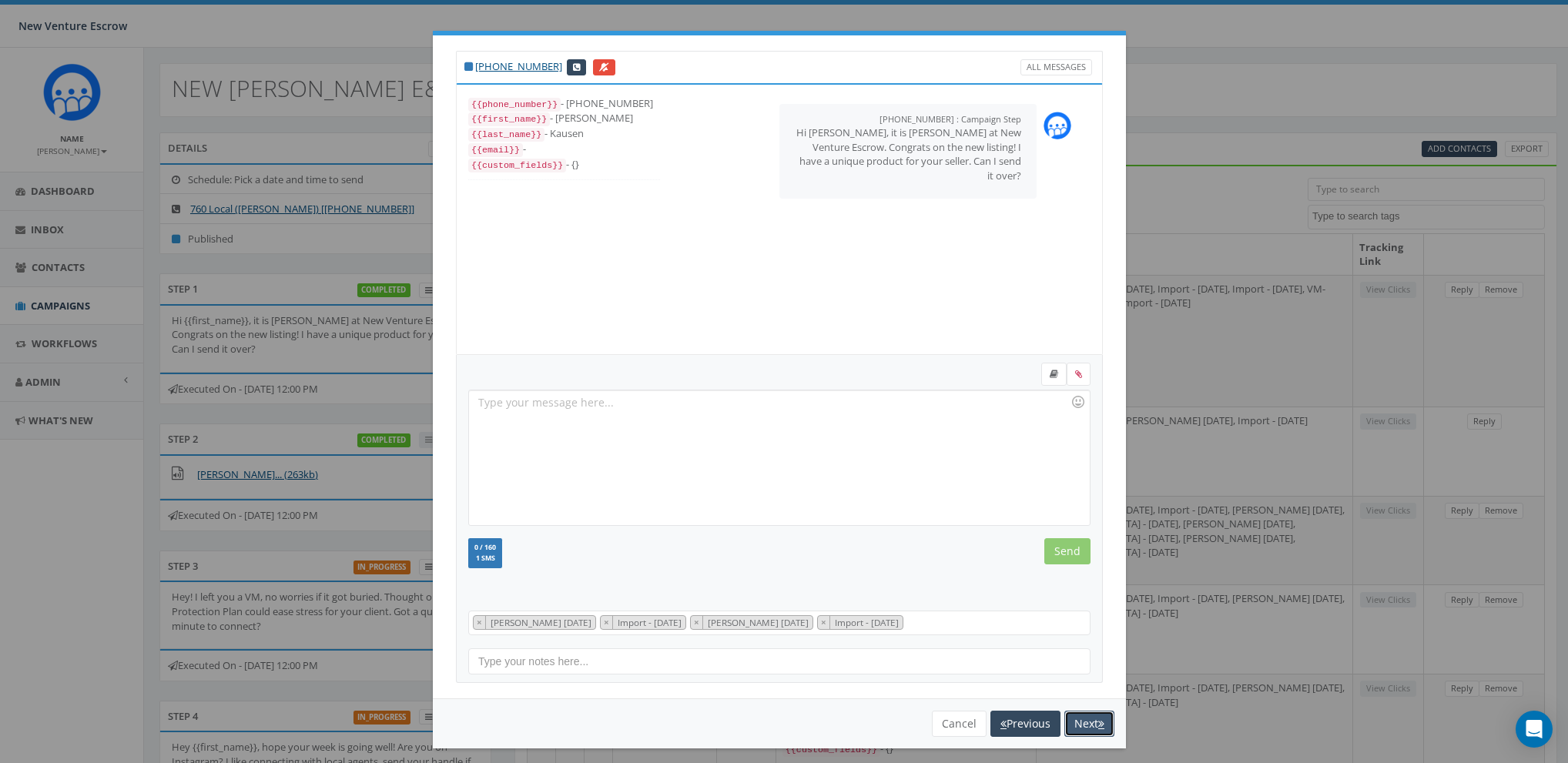
click at [1080, 725] on button "Next" at bounding box center [1089, 724] width 50 height 26
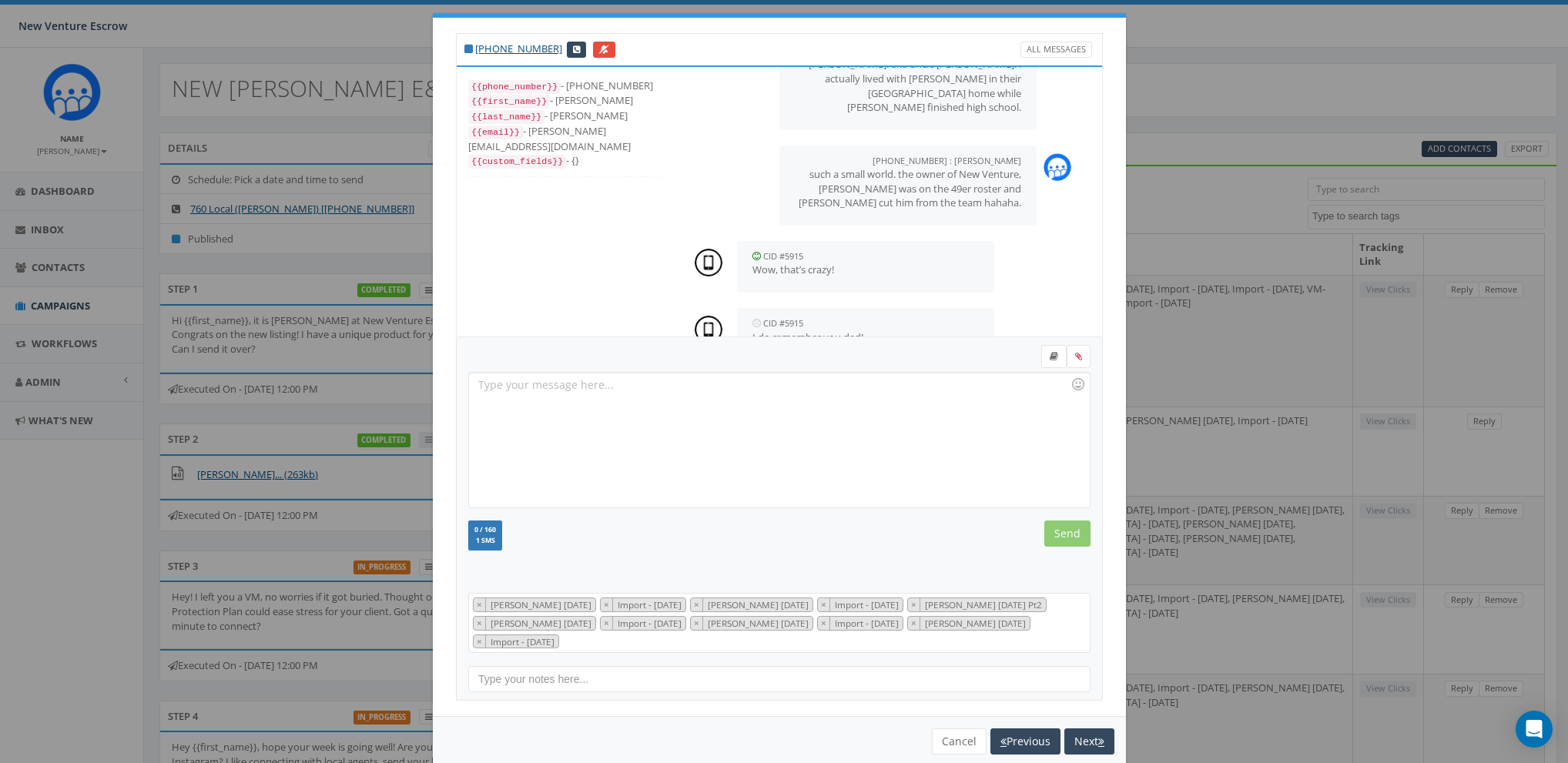
scroll to position [40, 0]
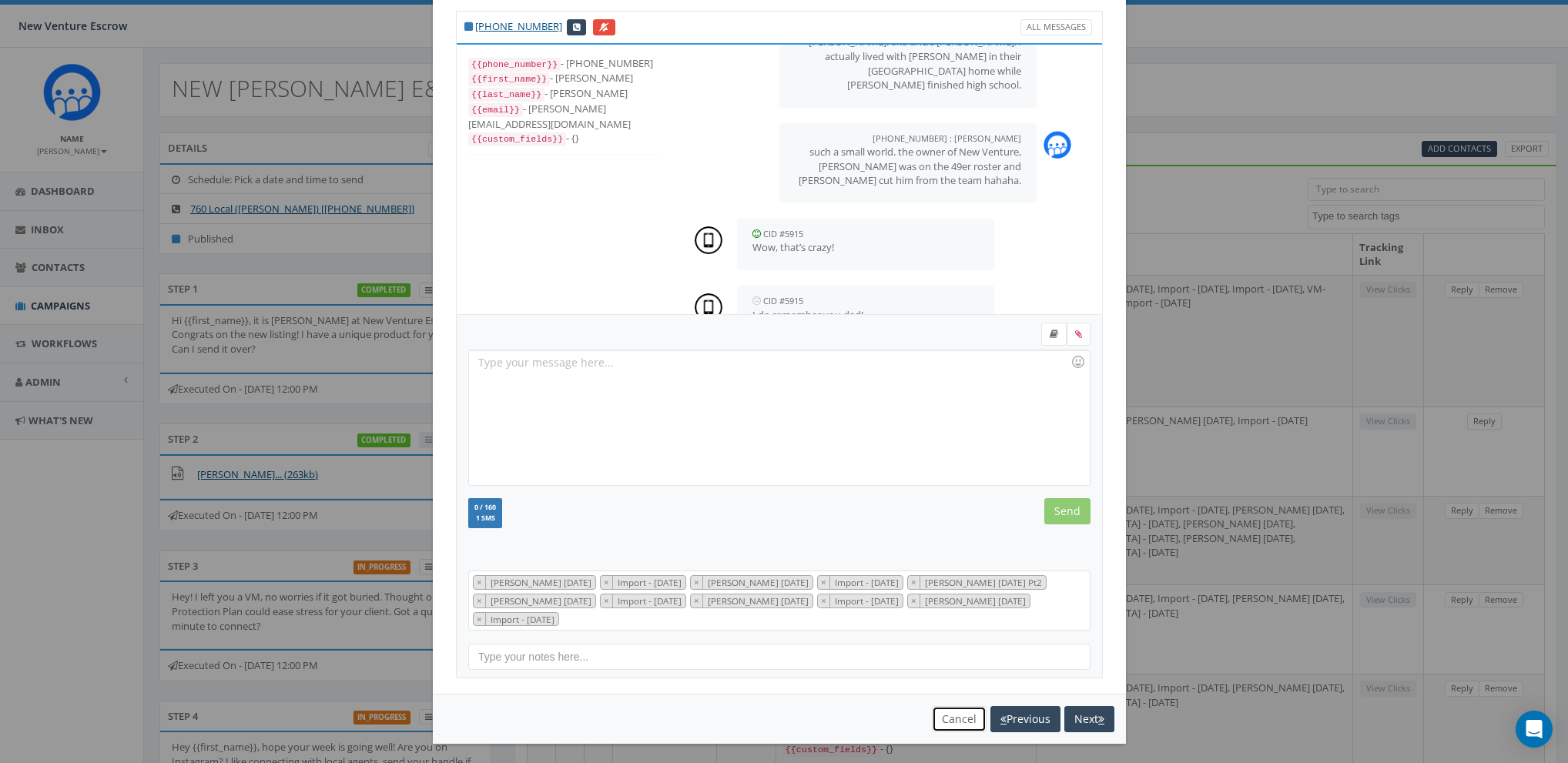
click at [955, 721] on button "Cancel" at bounding box center [959, 719] width 55 height 26
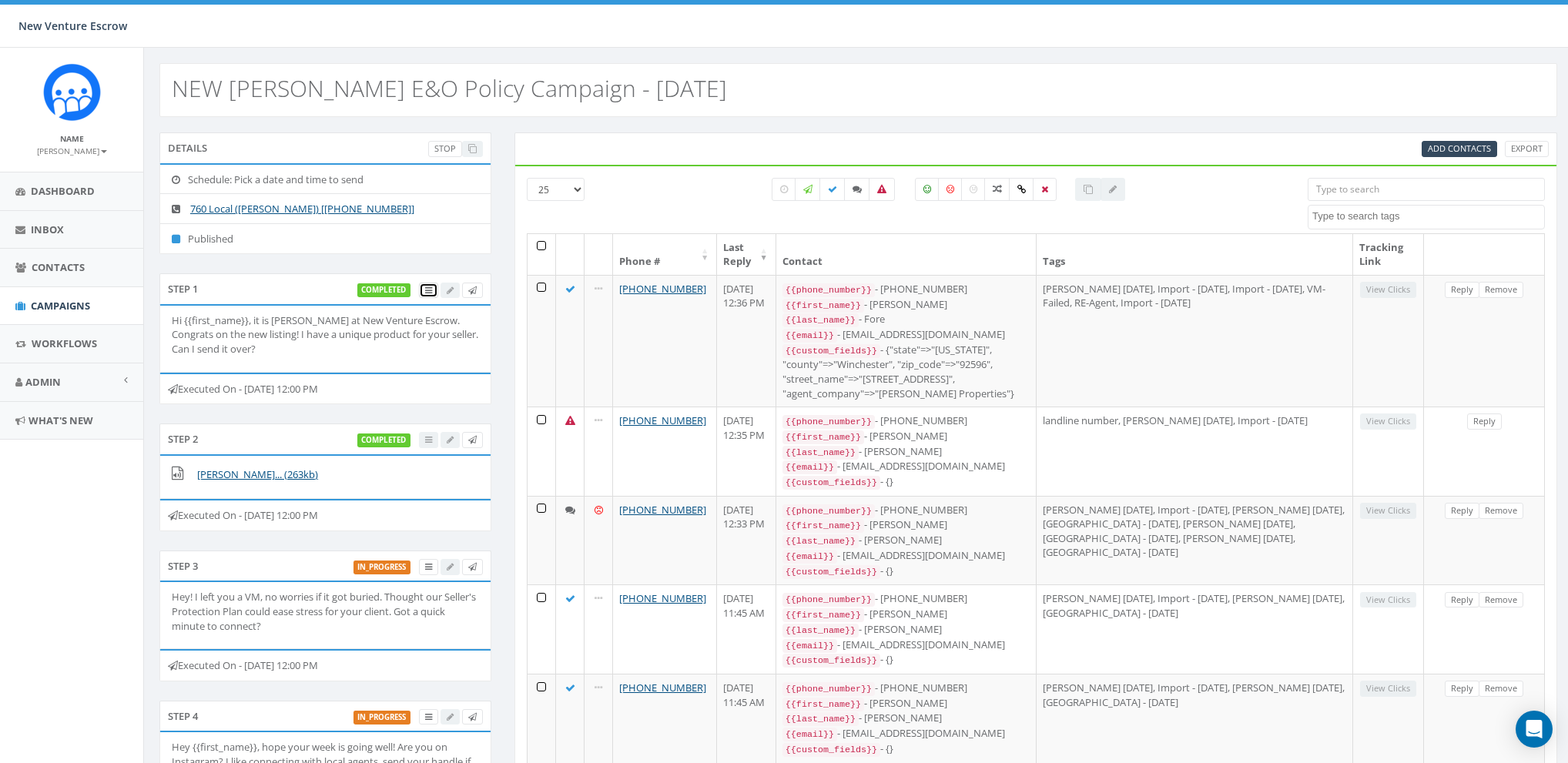
click at [423, 288] on link at bounding box center [428, 291] width 19 height 16
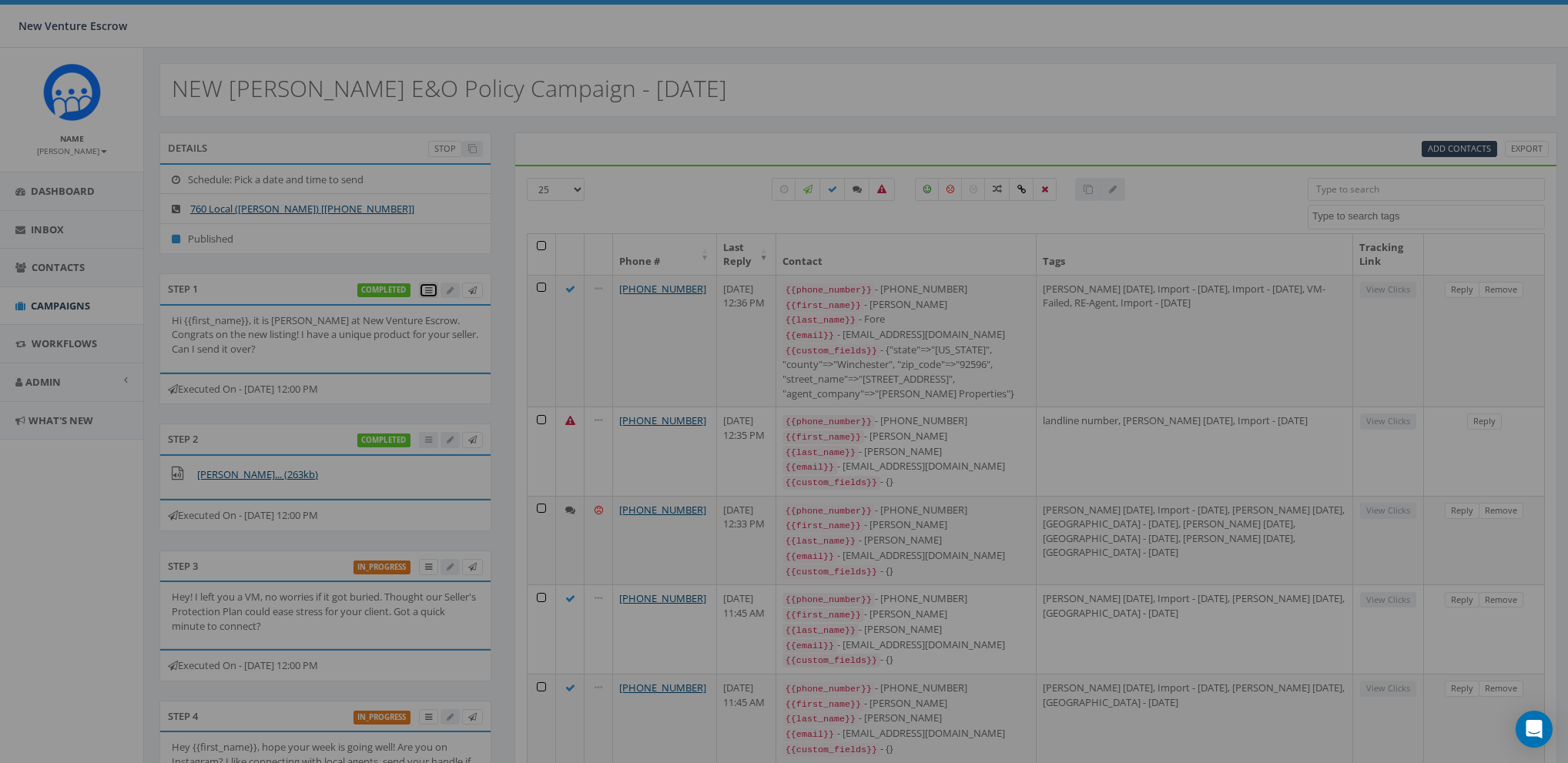
scroll to position [0, 0]
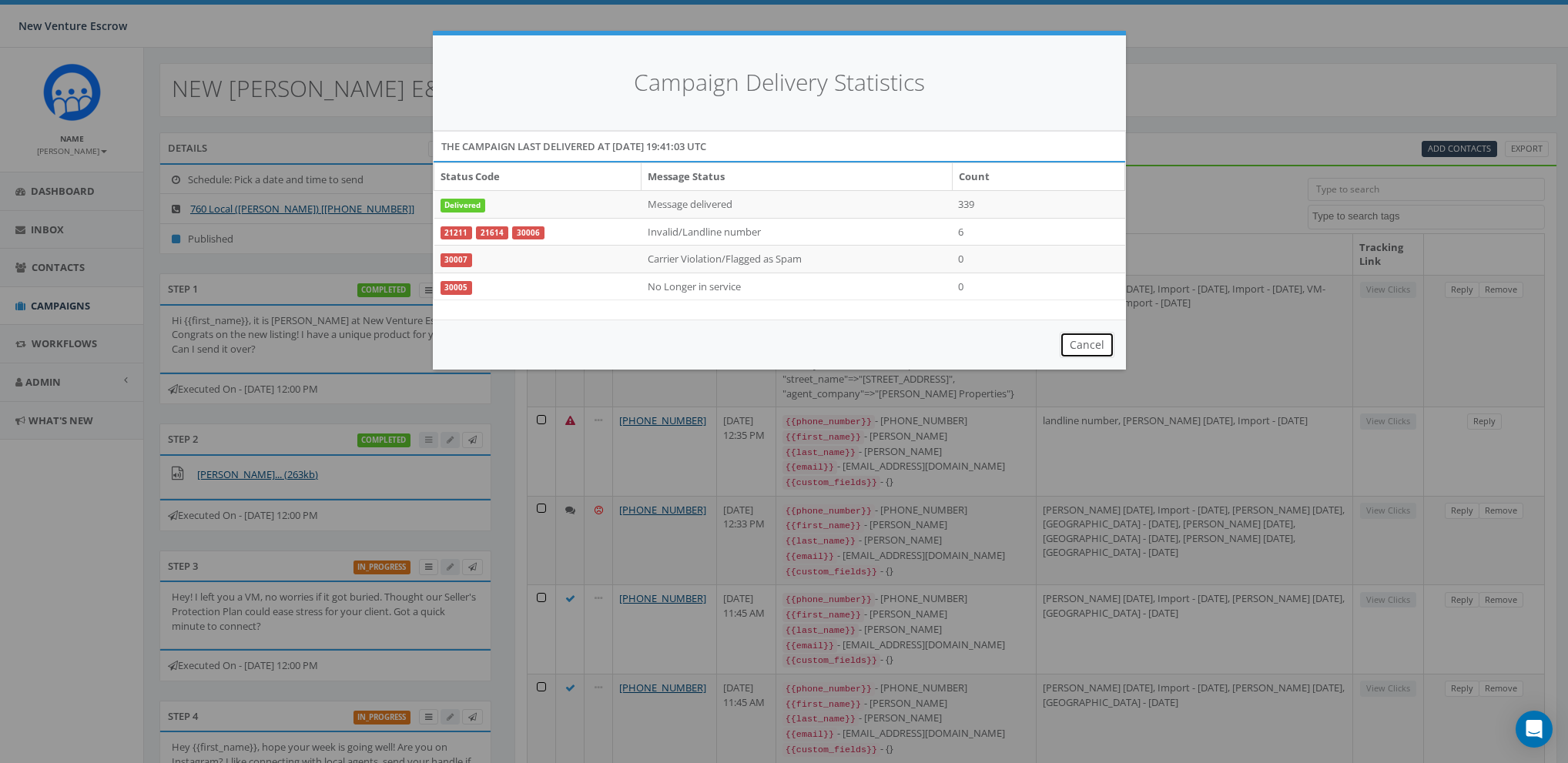
click at [1085, 342] on button "Cancel" at bounding box center [1087, 345] width 55 height 26
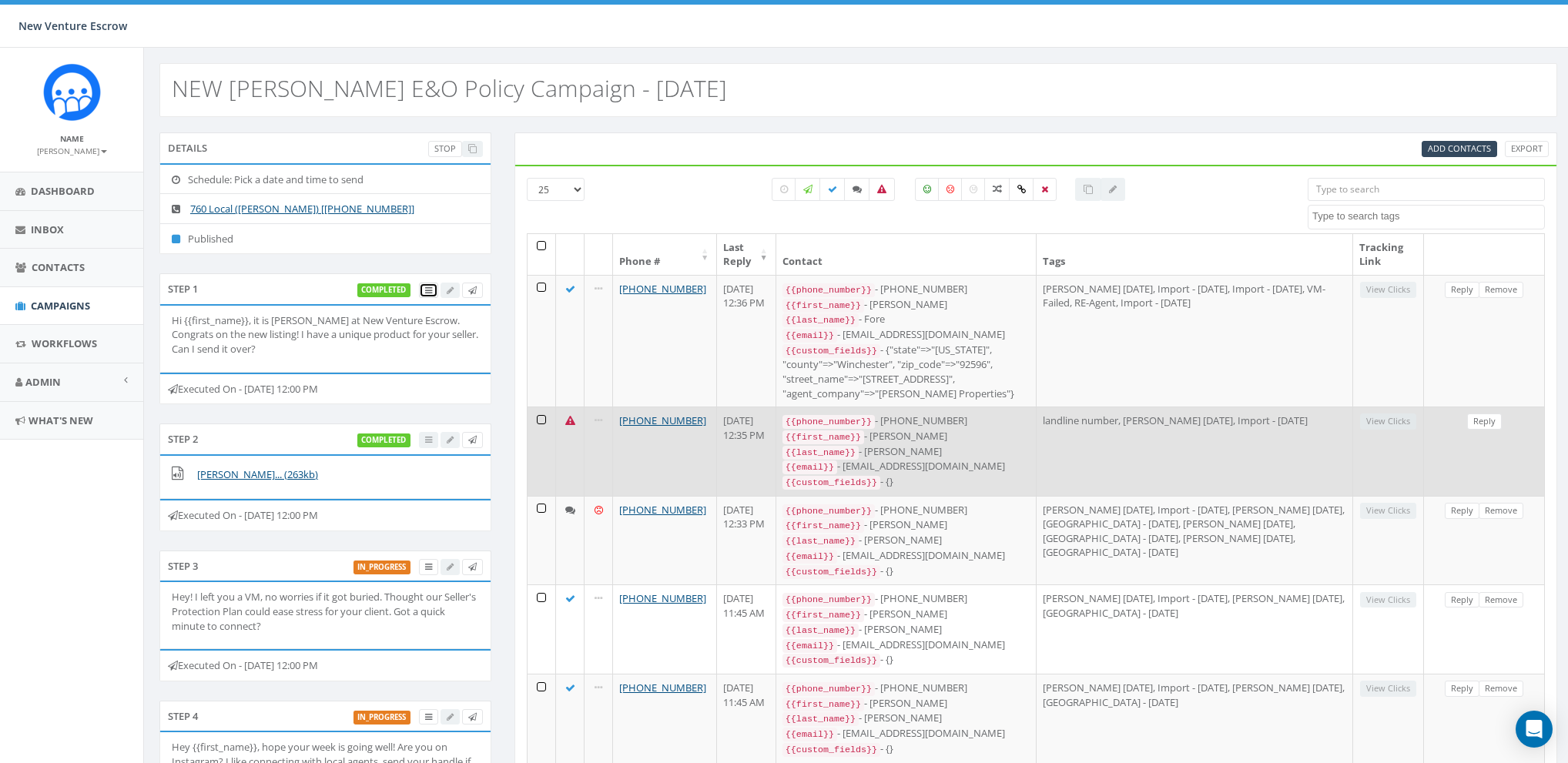
scroll to position [95, 0]
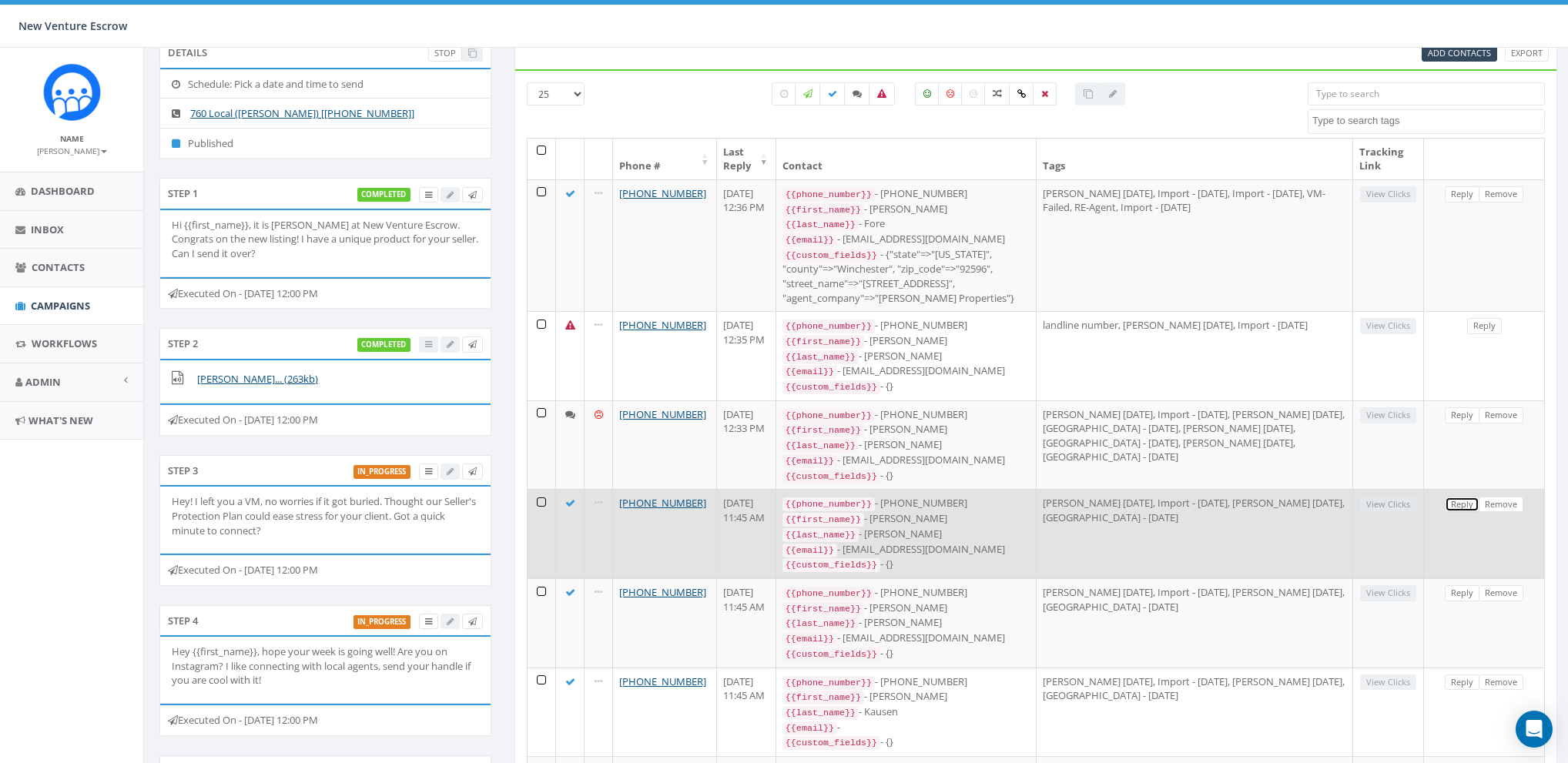
click at [1464, 496] on link "Reply" at bounding box center [1462, 504] width 34 height 16
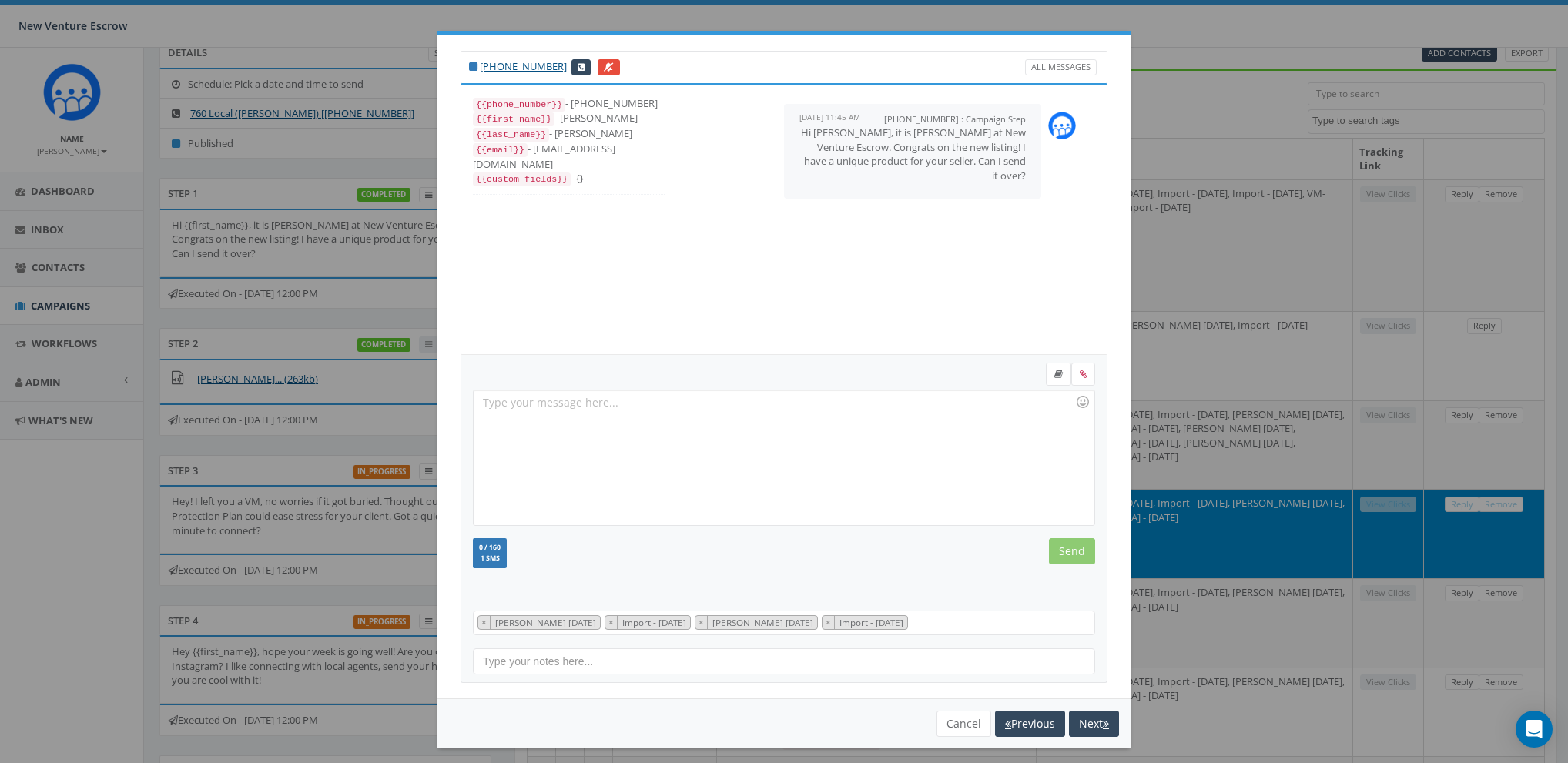
scroll to position [0, 0]
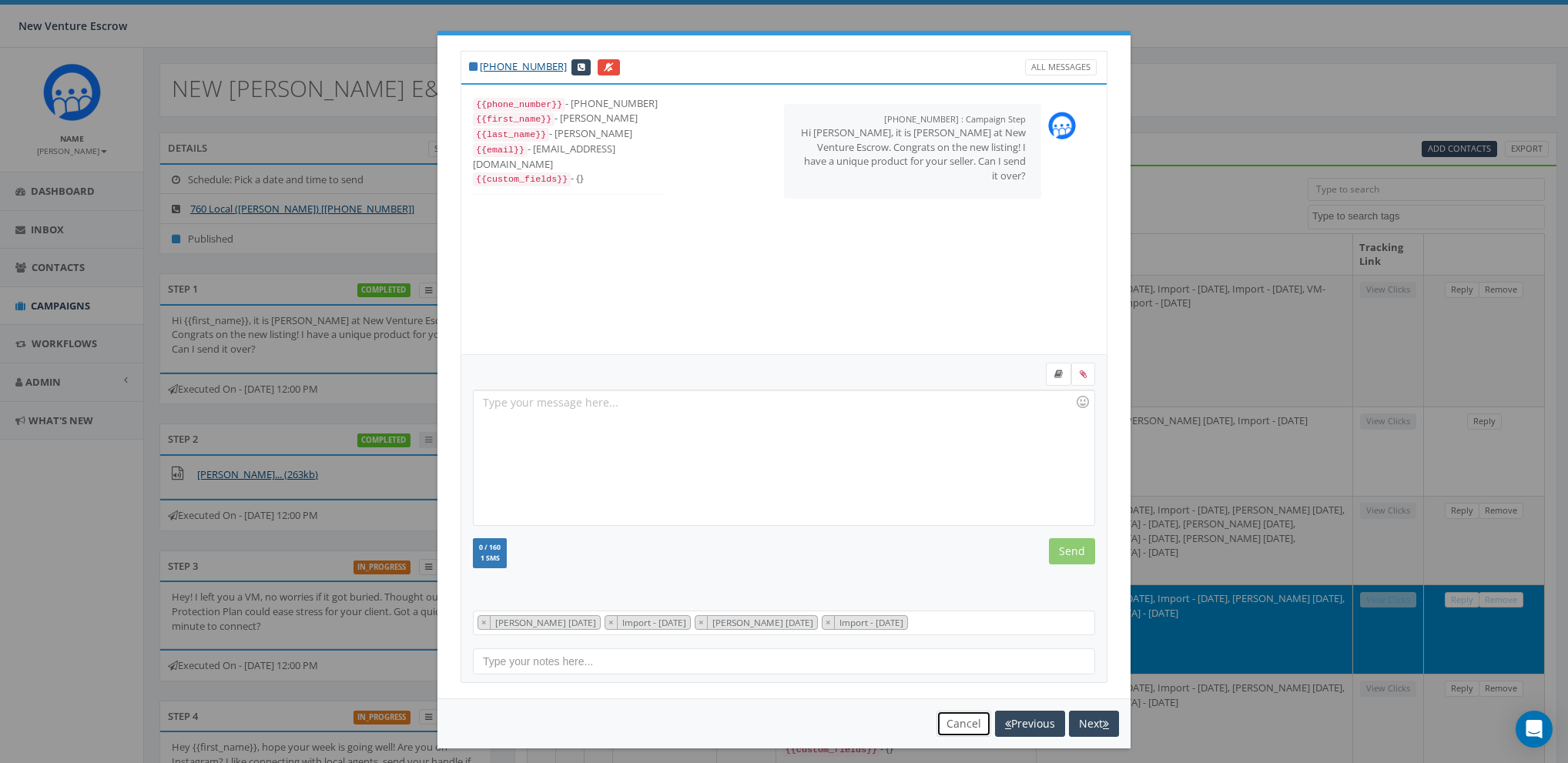
click at [950, 714] on button "Cancel" at bounding box center [964, 724] width 55 height 26
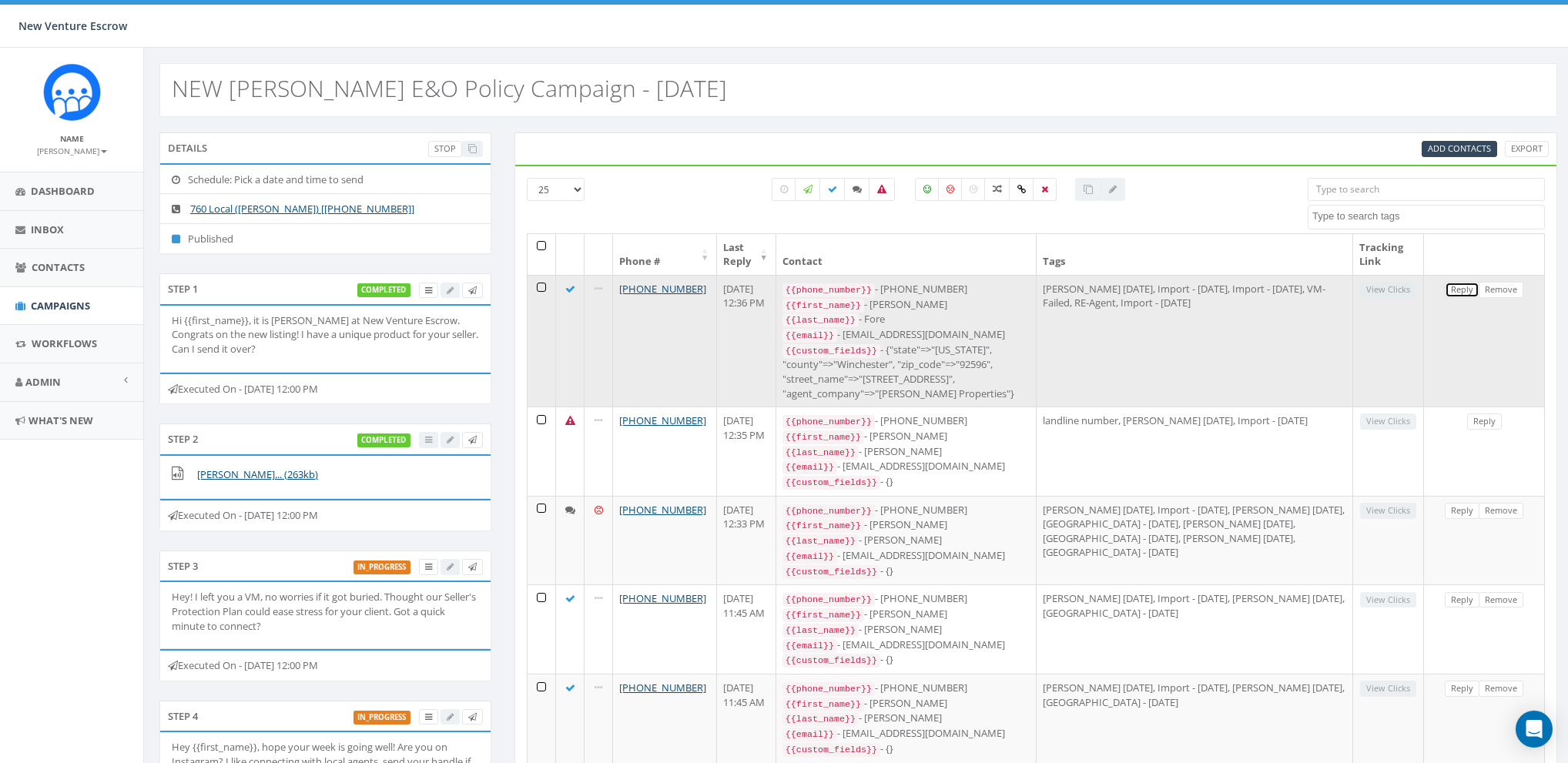
click at [1473, 285] on link "Reply" at bounding box center [1462, 290] width 34 height 16
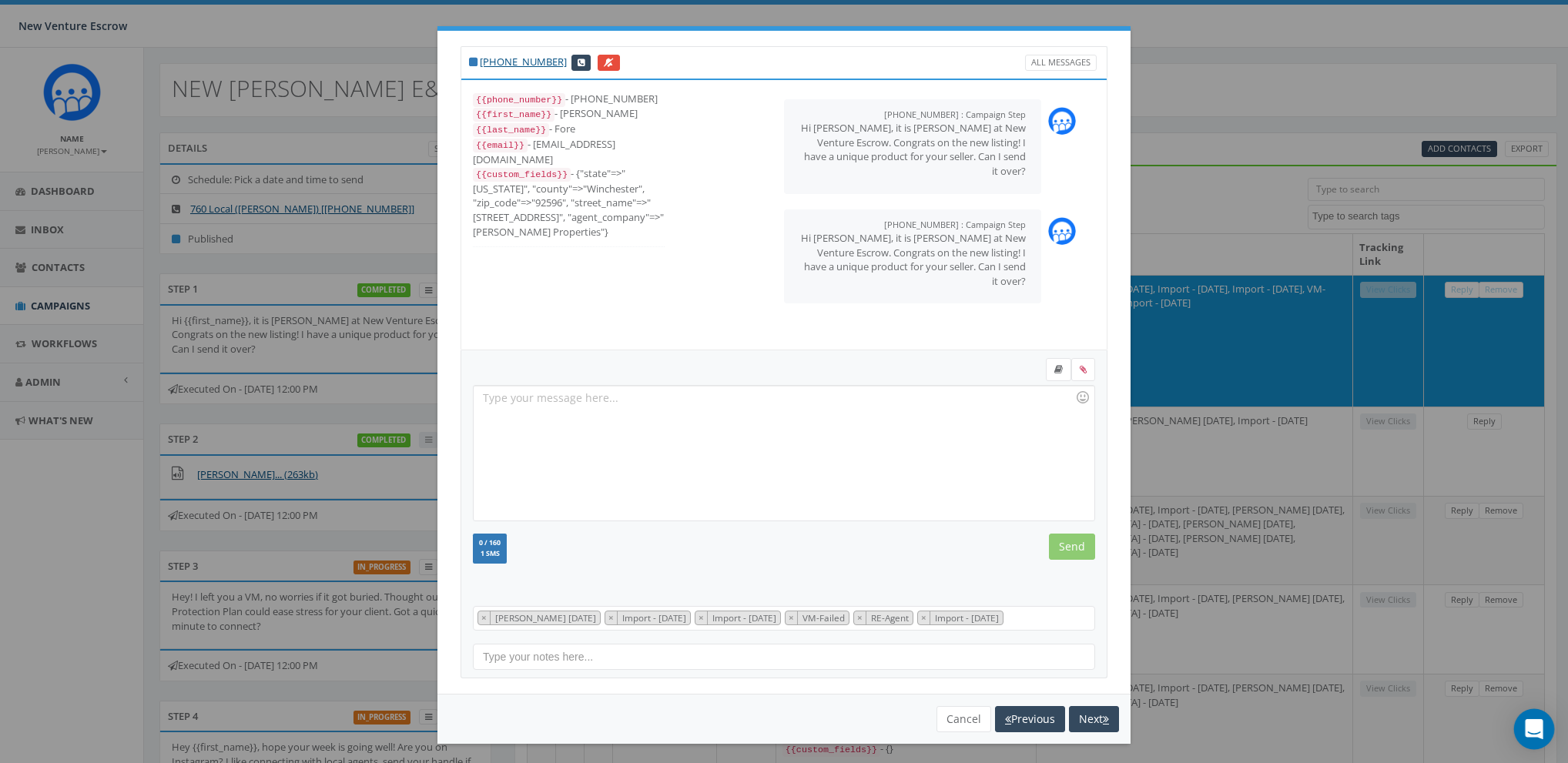
scroll to position [6, 0]
click at [961, 715] on button "Cancel" at bounding box center [964, 718] width 55 height 26
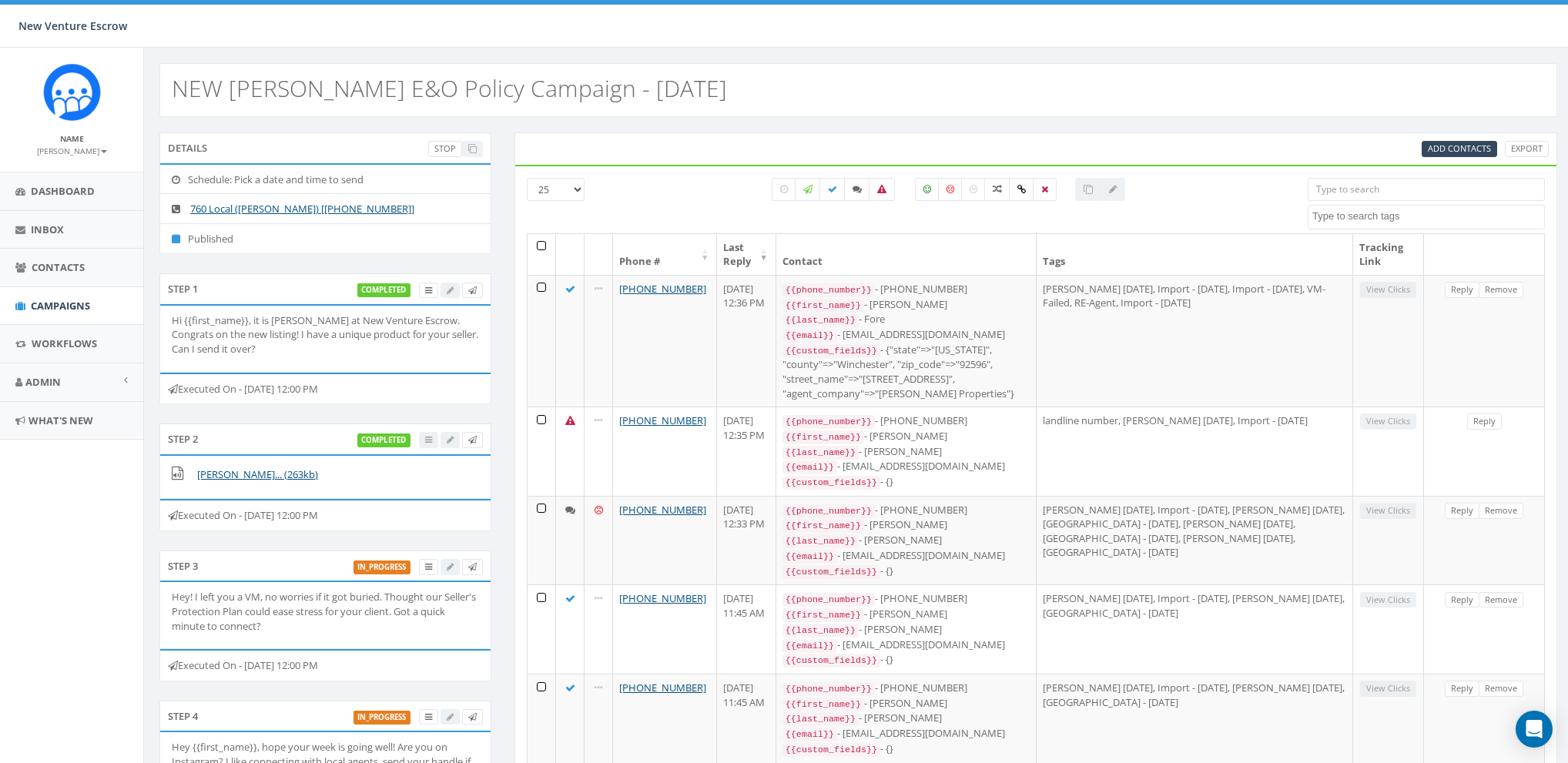
click at [81, 147] on small "James Martin" at bounding box center [72, 151] width 70 height 11
click at [72, 193] on link "Sign Out" at bounding box center [77, 193] width 122 height 19
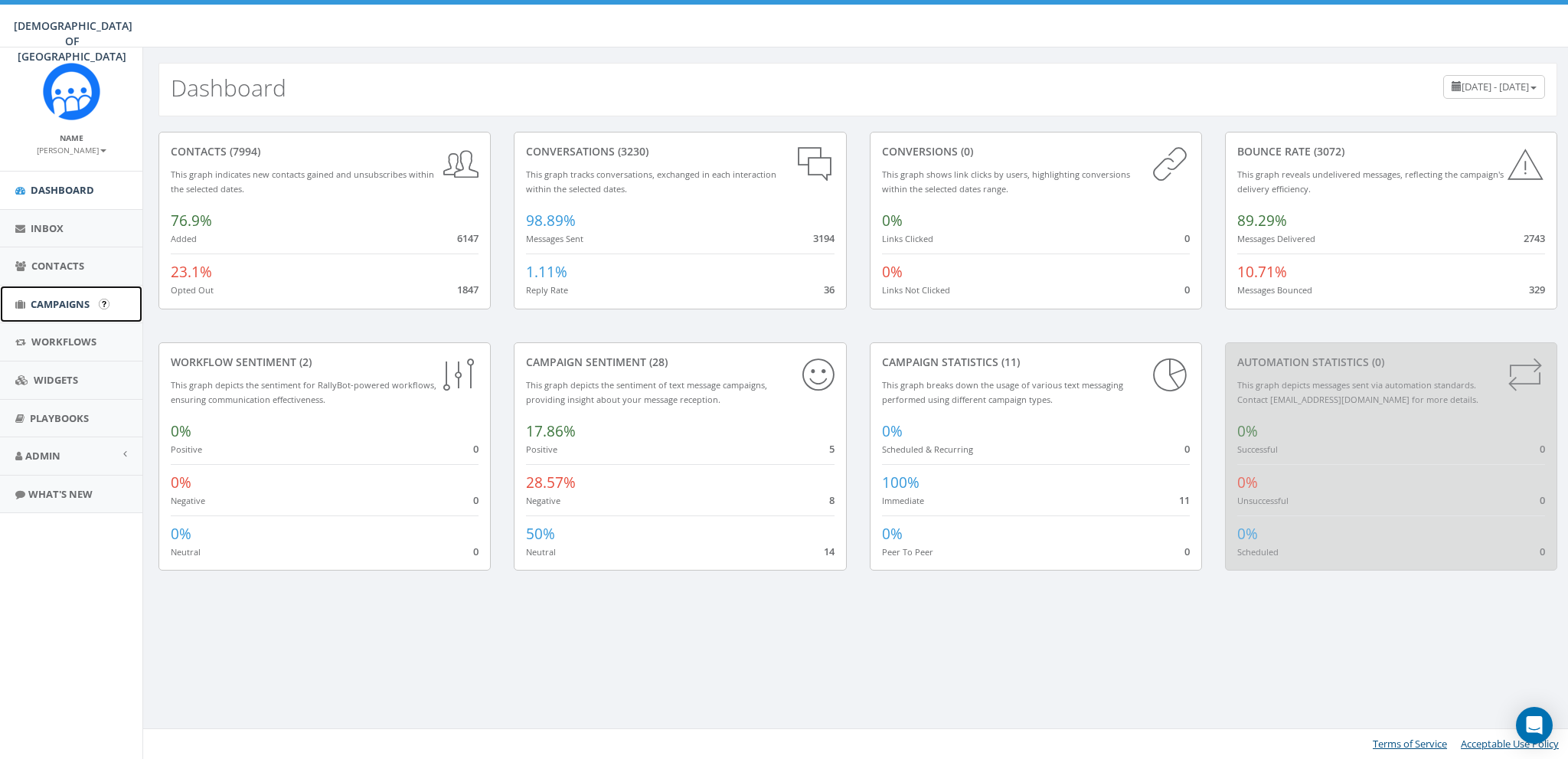
click at [50, 300] on span "Campaigns" at bounding box center [60, 304] width 59 height 14
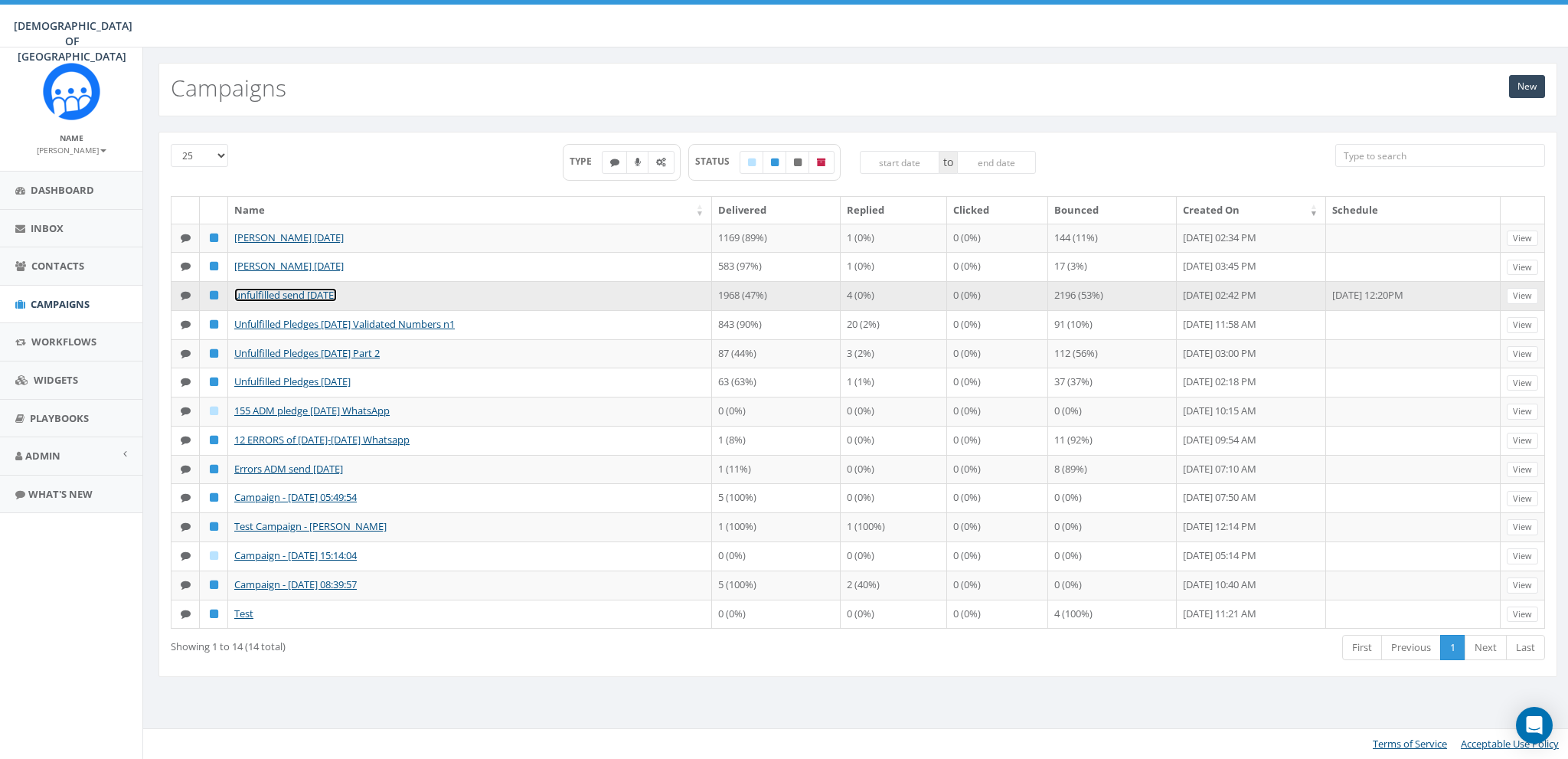
click at [284, 290] on link "unfulfilled send [DATE]" at bounding box center [285, 295] width 102 height 14
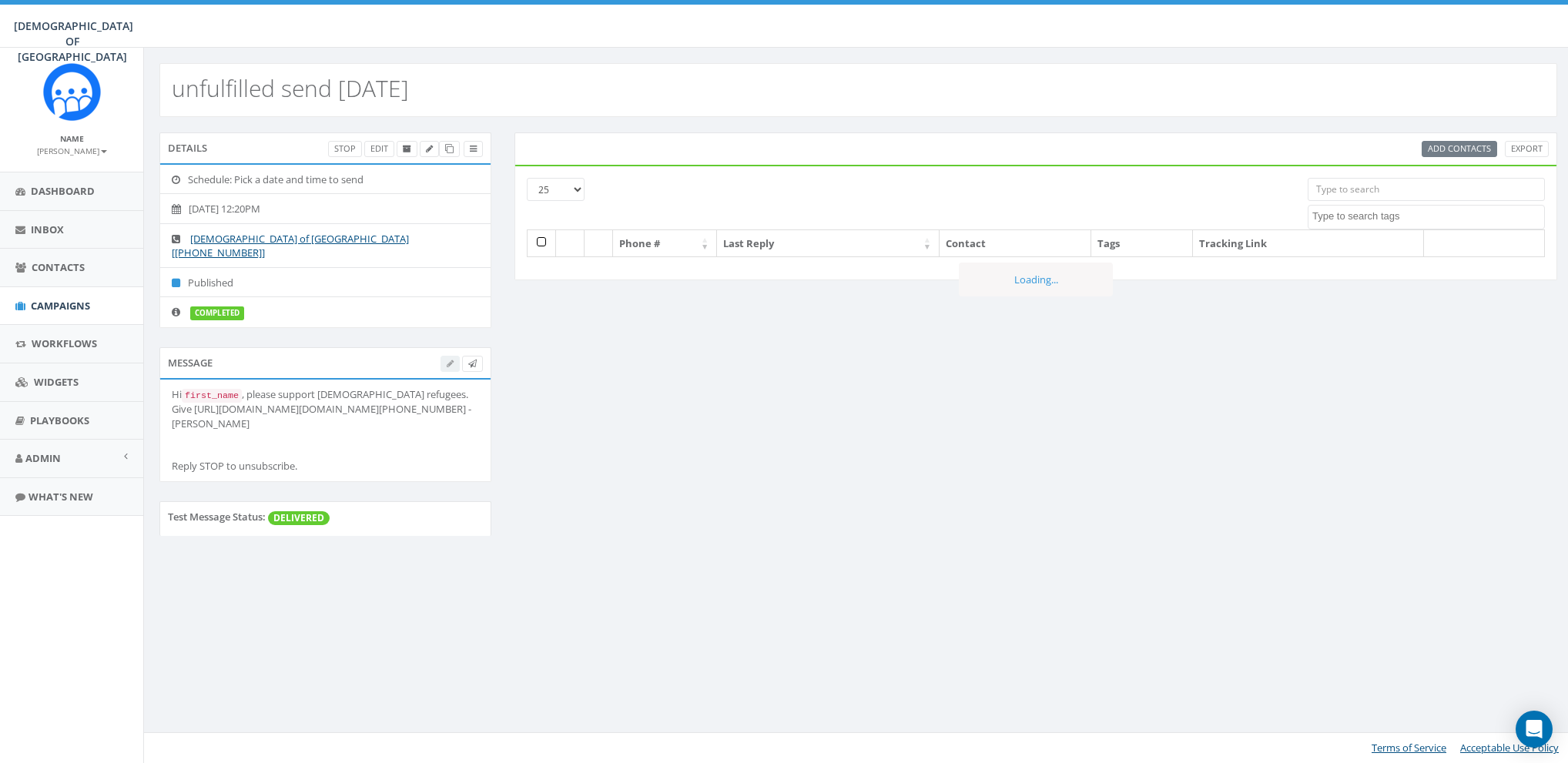
select select
click at [257, 88] on h2 "unfulfilled send [DATE]" at bounding box center [290, 88] width 237 height 26
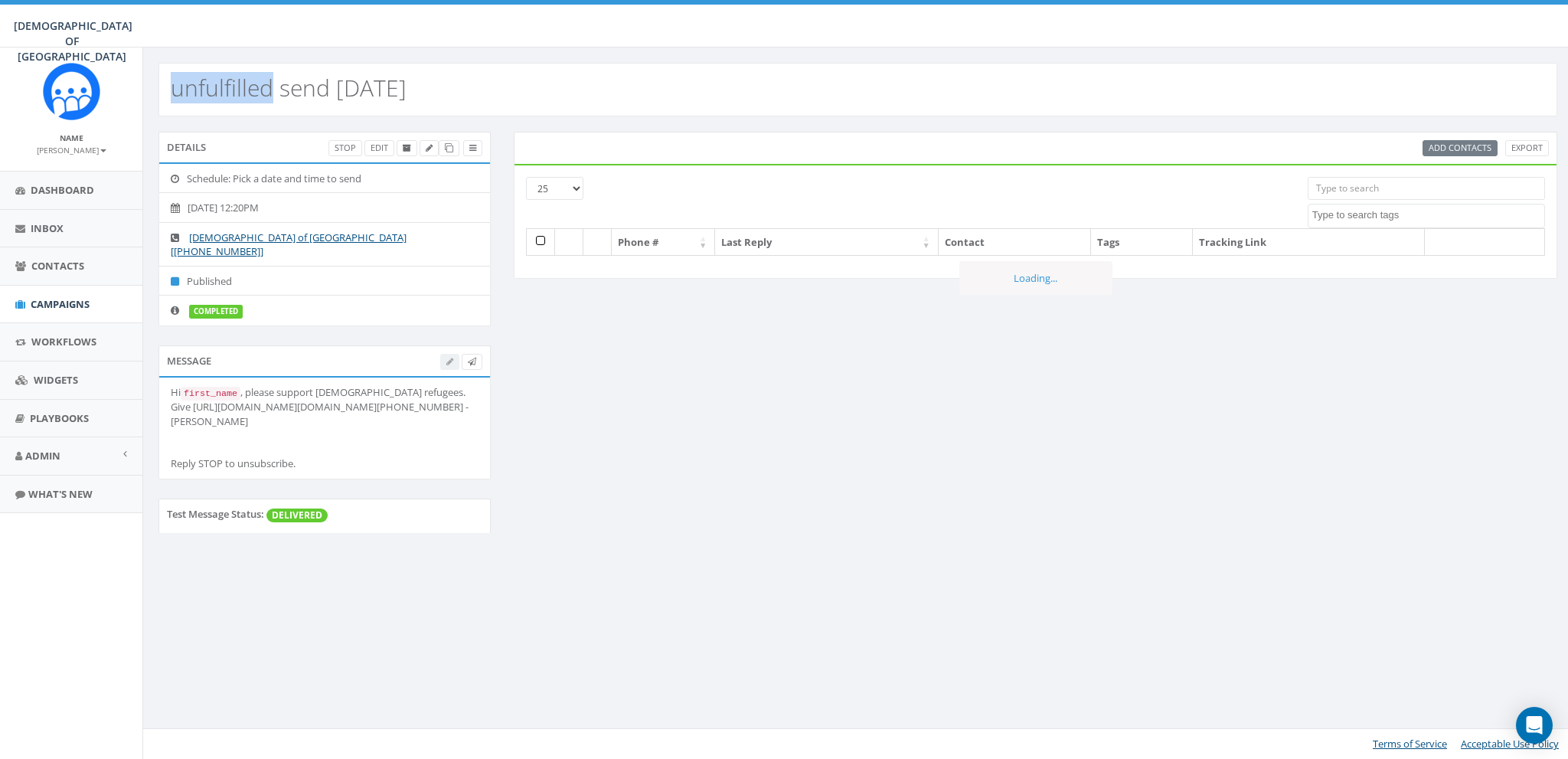
click at [256, 88] on h2 "unfulfilled send [DATE]" at bounding box center [288, 88] width 236 height 26
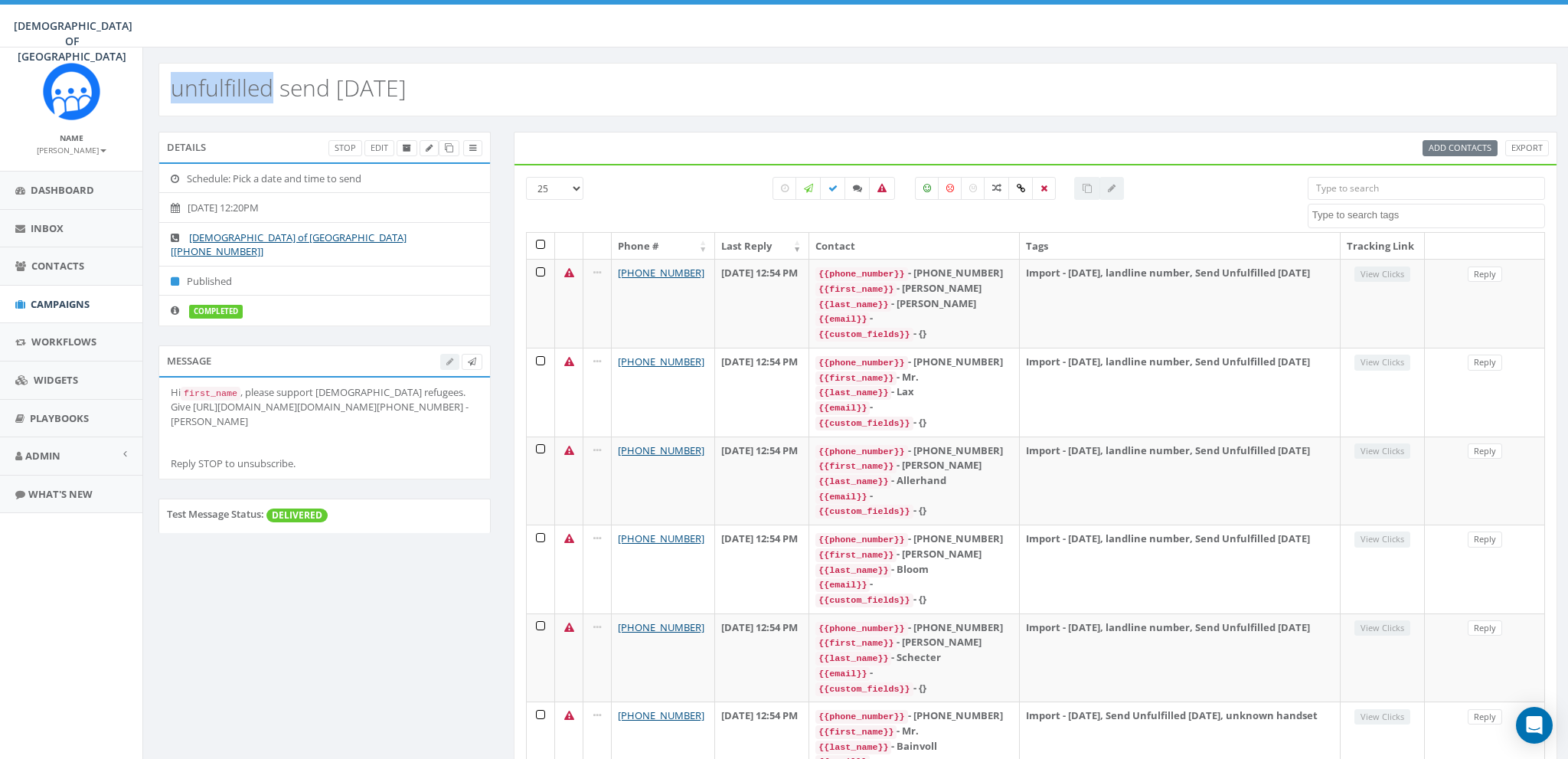
click at [256, 88] on h2 "unfulfilled send july 28" at bounding box center [288, 88] width 236 height 26
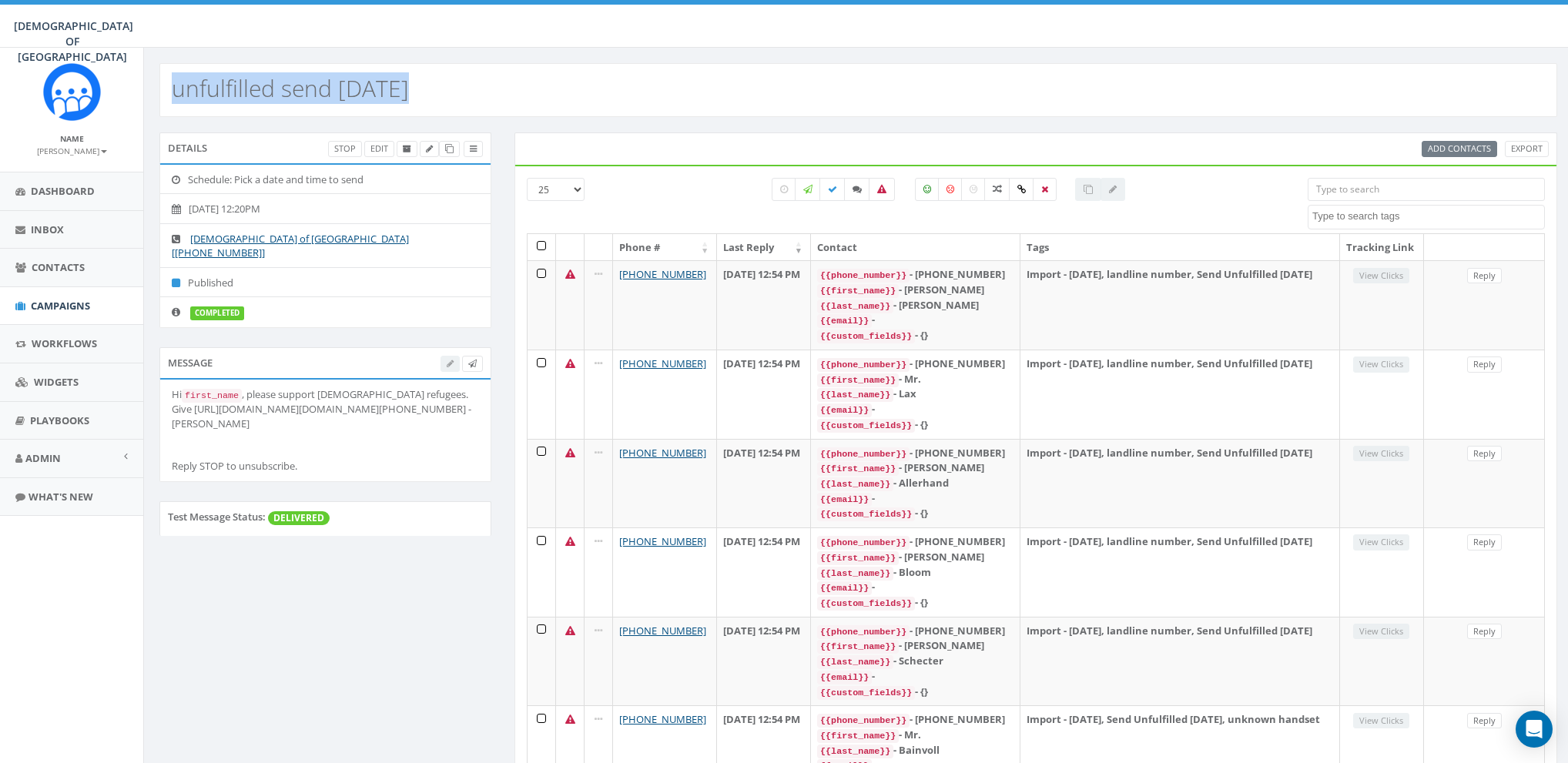
copy h2 "unfulfilled send july 28"
click at [232, 206] on li "2025-08-19, 12:20PM" at bounding box center [325, 209] width 331 height 31
copy li "2025-08-19, 12:20PM"
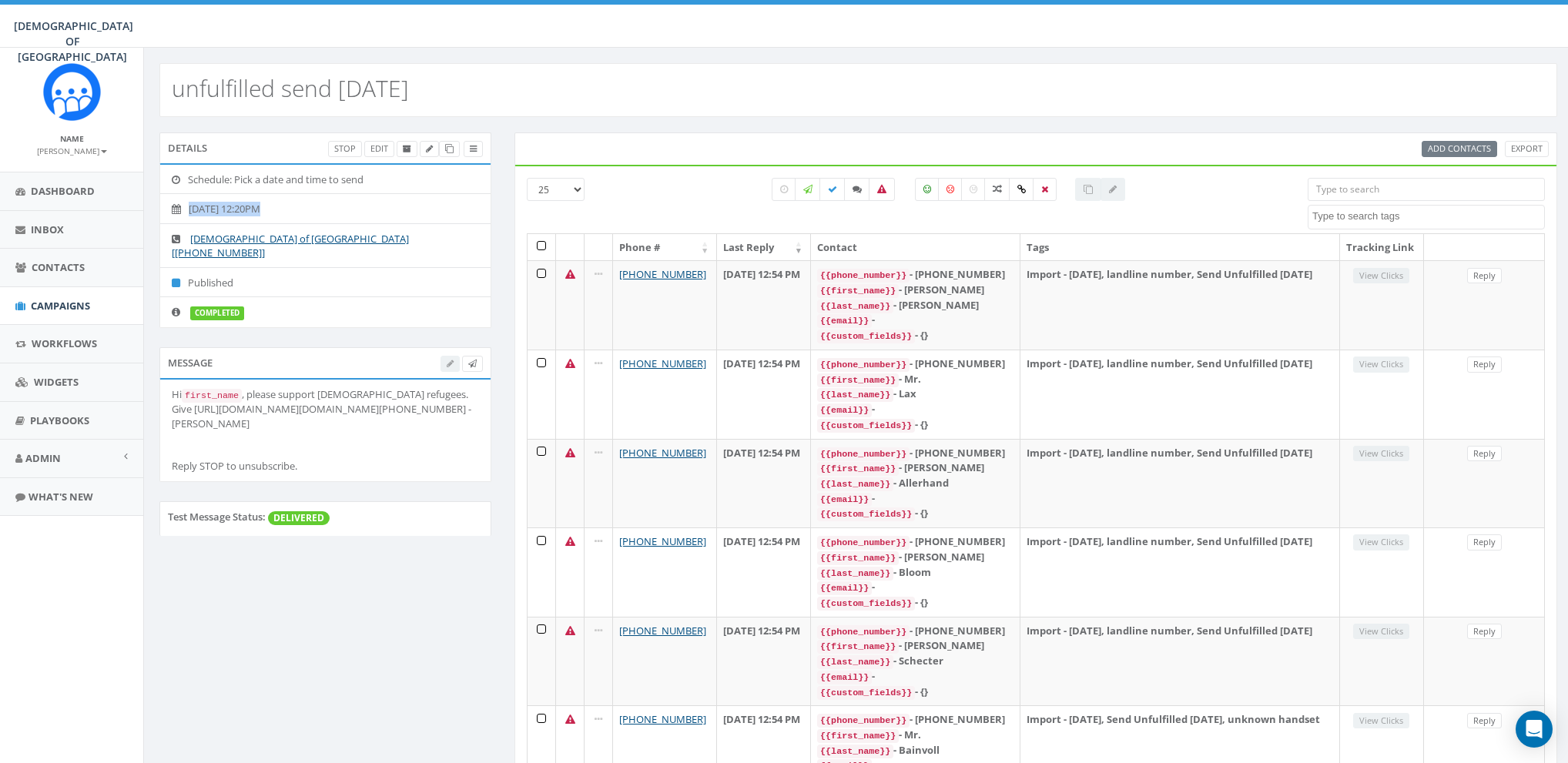
click at [83, 152] on small "James Martin" at bounding box center [72, 151] width 70 height 11
click at [70, 186] on link "Sign Out" at bounding box center [77, 193] width 122 height 19
